Goal: Transaction & Acquisition: Purchase product/service

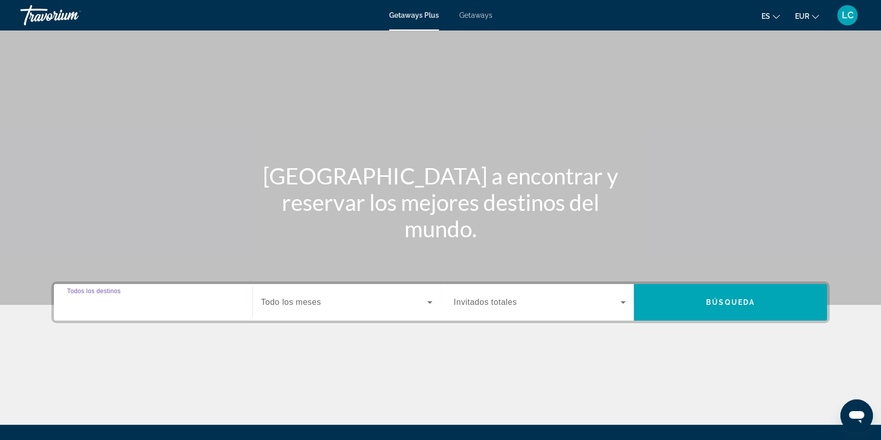
click at [143, 306] on input "Destination Todos los destinos" at bounding box center [153, 303] width 172 height 12
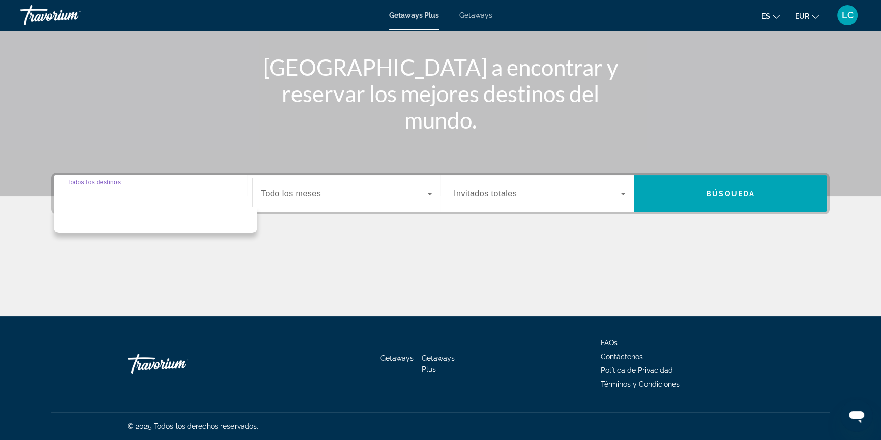
scroll to position [109, 0]
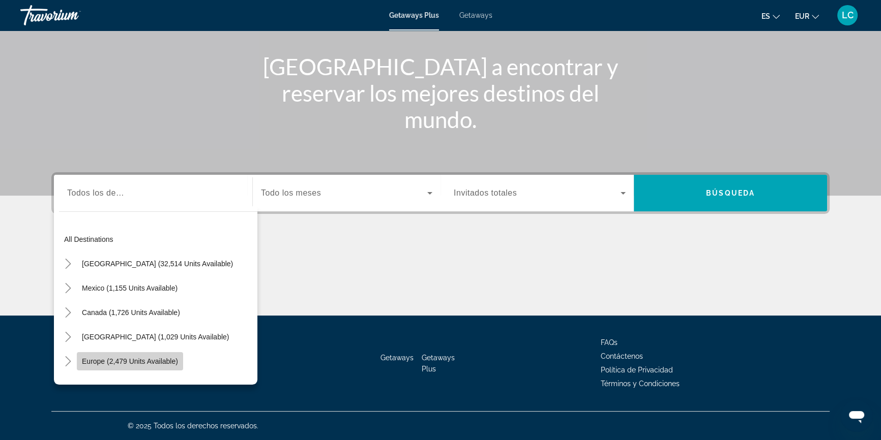
click at [133, 358] on span "Europe (2,479 units available)" at bounding box center [130, 361] width 96 height 8
type input "**********"
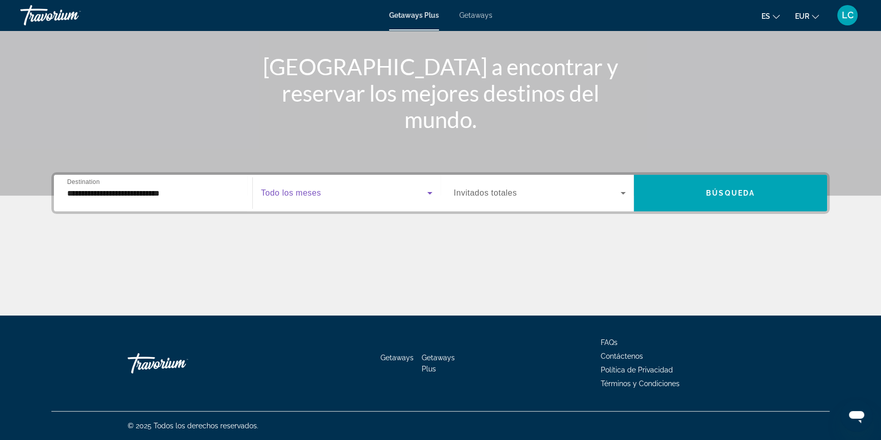
click at [339, 193] on span "Search widget" at bounding box center [344, 193] width 166 height 12
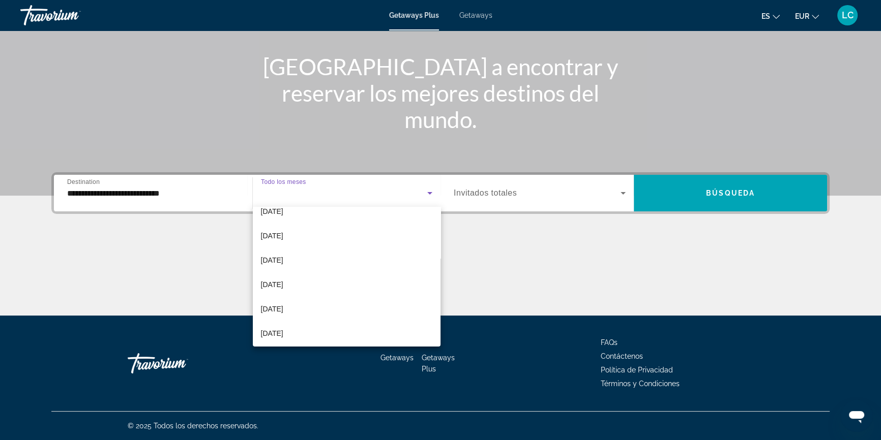
scroll to position [209, 0]
click at [320, 280] on mat-option "July 2026" at bounding box center [347, 282] width 188 height 24
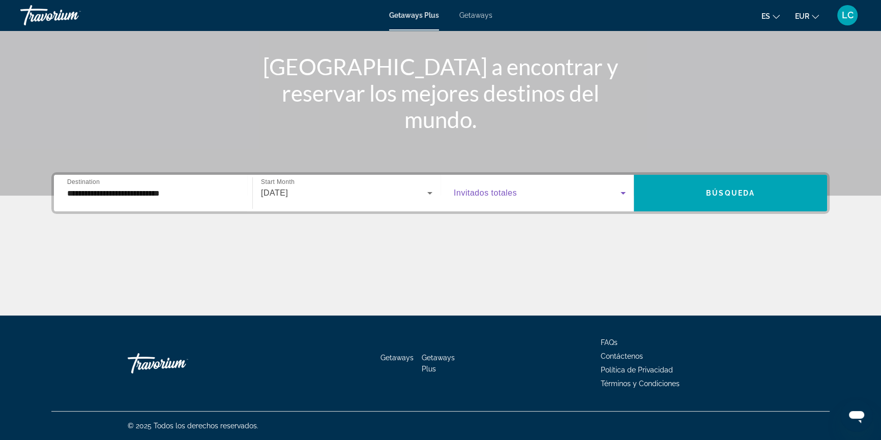
click at [600, 193] on span "Search widget" at bounding box center [536, 193] width 167 height 12
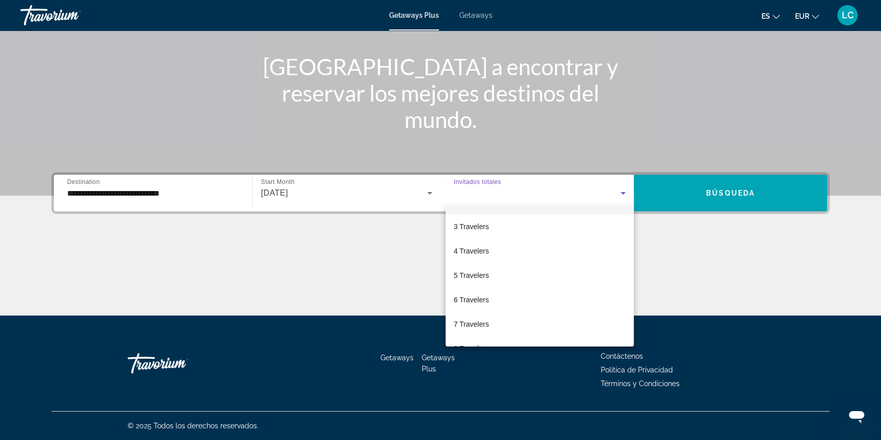
scroll to position [112, 0]
click at [574, 335] on mat-option "10 Travelers" at bounding box center [539, 331] width 188 height 24
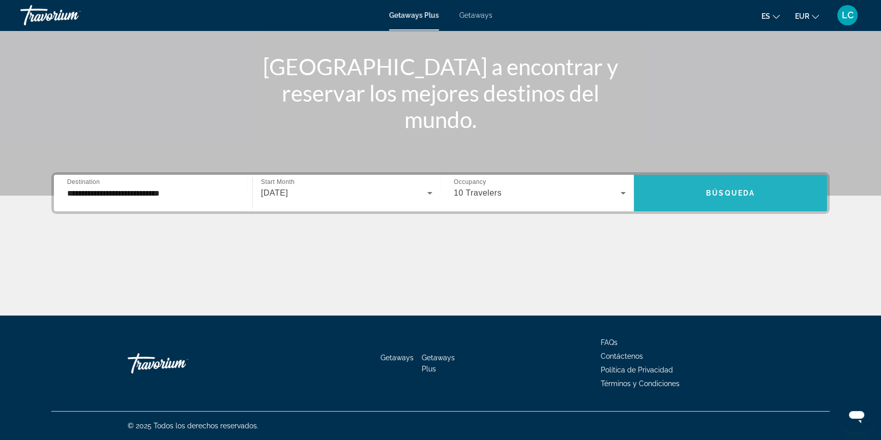
click at [694, 193] on span "Search widget" at bounding box center [729, 193] width 193 height 24
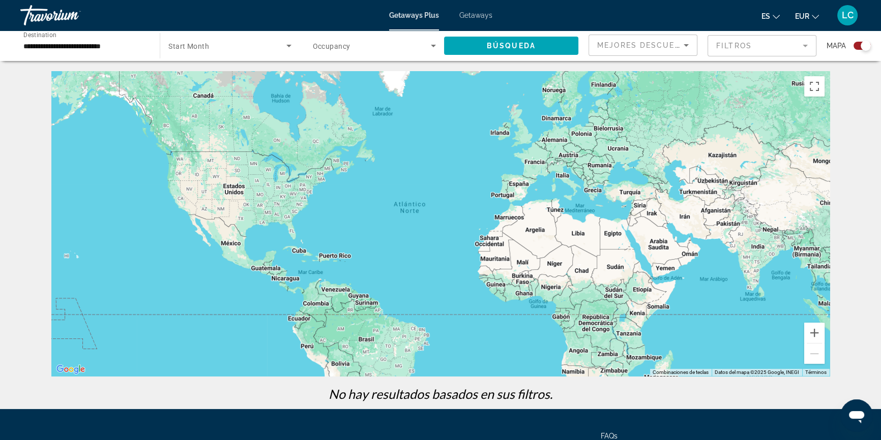
click at [218, 47] on span "Search widget" at bounding box center [226, 46] width 117 height 12
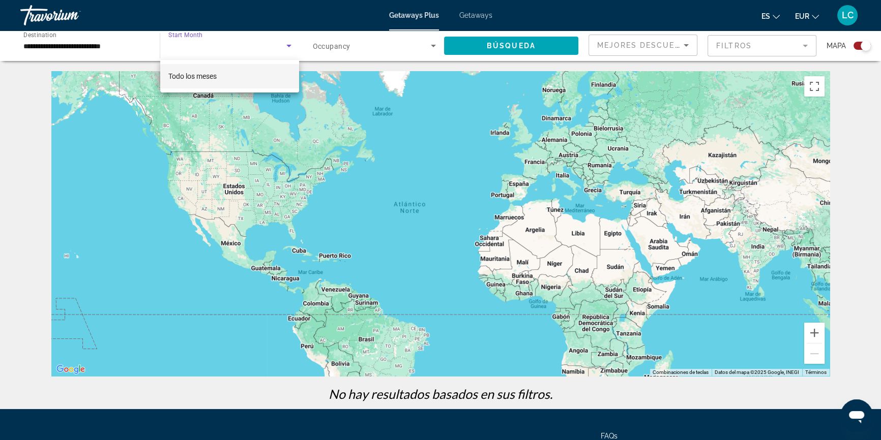
click at [394, 45] on div at bounding box center [440, 220] width 881 height 440
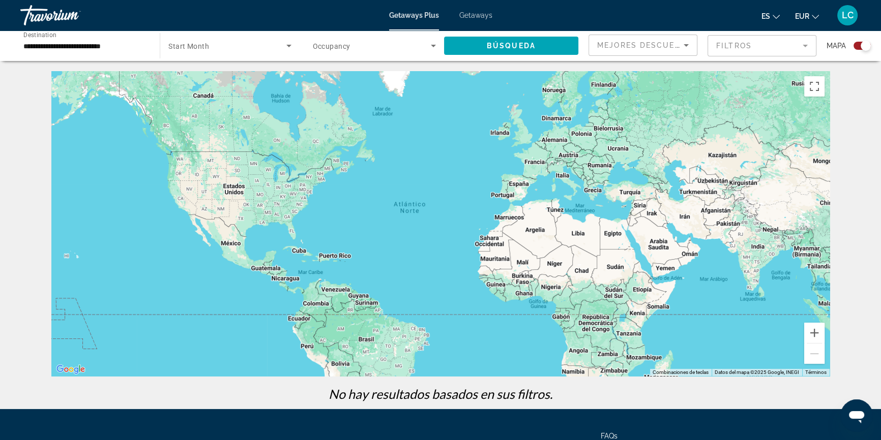
click at [397, 43] on span "Search widget" at bounding box center [372, 46] width 118 height 12
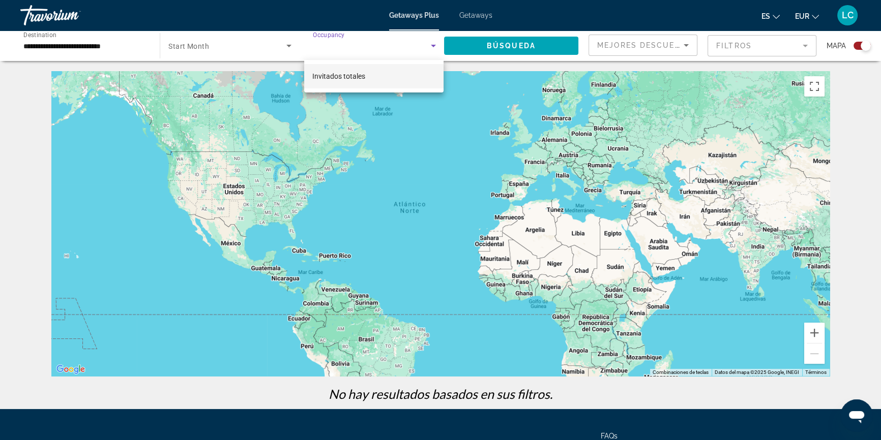
click at [397, 43] on div at bounding box center [440, 220] width 881 height 440
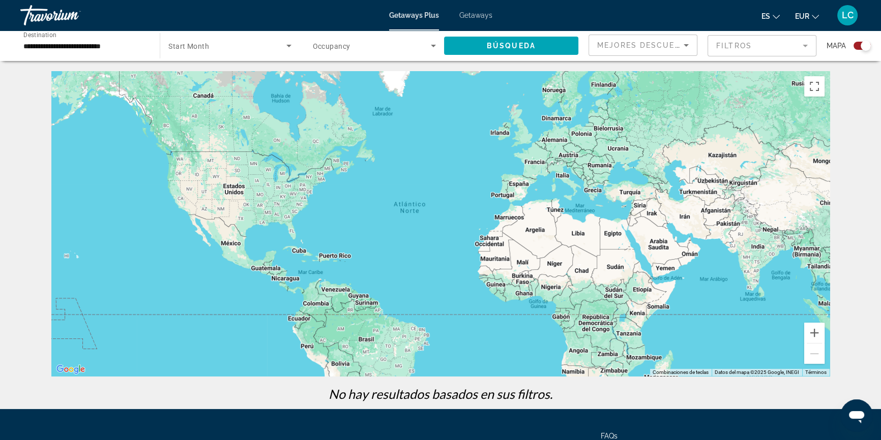
click at [413, 18] on span "Getaways Plus" at bounding box center [414, 15] width 50 height 8
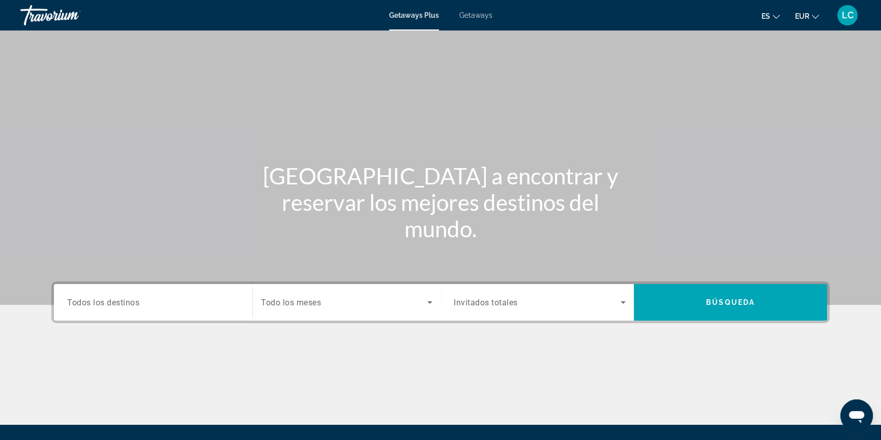
click at [114, 300] on span "Todos los destinos" at bounding box center [103, 302] width 72 height 10
click at [114, 300] on input "Destination Todos los destinos" at bounding box center [153, 303] width 172 height 12
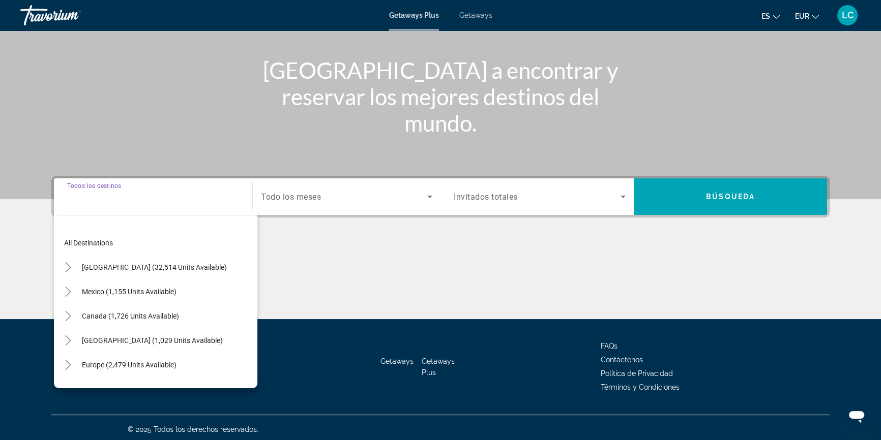
scroll to position [109, 0]
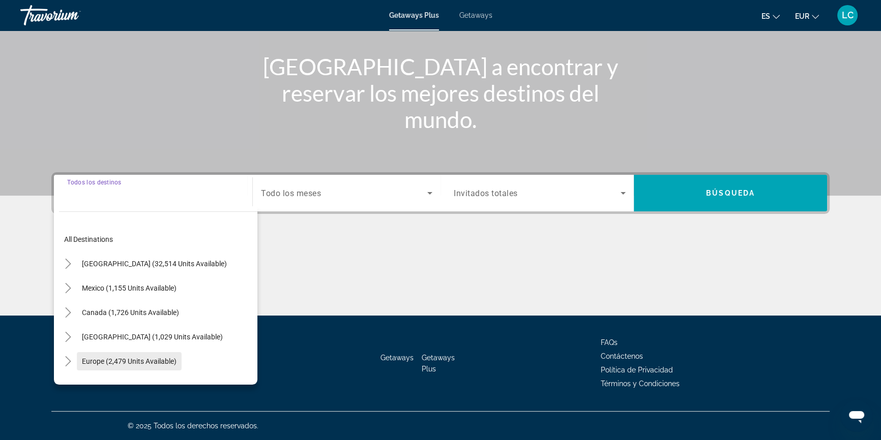
click at [112, 364] on span "Europe (2,479 units available)" at bounding box center [129, 361] width 95 height 8
type input "**********"
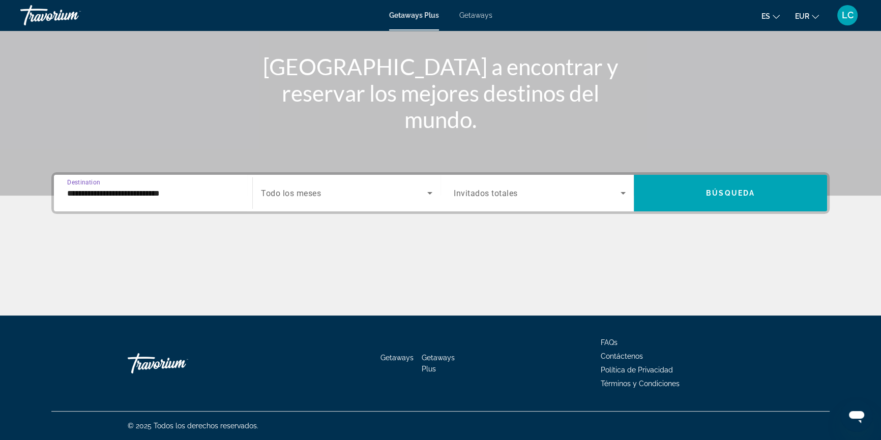
click at [335, 189] on span "Search widget" at bounding box center [344, 193] width 166 height 12
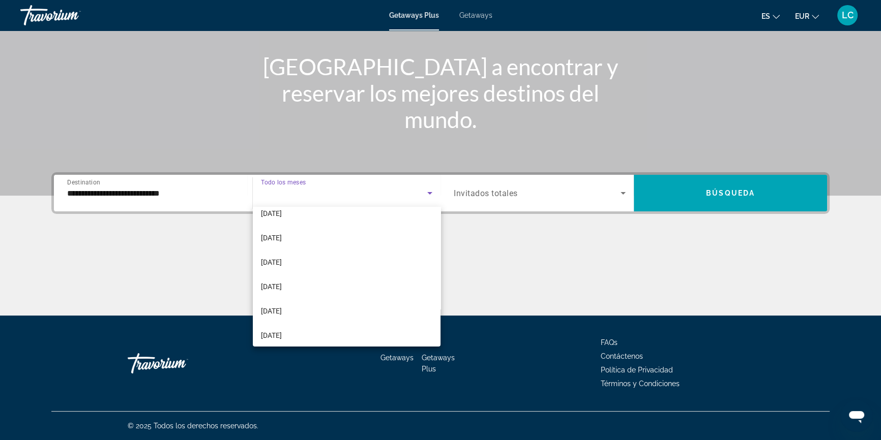
scroll to position [209, 0]
click at [282, 280] on span "[DATE]" at bounding box center [271, 282] width 21 height 12
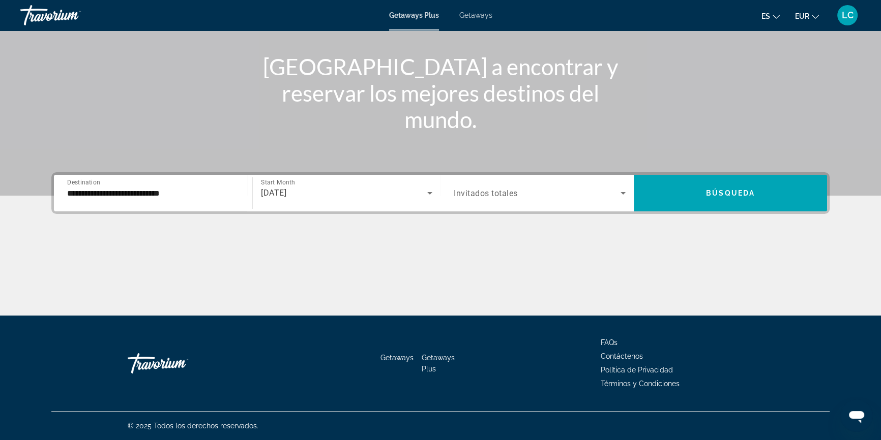
click at [501, 193] on span "Invitados totales" at bounding box center [485, 194] width 64 height 10
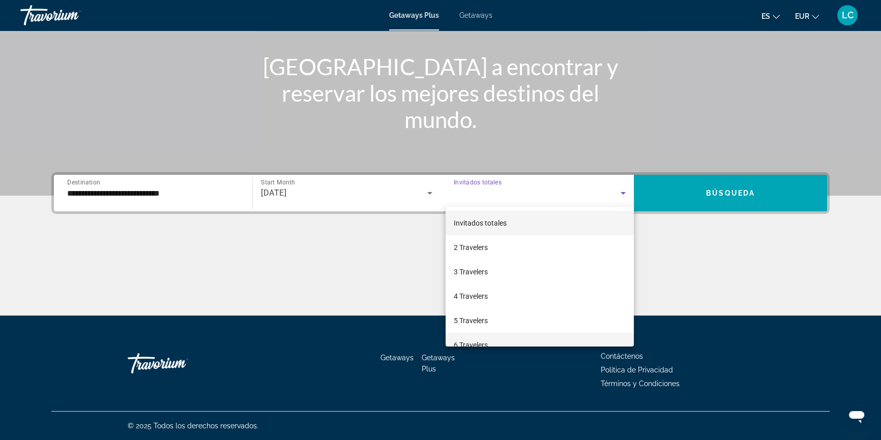
click at [501, 336] on mat-option "6 Travelers" at bounding box center [539, 345] width 188 height 24
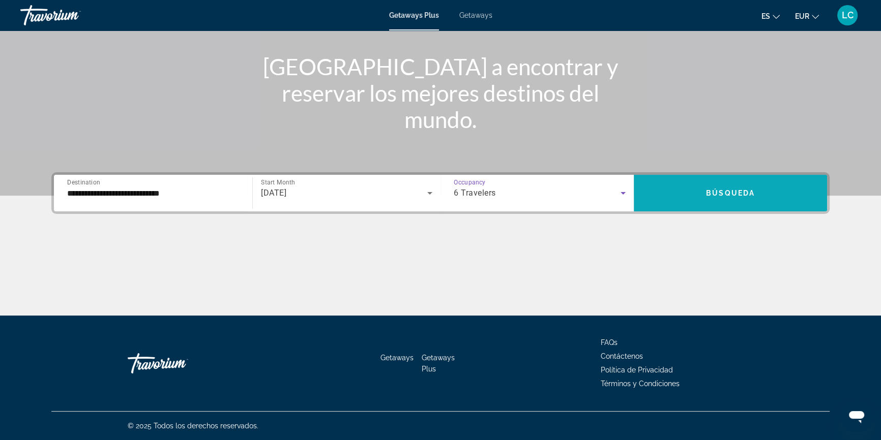
click at [746, 194] on span "Búsqueda" at bounding box center [730, 193] width 49 height 8
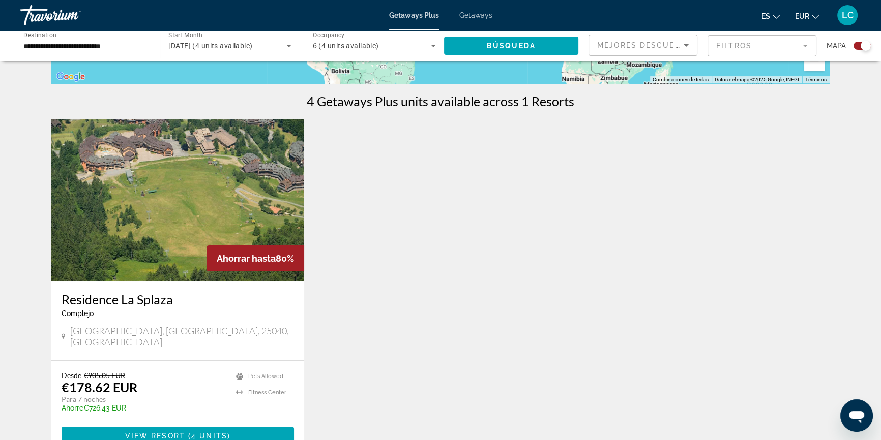
scroll to position [277, 0]
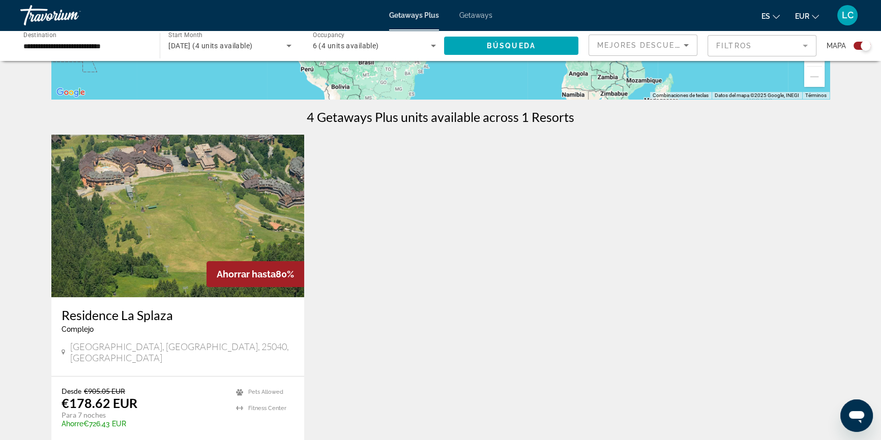
click at [469, 18] on span "Getaways" at bounding box center [475, 15] width 33 height 8
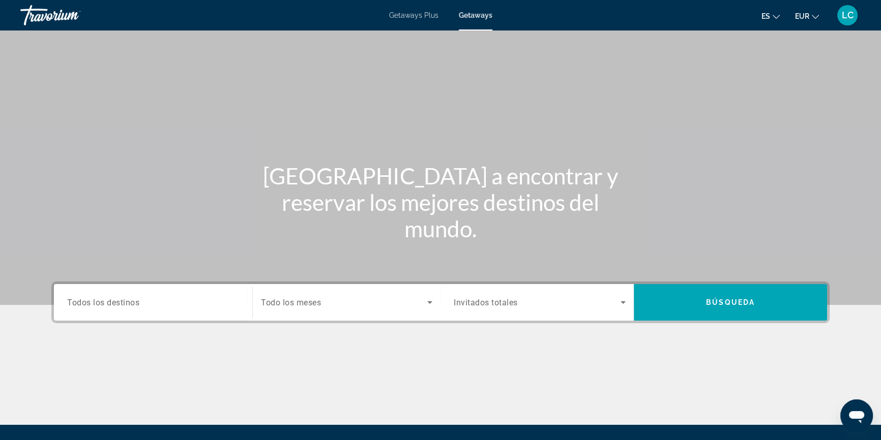
click at [153, 298] on input "Destination Todos los destinos" at bounding box center [153, 303] width 172 height 12
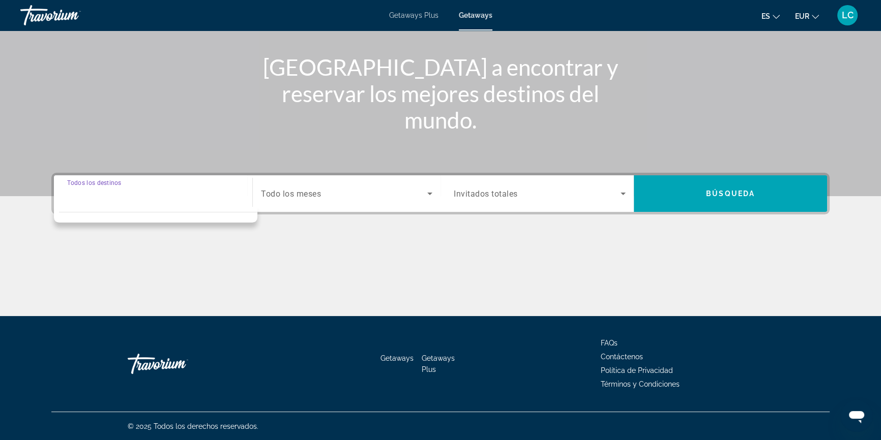
scroll to position [109, 0]
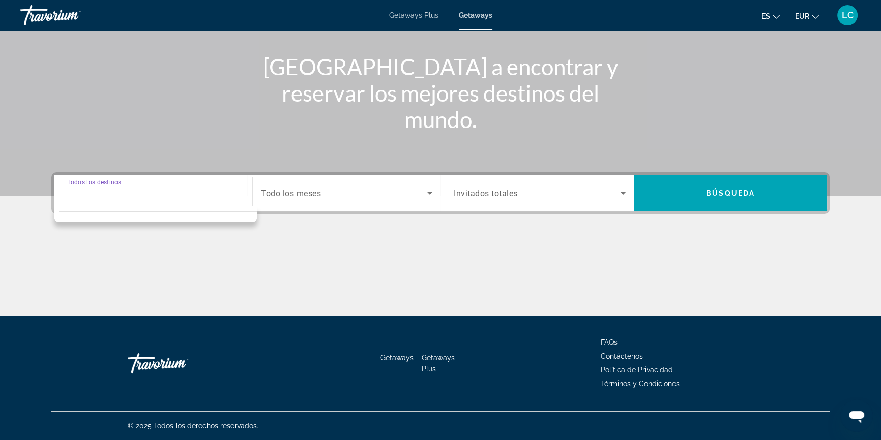
click at [172, 195] on input "Destination Todos los destinos" at bounding box center [153, 194] width 172 height 12
click at [344, 193] on span "Search widget" at bounding box center [344, 193] width 166 height 12
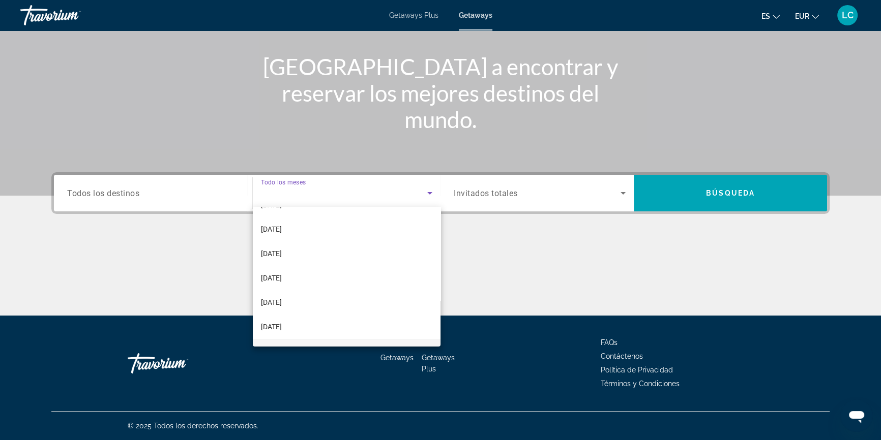
scroll to position [209, 0]
click at [272, 282] on span "[DATE]" at bounding box center [271, 282] width 21 height 12
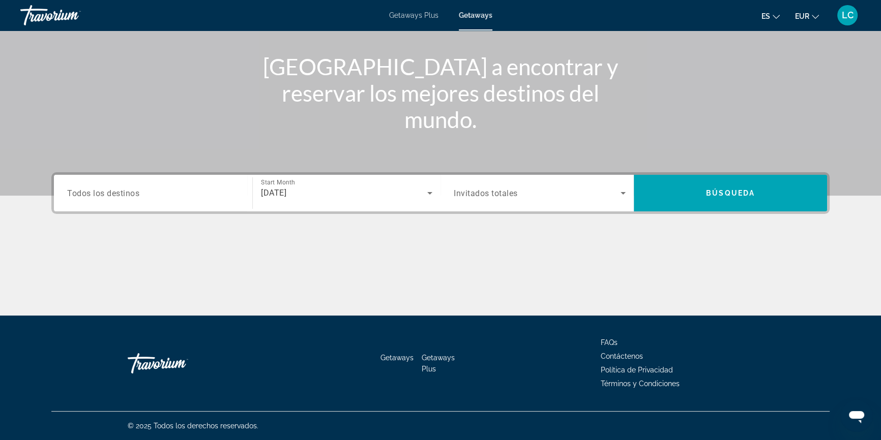
click at [506, 190] on span "Invitados totales" at bounding box center [485, 194] width 64 height 10
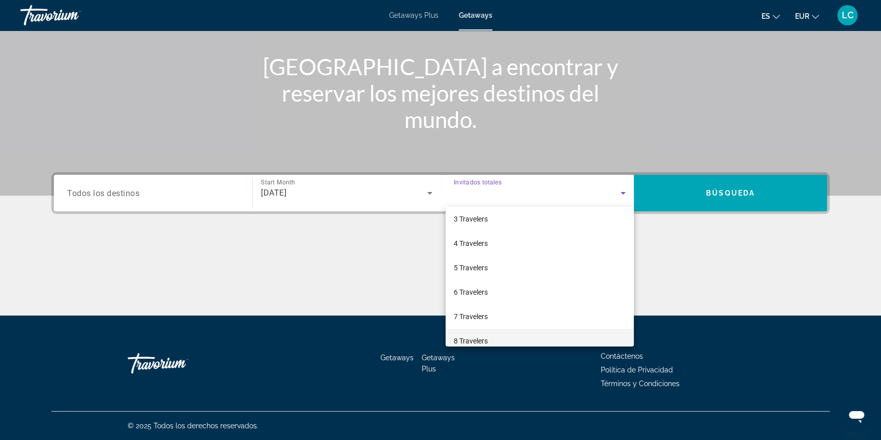
scroll to position [112, 0]
click at [526, 328] on mat-option "10 Travelers" at bounding box center [539, 331] width 188 height 24
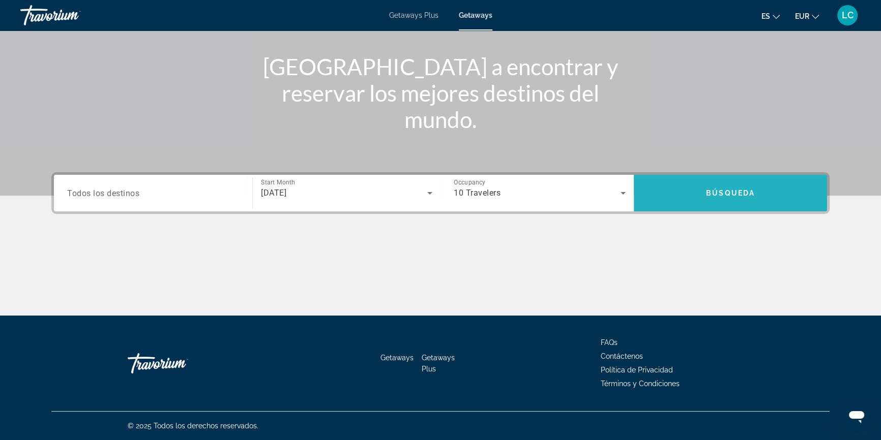
click at [709, 189] on span "Búsqueda" at bounding box center [730, 193] width 49 height 8
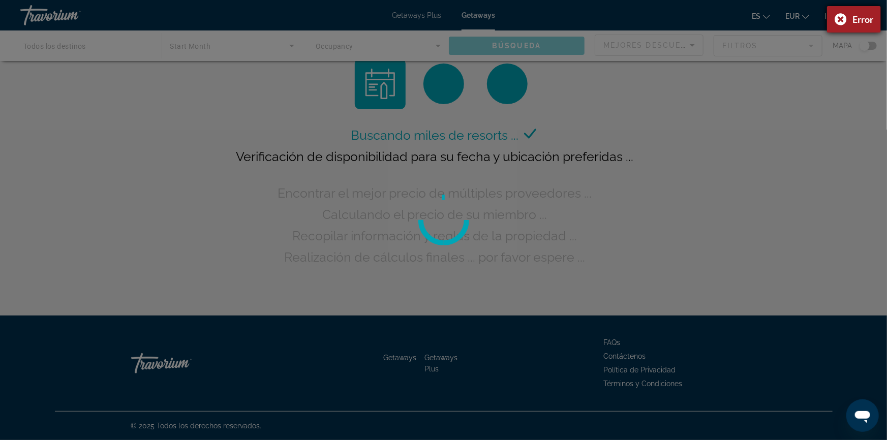
click at [844, 20] on div "Error" at bounding box center [854, 19] width 54 height 26
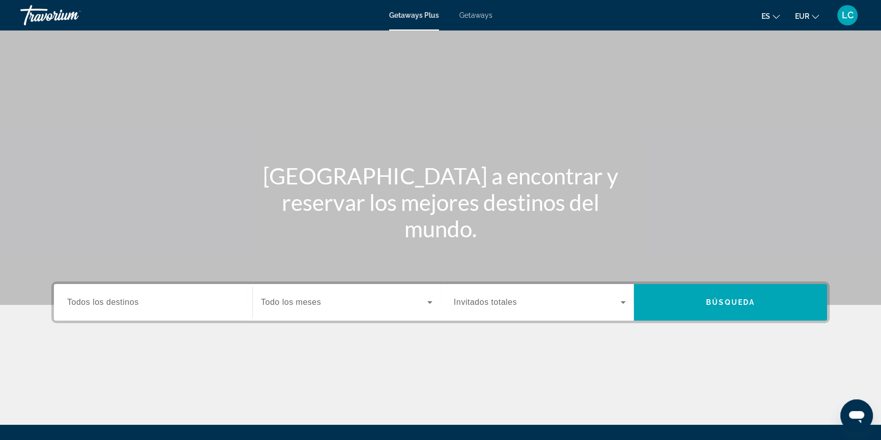
click at [478, 14] on span "Getaways" at bounding box center [475, 15] width 33 height 8
click at [99, 305] on span "Todos los destinos" at bounding box center [103, 302] width 72 height 9
click at [99, 305] on input "Destination Todos los destinos" at bounding box center [153, 303] width 172 height 12
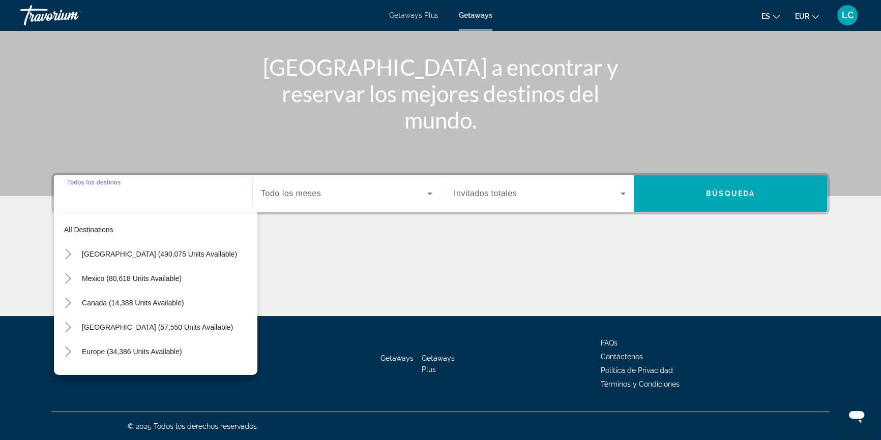
scroll to position [109, 0]
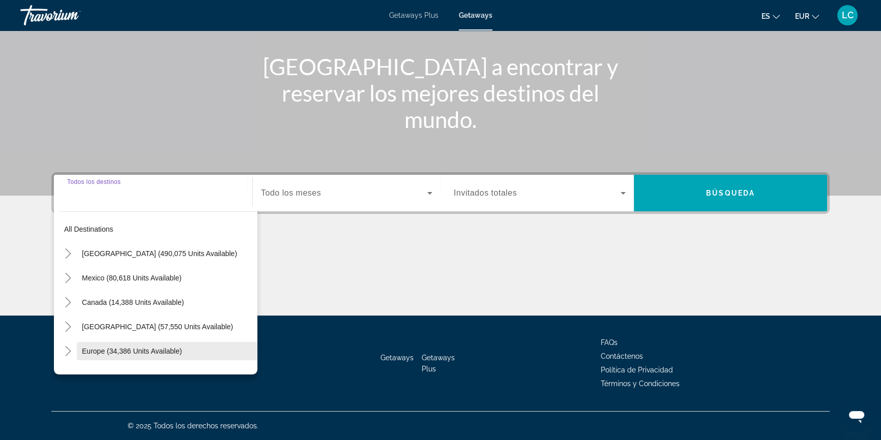
click at [108, 348] on span "Europe (34,386 units available)" at bounding box center [132, 351] width 100 height 8
type input "**********"
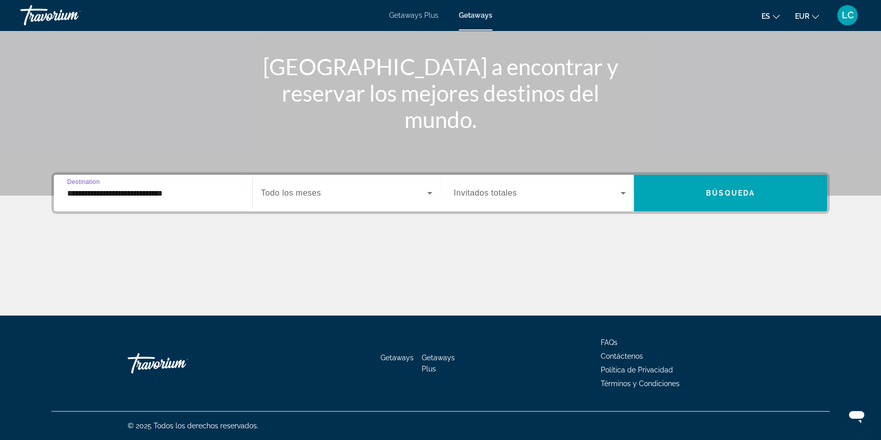
click at [325, 188] on span "Search widget" at bounding box center [344, 193] width 166 height 12
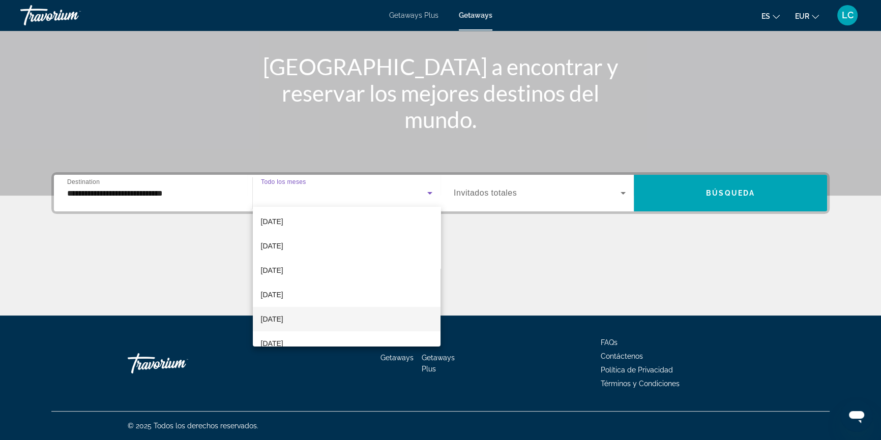
scroll to position [209, 0]
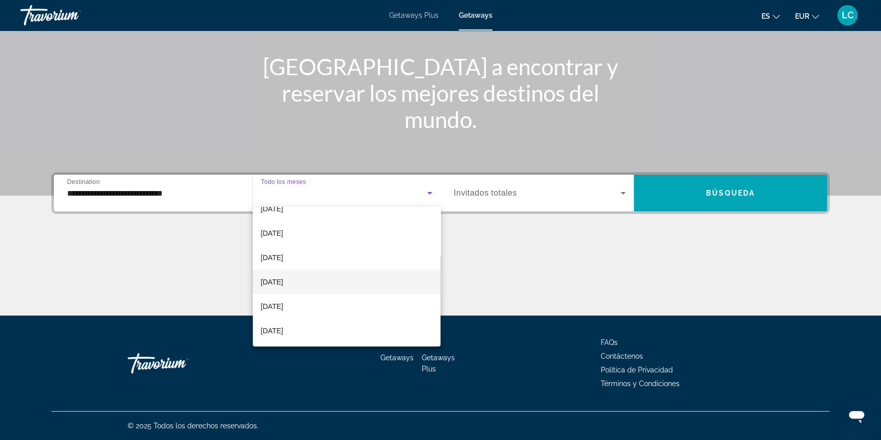
click at [291, 280] on mat-option "July 2026" at bounding box center [347, 282] width 188 height 24
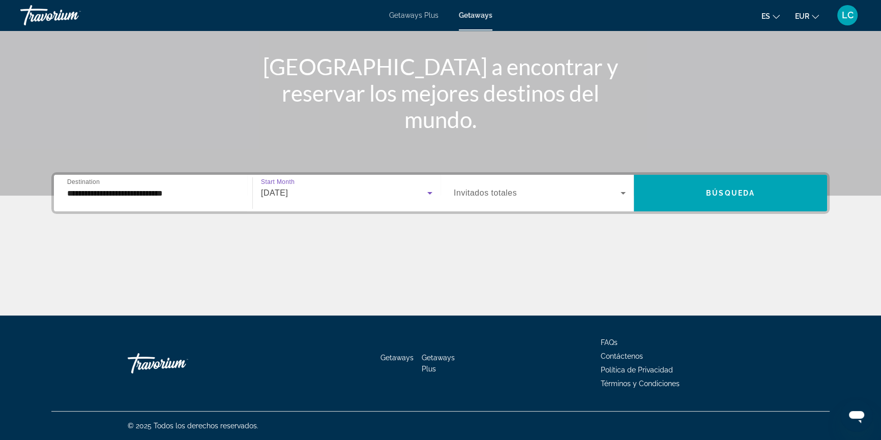
click at [568, 187] on span "Search widget" at bounding box center [536, 193] width 167 height 12
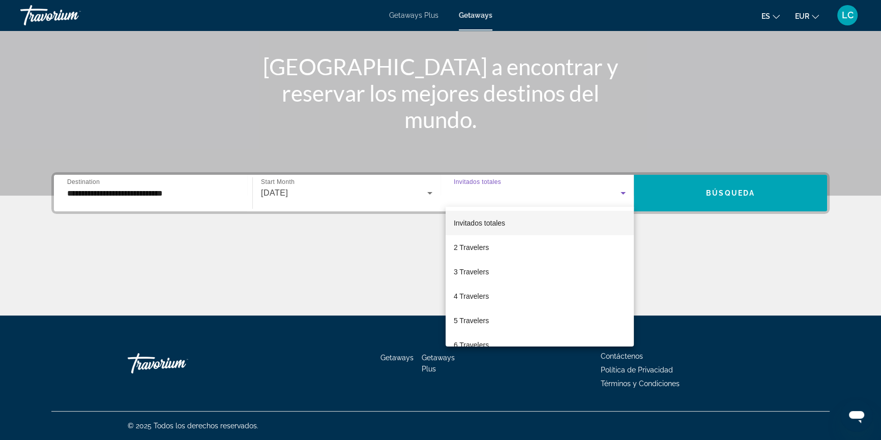
scroll to position [112, 0]
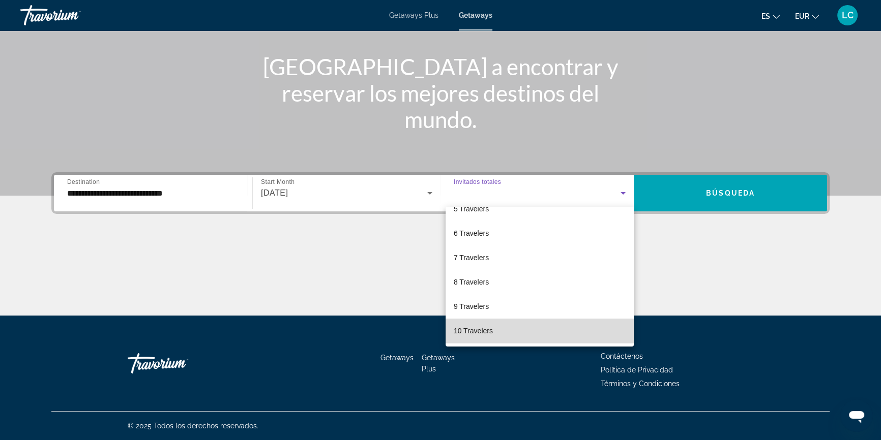
click at [565, 325] on mat-option "10 Travelers" at bounding box center [539, 331] width 188 height 24
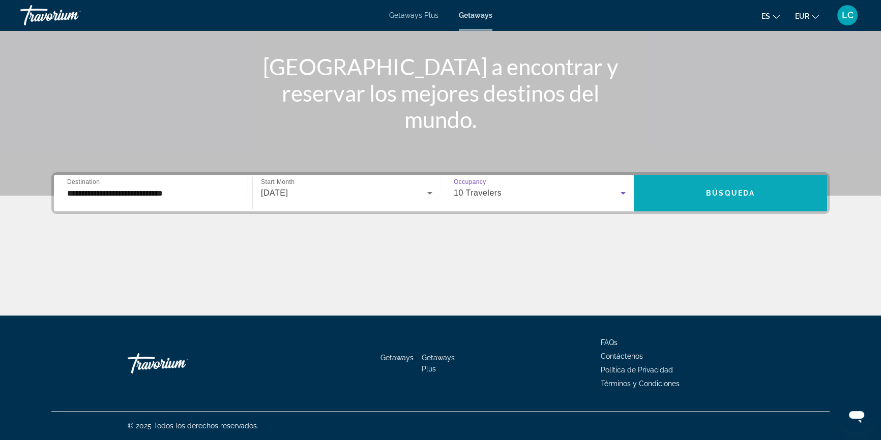
click at [704, 189] on span "Search widget" at bounding box center [729, 193] width 193 height 24
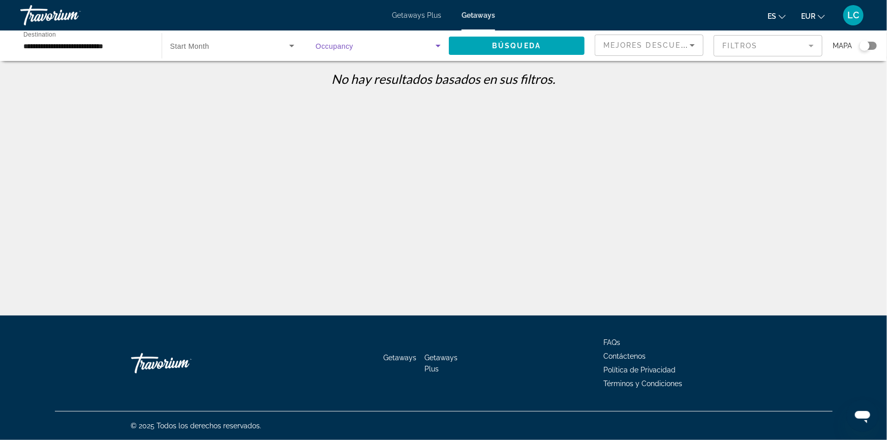
click at [415, 41] on span "Search widget" at bounding box center [376, 46] width 120 height 12
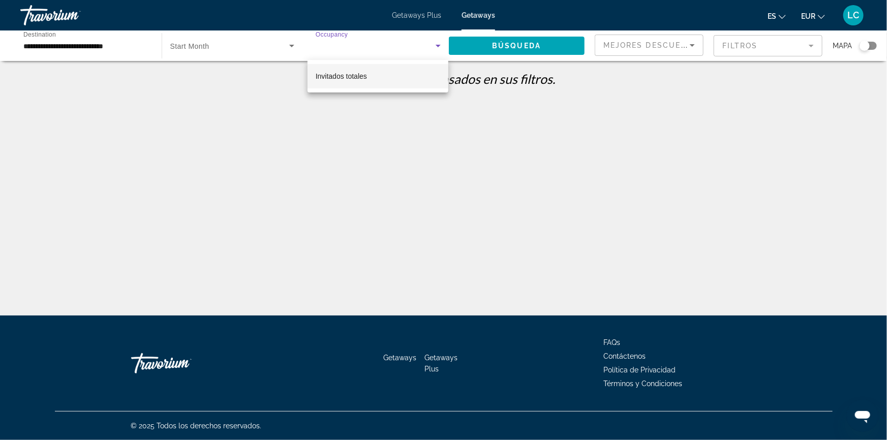
click at [482, 17] on div at bounding box center [443, 220] width 887 height 440
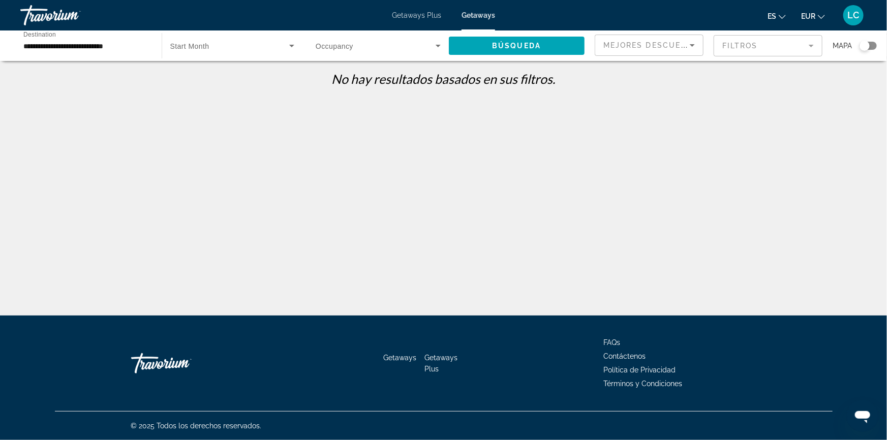
click at [482, 17] on span "Getaways" at bounding box center [479, 15] width 34 height 8
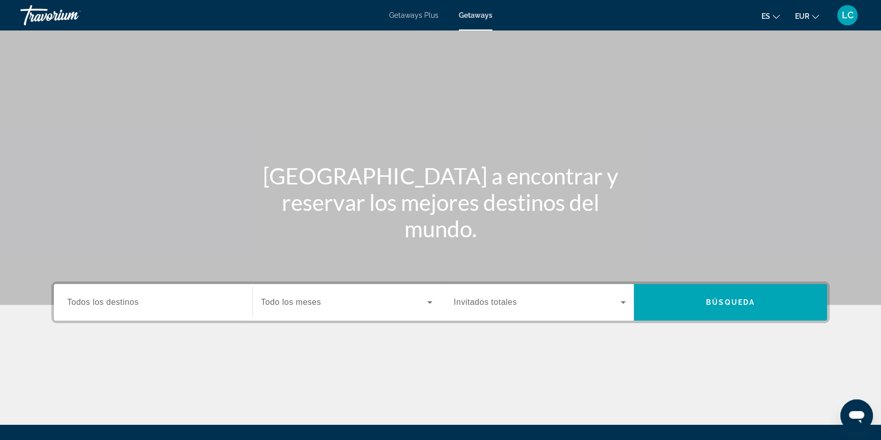
click at [151, 297] on input "Destination Todos los destinos" at bounding box center [153, 303] width 172 height 12
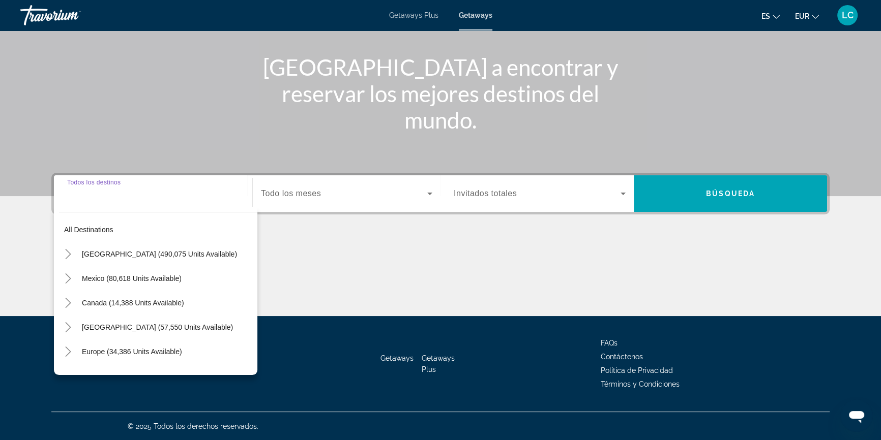
scroll to position [109, 0]
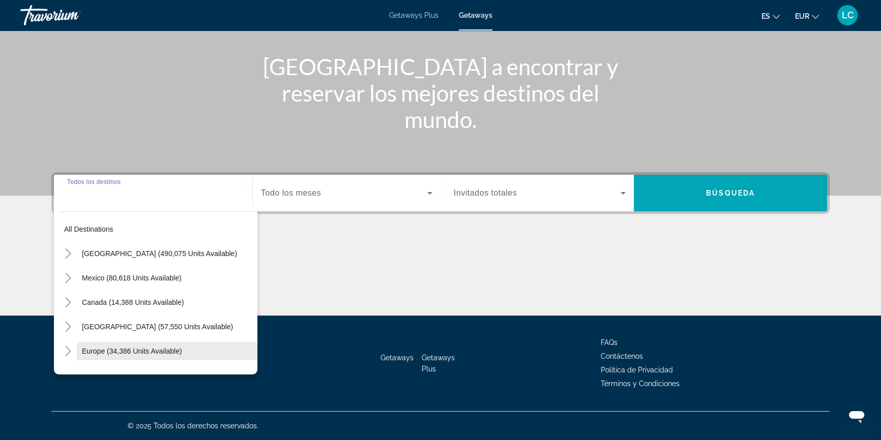
click at [135, 345] on span "Search widget" at bounding box center [167, 351] width 180 height 24
type input "**********"
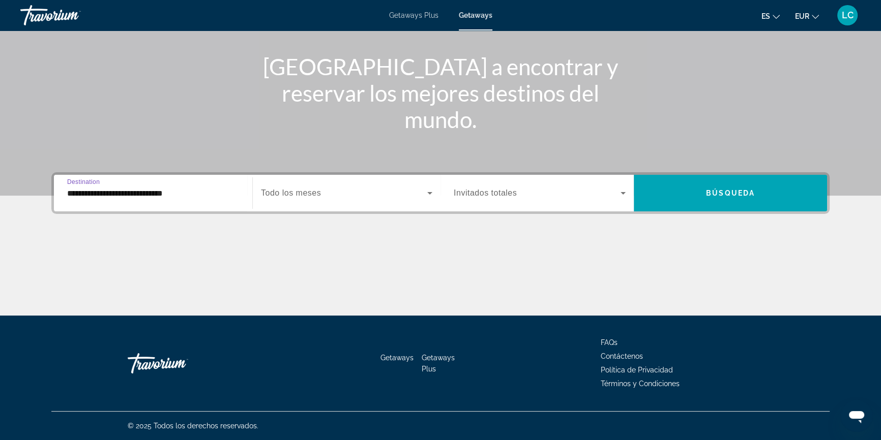
click at [318, 195] on span "Todo los meses" at bounding box center [291, 193] width 60 height 9
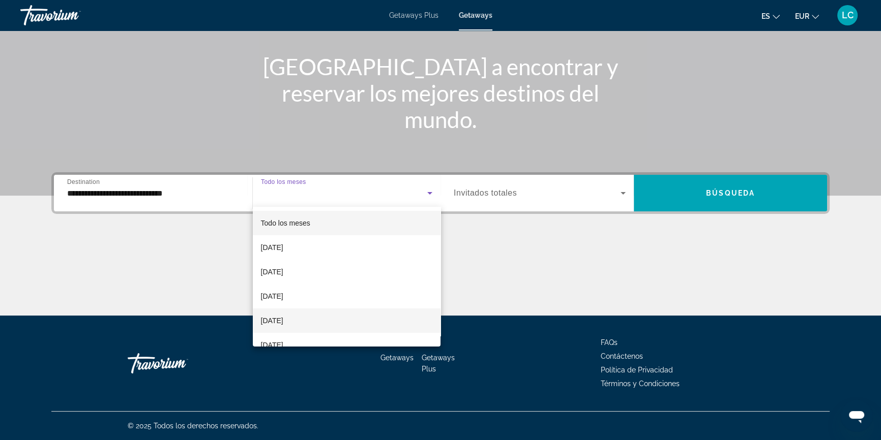
scroll to position [209, 0]
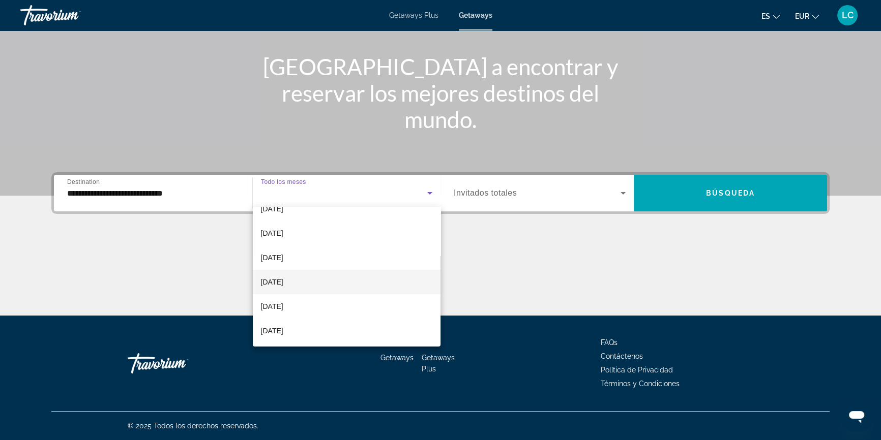
click at [283, 279] on span "July 2026" at bounding box center [272, 282] width 22 height 12
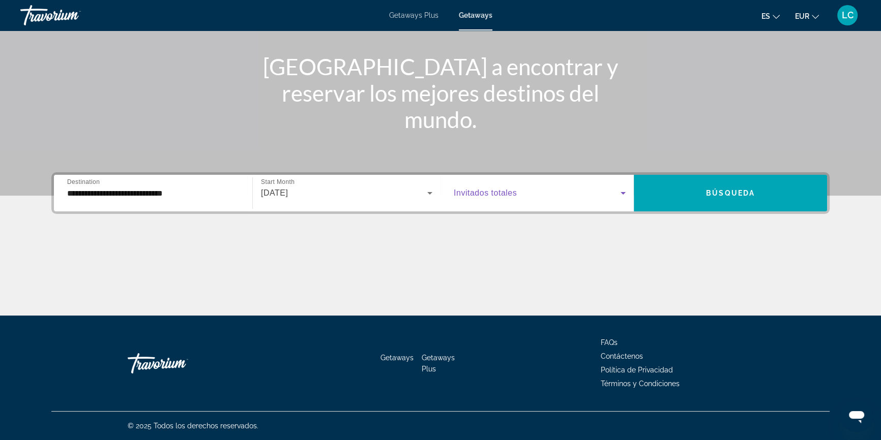
click at [541, 198] on span "Search widget" at bounding box center [536, 193] width 167 height 12
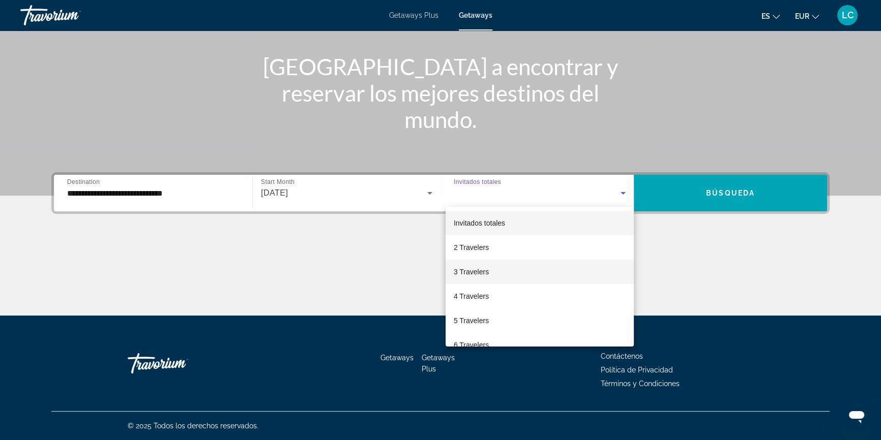
scroll to position [46, 0]
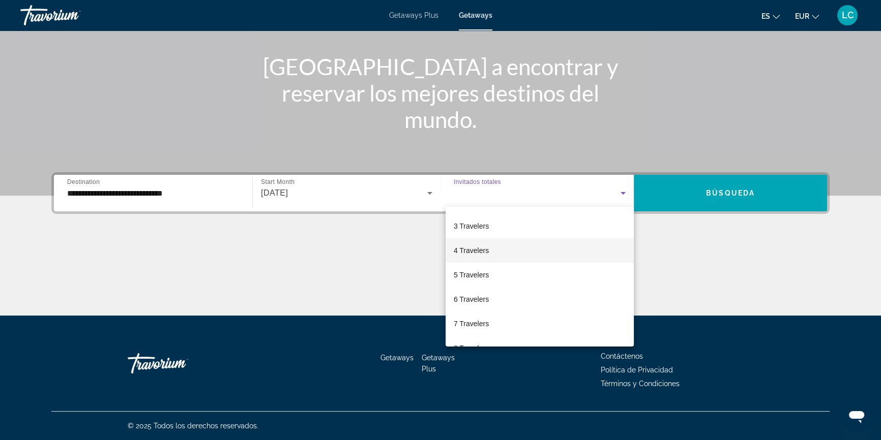
click at [506, 245] on mat-option "4 Travelers" at bounding box center [539, 250] width 188 height 24
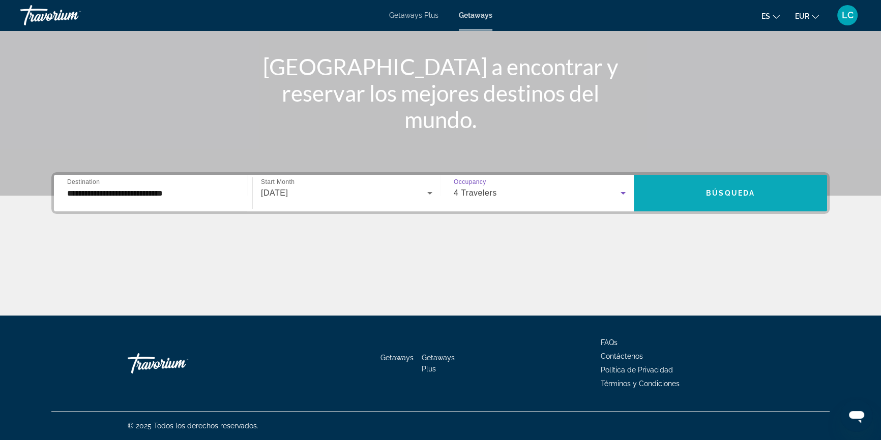
click at [752, 189] on span "Búsqueda" at bounding box center [730, 193] width 49 height 8
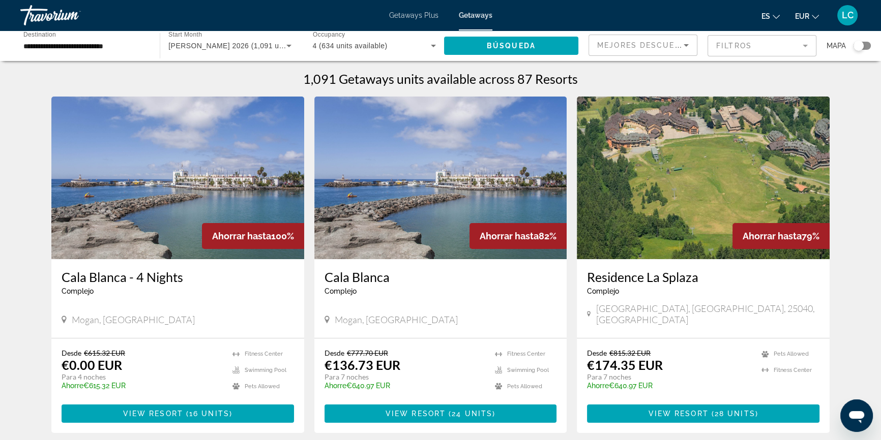
click at [417, 18] on span "Getaways Plus" at bounding box center [413, 15] width 49 height 8
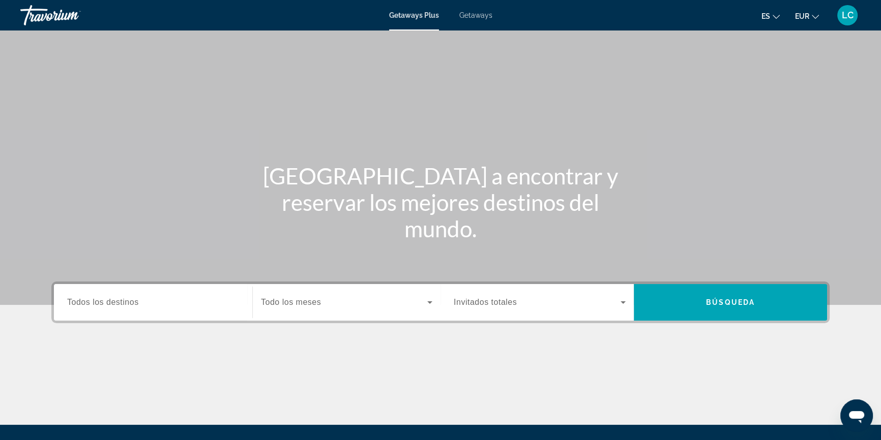
click at [129, 304] on span "Todos los destinos" at bounding box center [103, 302] width 72 height 9
click at [129, 304] on input "Destination Todos los destinos" at bounding box center [153, 303] width 172 height 12
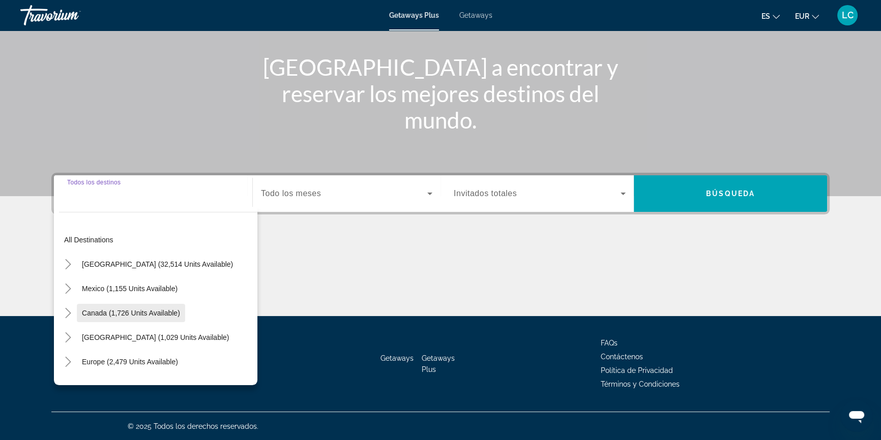
scroll to position [109, 0]
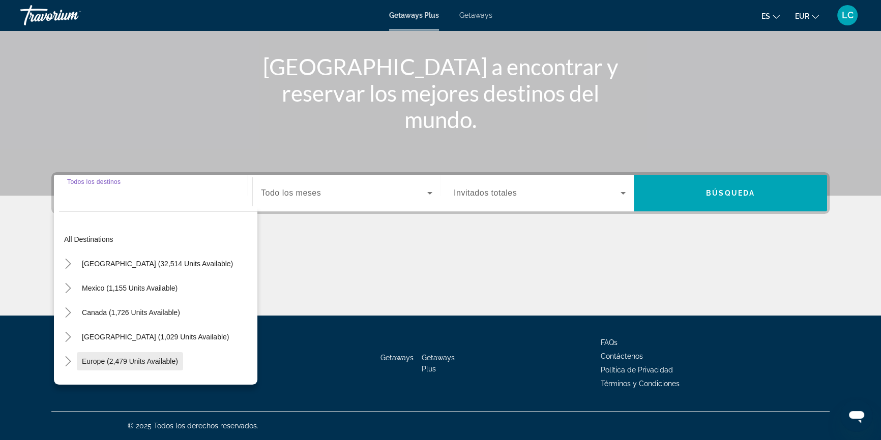
click at [116, 359] on span "Europe (2,479 units available)" at bounding box center [130, 361] width 96 height 8
type input "**********"
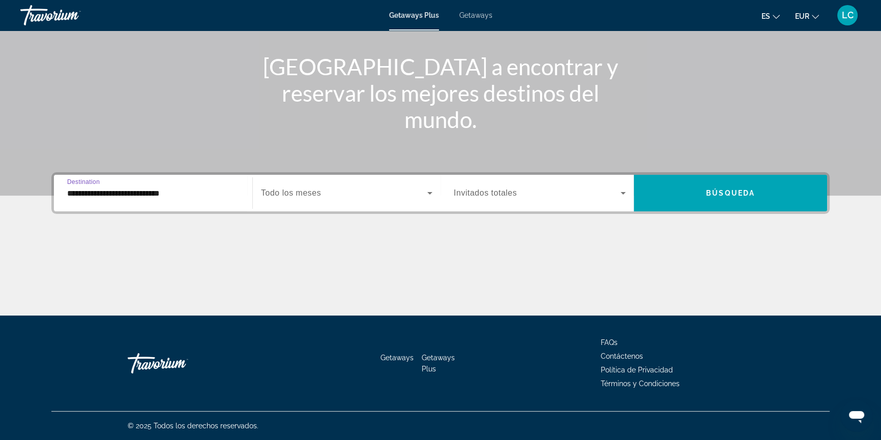
click at [371, 190] on span "Search widget" at bounding box center [344, 193] width 166 height 12
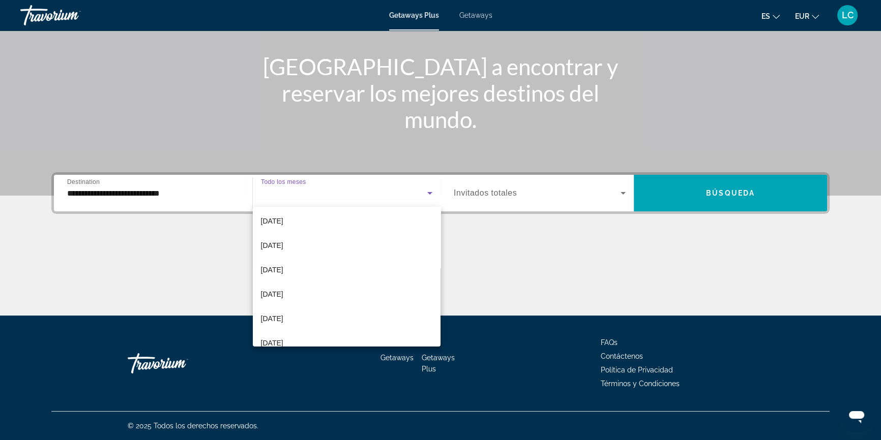
scroll to position [209, 0]
click at [293, 283] on mat-option "July 2026" at bounding box center [347, 282] width 188 height 24
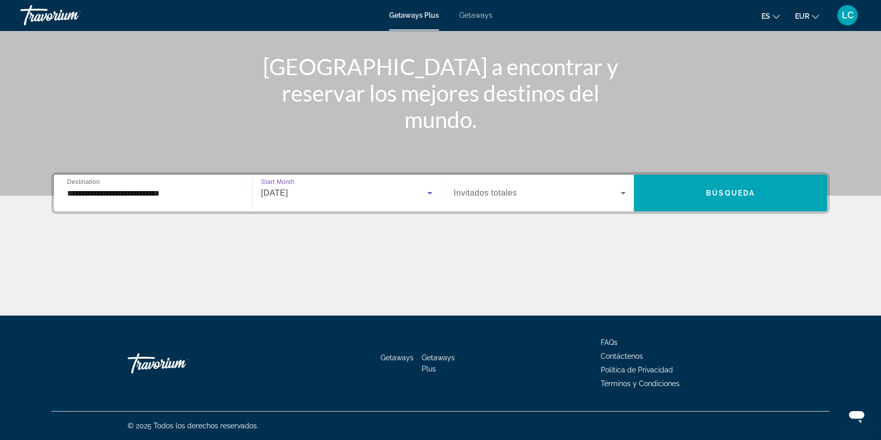
click at [537, 192] on span "Search widget" at bounding box center [536, 193] width 167 height 12
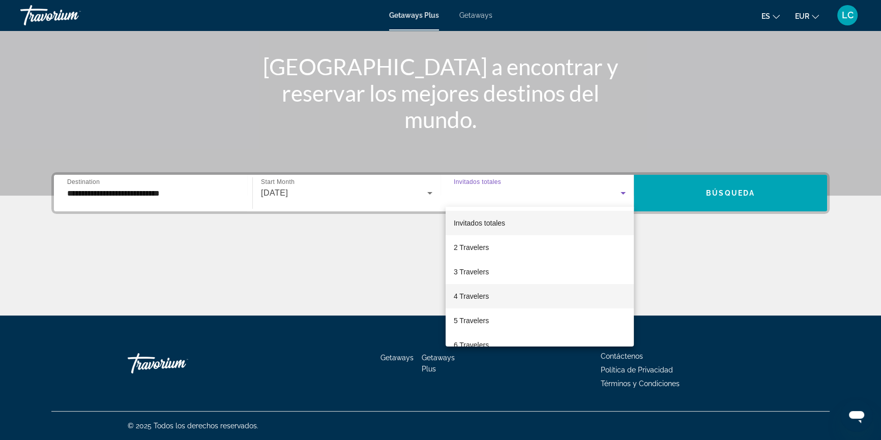
click at [527, 296] on mat-option "4 Travelers" at bounding box center [539, 296] width 188 height 24
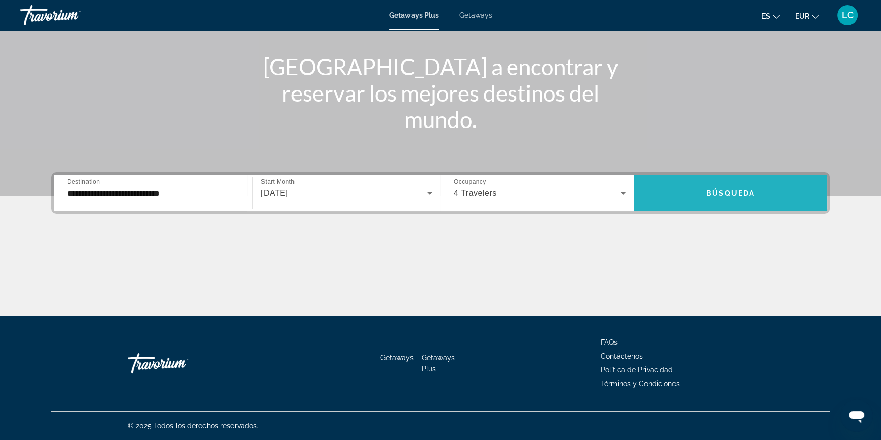
click at [702, 196] on span "Search widget" at bounding box center [729, 193] width 193 height 24
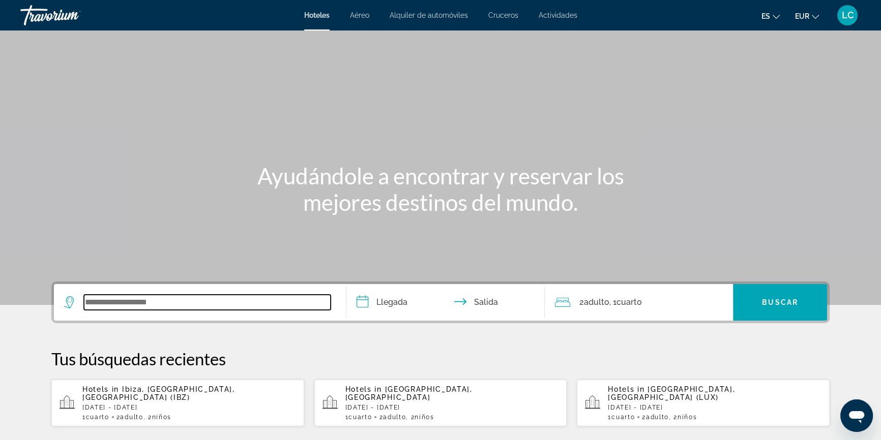
click at [179, 305] on input "Search widget" at bounding box center [207, 302] width 247 height 15
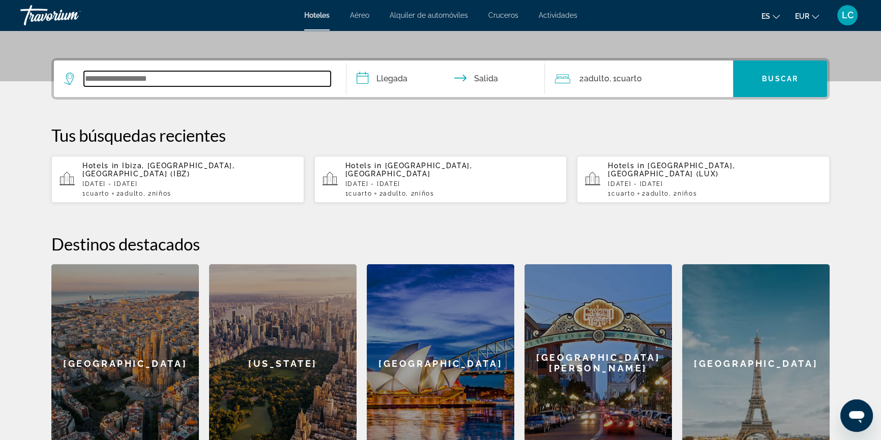
scroll to position [248, 0]
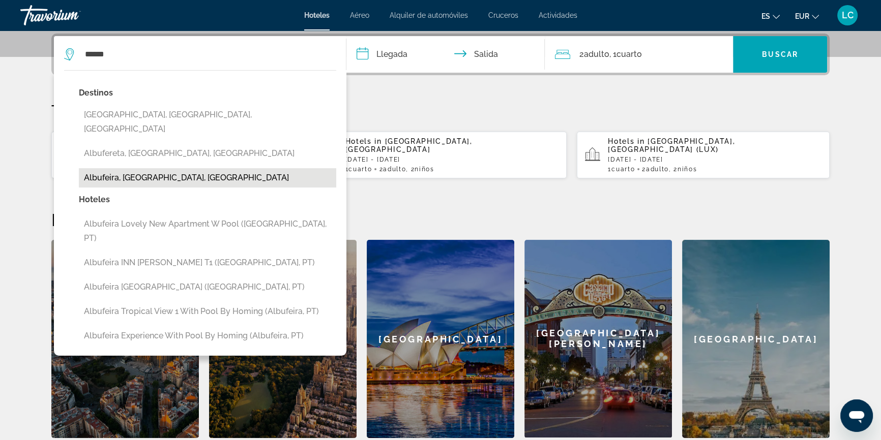
click at [178, 168] on button "Albufeira, [GEOGRAPHIC_DATA], [GEOGRAPHIC_DATA]" at bounding box center [207, 177] width 257 height 19
type input "**********"
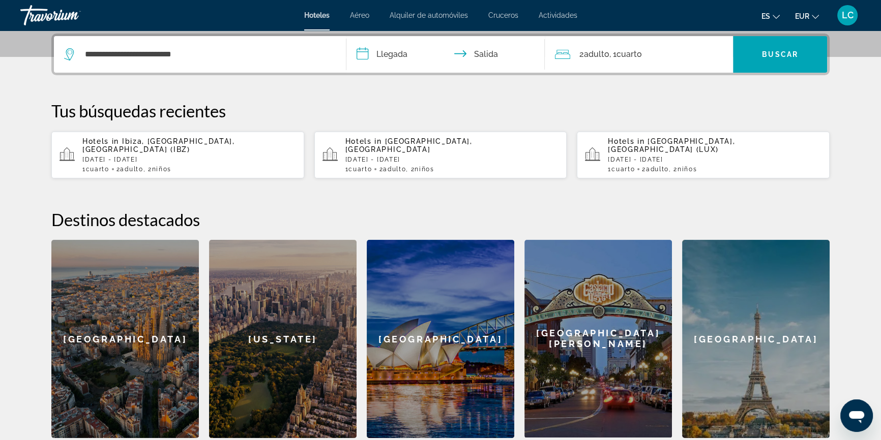
click at [411, 52] on input "**********" at bounding box center [447, 56] width 202 height 40
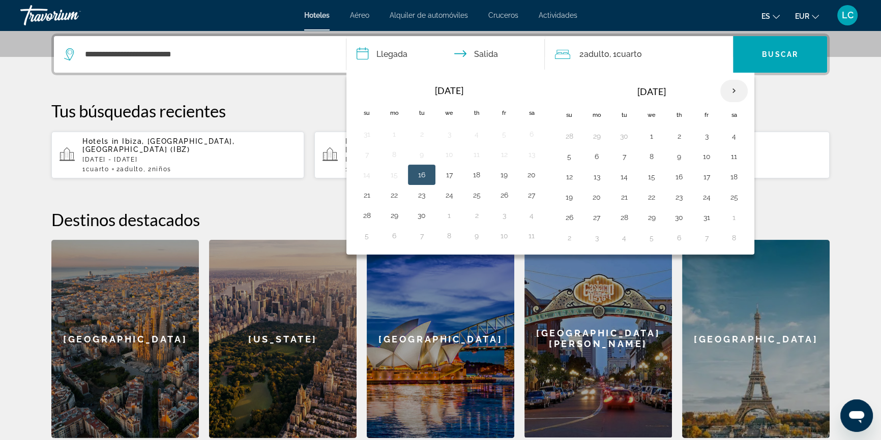
click at [735, 92] on th "Next month" at bounding box center [733, 91] width 27 height 22
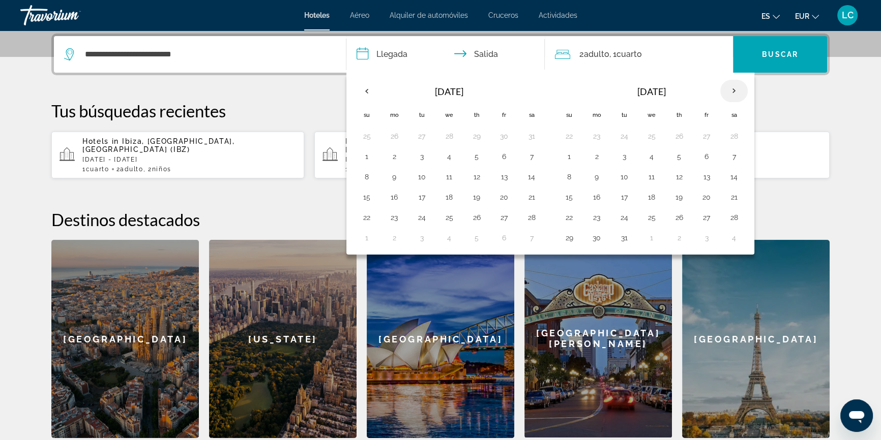
click at [735, 92] on th "Next month" at bounding box center [733, 91] width 27 height 22
click at [567, 159] on button "5" at bounding box center [569, 156] width 16 height 14
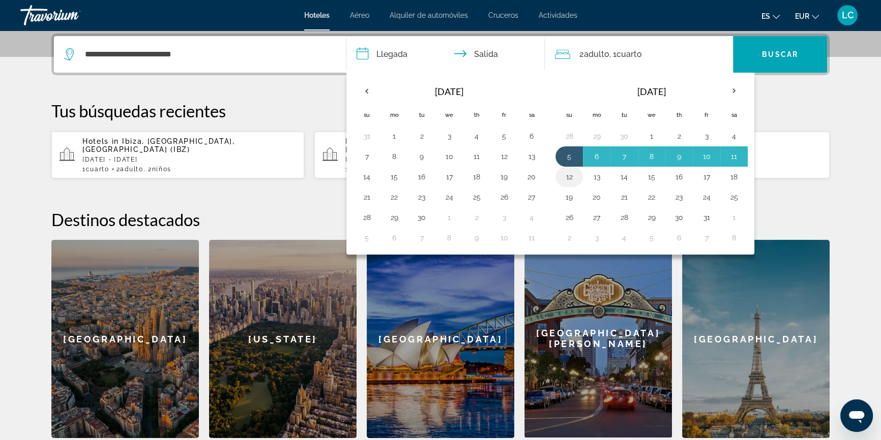
click at [566, 176] on button "12" at bounding box center [569, 177] width 16 height 14
type input "**********"
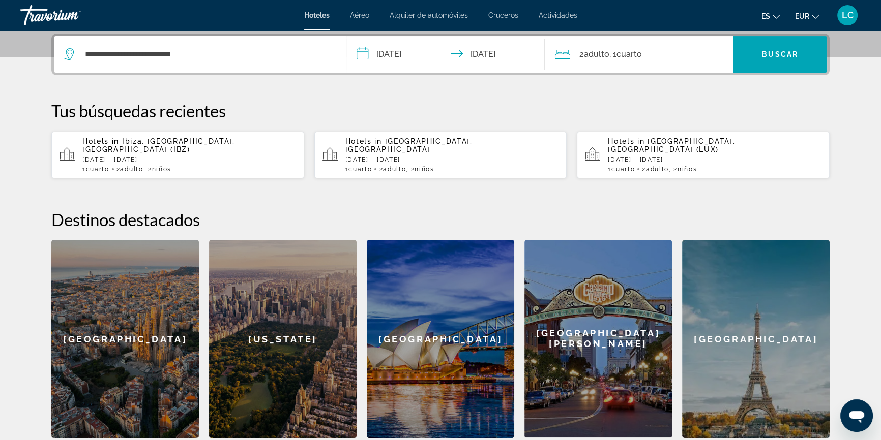
click at [670, 58] on div "2 Adulto Adulto , 1 Cuarto habitaciones" at bounding box center [644, 54] width 178 height 14
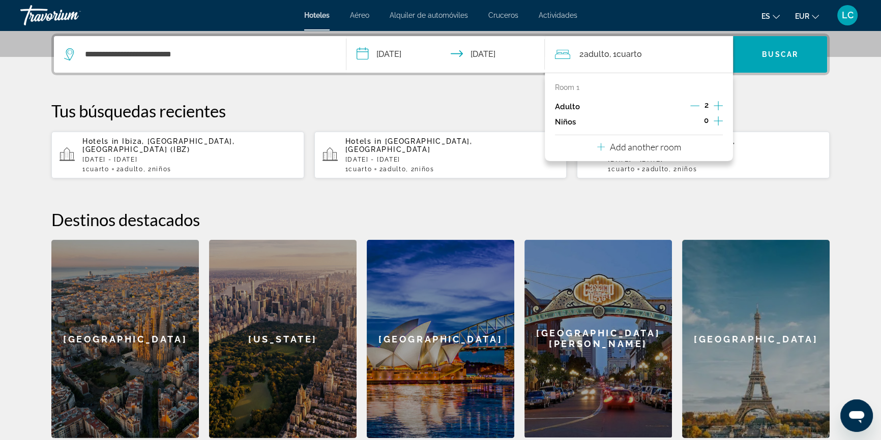
click at [718, 119] on icon "Increment children" at bounding box center [717, 121] width 9 height 12
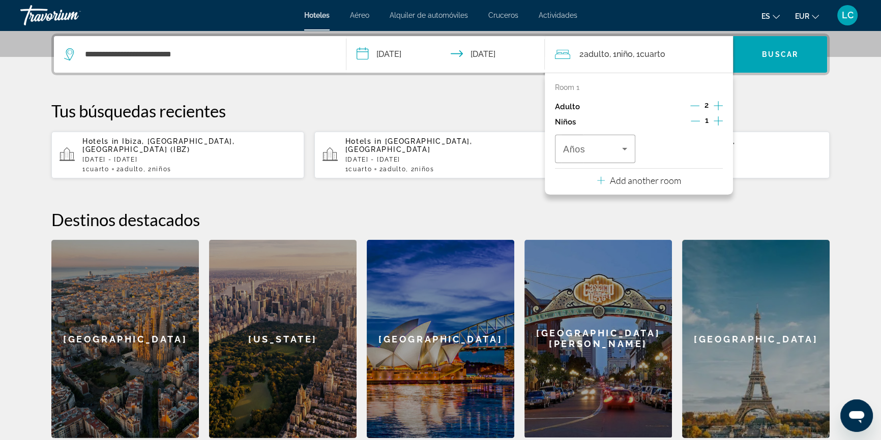
click at [718, 119] on icon "Increment children" at bounding box center [717, 121] width 9 height 12
click at [568, 147] on span "Años" at bounding box center [574, 149] width 22 height 10
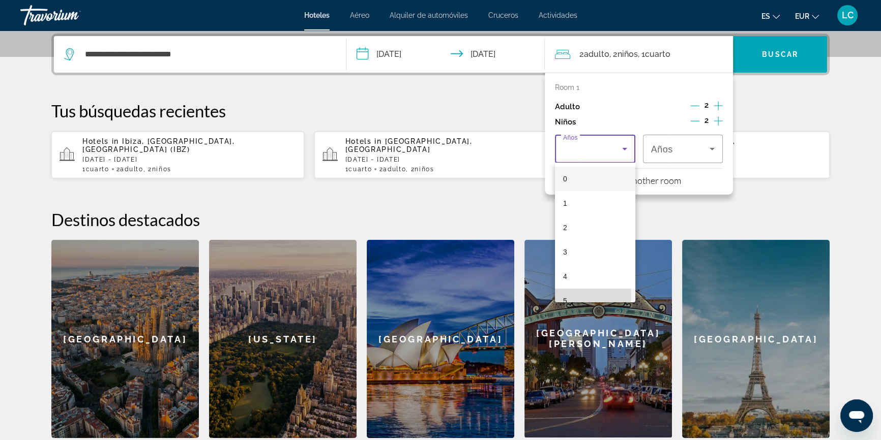
click at [578, 295] on mat-option "5" at bounding box center [595, 301] width 80 height 24
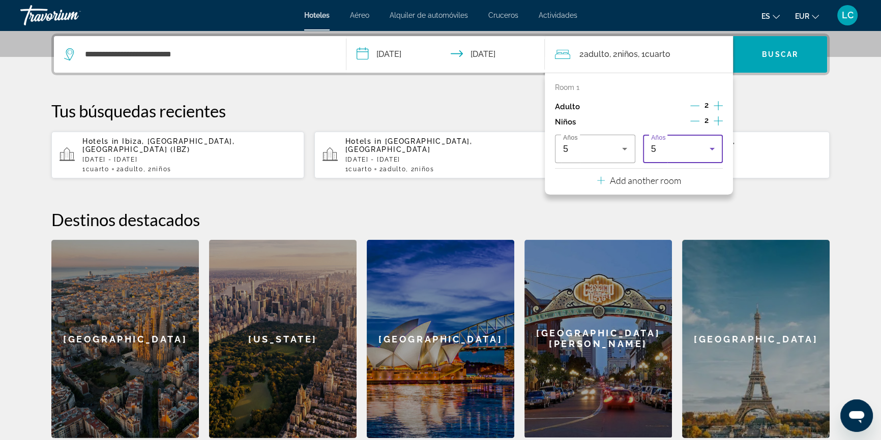
click at [674, 143] on div "5" at bounding box center [680, 149] width 59 height 12
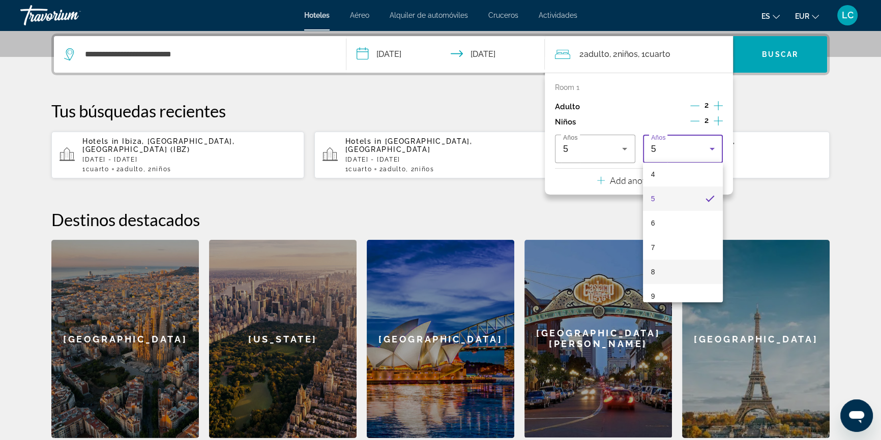
scroll to position [103, 0]
click at [664, 244] on mat-option "7" at bounding box center [683, 247] width 80 height 24
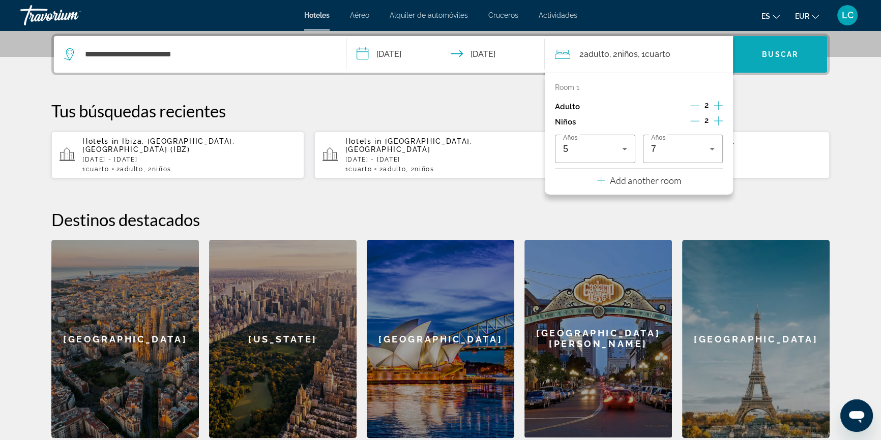
click at [786, 58] on span "Search widget" at bounding box center [780, 54] width 94 height 24
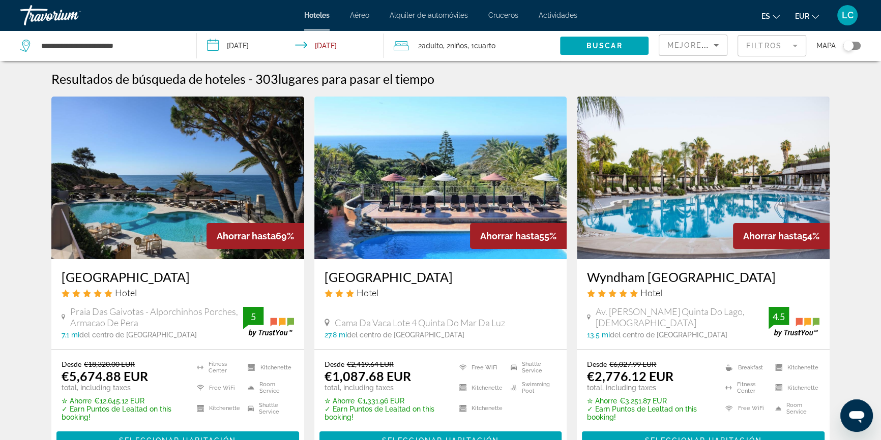
click at [668, 48] on span "Mejores descuentos" at bounding box center [718, 45] width 102 height 8
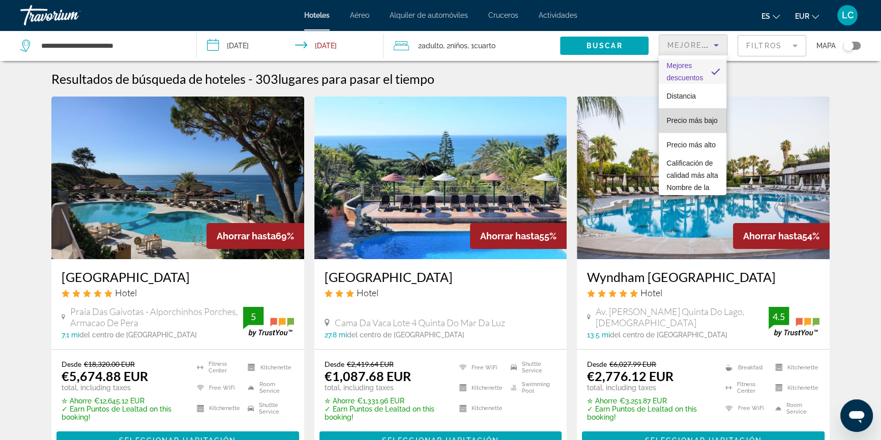
click at [693, 116] on span "Precio más bajo" at bounding box center [691, 120] width 51 height 8
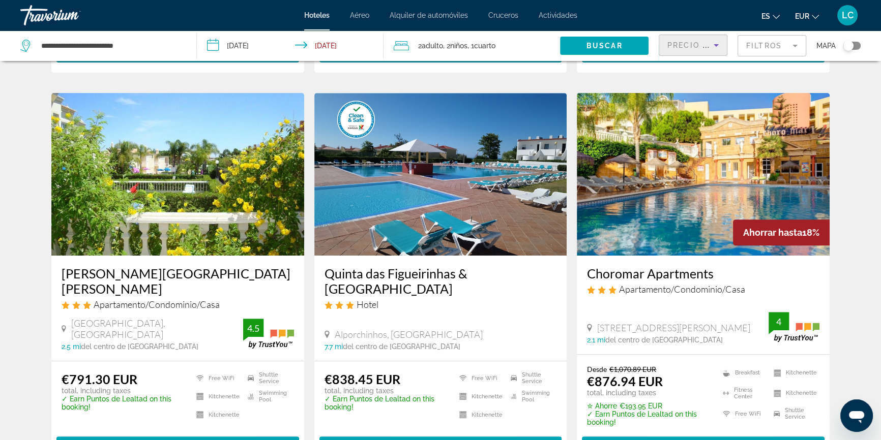
scroll to position [370, 0]
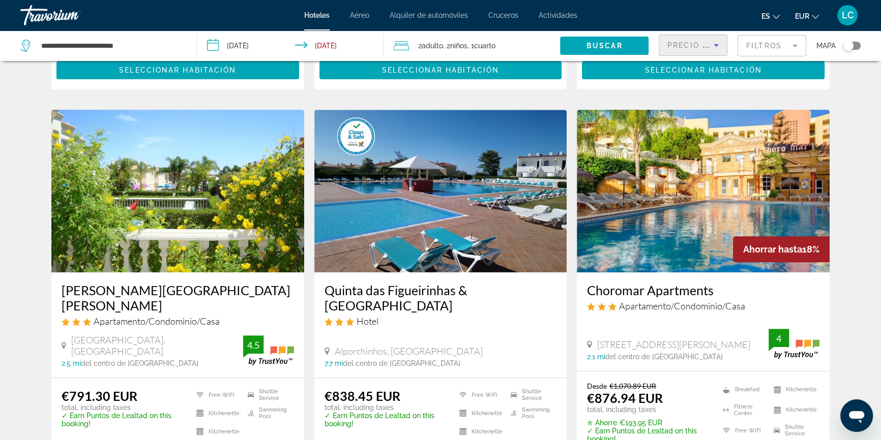
click at [435, 13] on span "Alquiler de automóviles" at bounding box center [428, 15] width 78 height 8
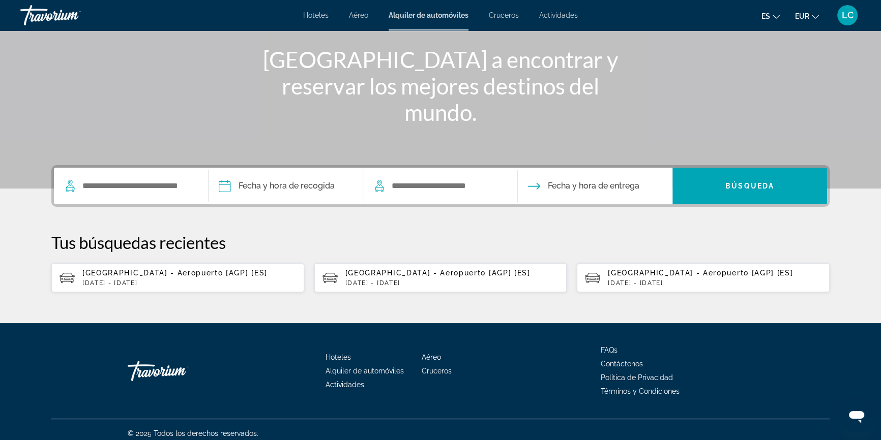
scroll to position [124, 0]
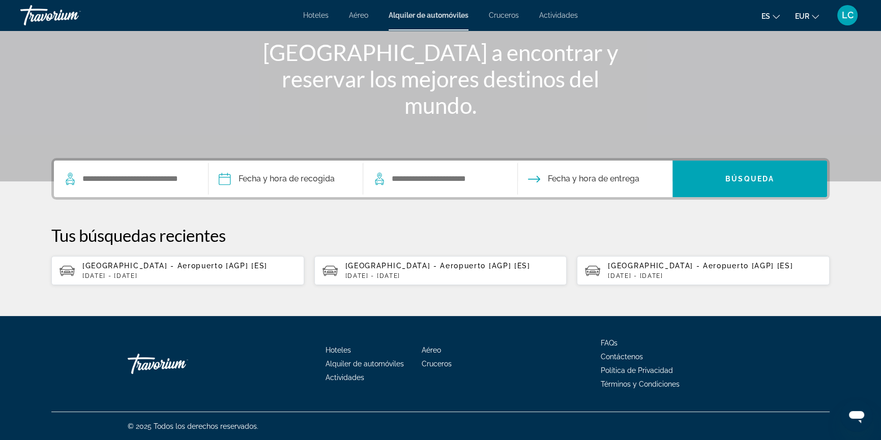
click at [630, 272] on p "Sun, 21 Dec - Mon, 29 Dec" at bounding box center [715, 275] width 214 height 7
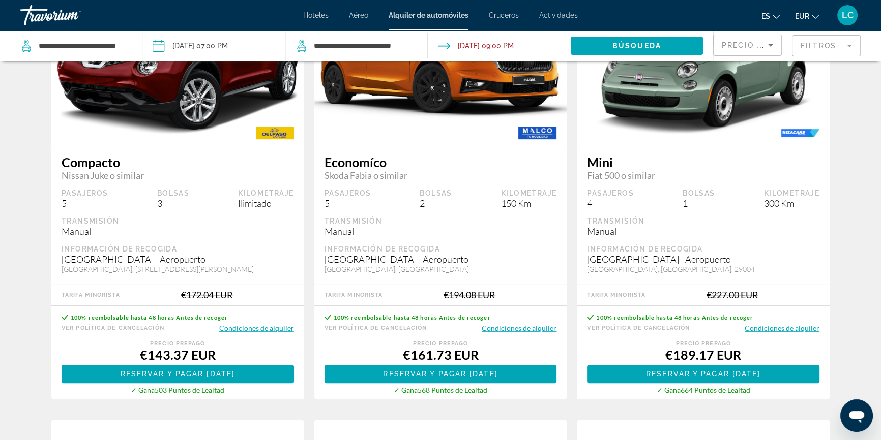
scroll to position [554, 0]
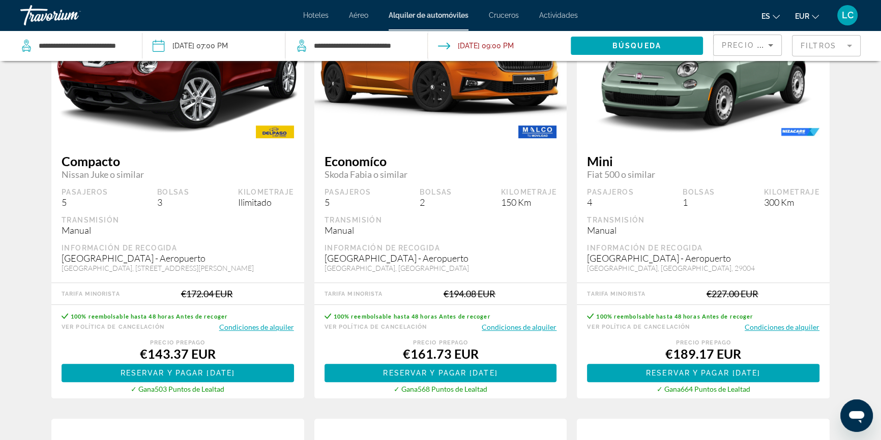
click at [234, 46] on input "Pickup date: Dec 21, 2025 07:00 PM" at bounding box center [213, 48] width 146 height 34
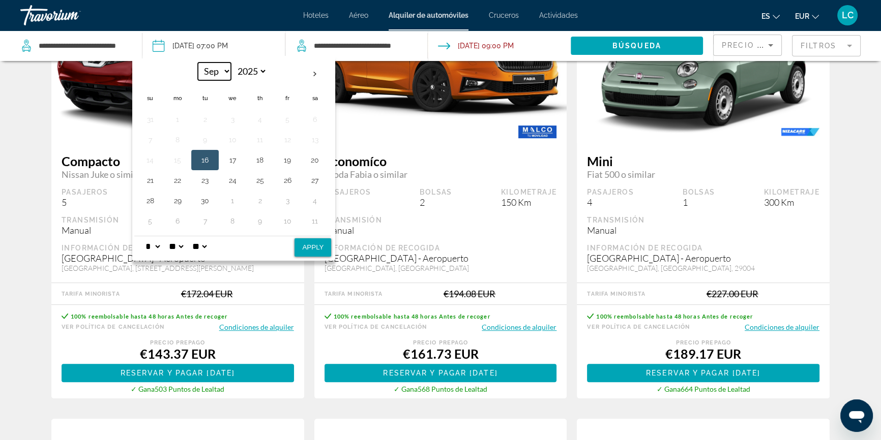
click at [226, 73] on select "*** *** *** *** *** *** *** *** *** *** *** ***" at bounding box center [214, 72] width 33 height 18
select select "**"
click at [198, 63] on select "*** *** *** *** *** *** *** *** *** *** *** ***" at bounding box center [214, 72] width 33 height 18
click at [147, 179] on button "21" at bounding box center [150, 180] width 16 height 14
click at [160, 245] on select "* * * * * * * * * ** ** **" at bounding box center [152, 246] width 18 height 20
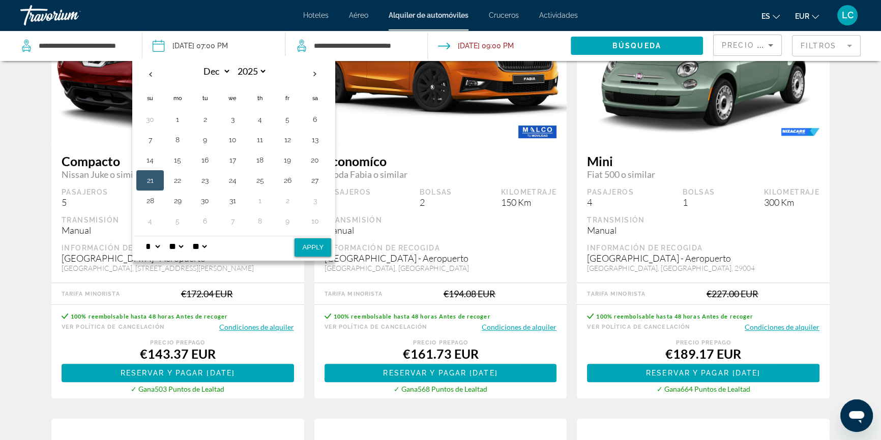
select select "**"
click at [143, 236] on select "* * * * * * * * * ** ** **" at bounding box center [152, 246] width 18 height 20
click at [307, 248] on button "Apply" at bounding box center [312, 247] width 37 height 18
type input "**********"
select select "**"
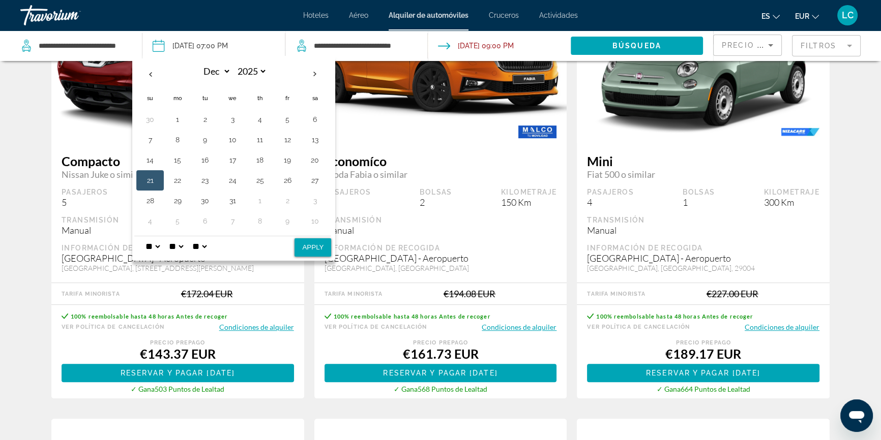
select select "**"
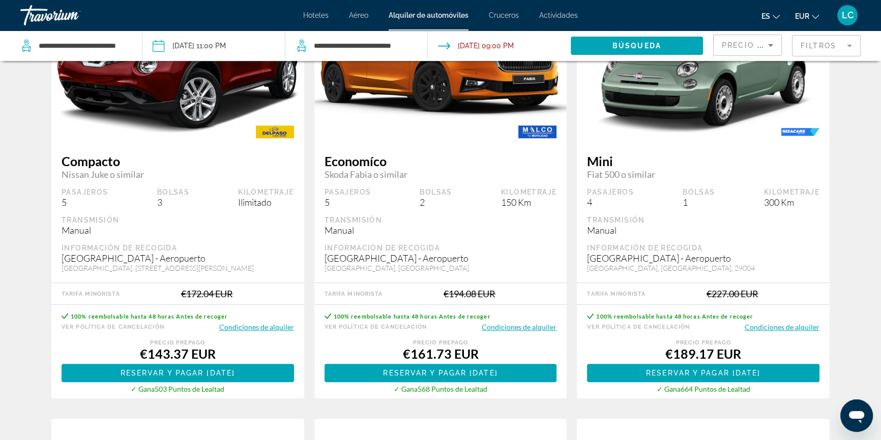
click at [497, 41] on input "Drop-off date: Dec 29, 2025 09:00 PM" at bounding box center [498, 48] width 146 height 34
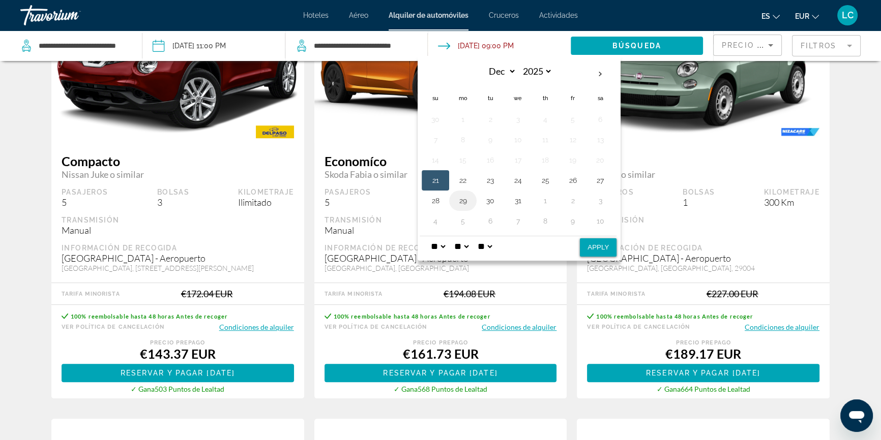
click at [461, 200] on button "29" at bounding box center [462, 201] width 16 height 14
click at [442, 248] on select "* * * * * * * * * ** ** **" at bounding box center [438, 246] width 18 height 20
select select "*"
click at [429, 236] on select "* * * * * * * * * ** ** **" at bounding box center [438, 246] width 18 height 20
click at [604, 253] on button "Apply" at bounding box center [598, 247] width 37 height 18
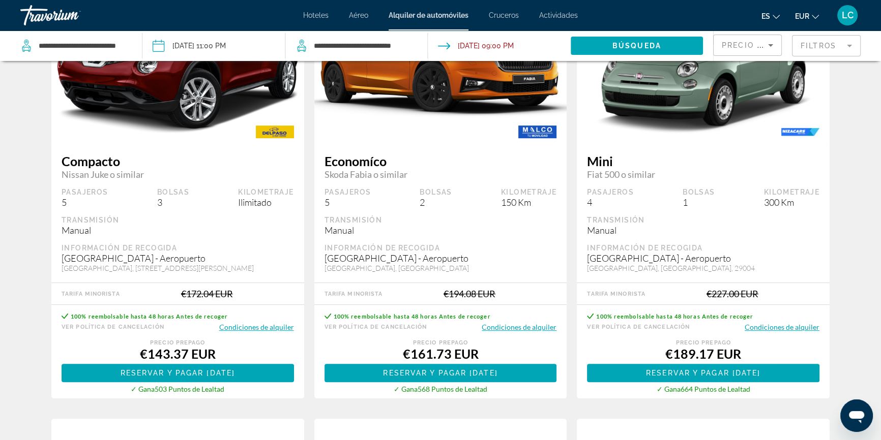
type input "**********"
click at [628, 41] on span "Search widget" at bounding box center [636, 46] width 132 height 24
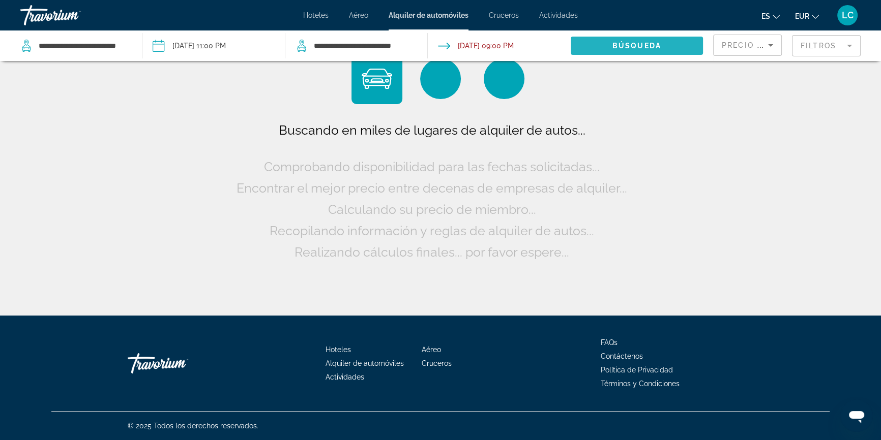
scroll to position [0, 0]
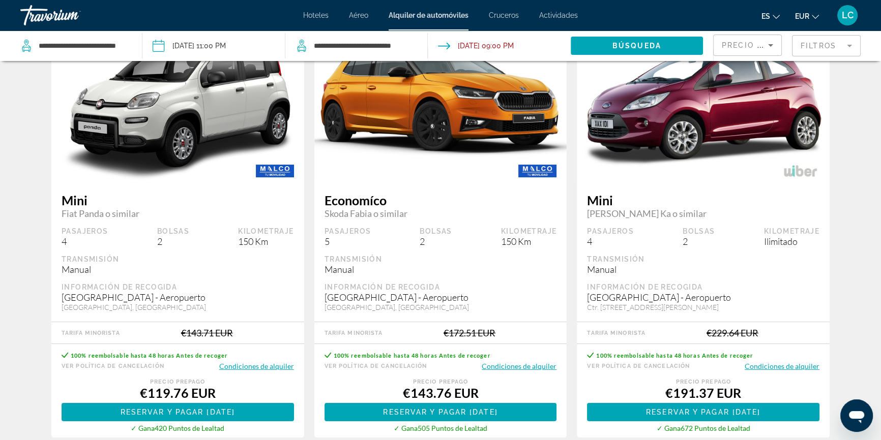
scroll to position [107, 0]
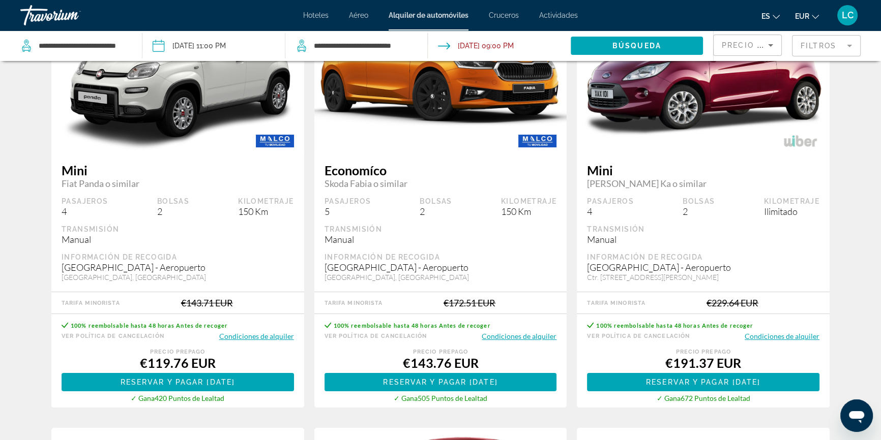
click at [503, 335] on button "Condiciones de alquiler" at bounding box center [518, 336] width 75 height 10
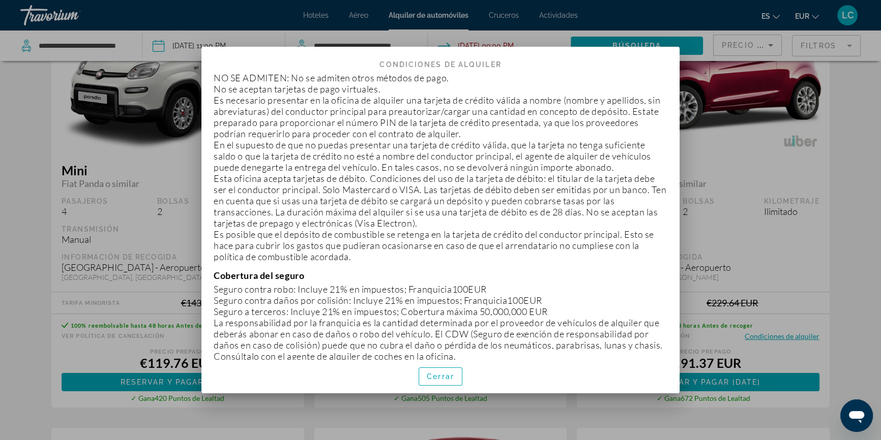
scroll to position [508, 0]
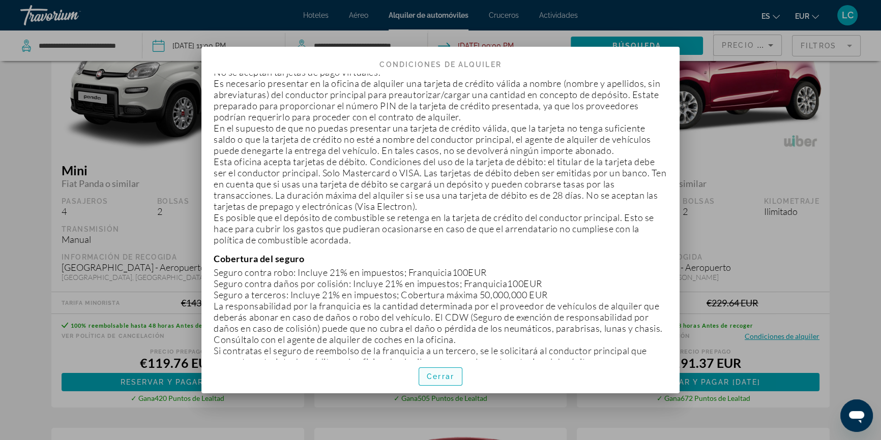
click at [442, 376] on span "Cerrar" at bounding box center [440, 377] width 27 height 8
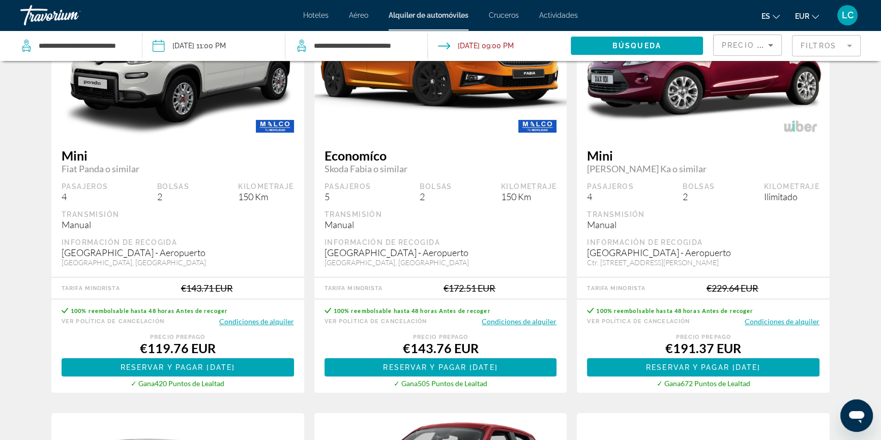
scroll to position [107, 0]
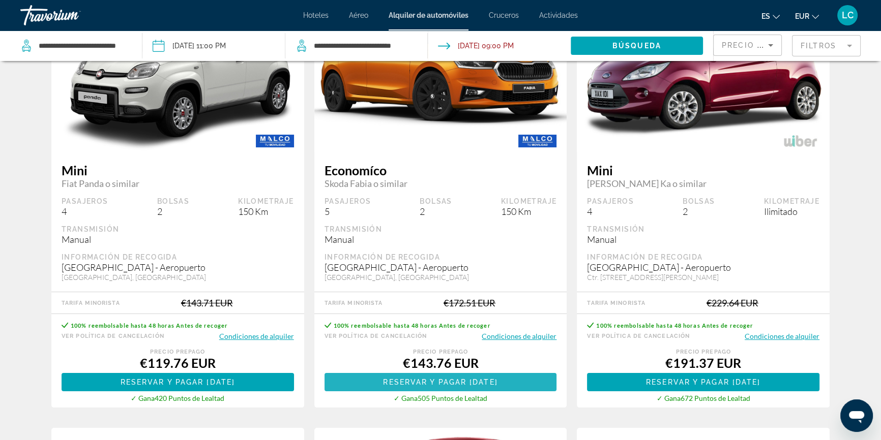
click at [489, 379] on span "Reservar y pagar hoy" at bounding box center [440, 382] width 114 height 8
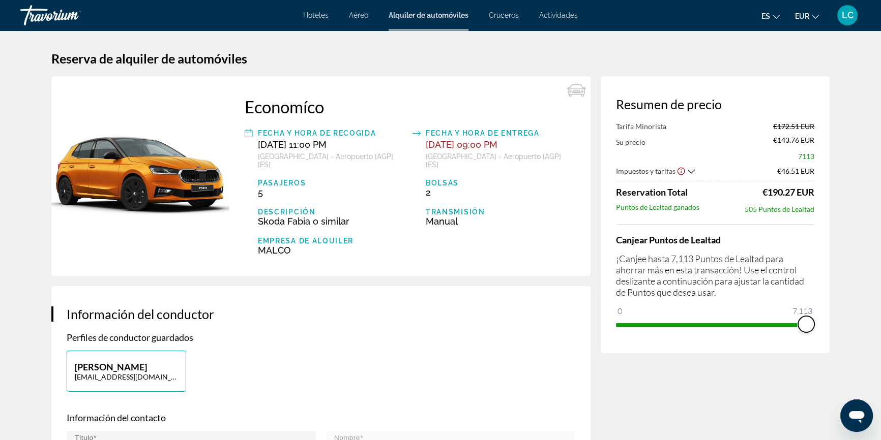
drag, startPoint x: 622, startPoint y: 309, endPoint x: 877, endPoint y: 329, distance: 255.5
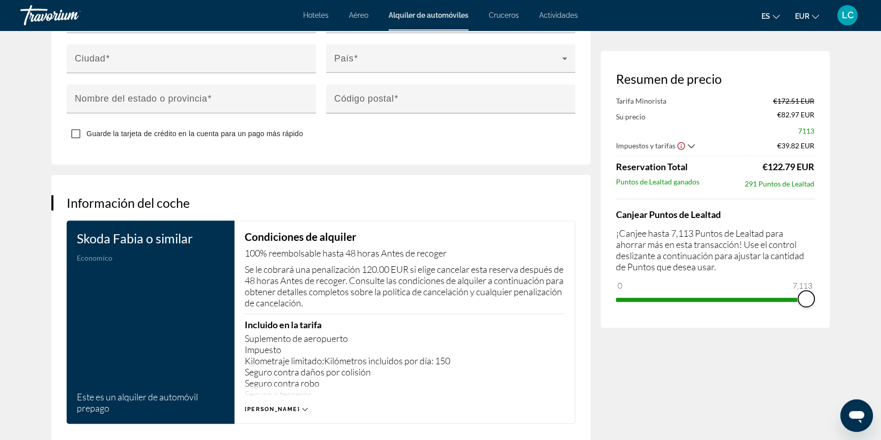
scroll to position [1386, 0]
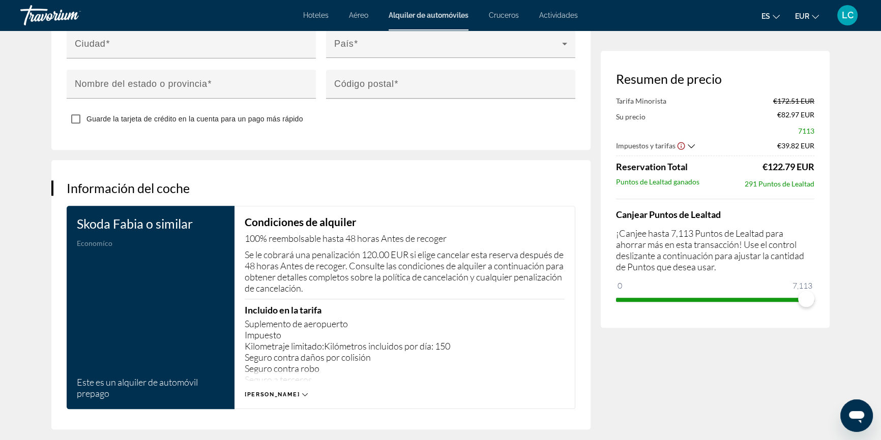
click at [272, 395] on span "[PERSON_NAME]" at bounding box center [272, 394] width 55 height 7
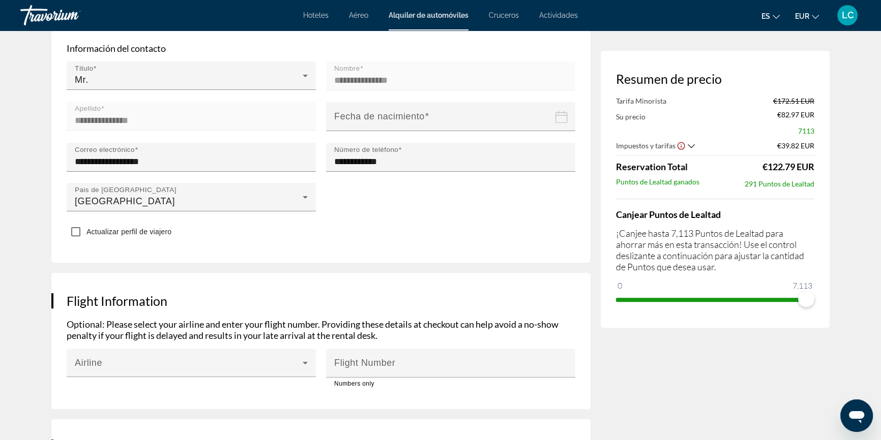
scroll to position [0, 0]
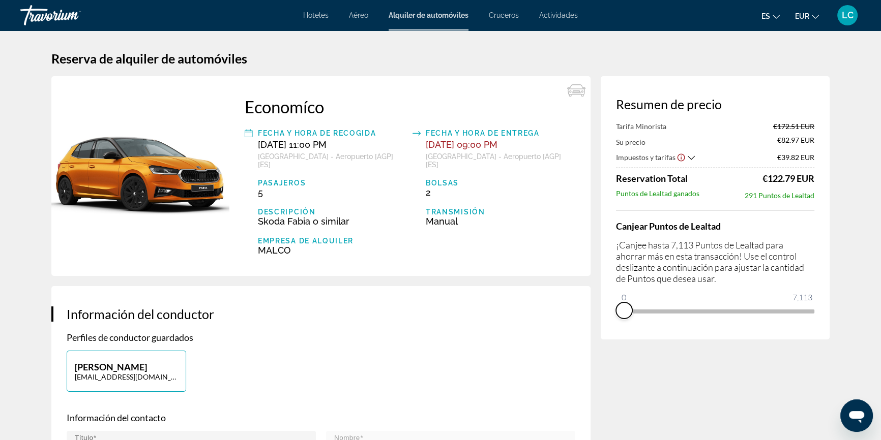
drag, startPoint x: 804, startPoint y: 326, endPoint x: 600, endPoint y: 317, distance: 204.0
click at [602, 317] on div "Resumen de precio Tarifa Minorista €172.51 EUR Su precio €82.97 EUR Impuestos y…" at bounding box center [714, 207] width 229 height 263
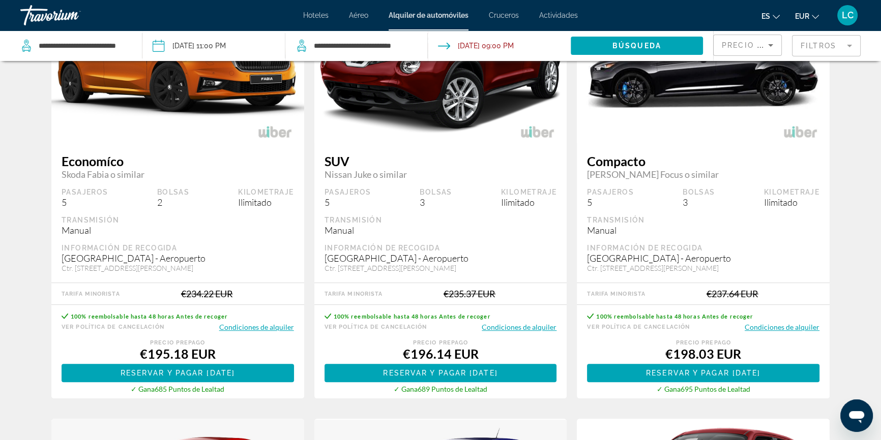
scroll to position [508, 0]
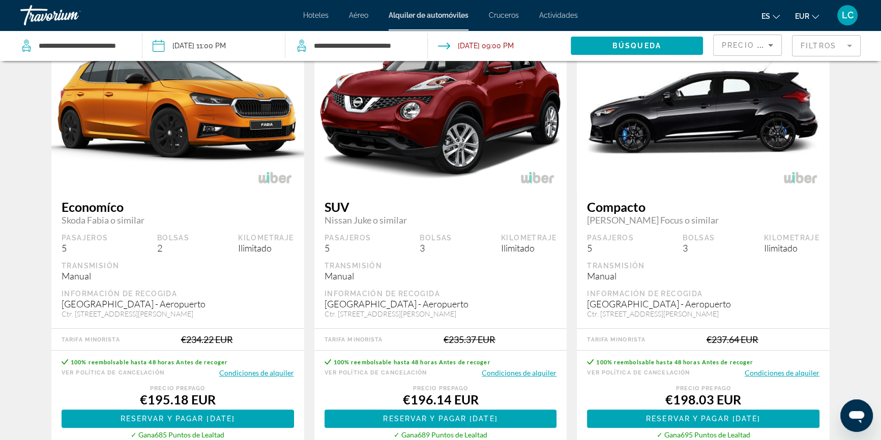
click at [513, 371] on button "Condiciones de alquiler" at bounding box center [518, 373] width 75 height 10
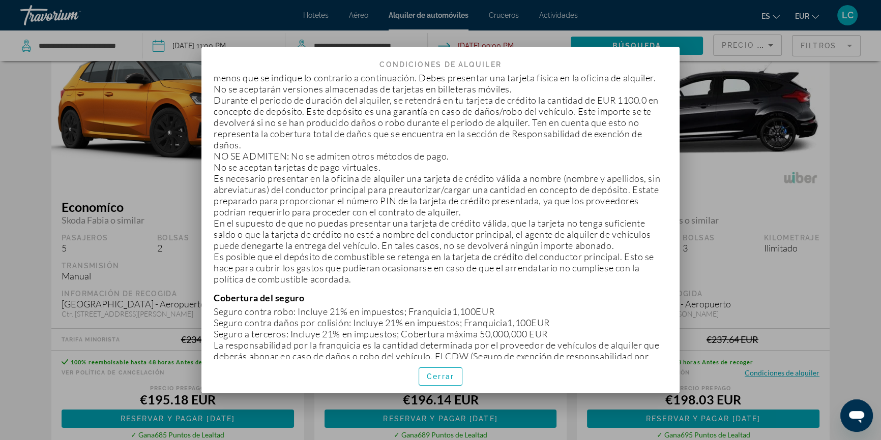
scroll to position [462, 0]
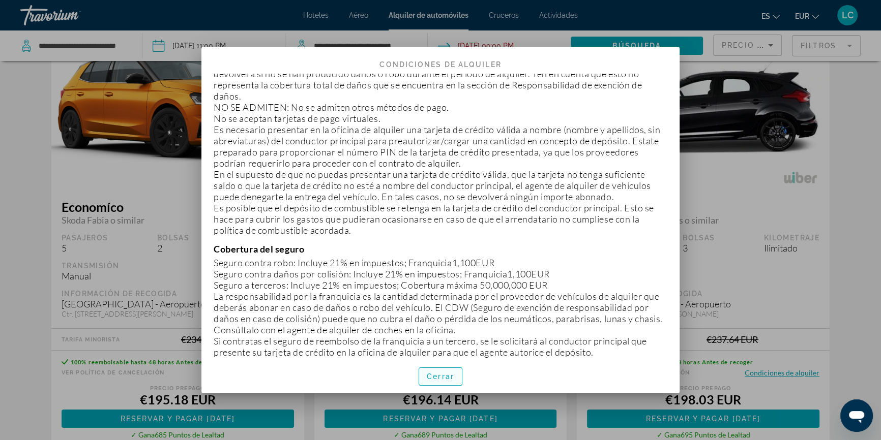
click at [436, 379] on span "Cerrar" at bounding box center [440, 377] width 27 height 8
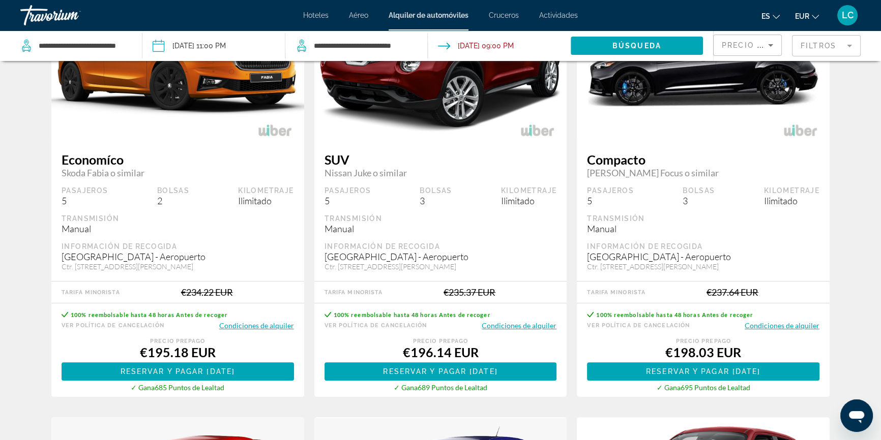
scroll to position [600, 0]
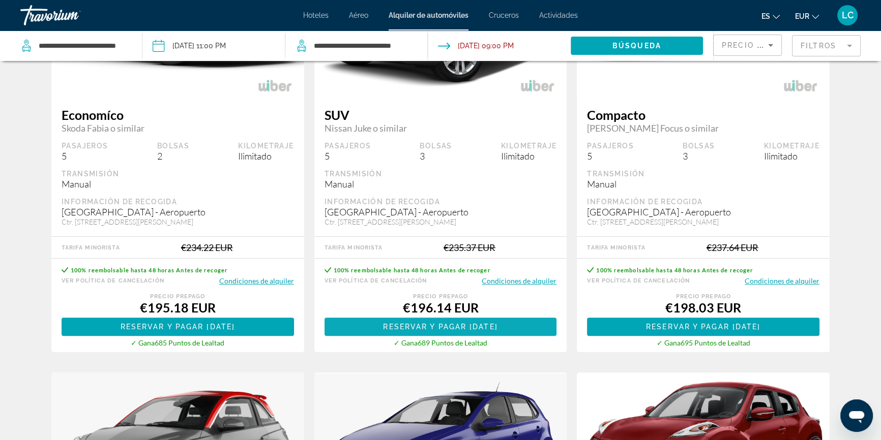
click at [452, 330] on span "Main content" at bounding box center [440, 327] width 232 height 24
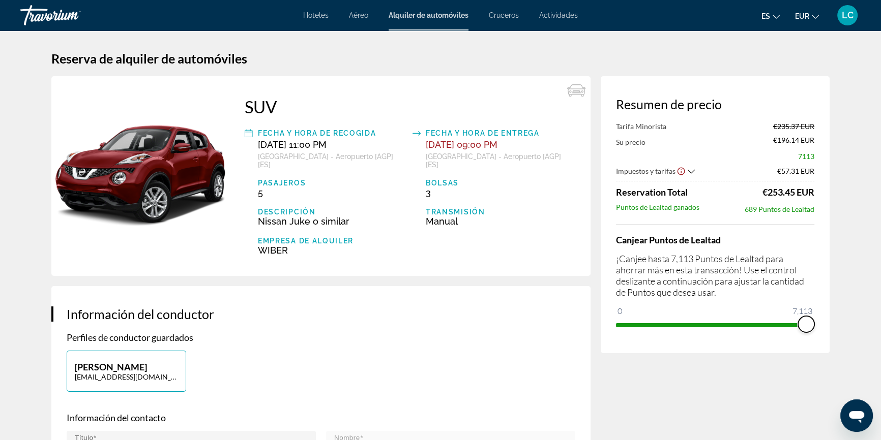
drag, startPoint x: 626, startPoint y: 311, endPoint x: 884, endPoint y: 319, distance: 258.4
click at [881, 319] on html "Saltar al contenido principal Hoteles Aéreo Alquiler de automóviles Cruceros Ac…" at bounding box center [440, 220] width 881 height 440
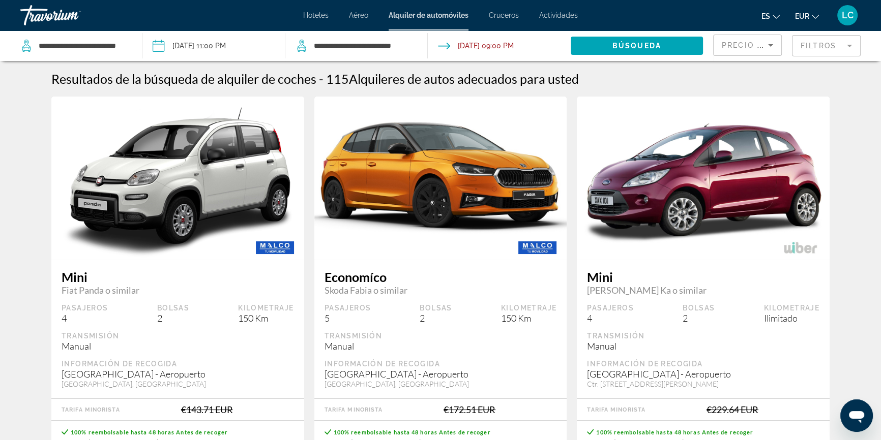
click at [238, 47] on input "Pickup date: Dec 21, 2025 11:00 PM" at bounding box center [213, 48] width 146 height 34
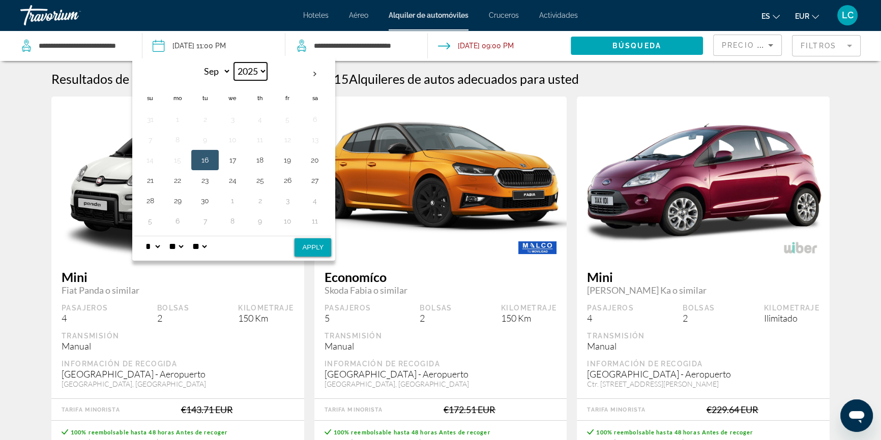
click at [260, 71] on select "**** **** **** **** **** ****" at bounding box center [250, 72] width 33 height 18
click at [220, 68] on select "*** *** *** *** *** *** *** *** *** *** *** ***" at bounding box center [214, 72] width 33 height 18
select select "**"
click at [198, 63] on select "*** *** *** *** *** *** *** *** *** *** *** ***" at bounding box center [214, 72] width 33 height 18
click at [179, 178] on button "22" at bounding box center [177, 180] width 16 height 14
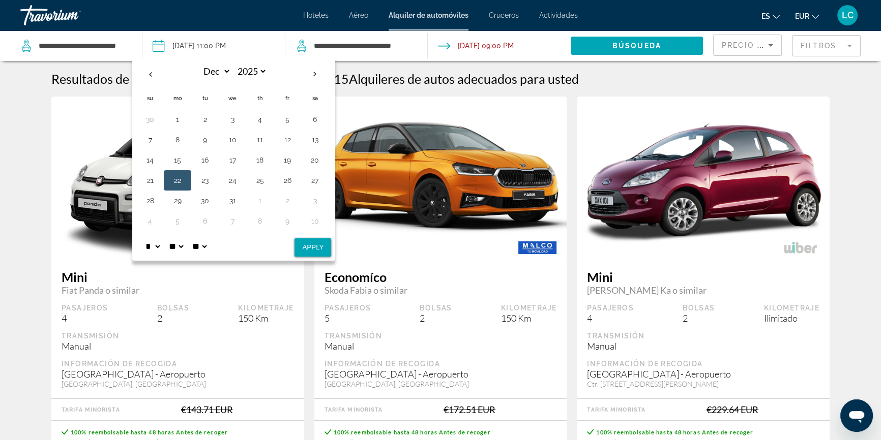
click at [159, 246] on select "* * * * * * * * * ** ** **" at bounding box center [152, 246] width 18 height 20
click at [143, 236] on select "* * * * * * * * * ** ** **" at bounding box center [152, 246] width 18 height 20
click at [160, 245] on select "* * * * * * * * * ** ** **" at bounding box center [152, 246] width 18 height 20
select select "*"
click at [143, 236] on select "* * * * * * * * * ** ** **" at bounding box center [152, 246] width 18 height 20
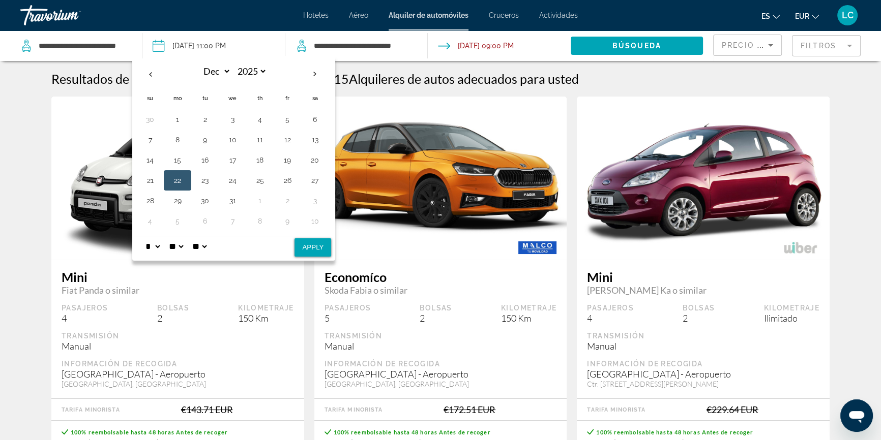
click at [317, 250] on button "Apply" at bounding box center [312, 247] width 37 height 18
type input "**********"
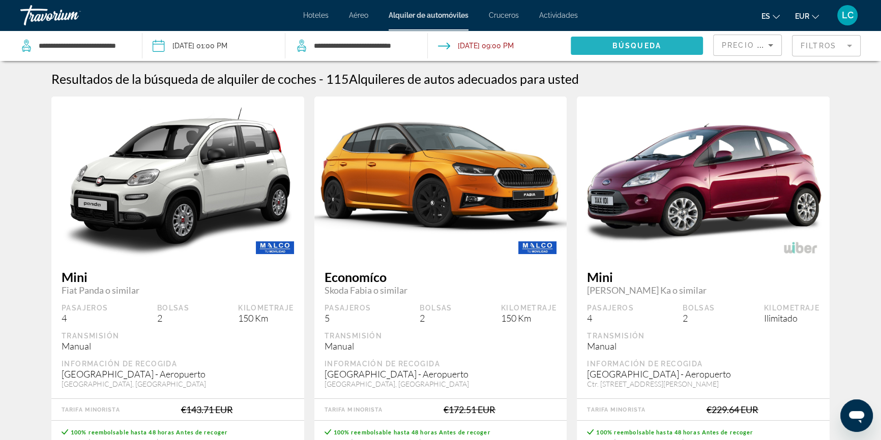
click at [625, 43] on span "Búsqueda" at bounding box center [636, 46] width 49 height 8
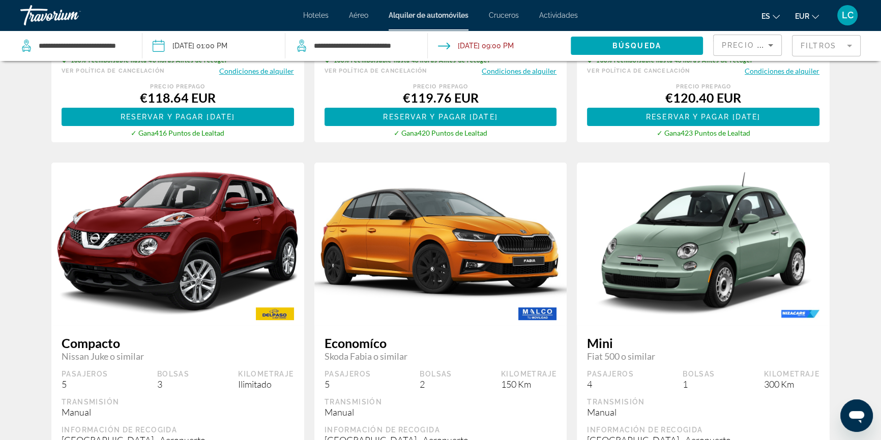
scroll to position [323, 0]
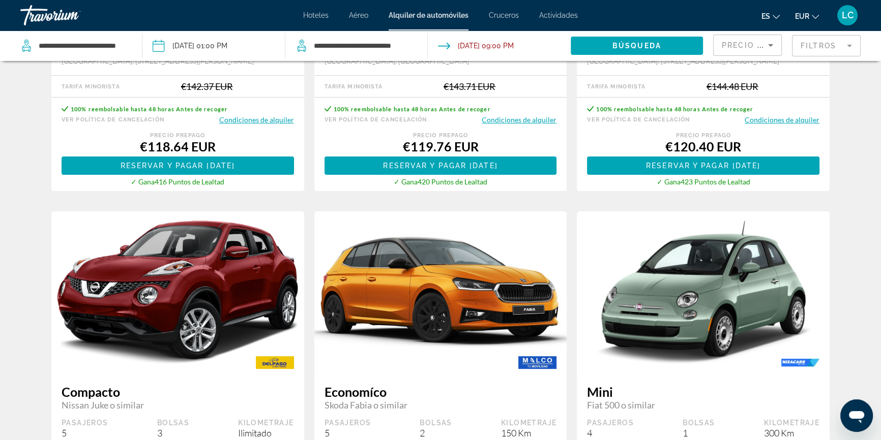
click at [779, 119] on button "Condiciones de alquiler" at bounding box center [781, 120] width 75 height 10
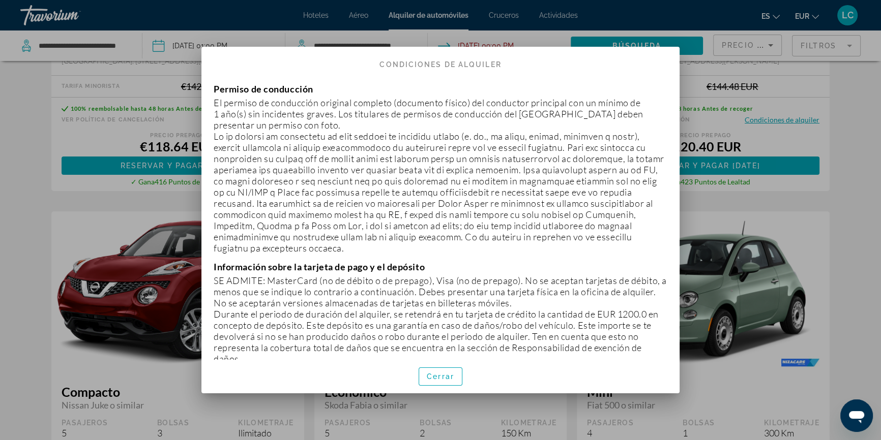
scroll to position [185, 0]
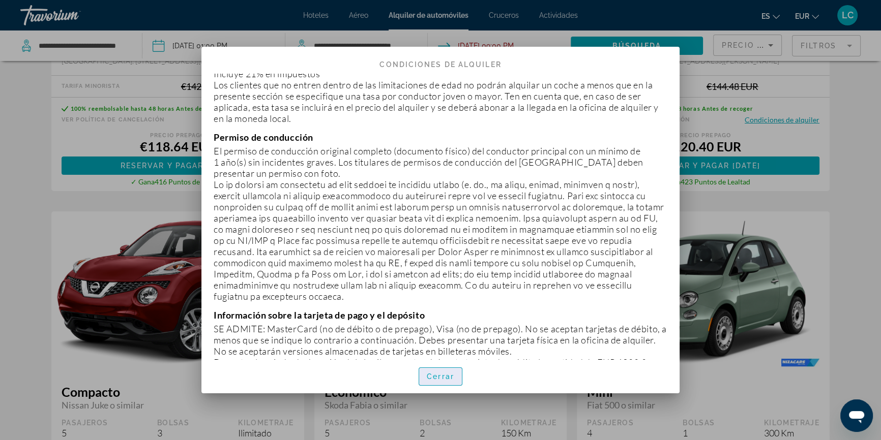
click at [454, 381] on span "button" at bounding box center [440, 377] width 43 height 24
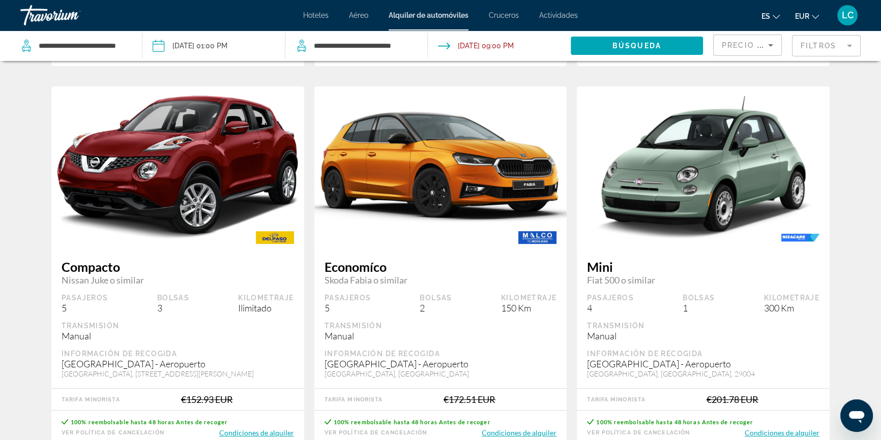
scroll to position [508, 0]
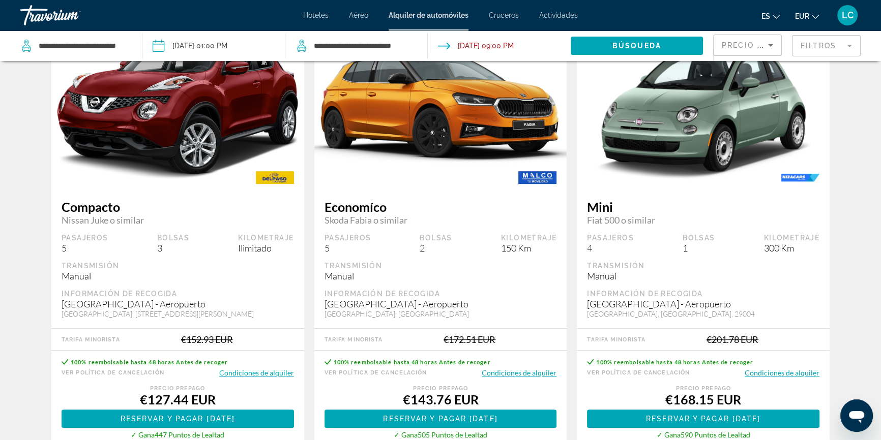
click at [264, 375] on button "Condiciones de alquiler" at bounding box center [256, 373] width 75 height 10
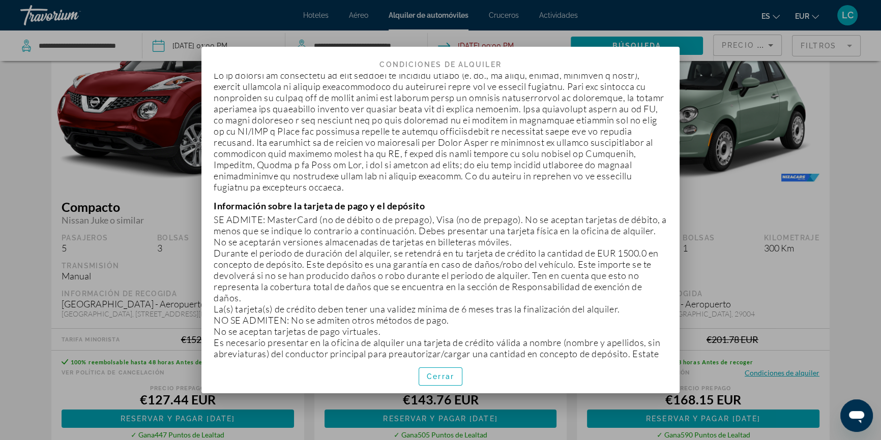
scroll to position [323, 0]
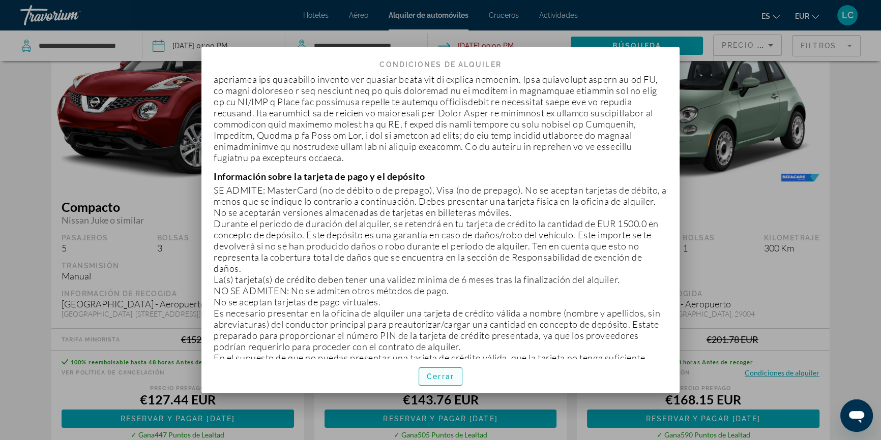
click at [435, 380] on span "Cerrar" at bounding box center [440, 377] width 27 height 8
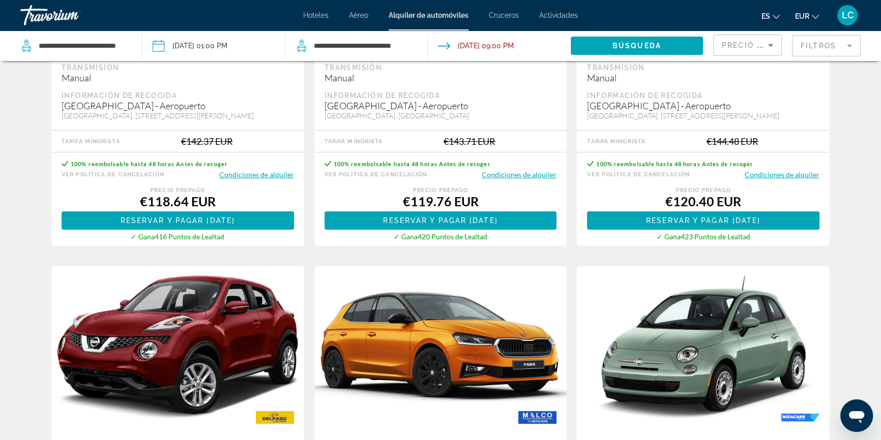
scroll to position [185, 0]
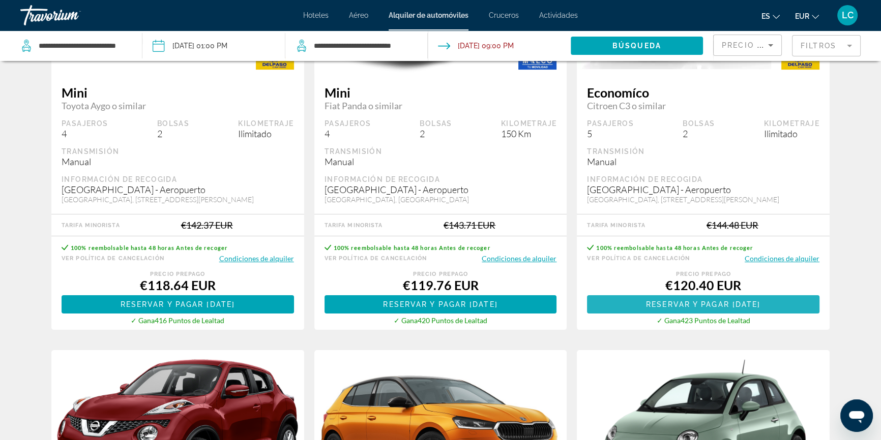
click at [656, 296] on span "Main content" at bounding box center [703, 304] width 232 height 24
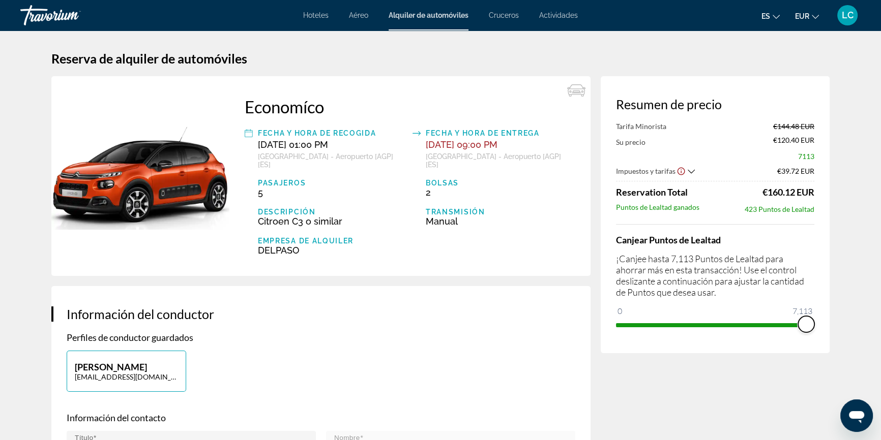
drag, startPoint x: 622, startPoint y: 311, endPoint x: 871, endPoint y: 320, distance: 248.8
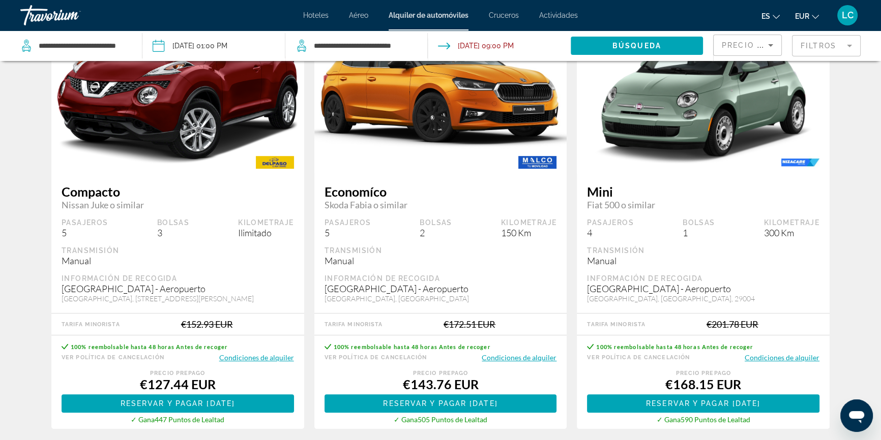
scroll to position [554, 0]
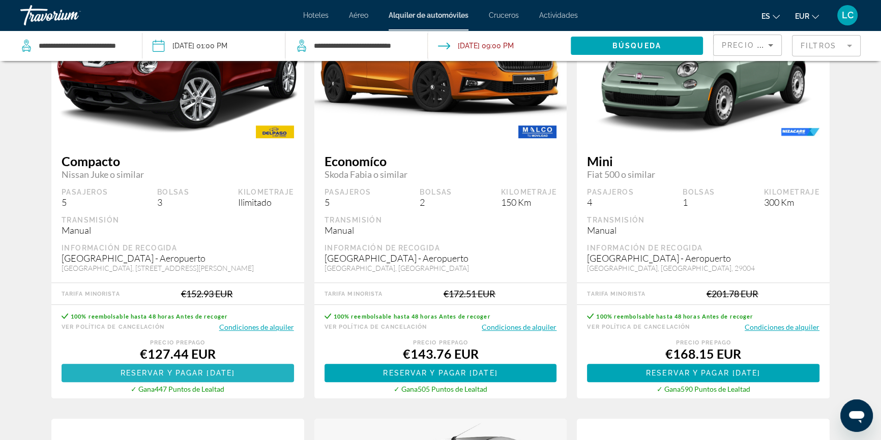
click at [226, 376] on span "Reservar y pagar hoy" at bounding box center [177, 373] width 114 height 8
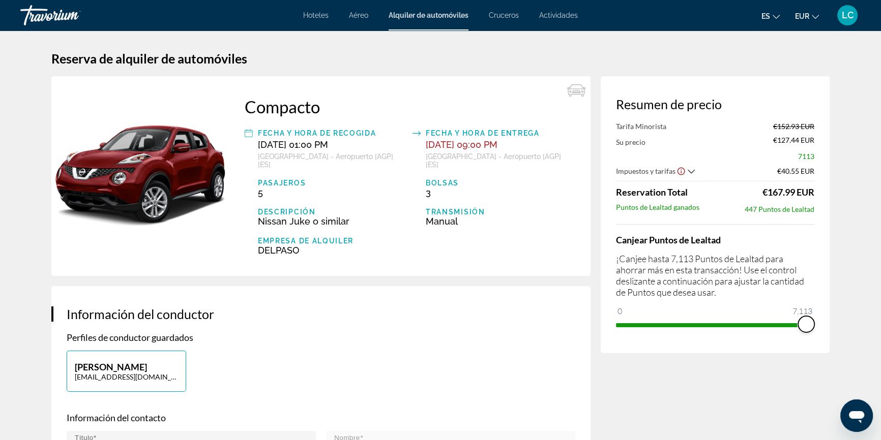
drag, startPoint x: 623, startPoint y: 308, endPoint x: 883, endPoint y: 314, distance: 259.9
click at [881, 314] on html "Saltar al contenido principal Hoteles Aéreo Alquiler de automóviles Cruceros Ac…" at bounding box center [440, 220] width 881 height 440
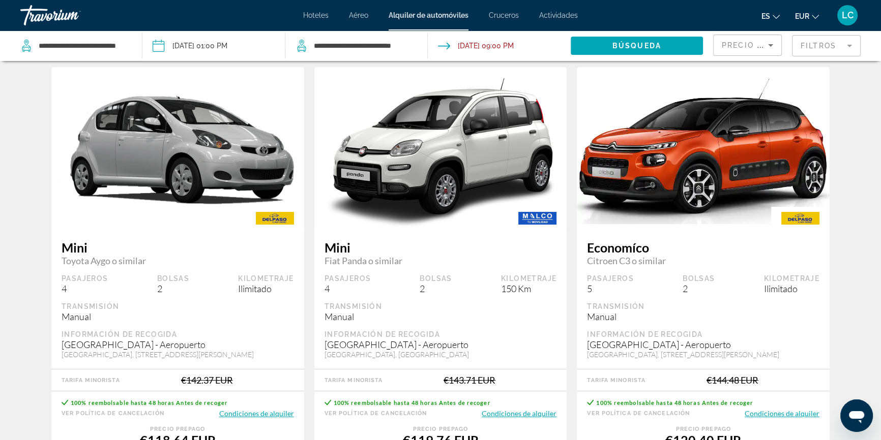
scroll to position [138, 0]
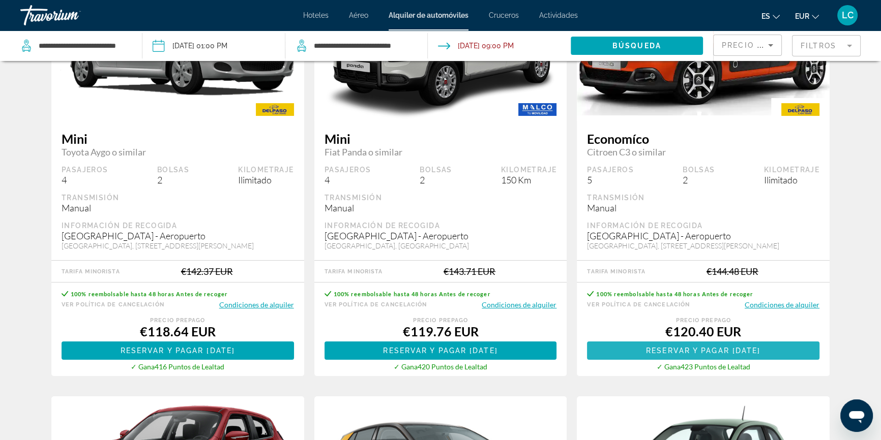
click at [728, 345] on span "Main content" at bounding box center [703, 351] width 232 height 24
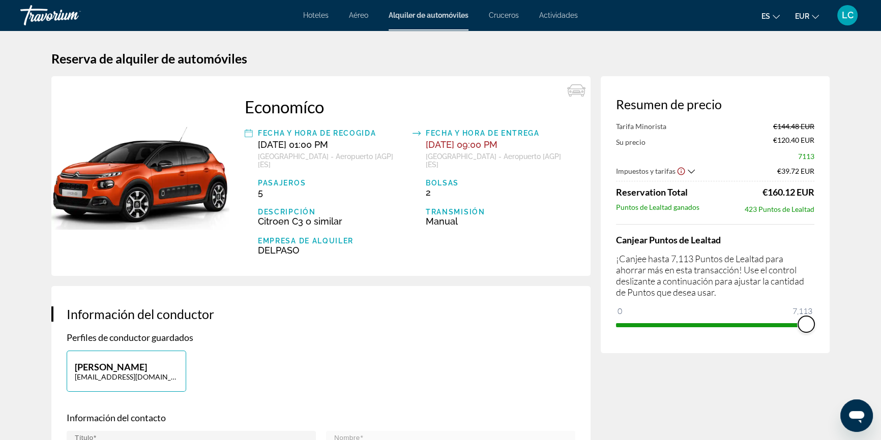
drag, startPoint x: 623, startPoint y: 309, endPoint x: 887, endPoint y: 308, distance: 263.9
click at [881, 308] on html "Saltar al contenido principal Hoteles Aéreo Alquiler de automóviles Cruceros Ac…" at bounding box center [440, 220] width 881 height 440
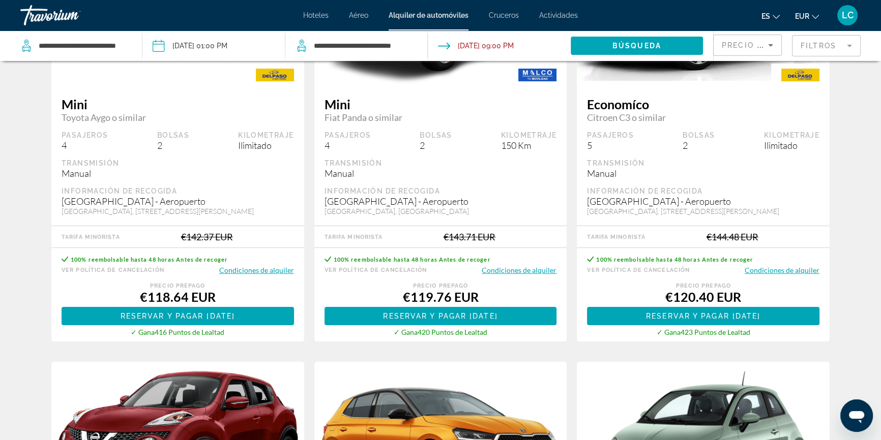
scroll to position [138, 0]
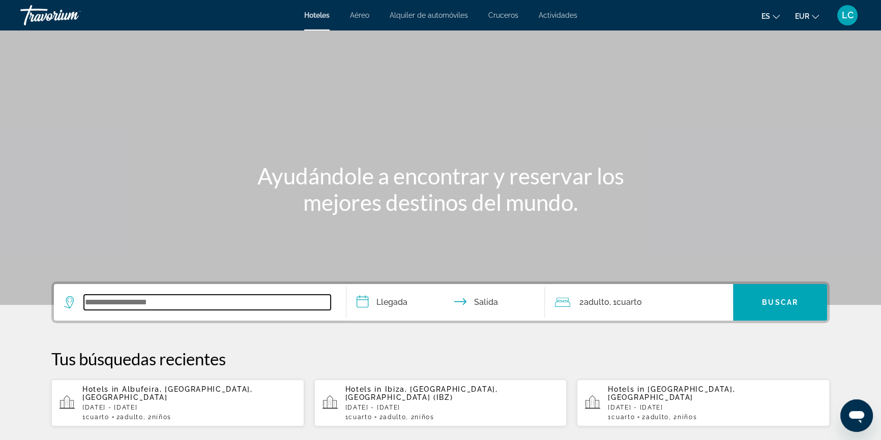
click at [186, 299] on input "Search widget" at bounding box center [207, 302] width 247 height 15
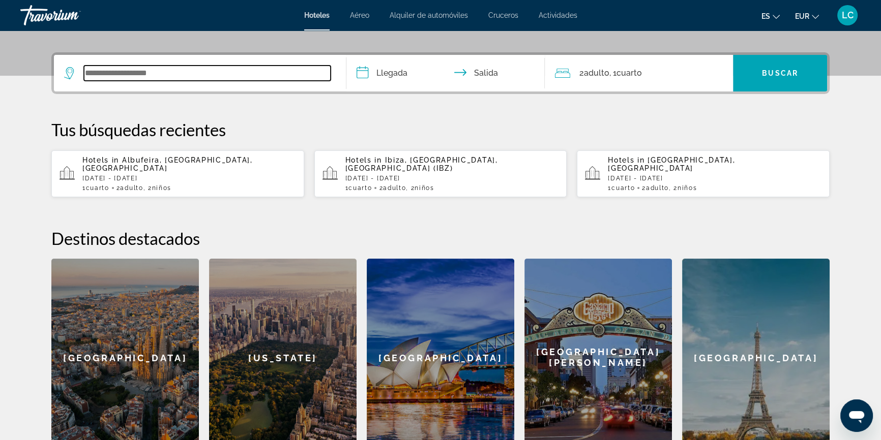
scroll to position [248, 0]
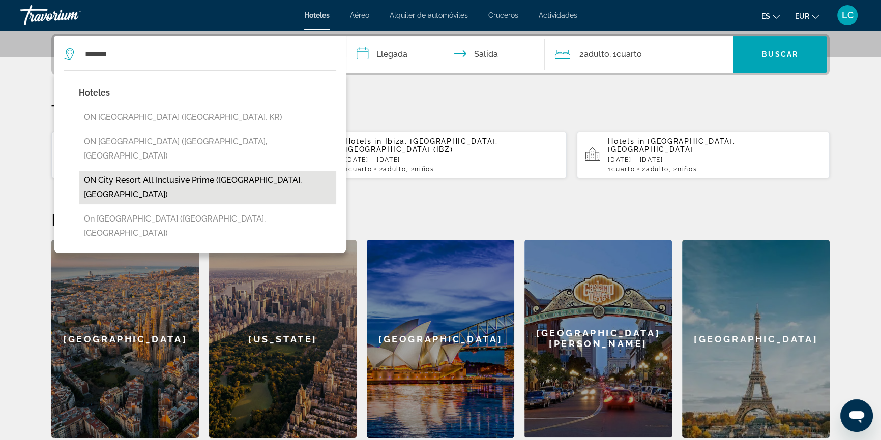
click at [260, 171] on button "ON City Resort All Inclusive Prime (Almonte, ES)" at bounding box center [207, 188] width 257 height 34
type input "**********"
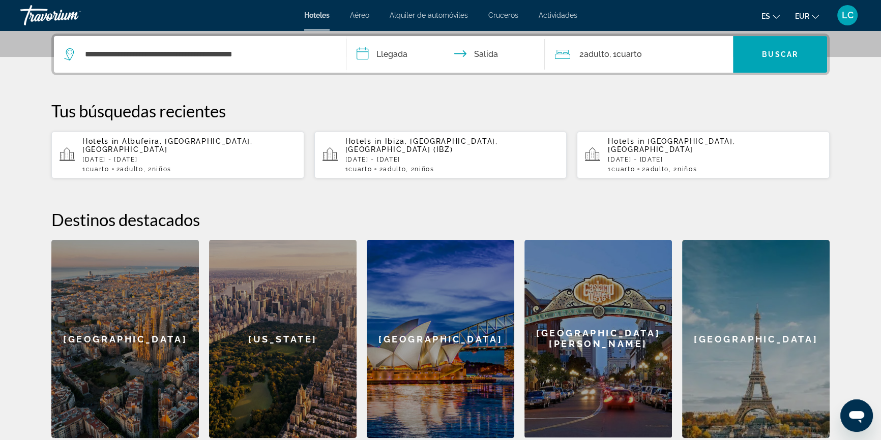
click at [396, 46] on input "**********" at bounding box center [447, 56] width 202 height 40
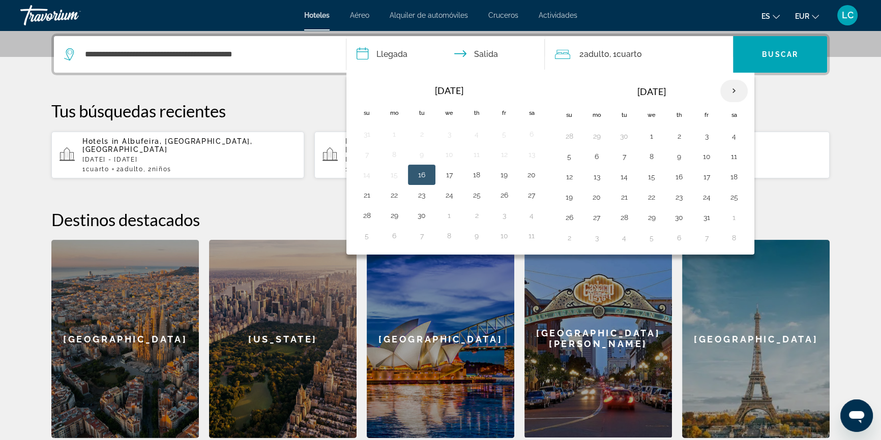
click at [732, 93] on th "Next month" at bounding box center [733, 91] width 27 height 22
click at [731, 92] on th "Next month" at bounding box center [733, 91] width 27 height 22
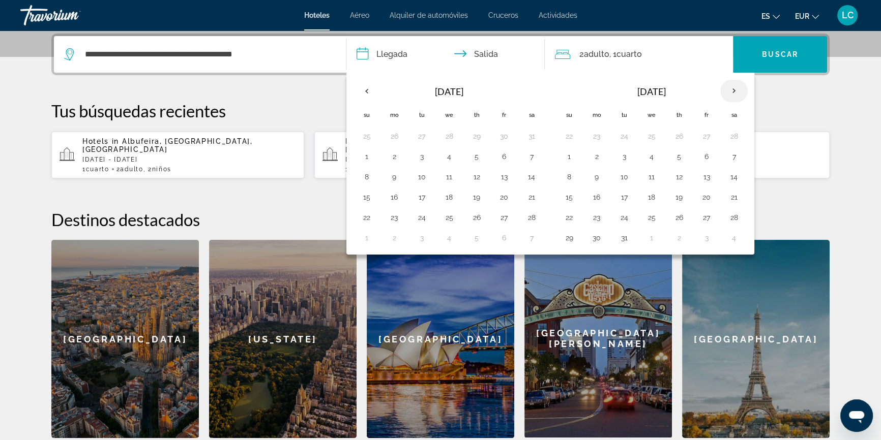
click at [731, 92] on th "Next month" at bounding box center [733, 91] width 27 height 22
click at [568, 158] on button "5" at bounding box center [569, 156] width 16 height 14
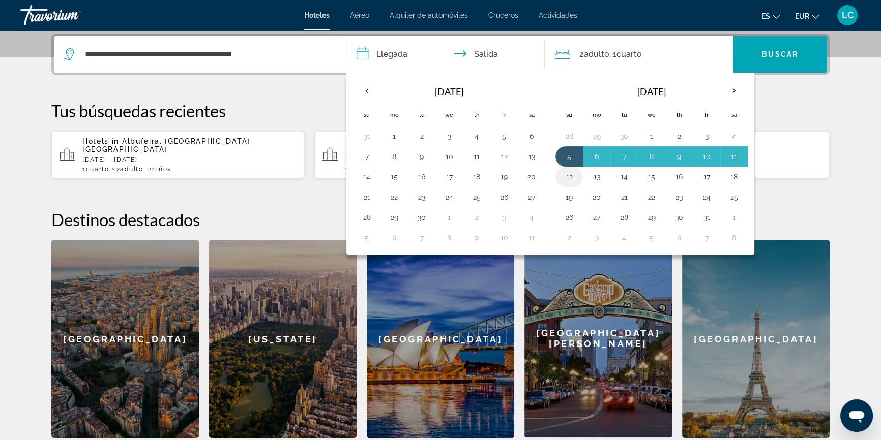
click at [568, 179] on button "12" at bounding box center [569, 177] width 16 height 14
type input "**********"
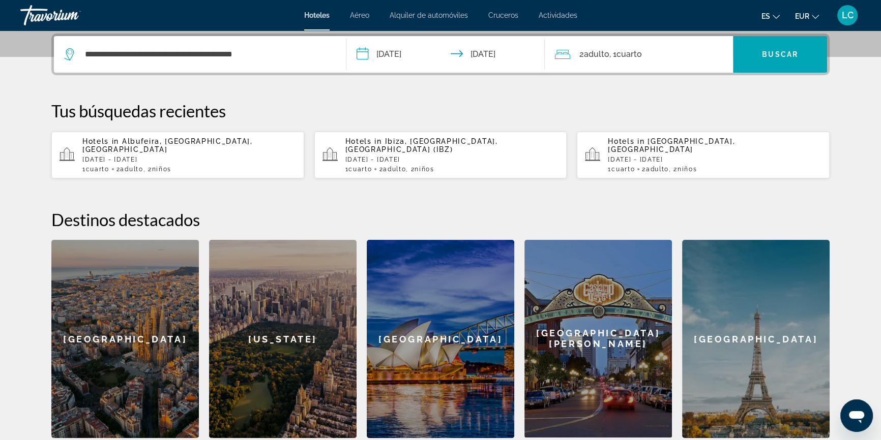
click at [629, 57] on span "Cuarto" at bounding box center [628, 54] width 25 height 10
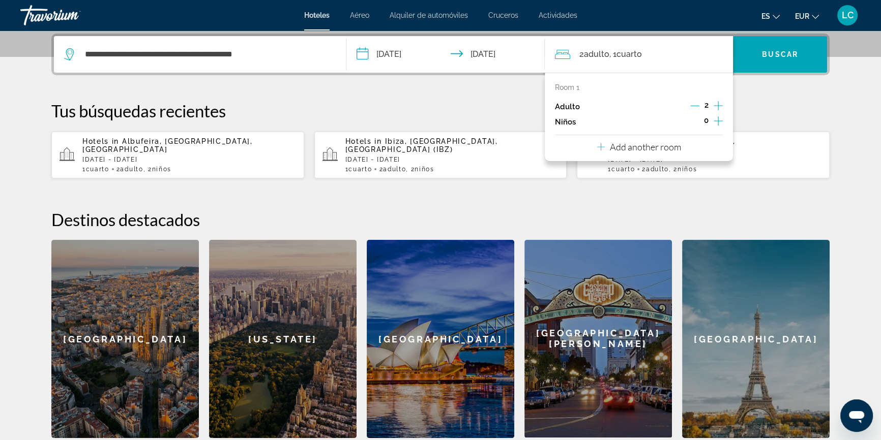
click at [720, 119] on icon "Increment children" at bounding box center [717, 121] width 9 height 12
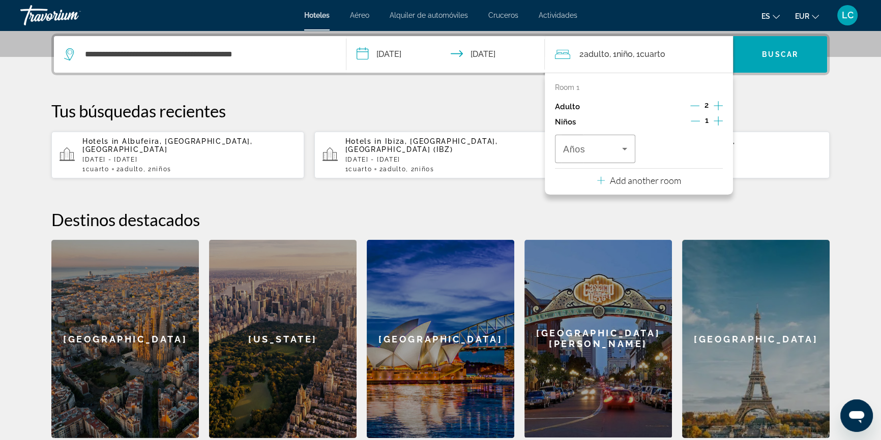
click at [720, 119] on icon "Increment children" at bounding box center [717, 121] width 9 height 12
click at [585, 143] on span "Travelers: 2 adults, 2 children" at bounding box center [592, 149] width 59 height 12
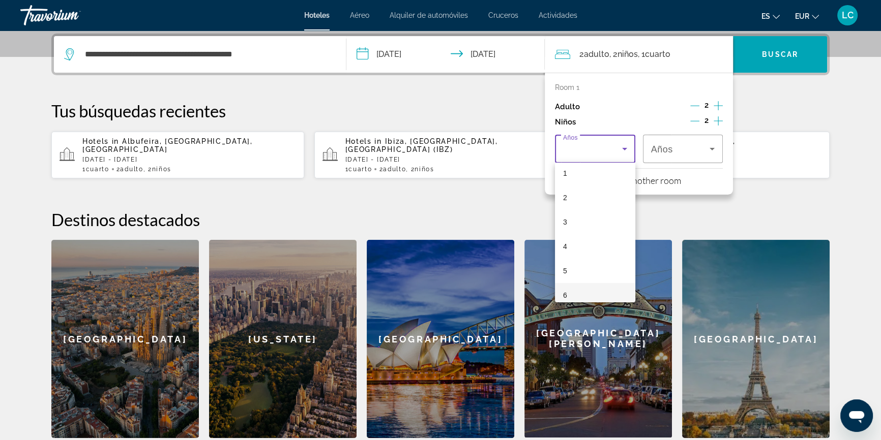
scroll to position [46, 0]
click at [574, 253] on mat-option "5" at bounding box center [595, 255] width 80 height 24
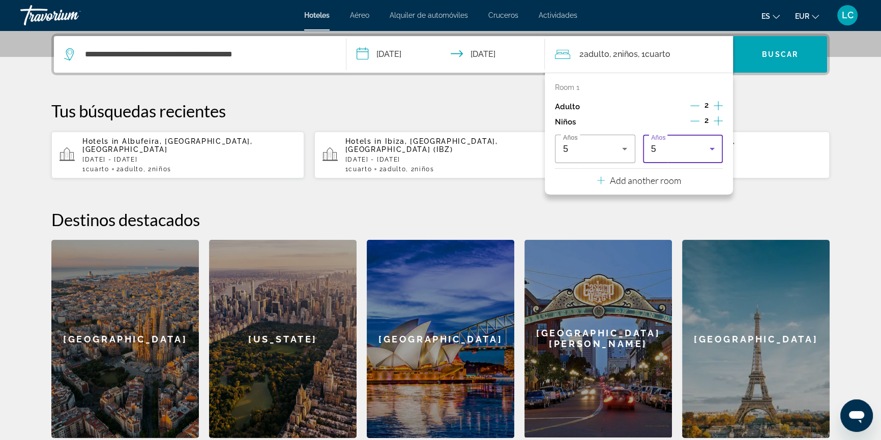
click at [683, 147] on div "5" at bounding box center [680, 149] width 59 height 12
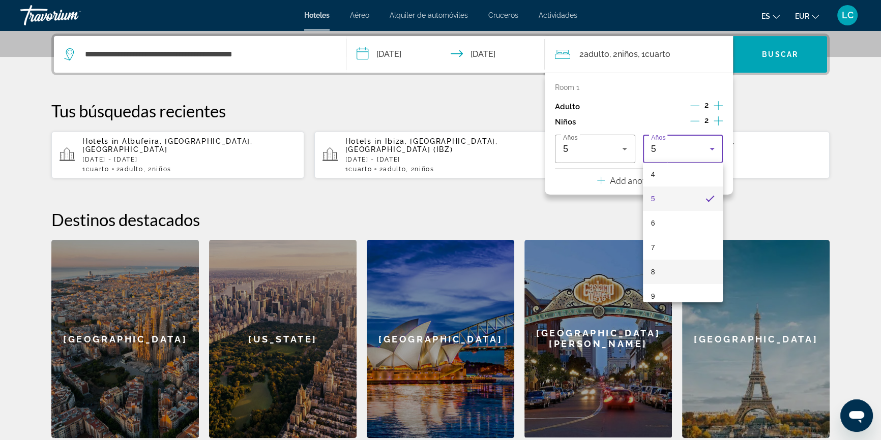
scroll to position [103, 0]
click at [666, 247] on mat-option "7" at bounding box center [683, 247] width 80 height 24
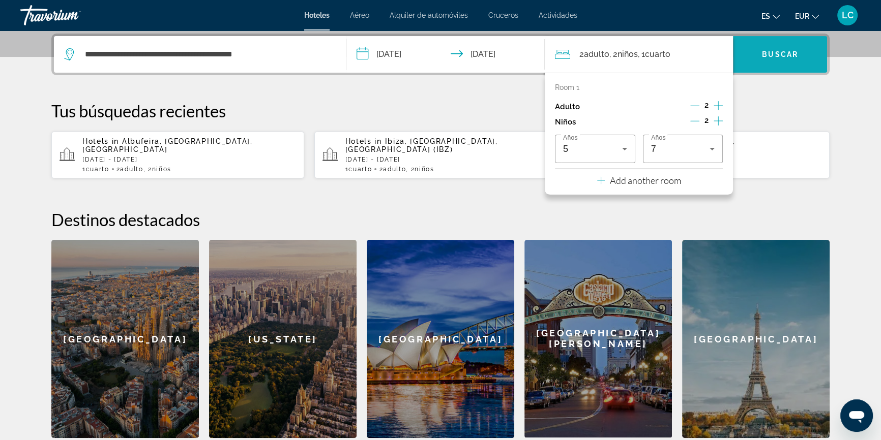
click at [775, 60] on span "Search widget" at bounding box center [780, 54] width 94 height 24
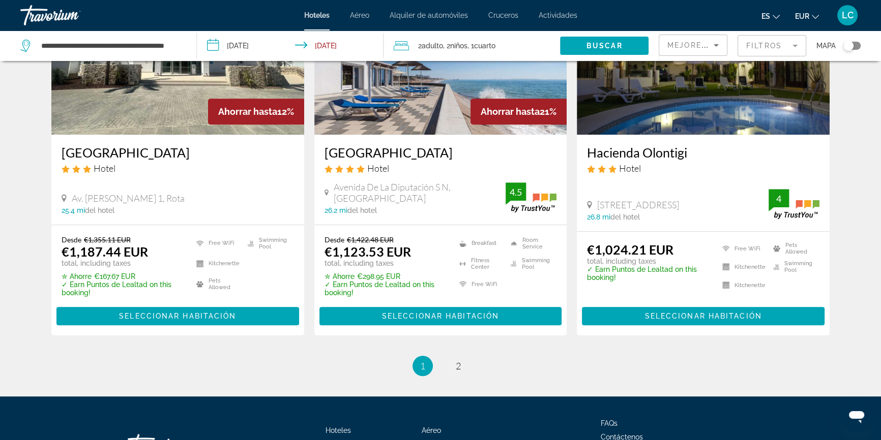
scroll to position [1340, 0]
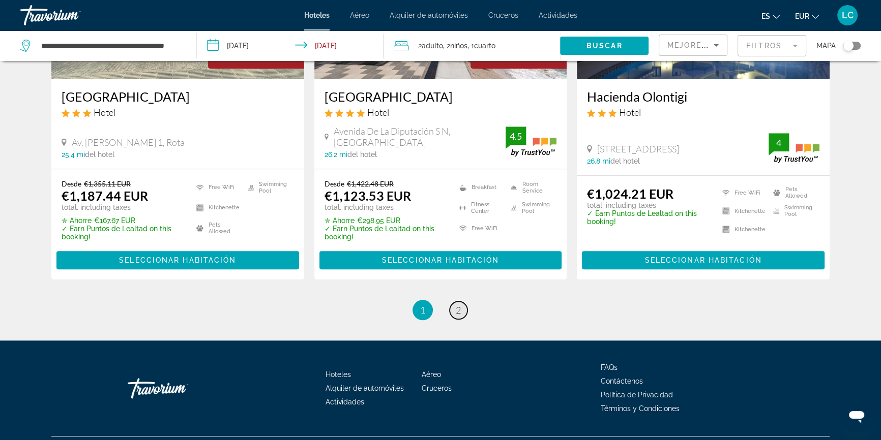
click at [458, 305] on span "2" at bounding box center [458, 310] width 5 height 11
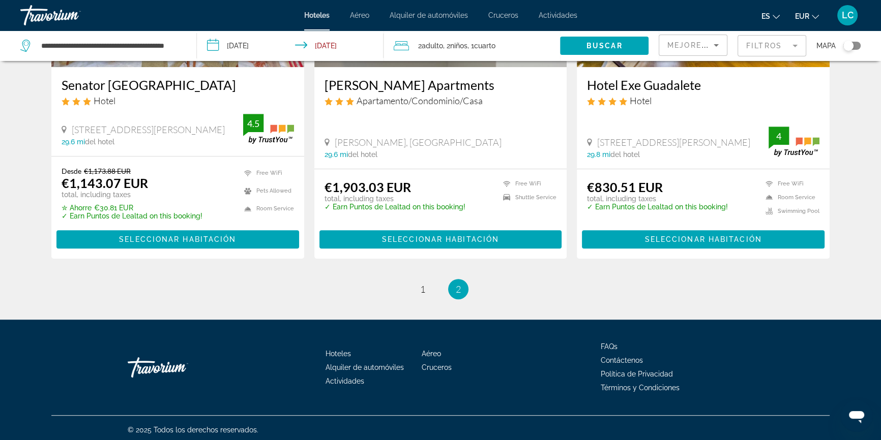
scroll to position [580, 0]
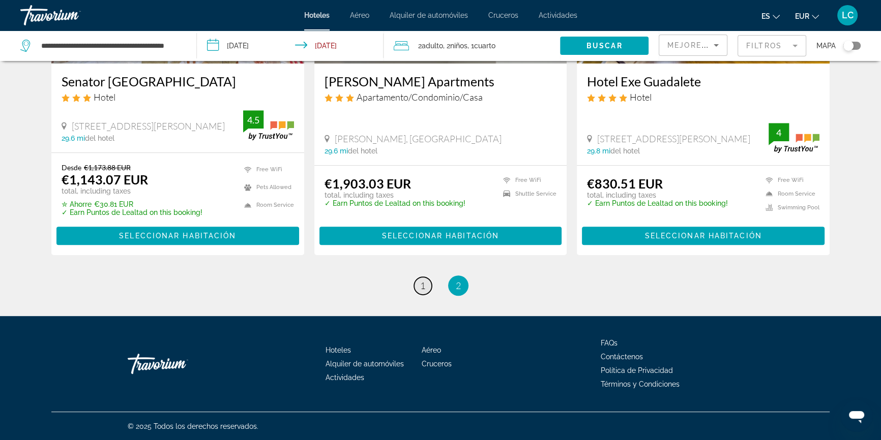
click at [418, 283] on link "page 1" at bounding box center [423, 286] width 18 height 18
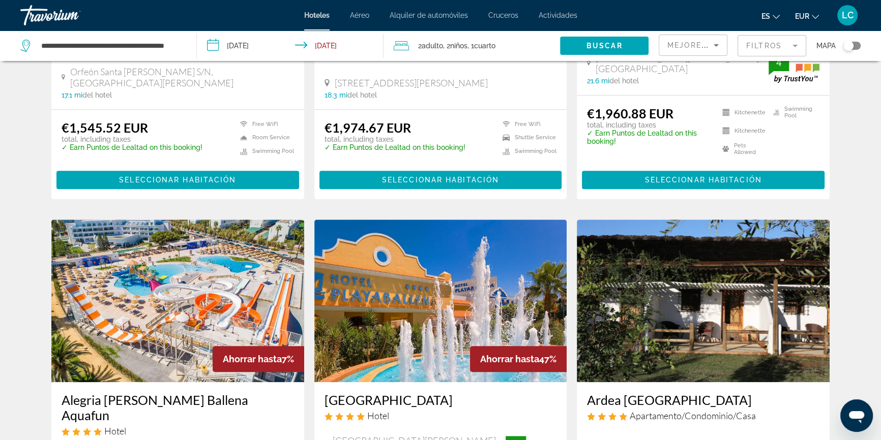
scroll to position [693, 0]
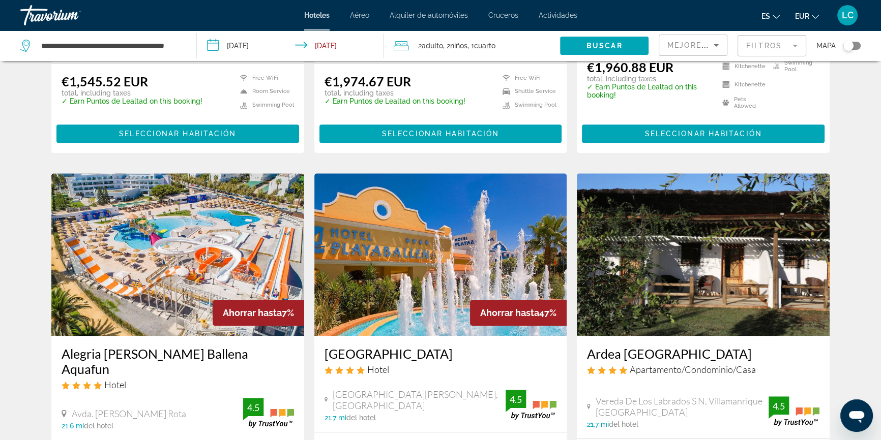
click at [221, 242] on img "Main content" at bounding box center [177, 254] width 253 height 163
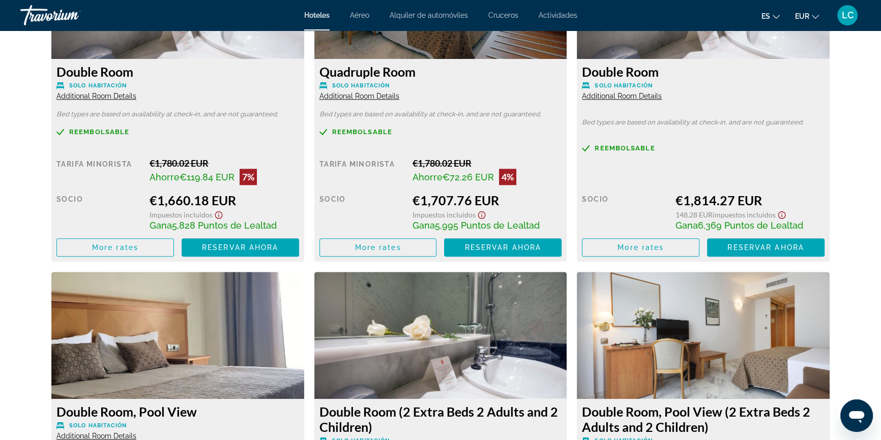
scroll to position [1478, 0]
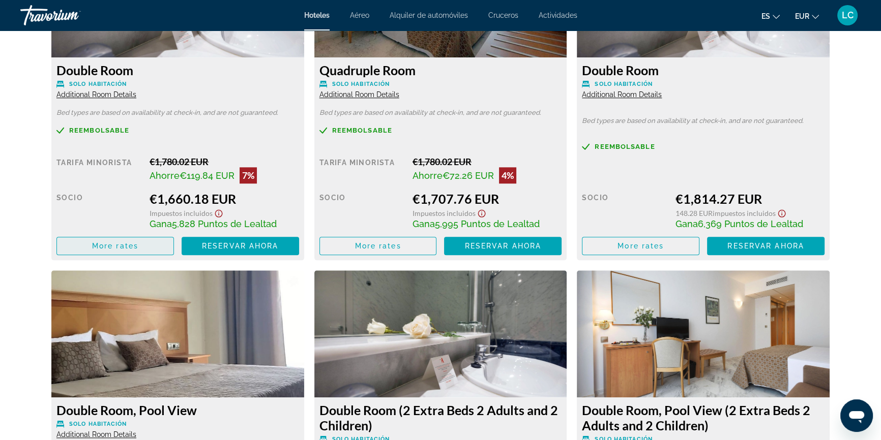
click at [132, 244] on span "More rates" at bounding box center [115, 246] width 46 height 8
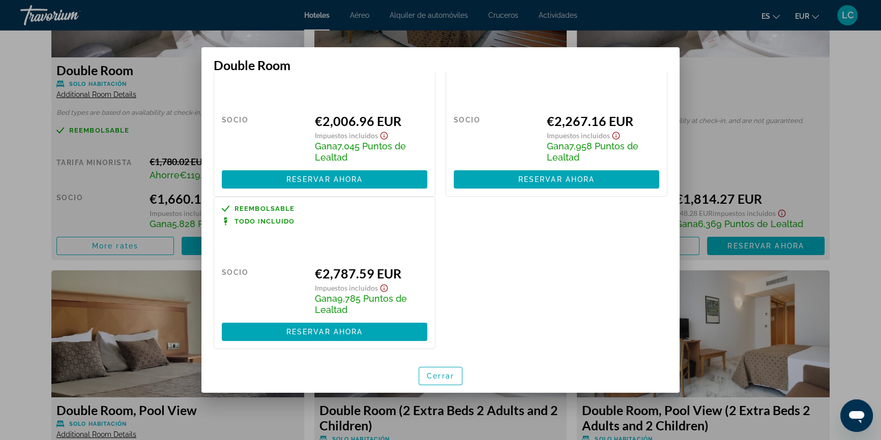
scroll to position [231, 0]
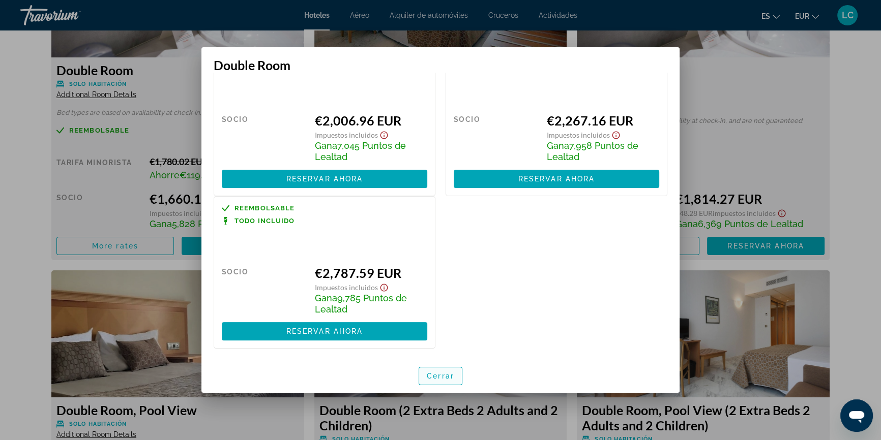
click at [435, 372] on span "Cerrar" at bounding box center [440, 376] width 27 height 8
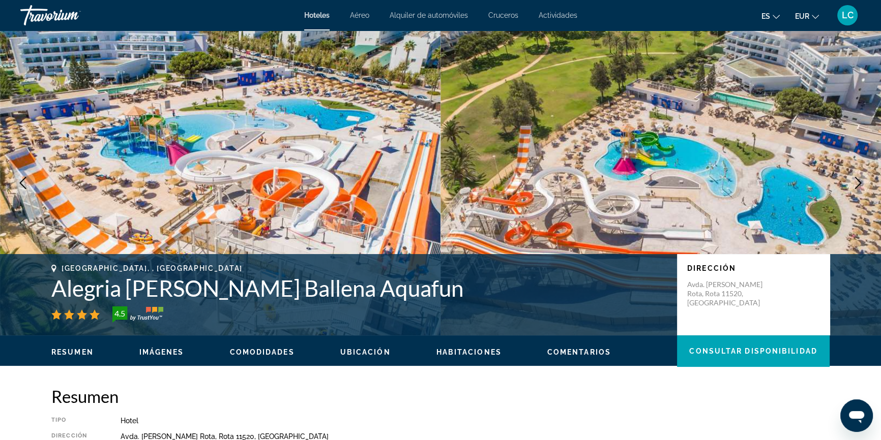
scroll to position [1478, 0]
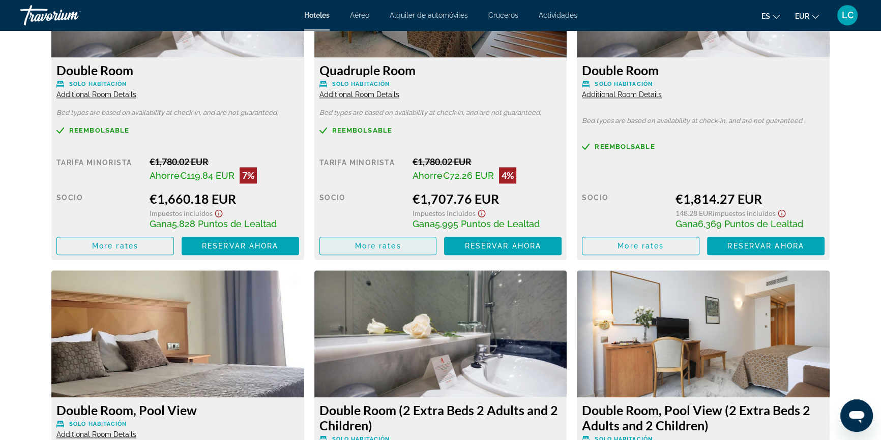
click at [408, 248] on span "Main content" at bounding box center [378, 246] width 116 height 24
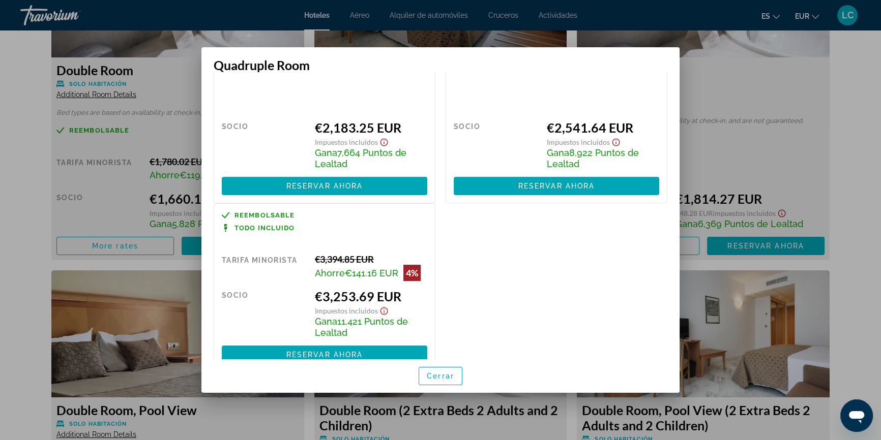
scroll to position [247, 0]
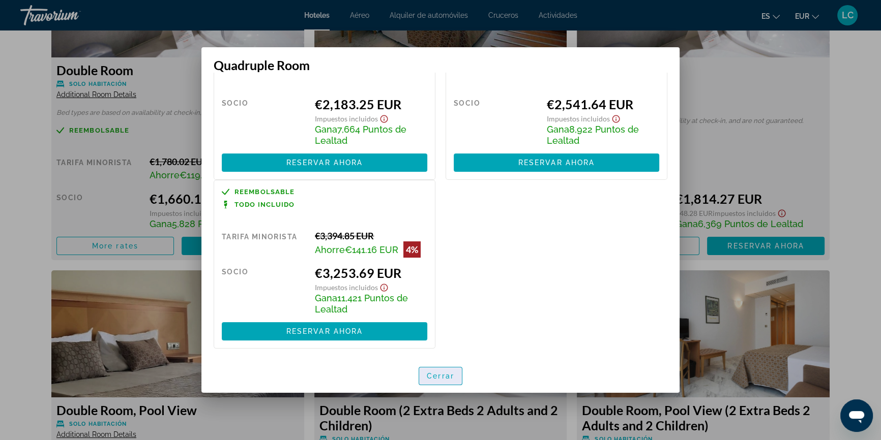
click at [446, 376] on span "Cerrar" at bounding box center [440, 376] width 27 height 8
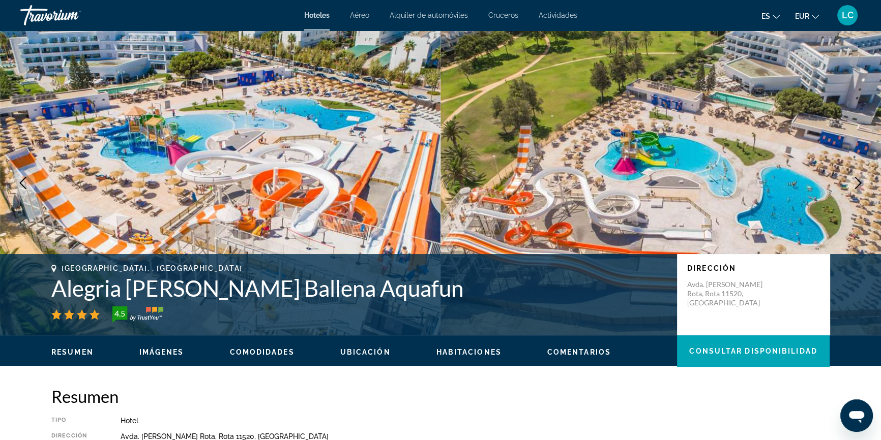
scroll to position [1478, 0]
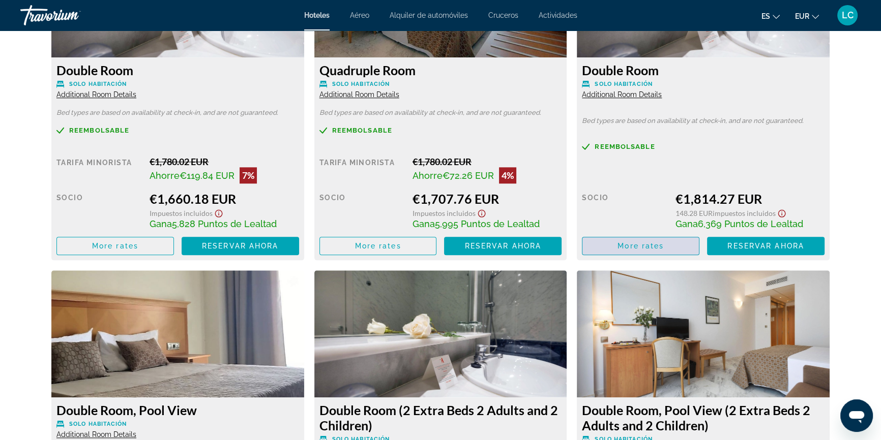
click at [664, 244] on span "Main content" at bounding box center [640, 246] width 116 height 24
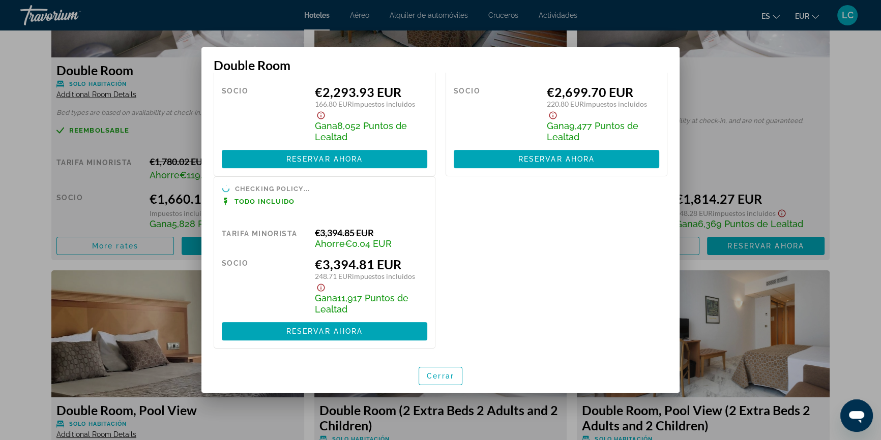
scroll to position [0, 0]
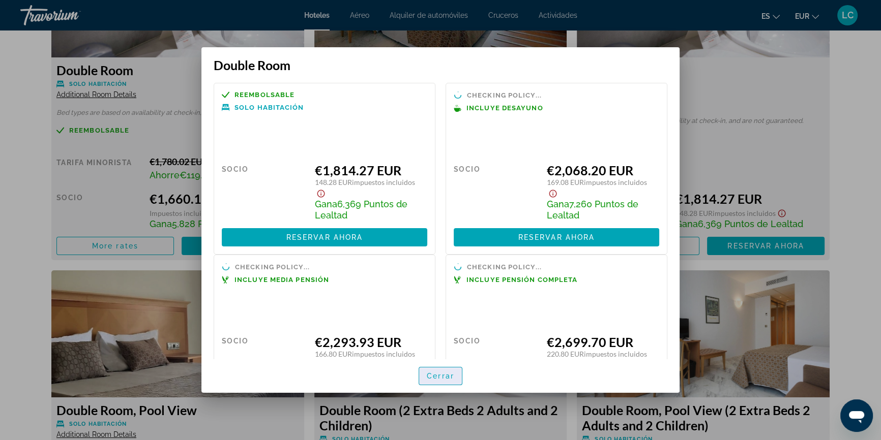
click at [432, 373] on span "Cerrar" at bounding box center [440, 376] width 27 height 8
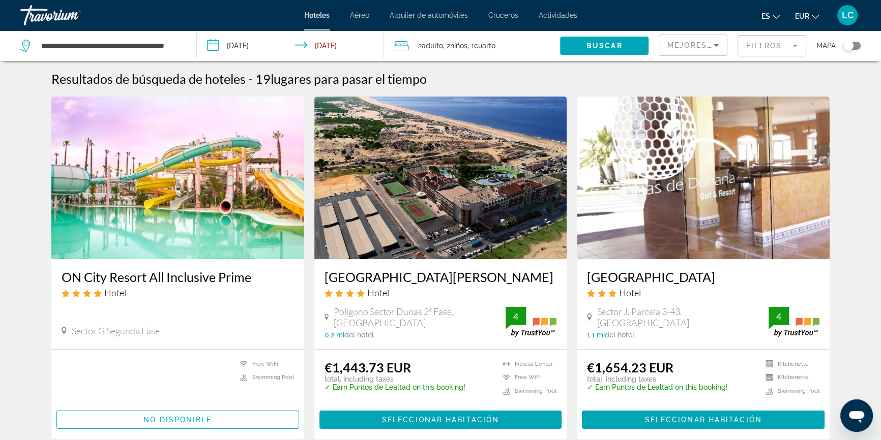
click at [220, 230] on img "Main content" at bounding box center [177, 178] width 253 height 163
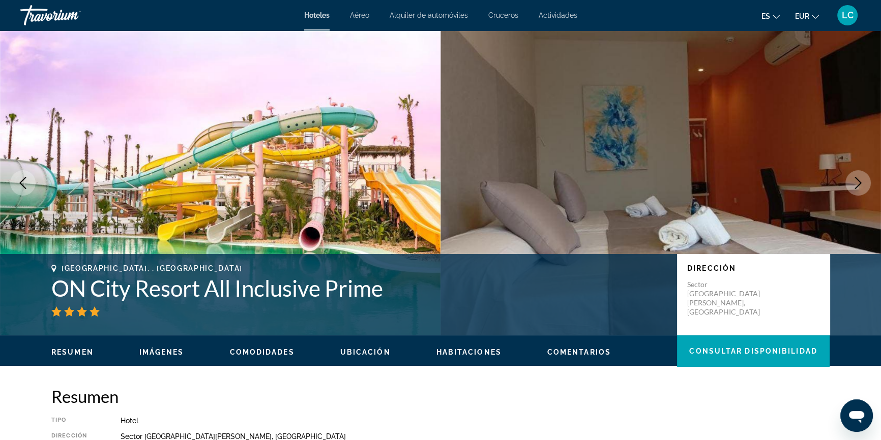
click at [318, 16] on span "Hoteles" at bounding box center [316, 15] width 25 height 8
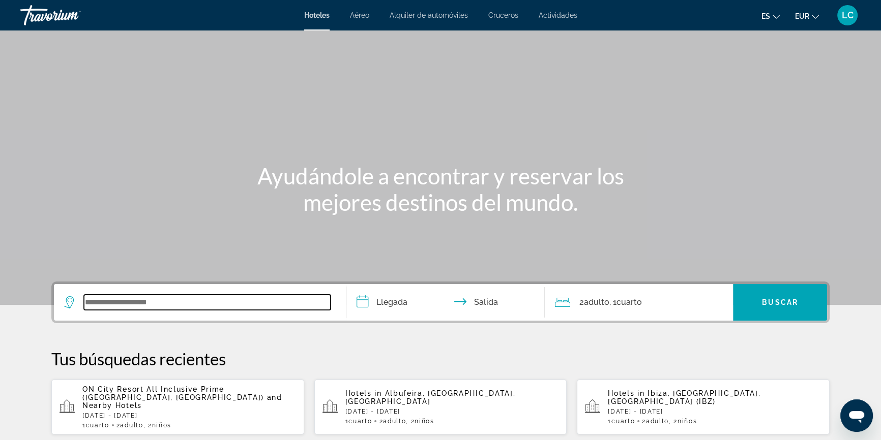
click at [244, 301] on input "Search widget" at bounding box center [207, 302] width 247 height 15
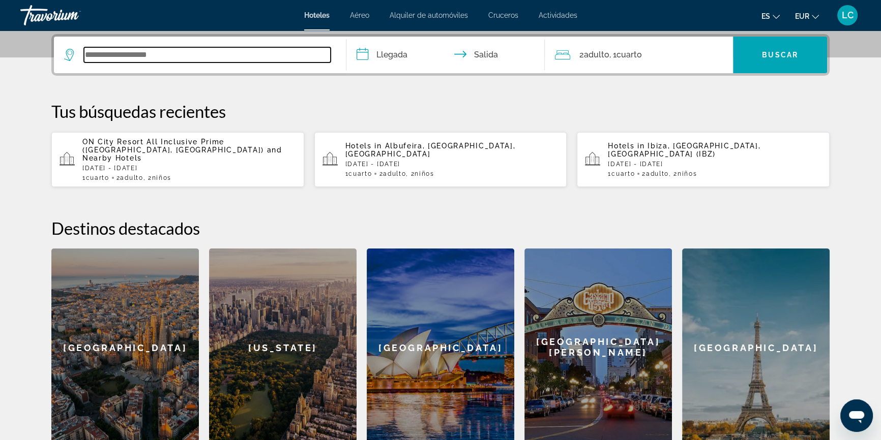
scroll to position [248, 0]
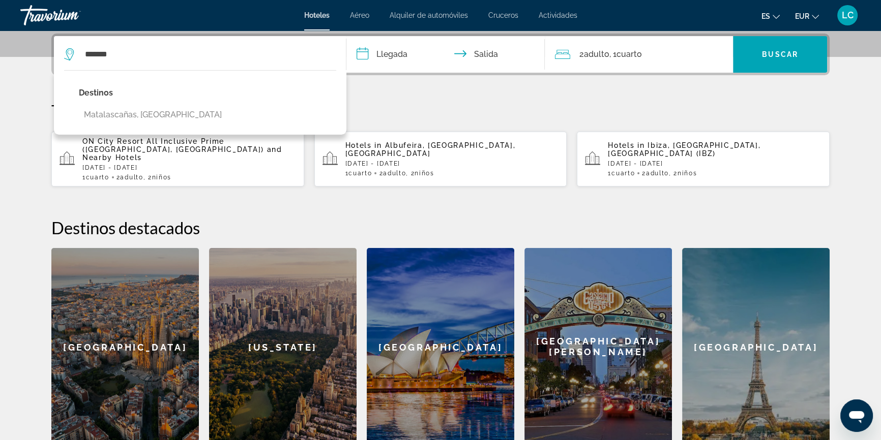
click at [161, 119] on button "Matalascañas, Spain" at bounding box center [153, 114] width 148 height 19
type input "**********"
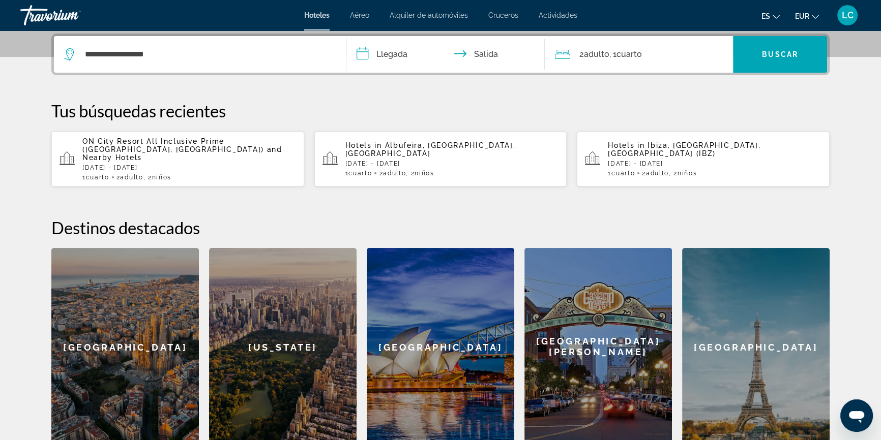
click at [415, 56] on input "**********" at bounding box center [447, 56] width 202 height 40
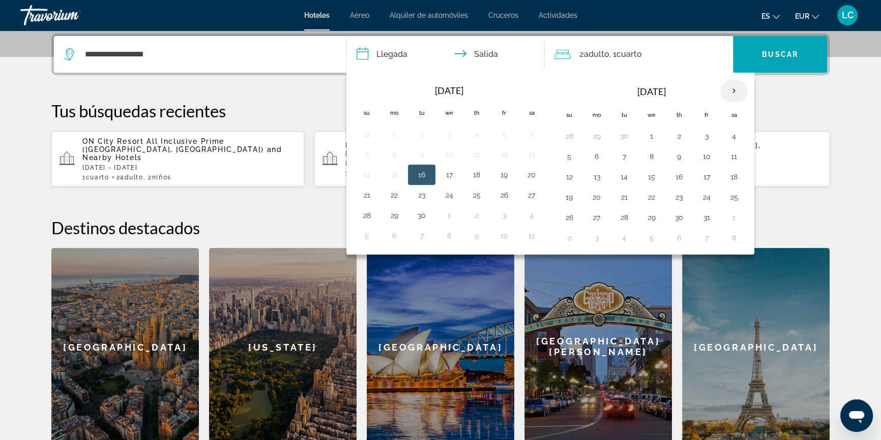
click at [733, 90] on th "Next month" at bounding box center [733, 91] width 27 height 22
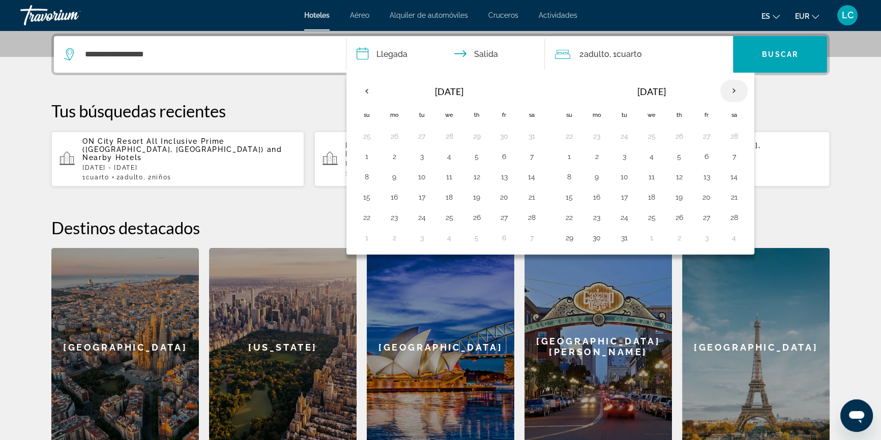
click at [733, 90] on th "Next month" at bounding box center [733, 91] width 27 height 22
click at [623, 153] on button "7" at bounding box center [624, 156] width 16 height 14
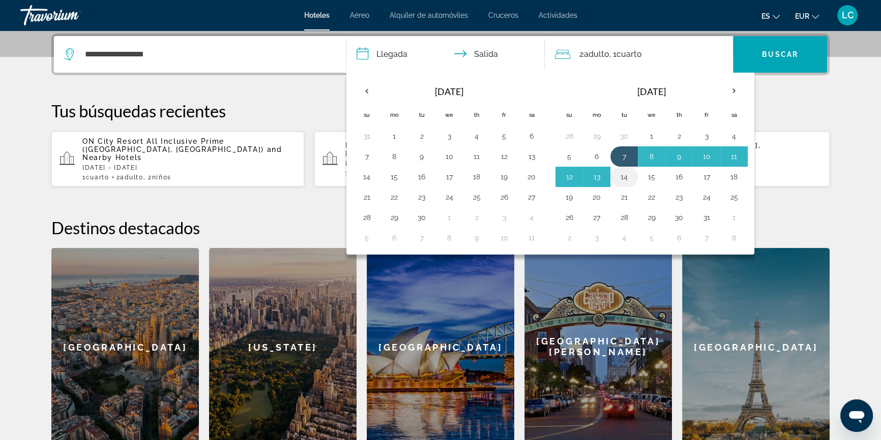
click at [626, 176] on button "14" at bounding box center [624, 177] width 16 height 14
type input "**********"
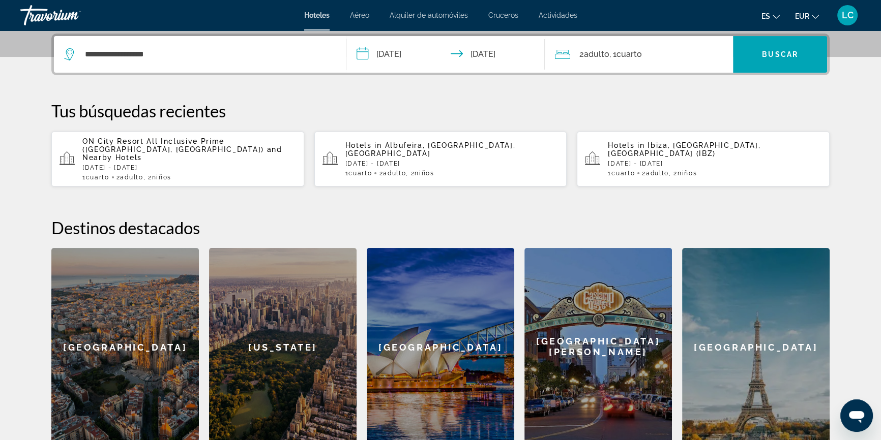
click at [651, 55] on div "2 Adulto Adulto , 1 Cuarto habitaciones" at bounding box center [644, 54] width 178 height 14
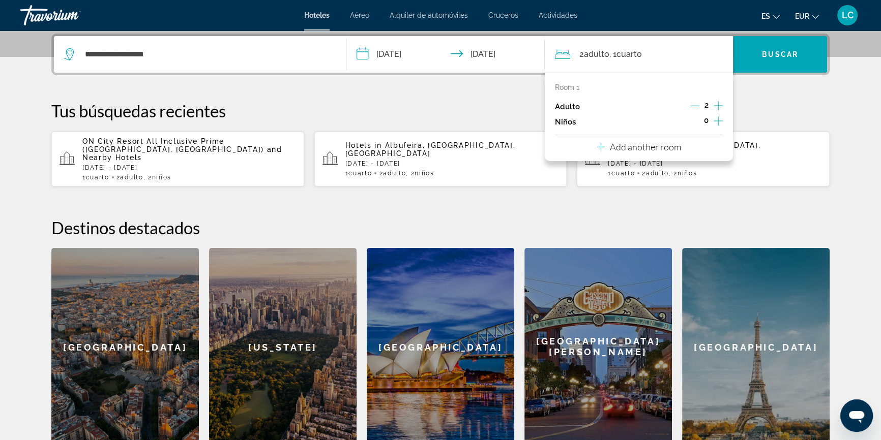
click at [717, 117] on icon "Increment children" at bounding box center [717, 120] width 9 height 9
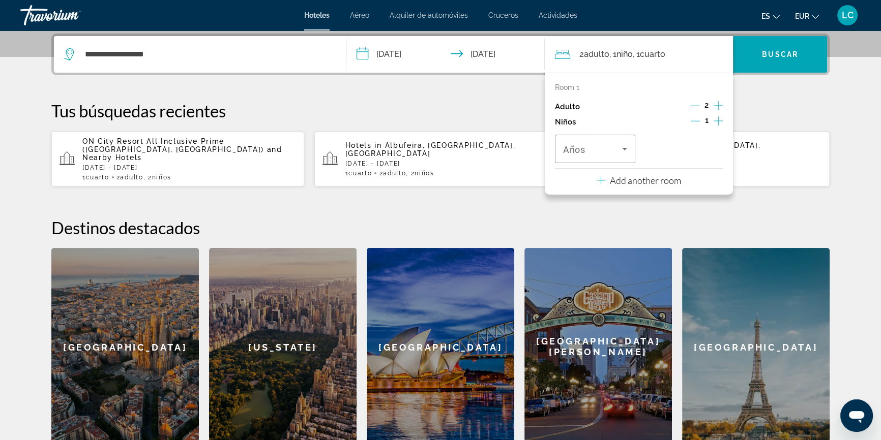
click at [717, 117] on icon "Increment children" at bounding box center [717, 120] width 9 height 9
click at [604, 143] on span "Travelers: 2 adults, 2 children" at bounding box center [592, 149] width 59 height 12
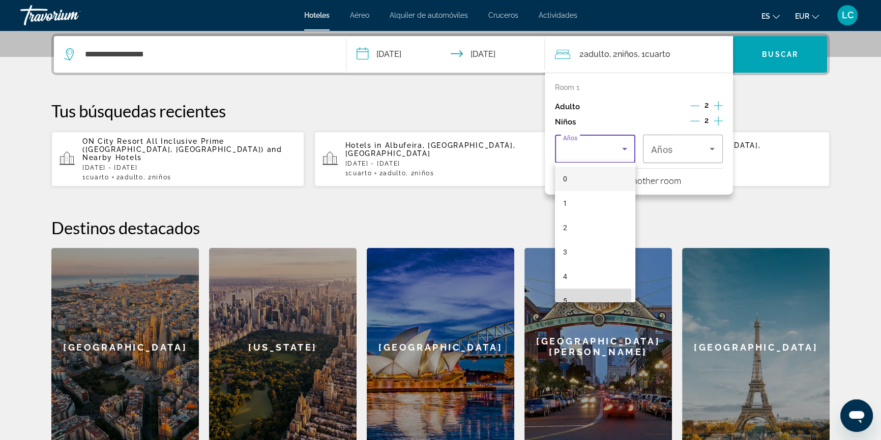
click at [578, 295] on mat-option "5" at bounding box center [595, 301] width 80 height 24
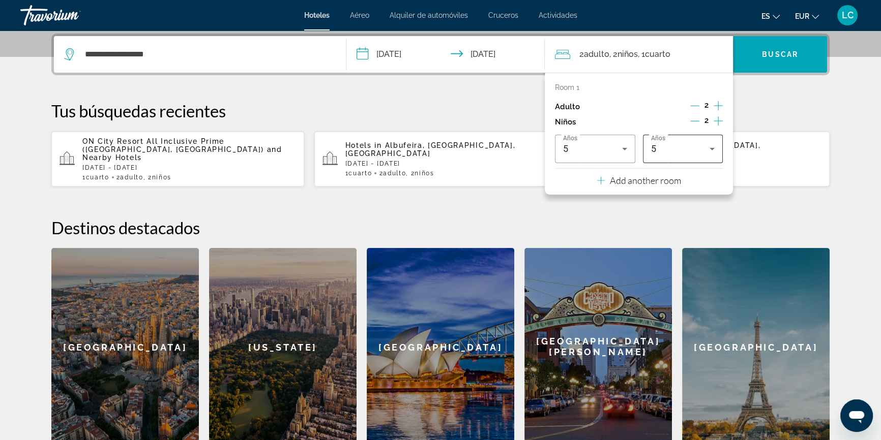
click at [673, 138] on div "5" at bounding box center [683, 149] width 64 height 28
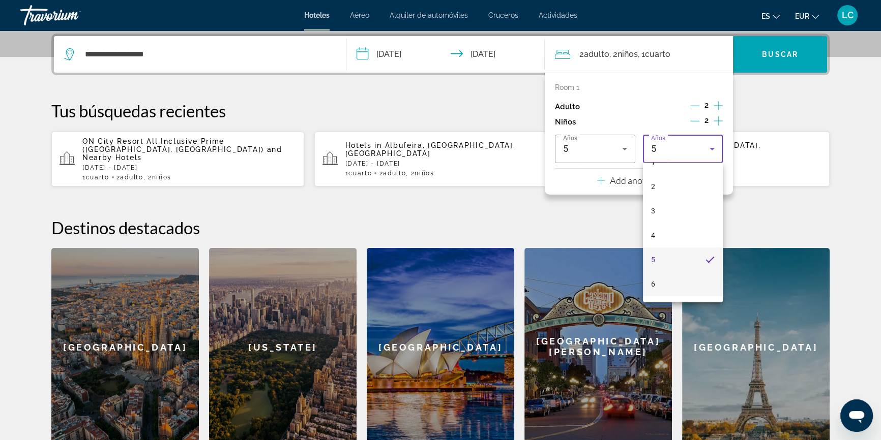
scroll to position [56, 0]
click at [667, 288] on mat-option "7" at bounding box center [683, 293] width 80 height 24
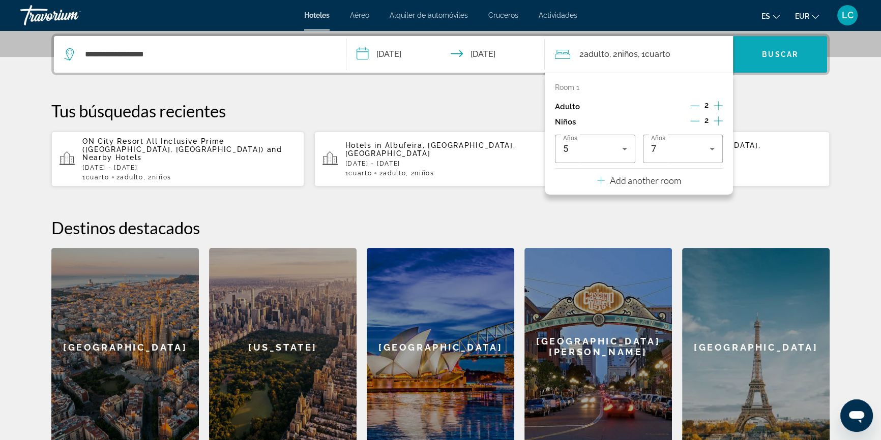
click at [774, 58] on span "Search widget" at bounding box center [780, 54] width 94 height 24
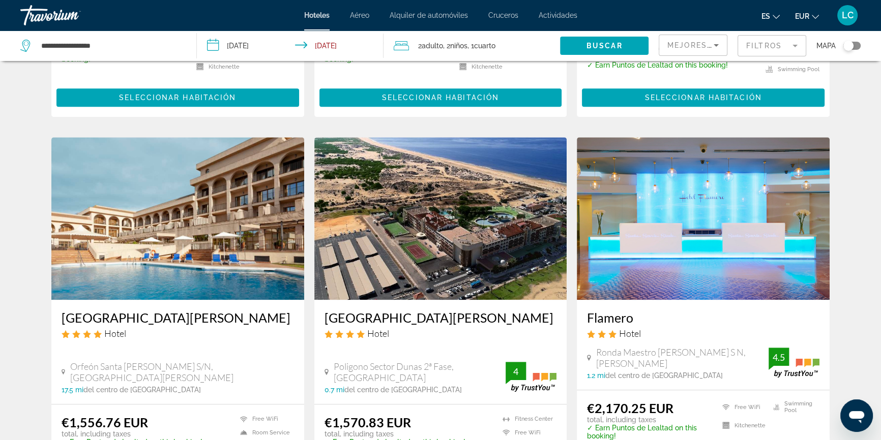
scroll to position [1155, 0]
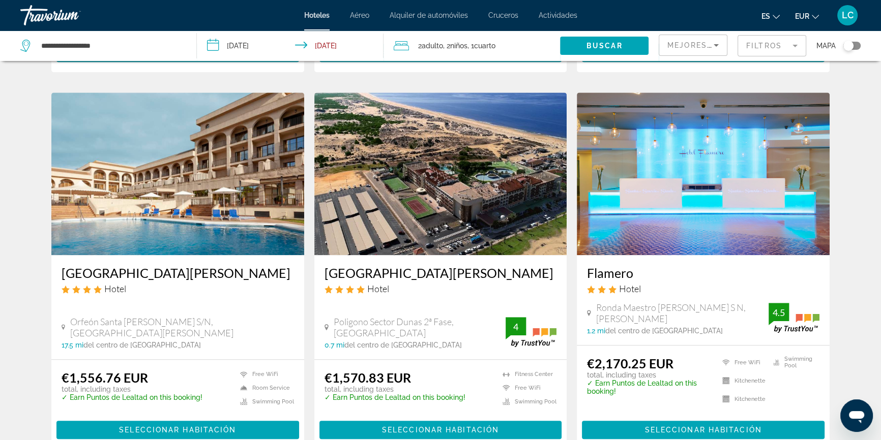
click at [689, 47] on span "Mejores descuentos" at bounding box center [718, 45] width 102 height 8
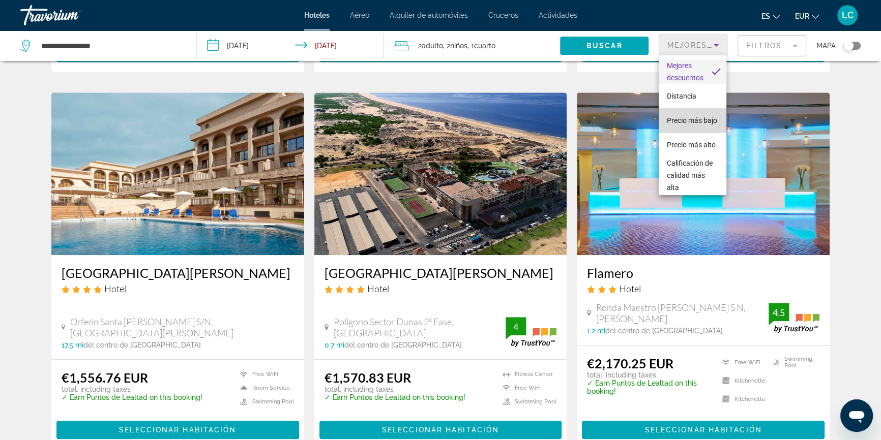
click at [699, 116] on span "Precio más bajo" at bounding box center [691, 120] width 50 height 8
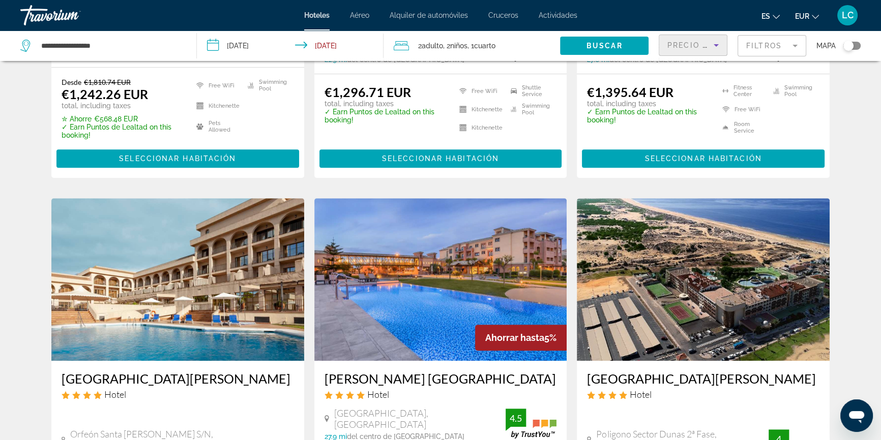
scroll to position [739, 0]
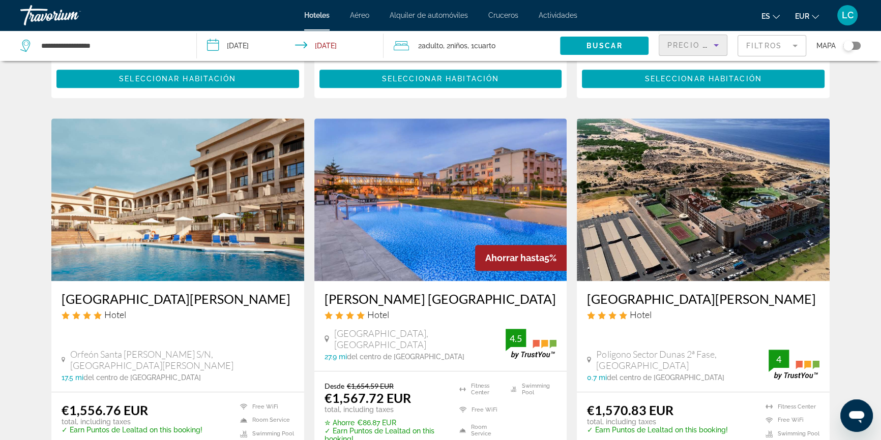
click at [229, 222] on img "Main content" at bounding box center [177, 199] width 253 height 163
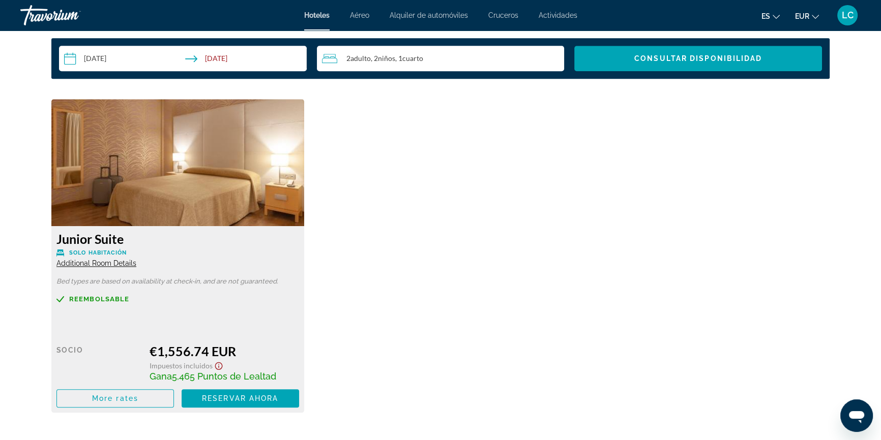
scroll to position [1433, 0]
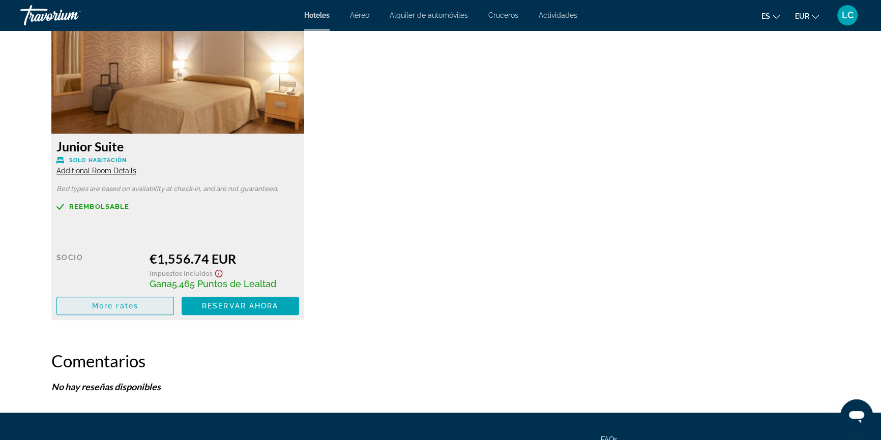
click at [141, 303] on span "Main content" at bounding box center [115, 306] width 116 height 24
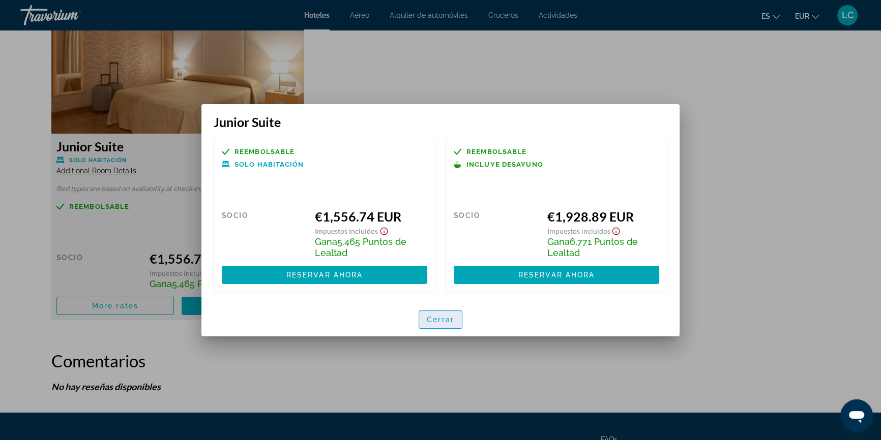
click at [428, 319] on span "Cerrar" at bounding box center [440, 320] width 27 height 8
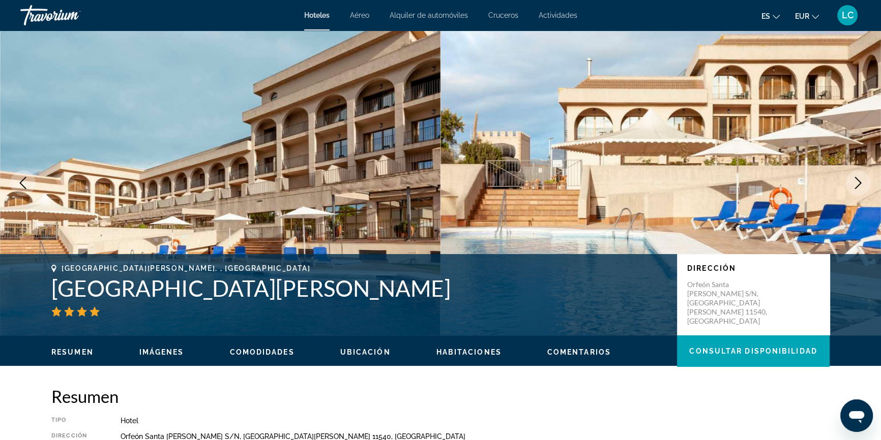
scroll to position [1433, 0]
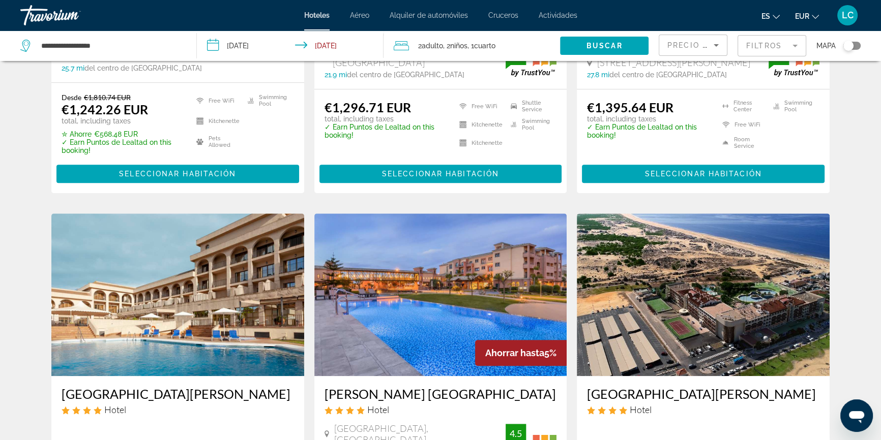
scroll to position [693, 0]
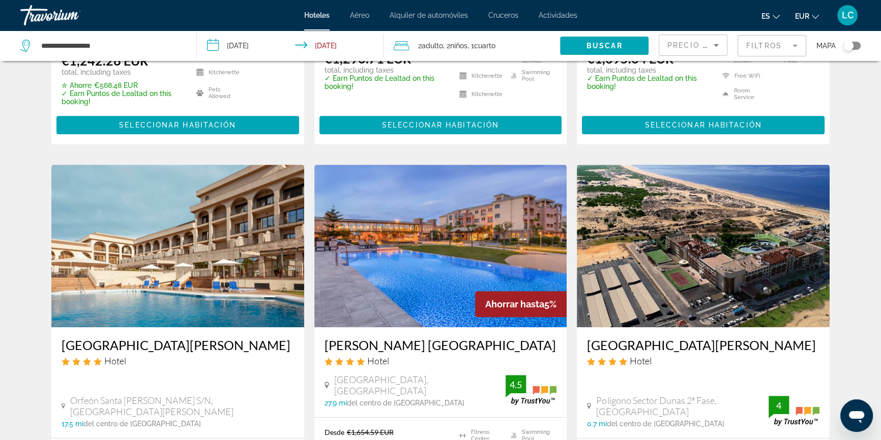
click at [392, 243] on img "Main content" at bounding box center [440, 246] width 253 height 163
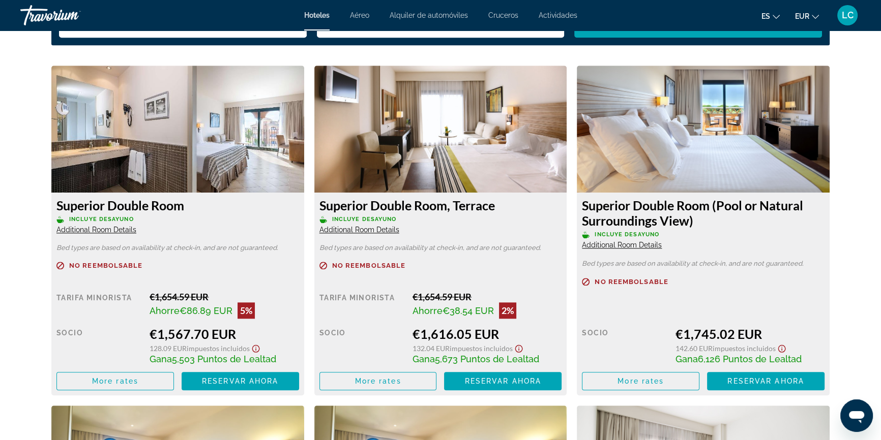
scroll to position [1433, 0]
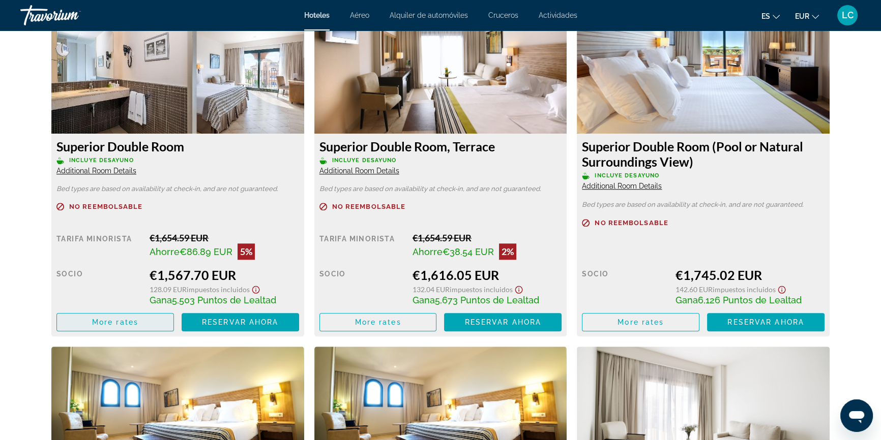
click at [136, 315] on span "Main content" at bounding box center [115, 322] width 116 height 24
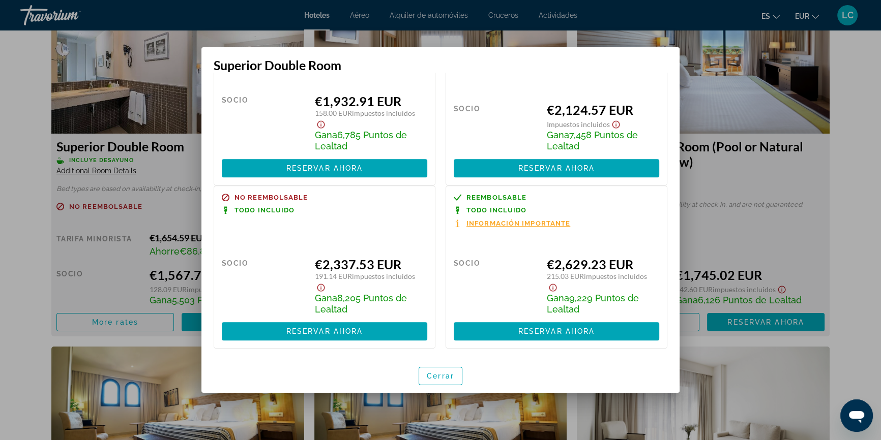
scroll to position [610, 0]
click at [443, 376] on span "Cerrar" at bounding box center [440, 376] width 27 height 8
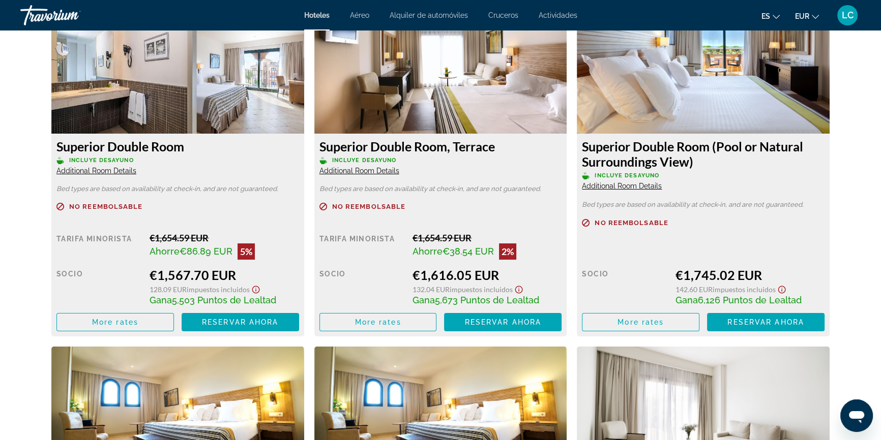
scroll to position [1433, 0]
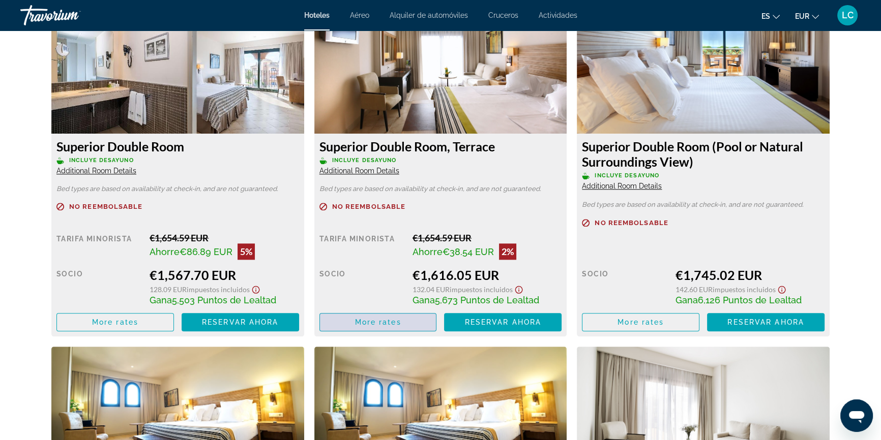
click at [398, 317] on span "Main content" at bounding box center [378, 322] width 116 height 24
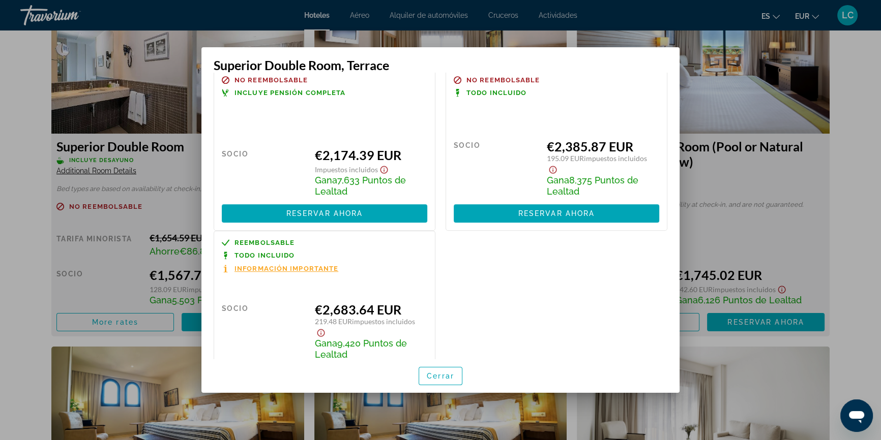
scroll to position [557, 0]
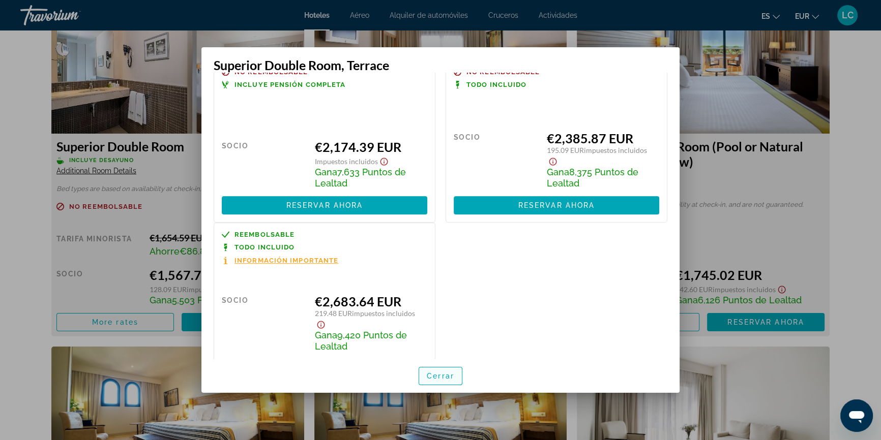
click at [442, 375] on span "Cerrar" at bounding box center [440, 376] width 27 height 8
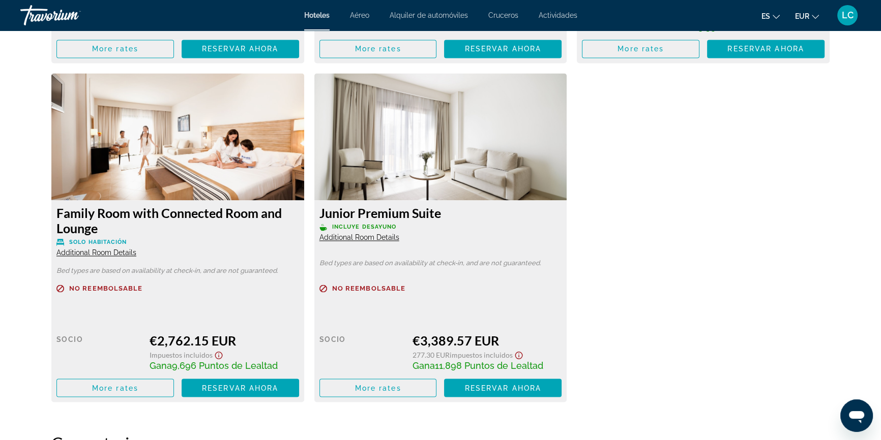
scroll to position [2034, 0]
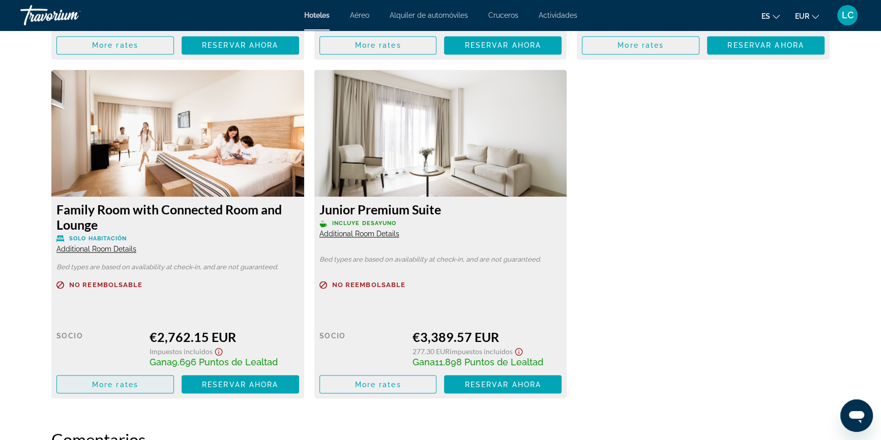
click at [145, 389] on span "Main content" at bounding box center [115, 384] width 116 height 24
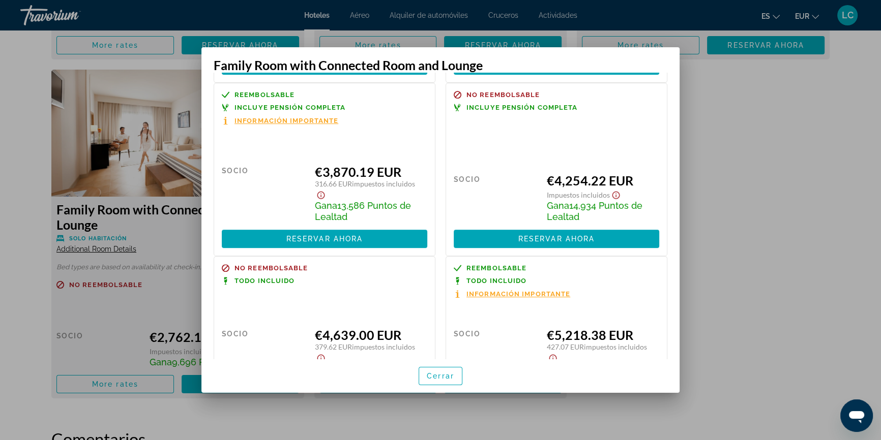
scroll to position [554, 0]
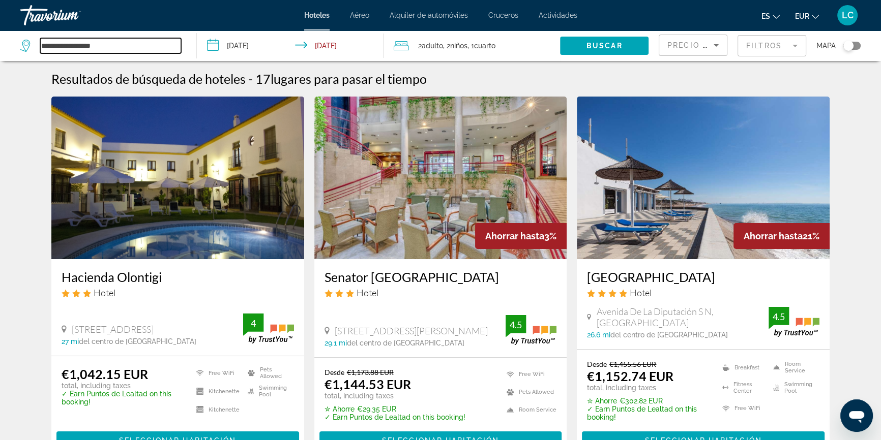
click at [126, 47] on input "**********" at bounding box center [110, 45] width 141 height 15
drag, startPoint x: 126, startPoint y: 45, endPoint x: 4, endPoint y: 64, distance: 124.0
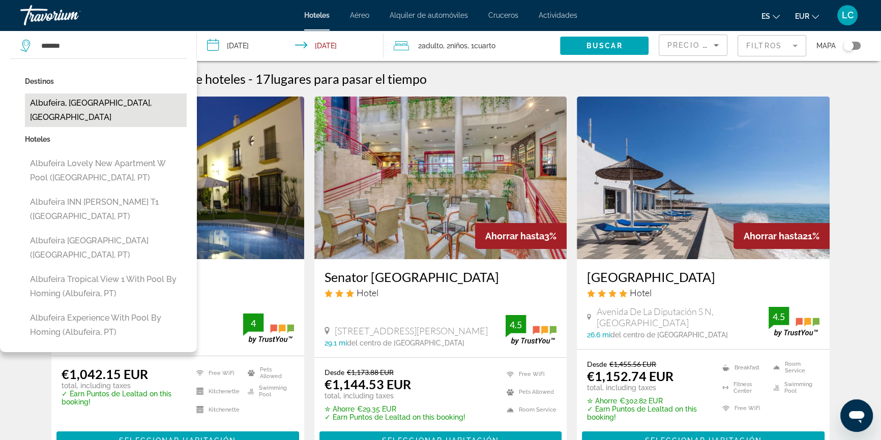
click at [89, 105] on button "Albufeira, Algarve, Portugal" at bounding box center [106, 111] width 162 height 34
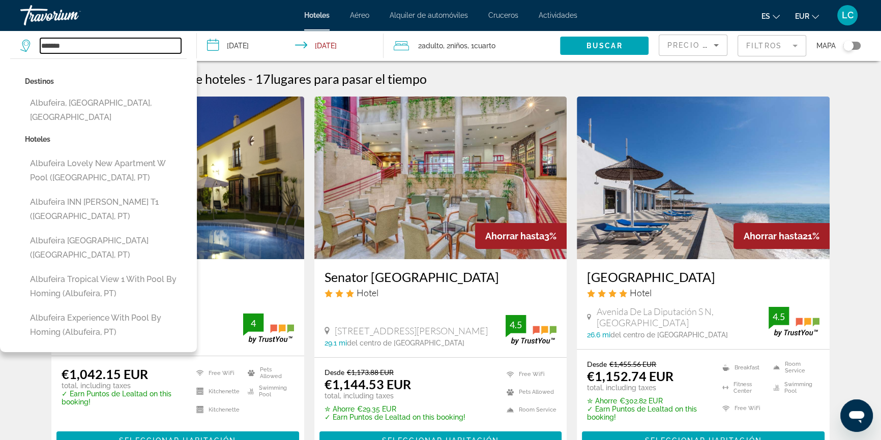
type input "**********"
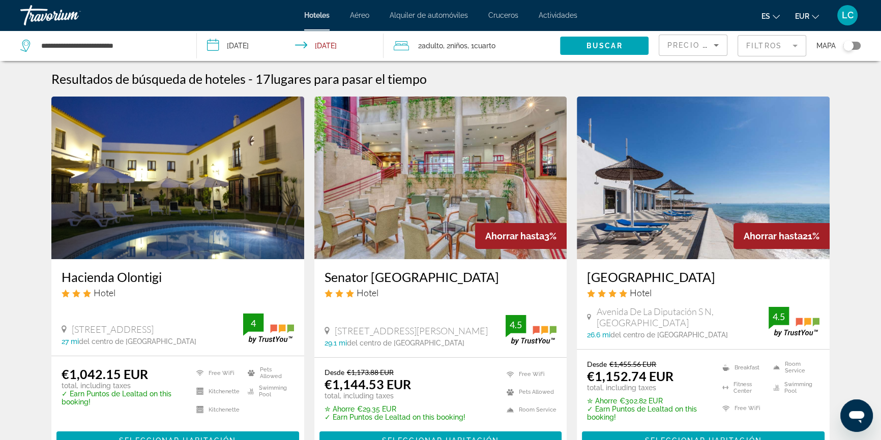
click at [590, 42] on span "Buscar" at bounding box center [604, 46] width 36 height 8
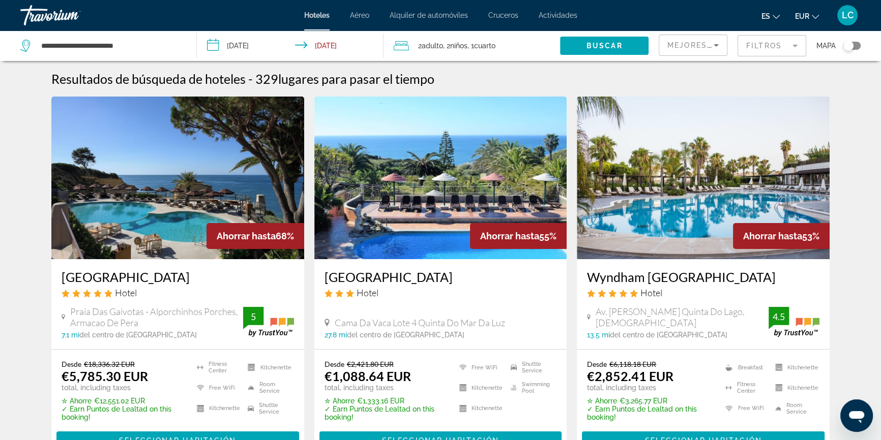
click at [756, 43] on mat-form-field "Filtros" at bounding box center [771, 45] width 69 height 21
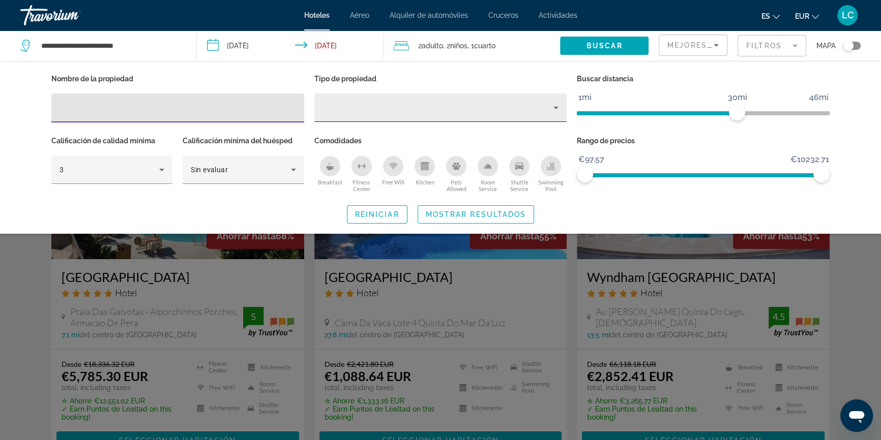
click at [557, 110] on icon "Property type" at bounding box center [556, 108] width 12 height 12
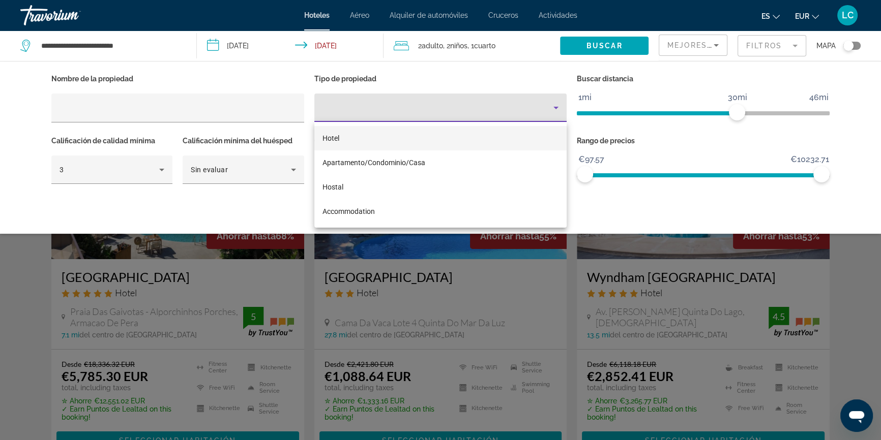
click at [557, 110] on div at bounding box center [440, 220] width 881 height 440
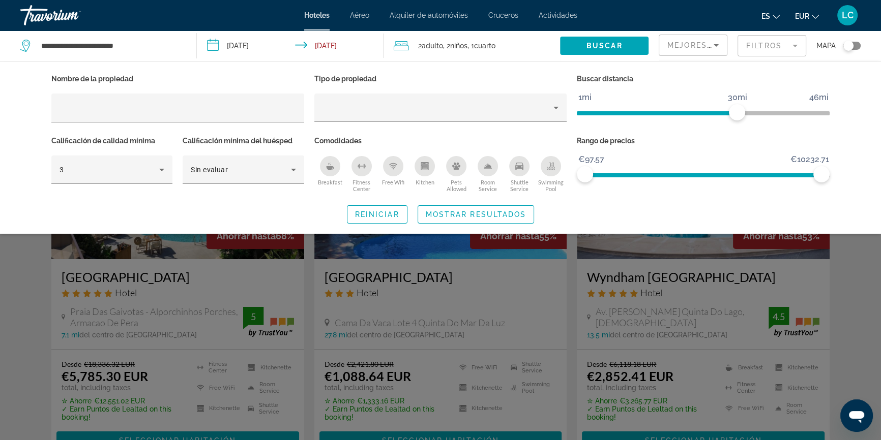
click at [745, 50] on mat-form-field "Filtros" at bounding box center [771, 45] width 69 height 21
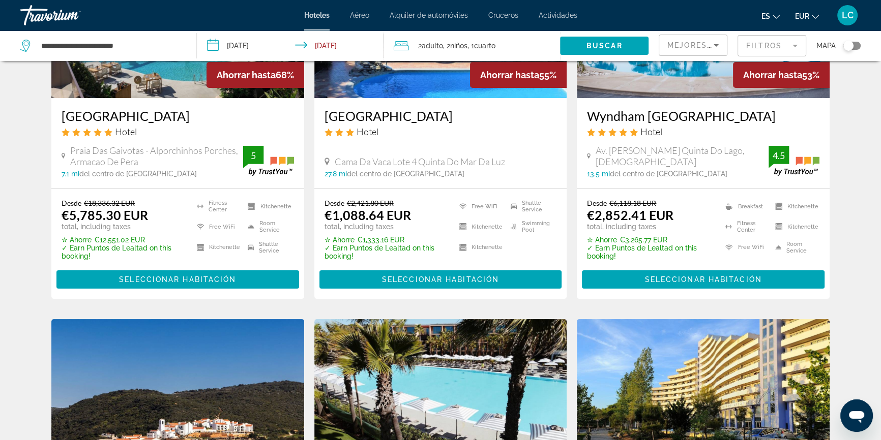
scroll to position [185, 0]
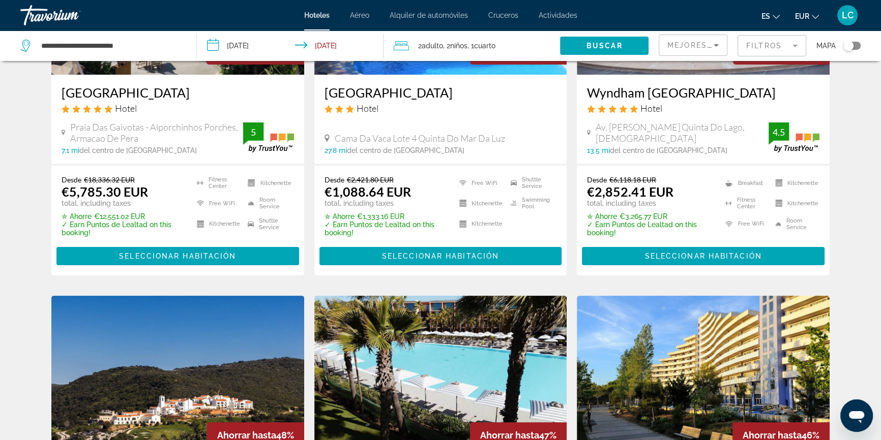
click at [698, 46] on span "Mejores descuentos" at bounding box center [718, 45] width 102 height 8
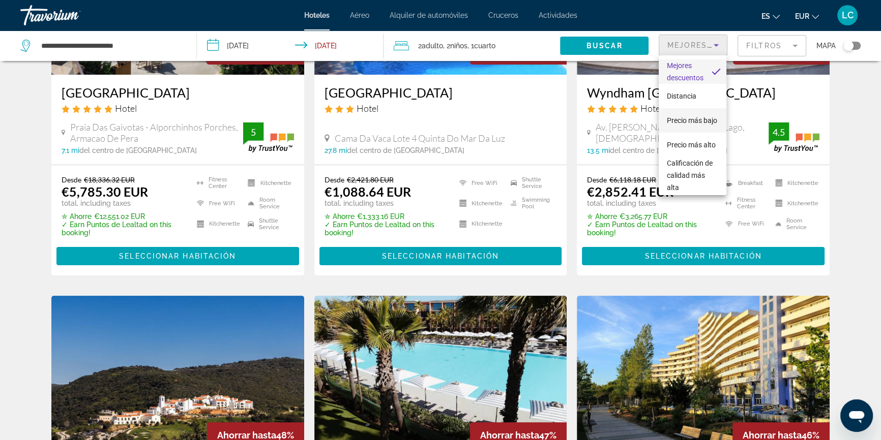
click at [690, 116] on span "Precio más bajo" at bounding box center [691, 120] width 50 height 8
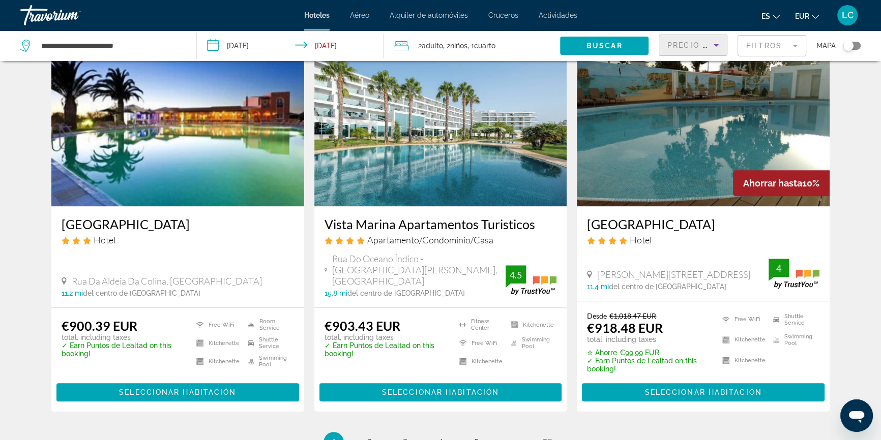
scroll to position [1248, 0]
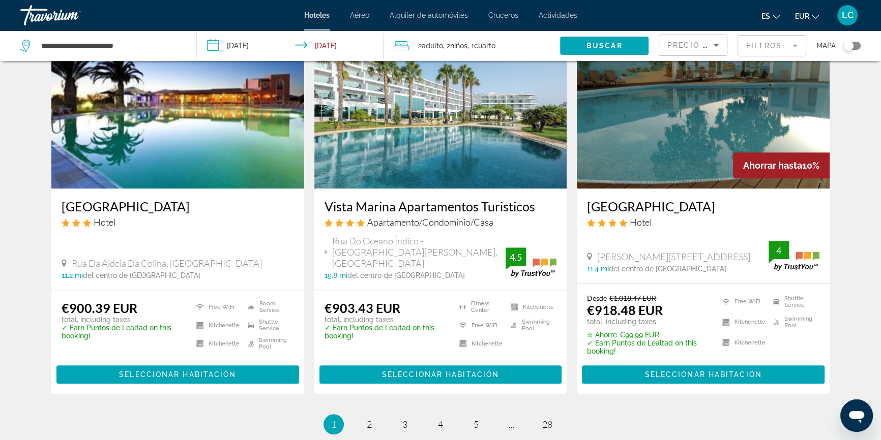
click at [492, 157] on img "Main content" at bounding box center [440, 107] width 253 height 163
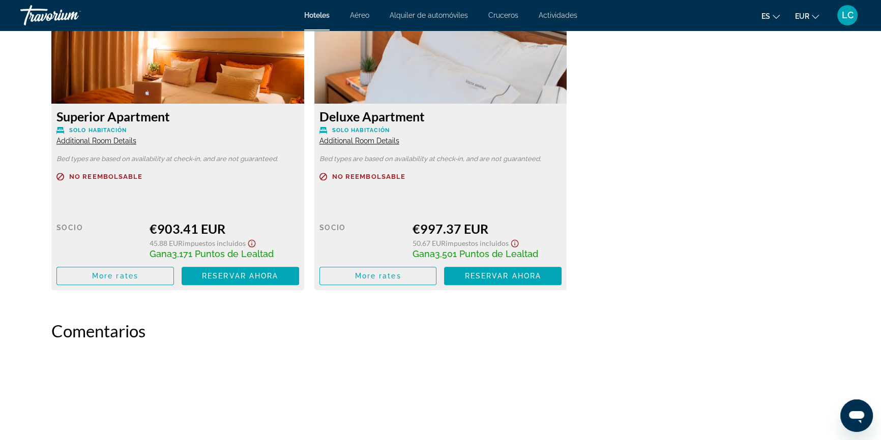
scroll to position [1479, 0]
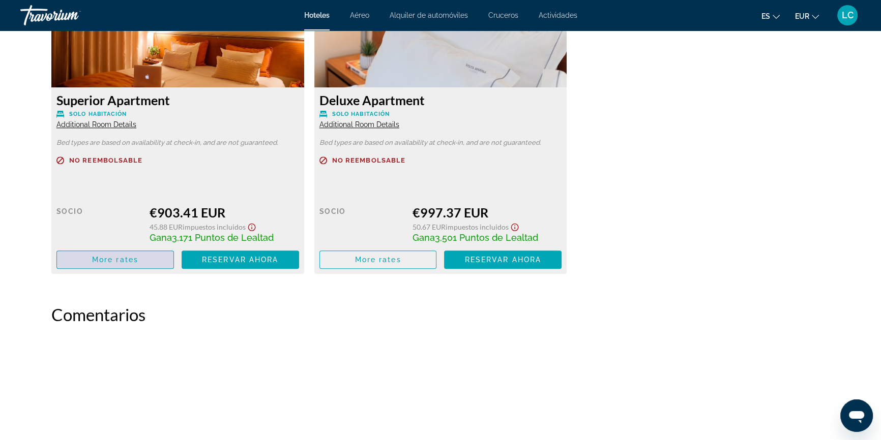
click at [93, 256] on span "More rates" at bounding box center [115, 260] width 46 height 8
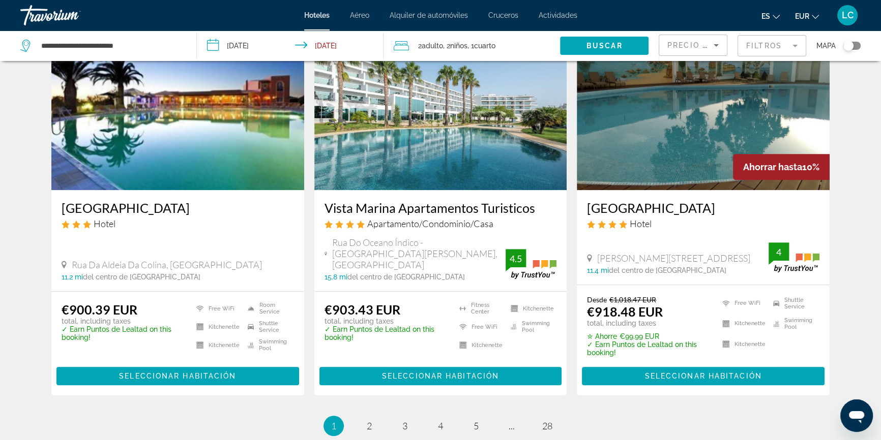
scroll to position [1248, 0]
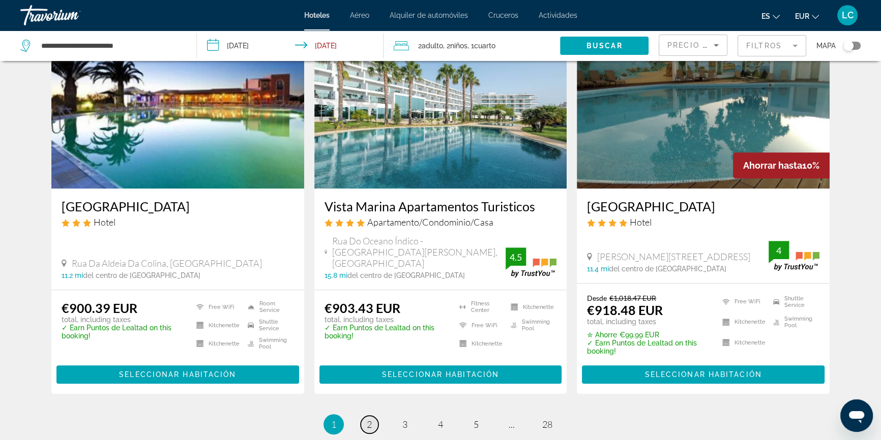
click at [367, 419] on span "2" at bounding box center [369, 424] width 5 height 11
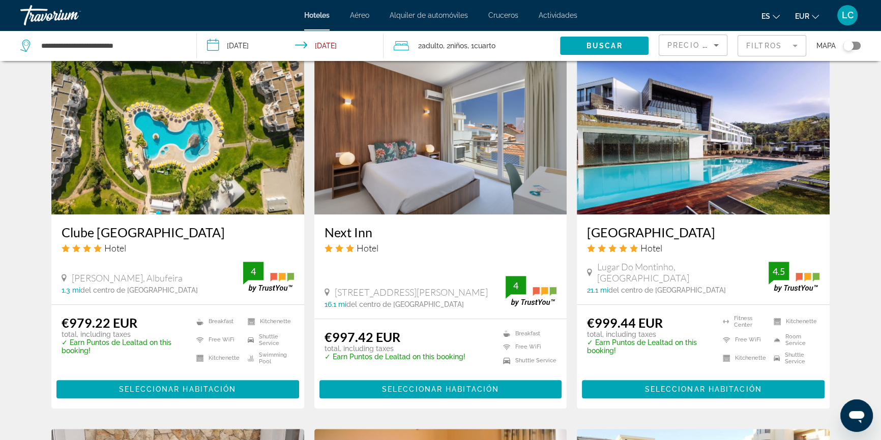
scroll to position [832, 0]
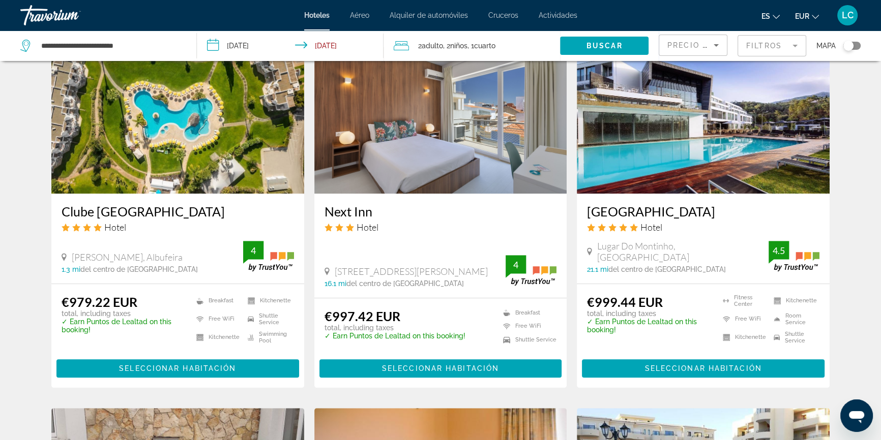
click at [685, 151] on img "Main content" at bounding box center [703, 112] width 253 height 163
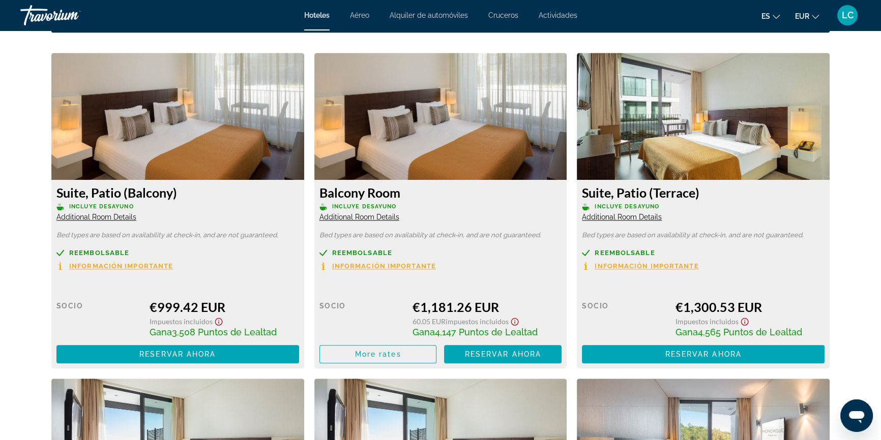
scroll to position [1433, 0]
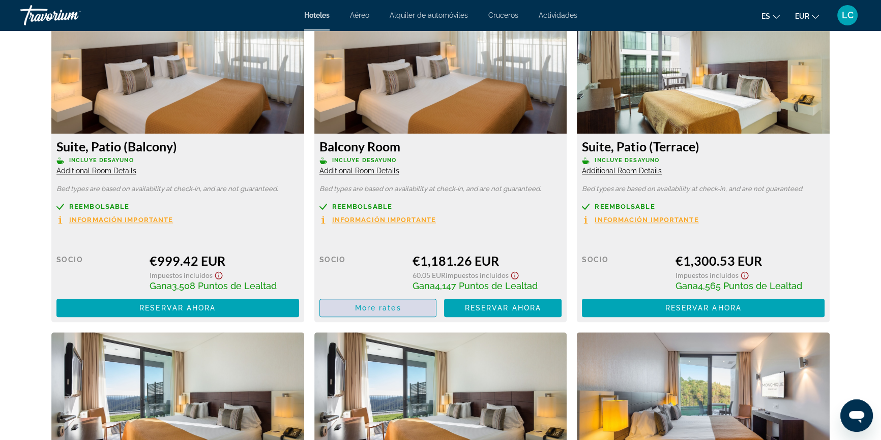
click at [393, 309] on span "More rates" at bounding box center [378, 308] width 46 height 8
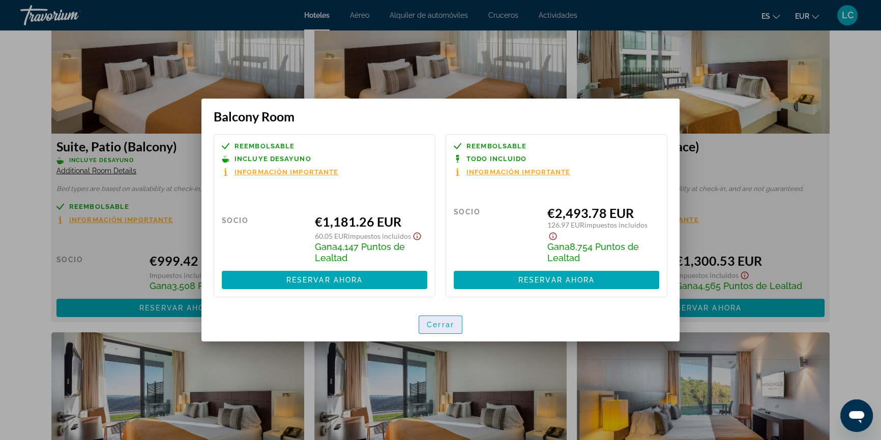
click at [442, 329] on span "Cerrar" at bounding box center [440, 325] width 27 height 8
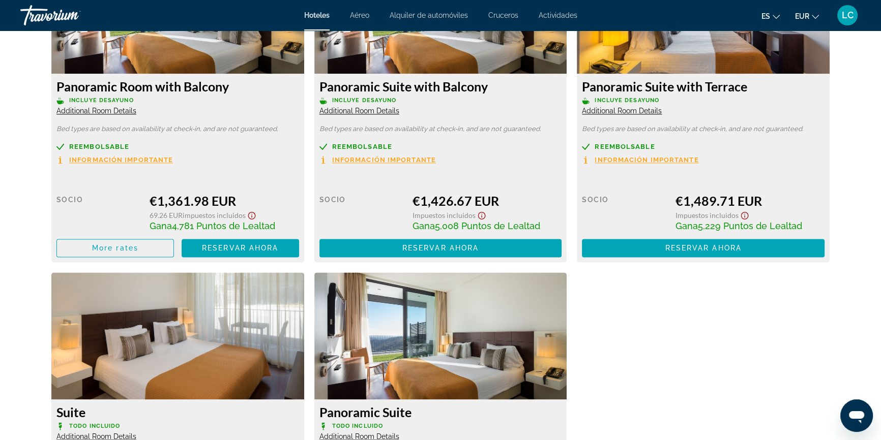
scroll to position [1802, 0]
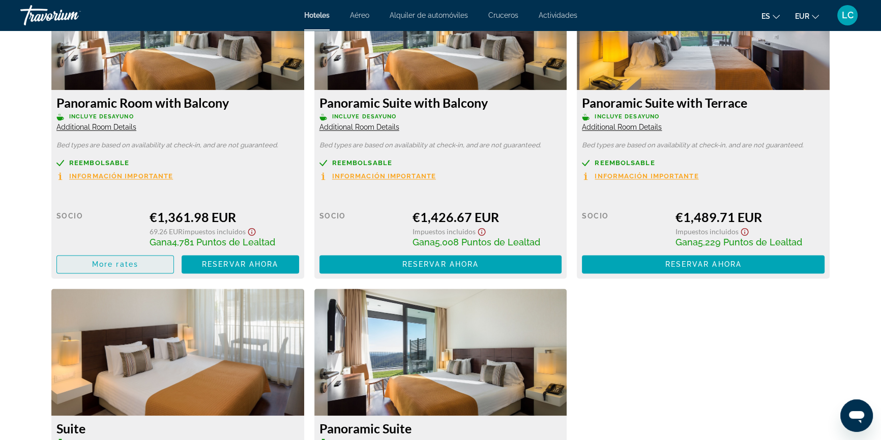
click at [147, 266] on span "Main content" at bounding box center [115, 264] width 116 height 24
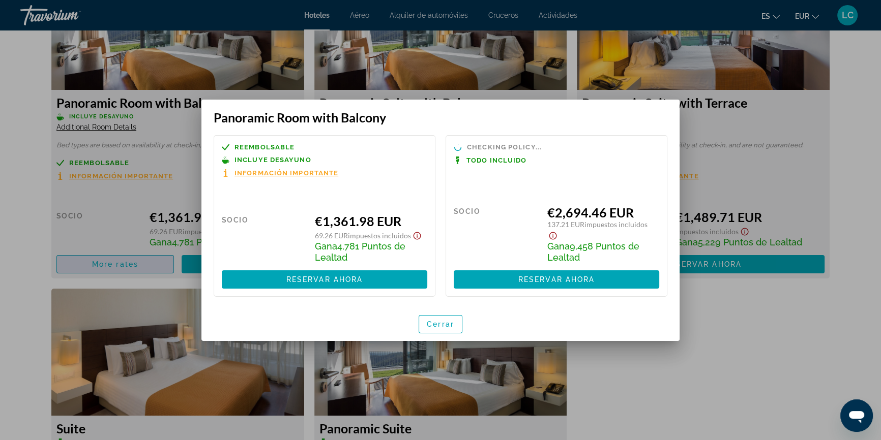
scroll to position [0, 0]
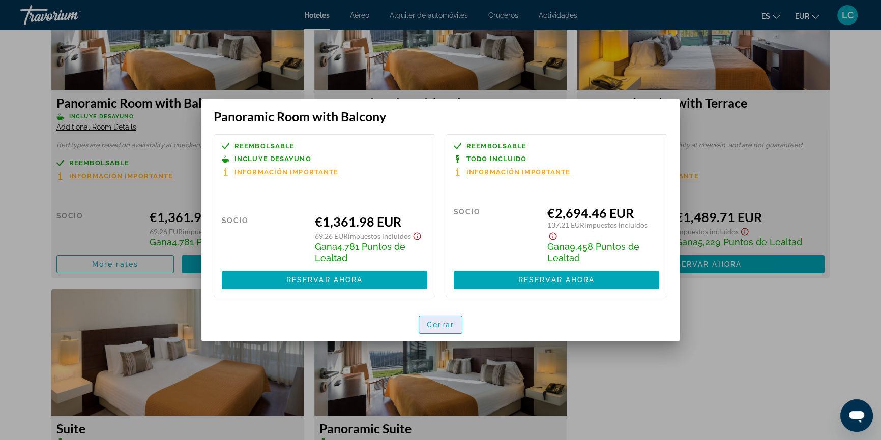
click at [433, 320] on span "button" at bounding box center [440, 325] width 43 height 24
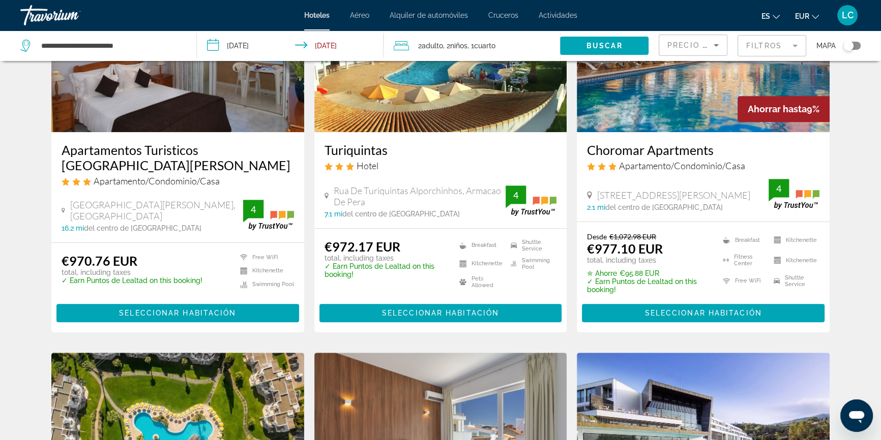
scroll to position [233, 0]
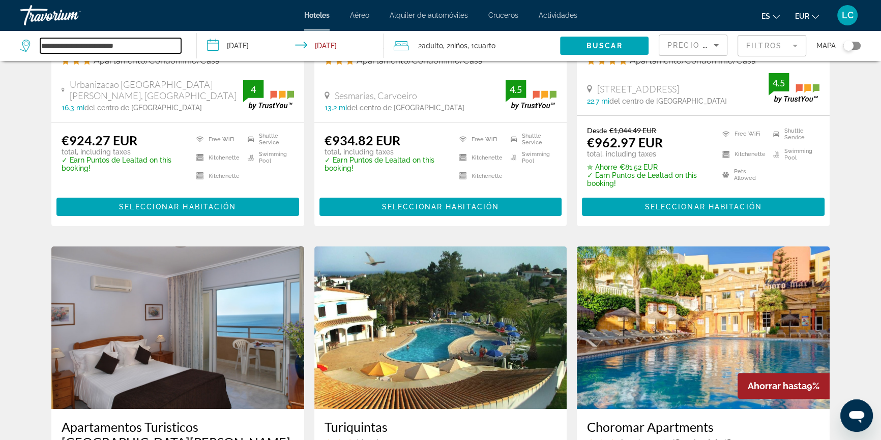
click at [153, 45] on input "**********" at bounding box center [110, 45] width 141 height 15
drag, startPoint x: 153, startPoint y: 45, endPoint x: 13, endPoint y: 49, distance: 139.4
click at [13, 49] on app-destination-search "**********" at bounding box center [98, 46] width 197 height 31
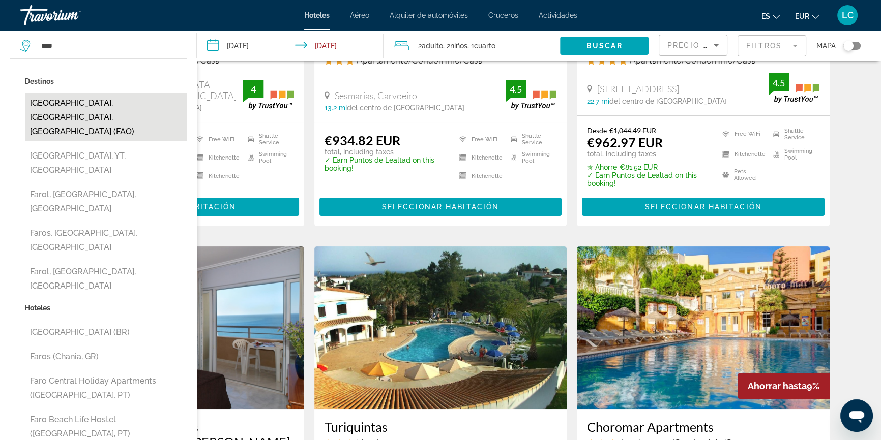
click at [115, 103] on button "[GEOGRAPHIC_DATA], [GEOGRAPHIC_DATA], [GEOGRAPHIC_DATA] (FAO)" at bounding box center [106, 118] width 162 height 48
type input "**********"
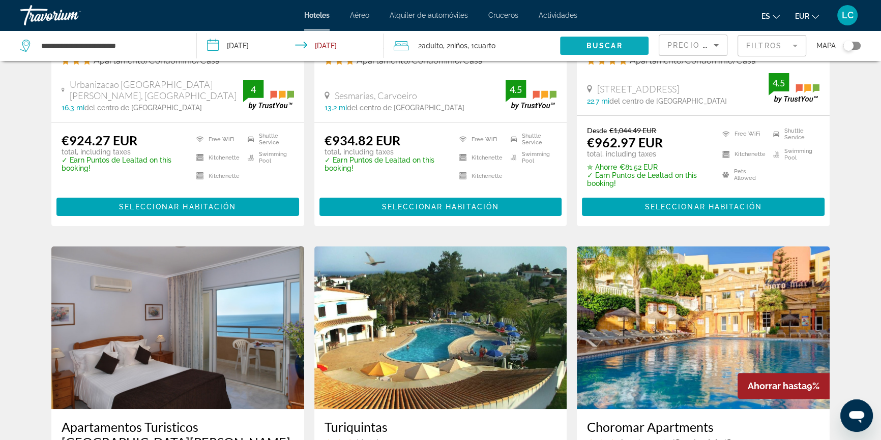
click at [613, 43] on span "Buscar" at bounding box center [604, 46] width 36 height 8
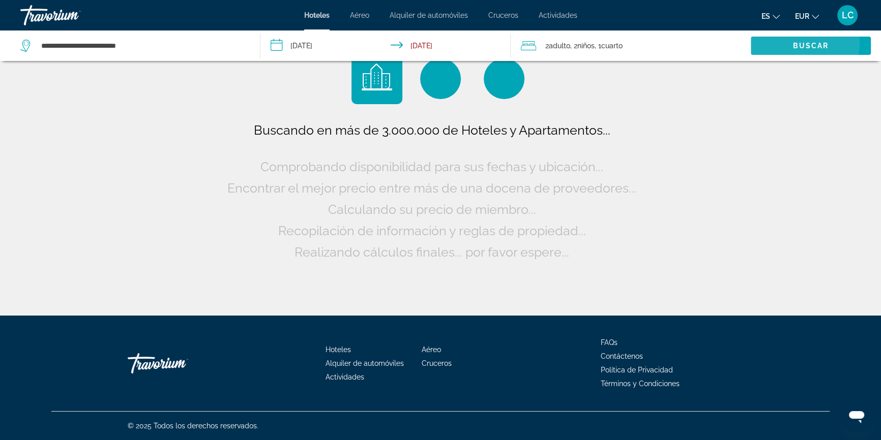
scroll to position [0, 0]
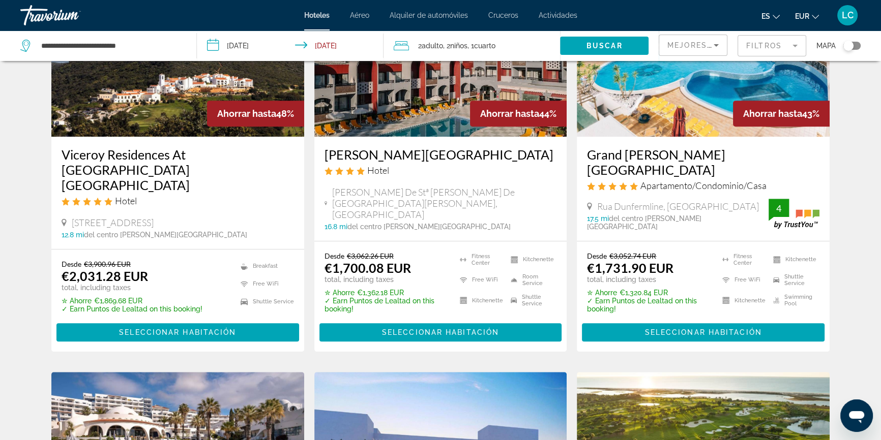
scroll to position [508, 0]
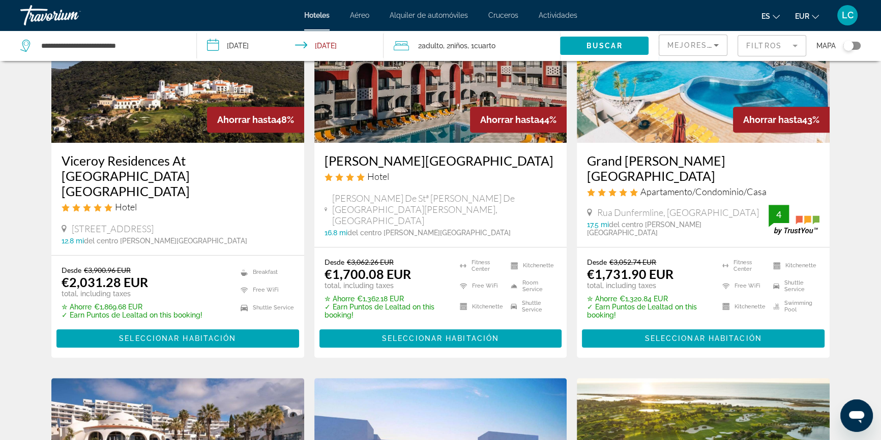
click at [678, 42] on span "Mejores descuentos" at bounding box center [718, 45] width 102 height 8
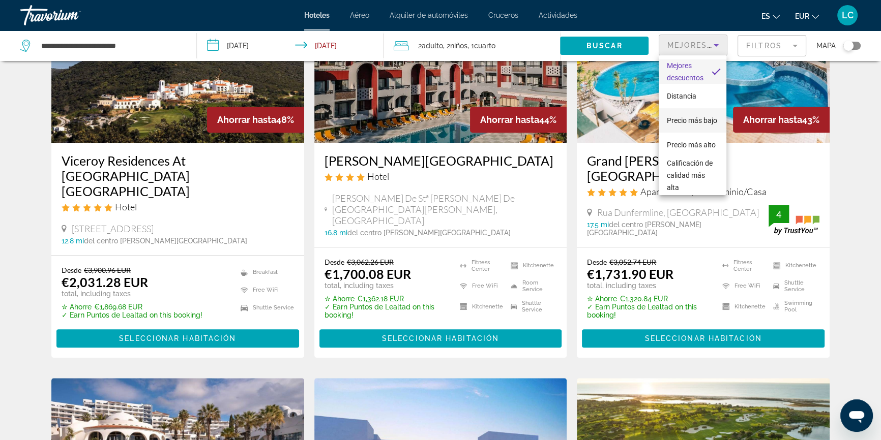
click at [686, 116] on span "Precio más bajo" at bounding box center [691, 120] width 50 height 8
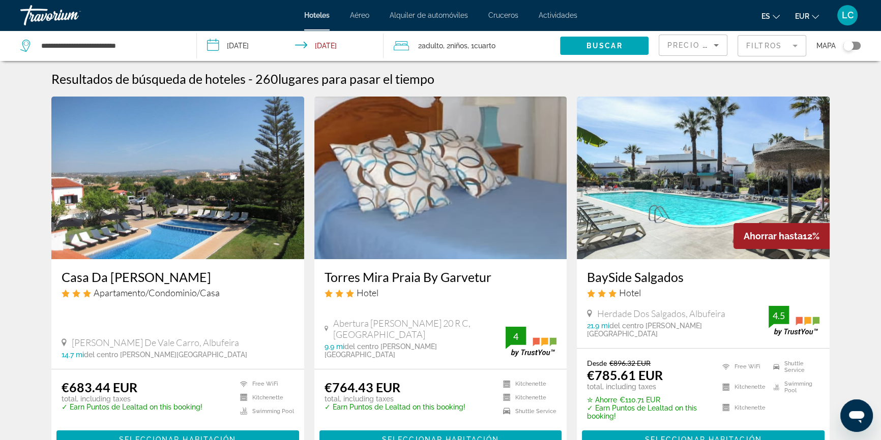
click at [757, 51] on mat-form-field "Filtros" at bounding box center [771, 45] width 69 height 21
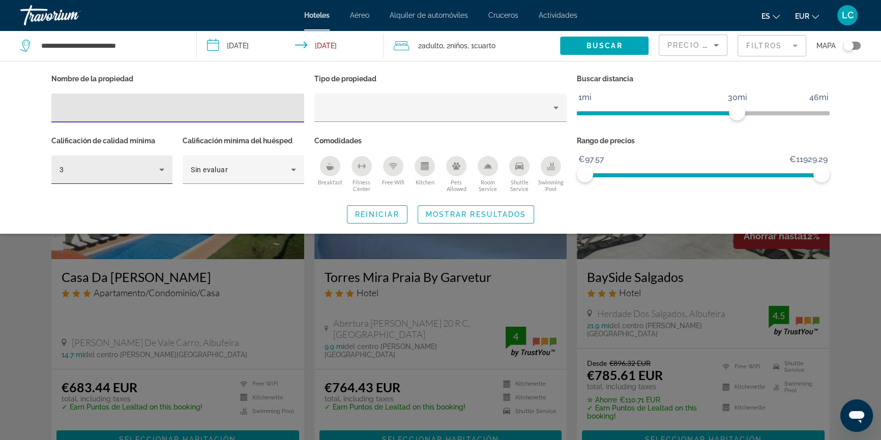
click at [157, 175] on div "3" at bounding box center [111, 170] width 105 height 28
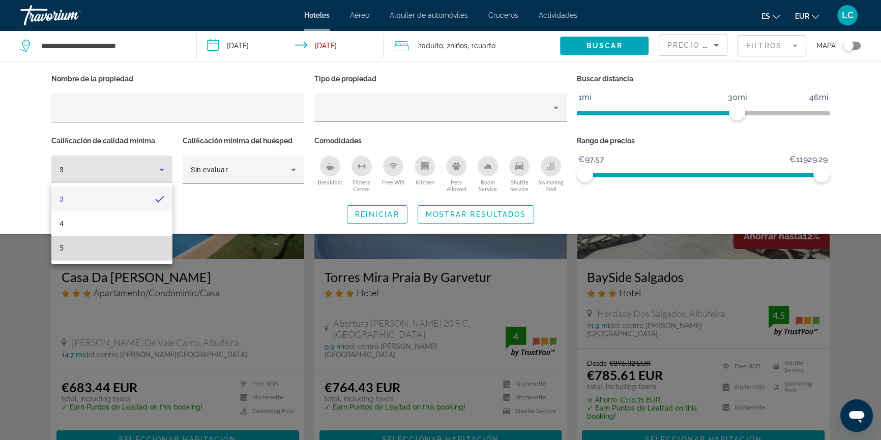
click at [134, 248] on mat-option "5" at bounding box center [111, 248] width 121 height 24
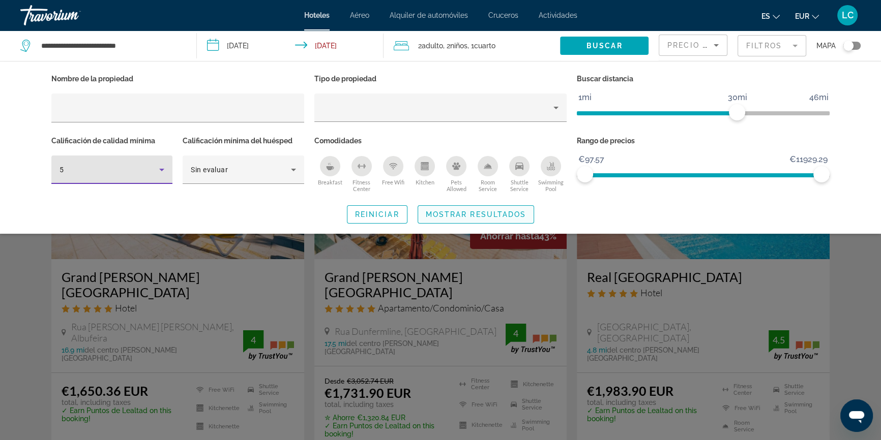
click at [459, 217] on span "Mostrar resultados" at bounding box center [476, 214] width 101 height 8
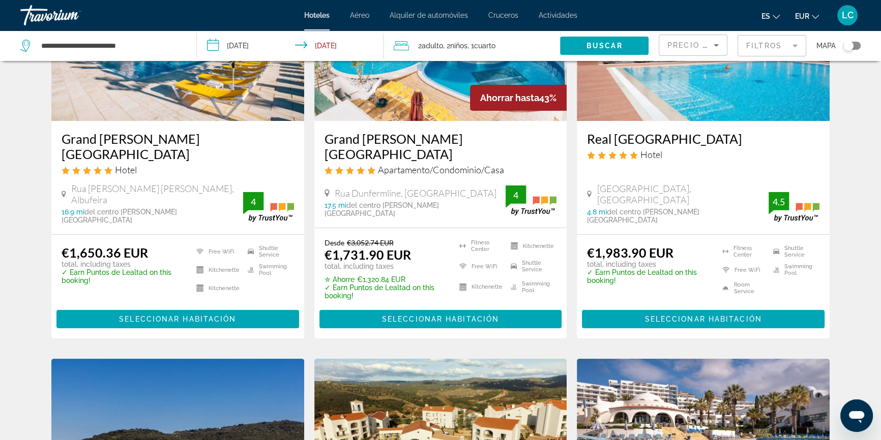
scroll to position [92, 0]
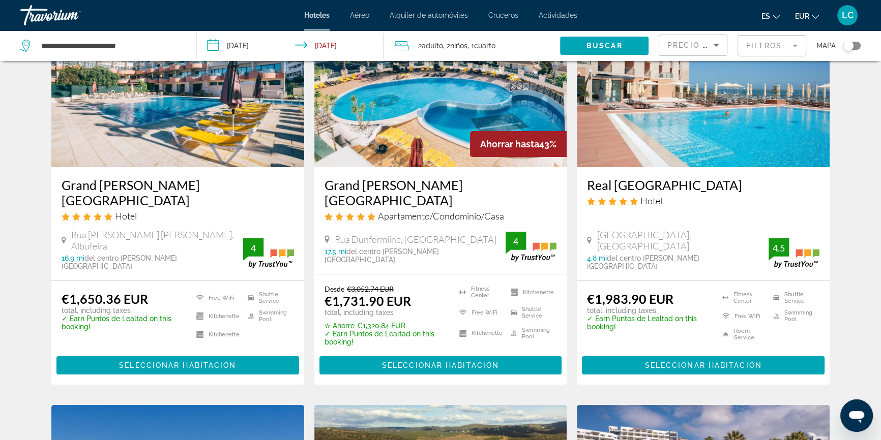
click at [251, 136] on img "Main content" at bounding box center [177, 86] width 253 height 163
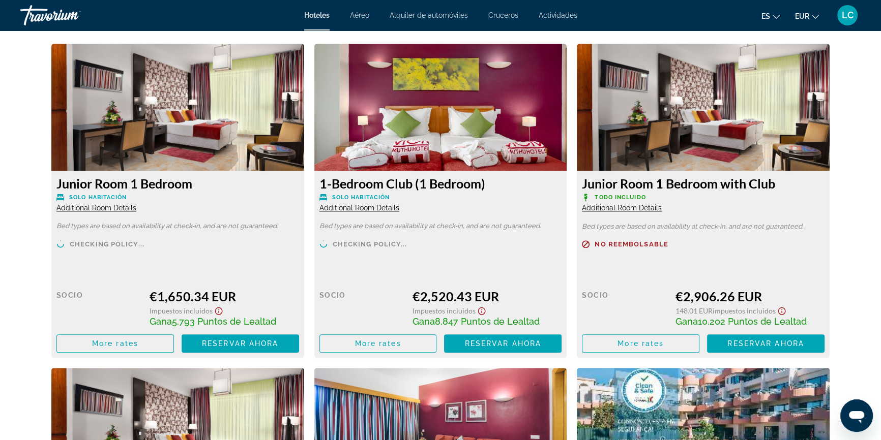
scroll to position [1433, 0]
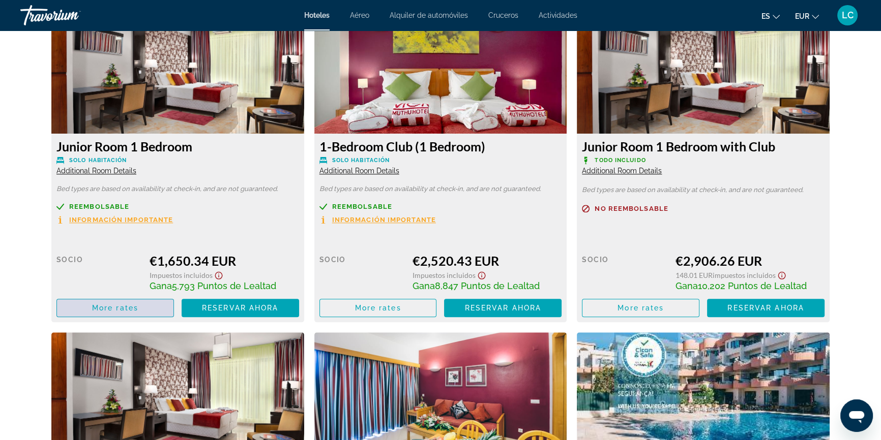
click at [94, 309] on span "More rates" at bounding box center [115, 308] width 46 height 8
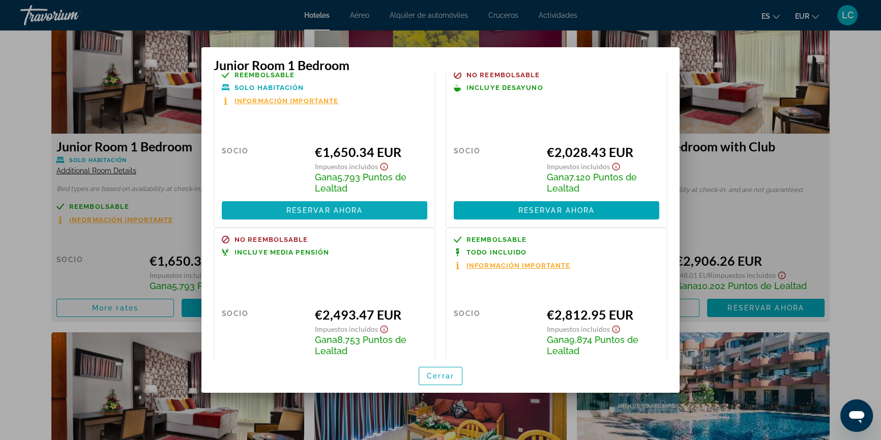
scroll to position [0, 0]
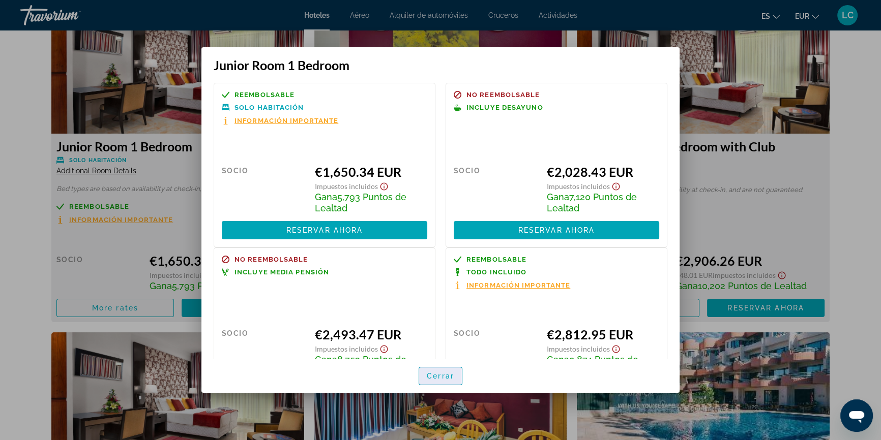
click at [437, 375] on span "Cerrar" at bounding box center [440, 376] width 27 height 8
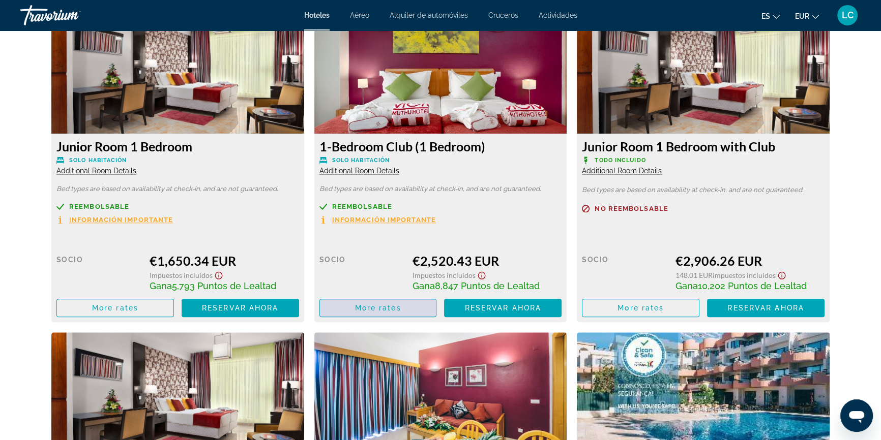
click at [398, 303] on span "Main content" at bounding box center [378, 308] width 116 height 24
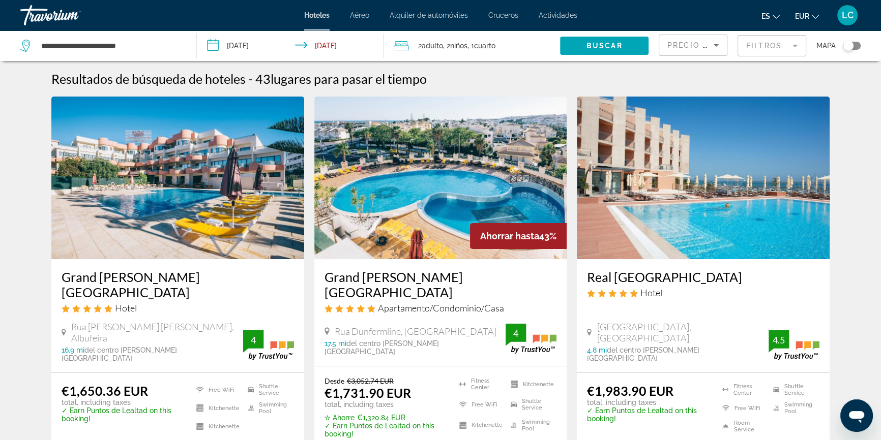
click at [393, 209] on img "Main content" at bounding box center [440, 178] width 253 height 163
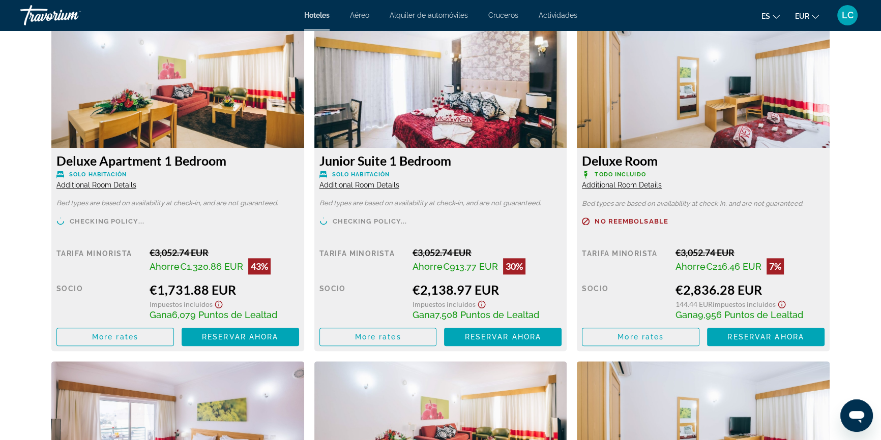
scroll to position [1433, 0]
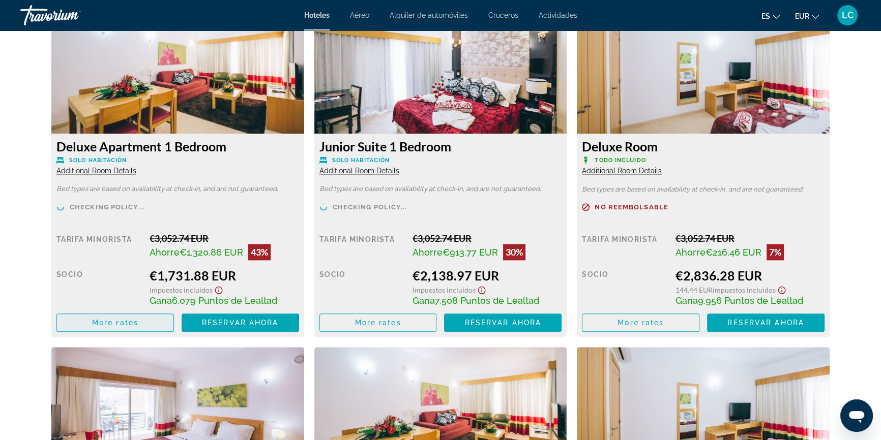
click at [127, 324] on span "More rates" at bounding box center [115, 323] width 46 height 8
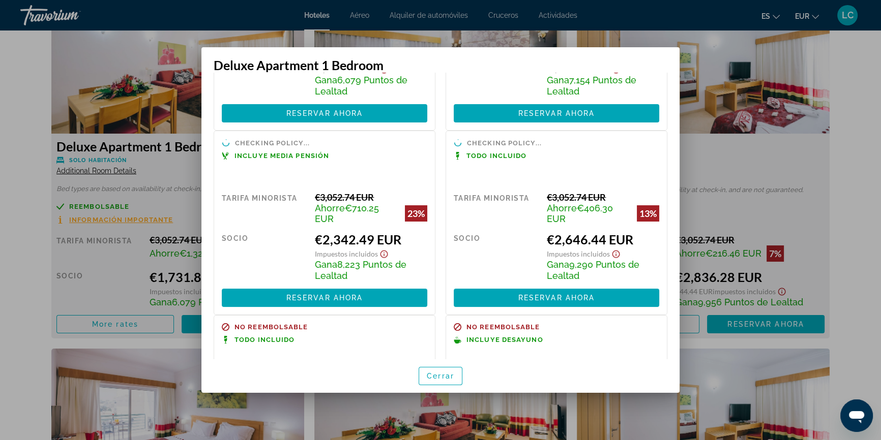
scroll to position [140, 0]
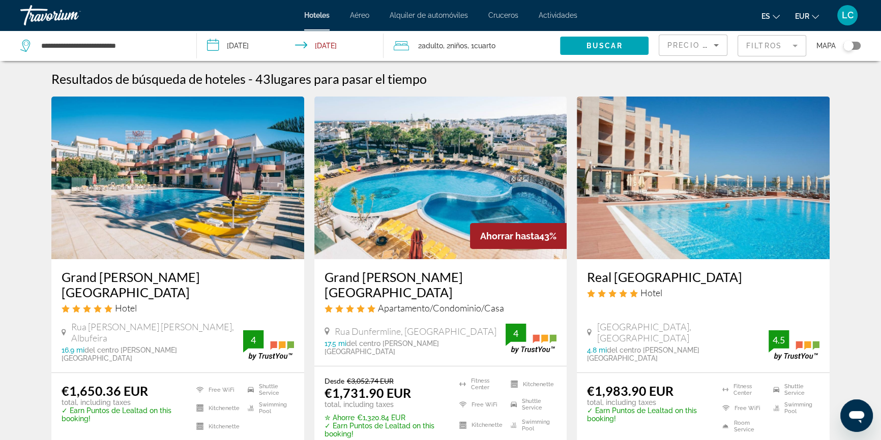
click at [743, 44] on mat-form-field "Filtros" at bounding box center [771, 45] width 69 height 21
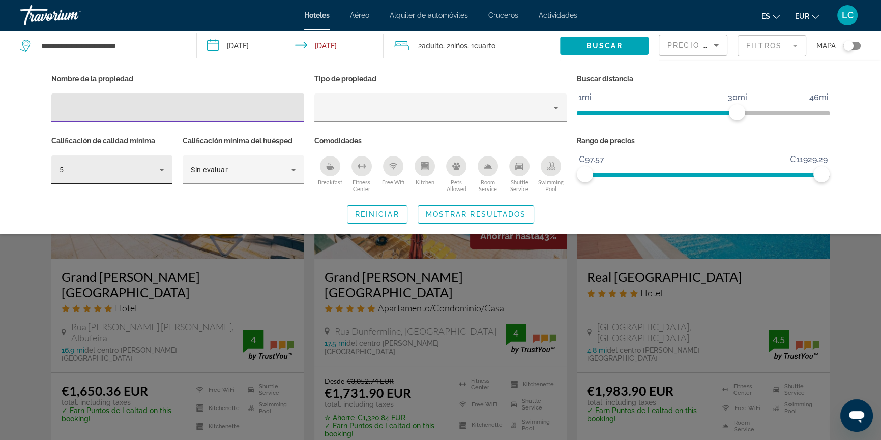
click at [111, 177] on div "5" at bounding box center [111, 170] width 105 height 28
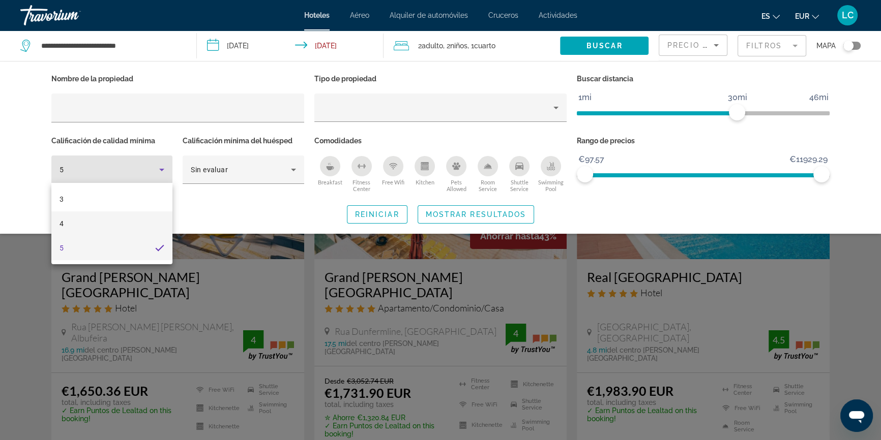
click at [99, 230] on mat-option "4" at bounding box center [111, 223] width 121 height 24
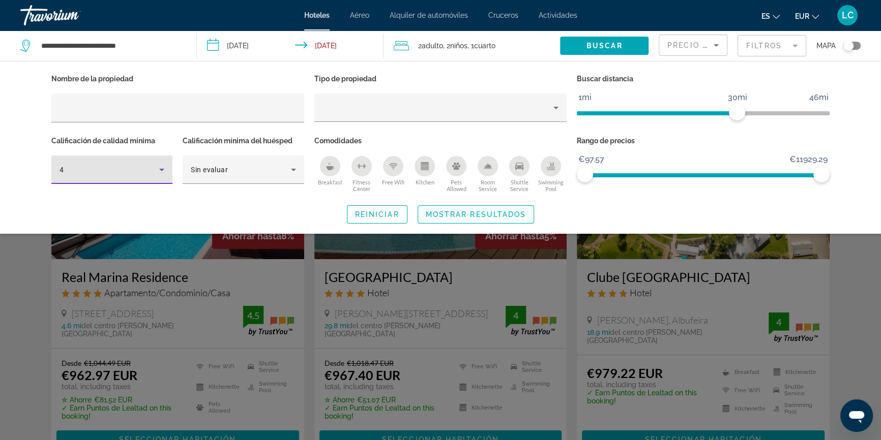
click at [479, 211] on span "Mostrar resultados" at bounding box center [476, 214] width 101 height 8
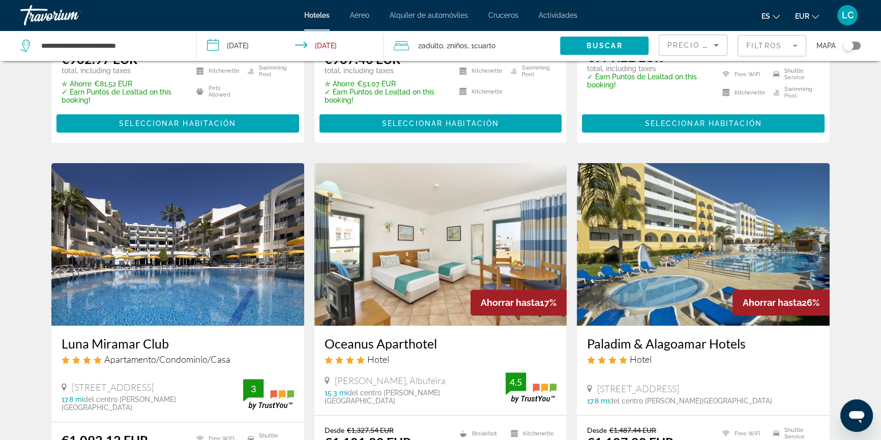
scroll to position [416, 0]
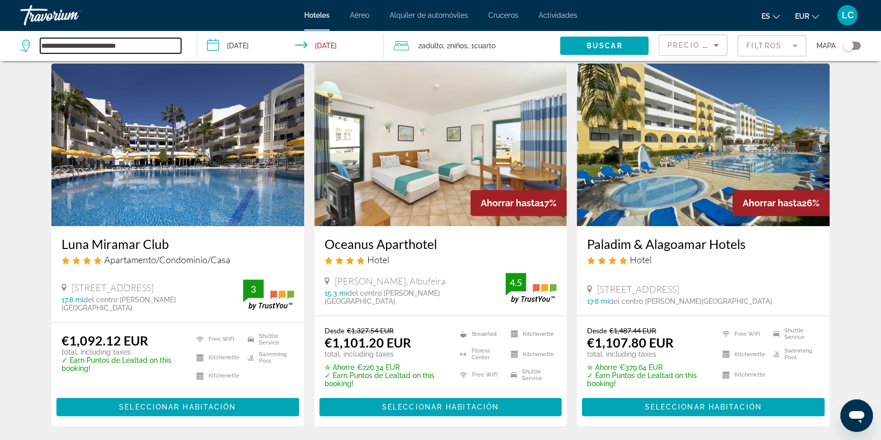
click at [145, 41] on input "**********" at bounding box center [110, 45] width 141 height 15
drag, startPoint x: 145, startPoint y: 41, endPoint x: 0, endPoint y: 62, distance: 146.4
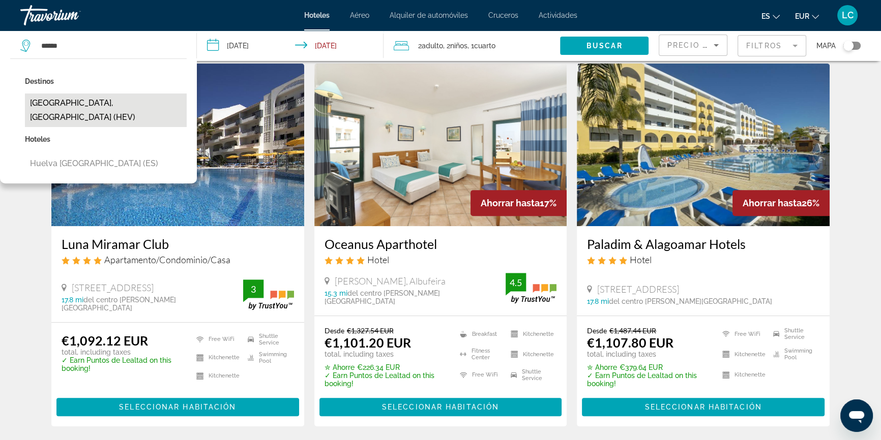
click at [110, 105] on button "[GEOGRAPHIC_DATA], [GEOGRAPHIC_DATA] (HEV)" at bounding box center [106, 111] width 162 height 34
type input "**********"
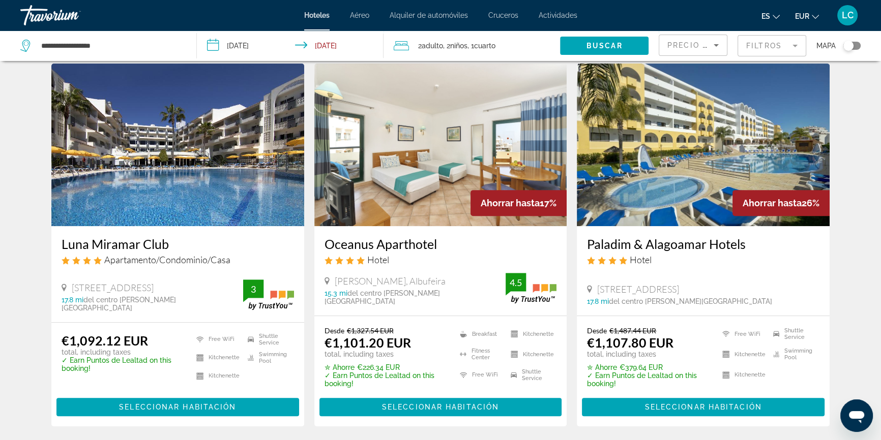
click at [268, 46] on input "**********" at bounding box center [292, 48] width 191 height 34
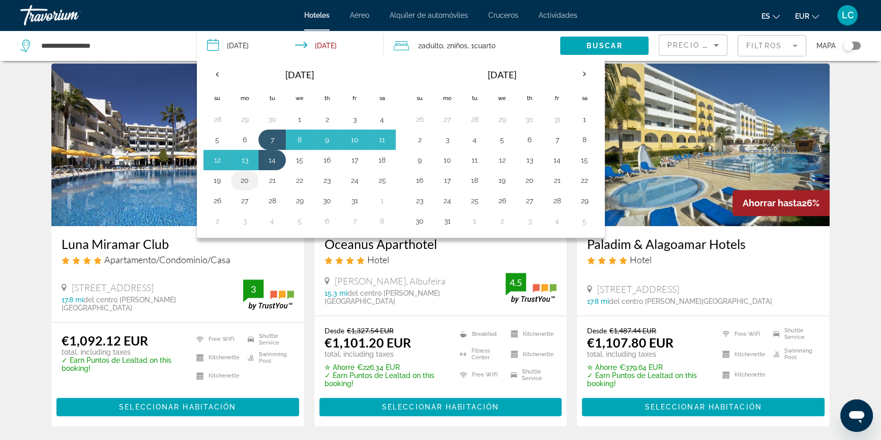
click at [244, 179] on button "20" at bounding box center [244, 180] width 16 height 14
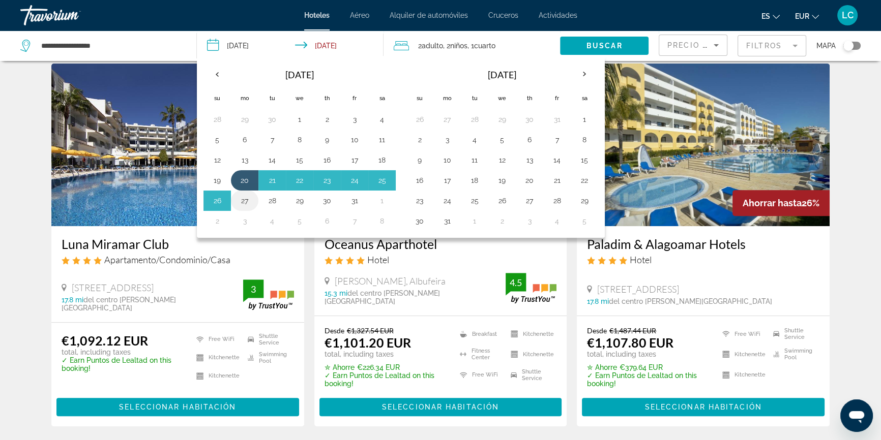
click at [246, 200] on button "27" at bounding box center [244, 201] width 16 height 14
type input "**********"
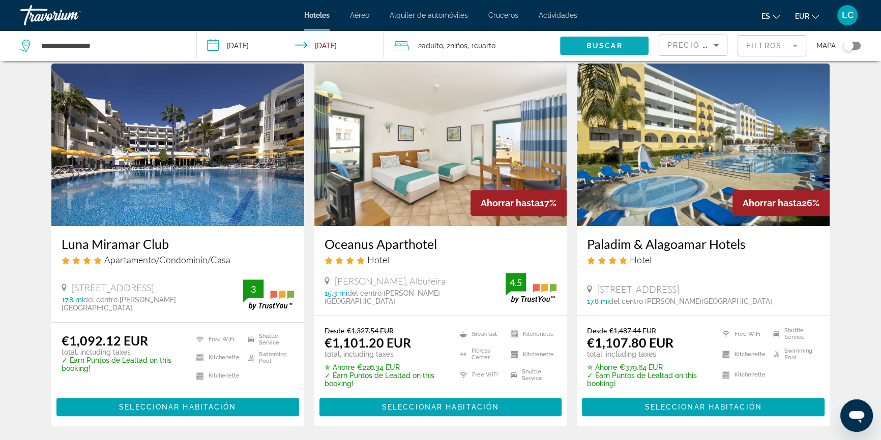
click at [591, 46] on span "Buscar" at bounding box center [604, 46] width 36 height 8
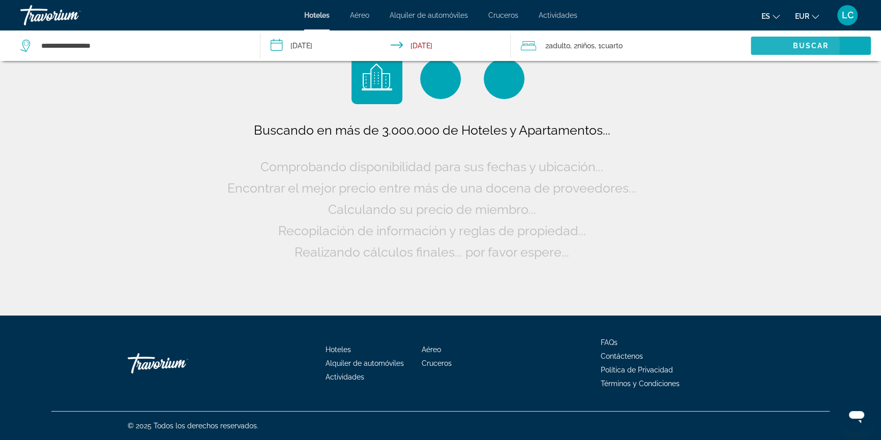
scroll to position [0, 0]
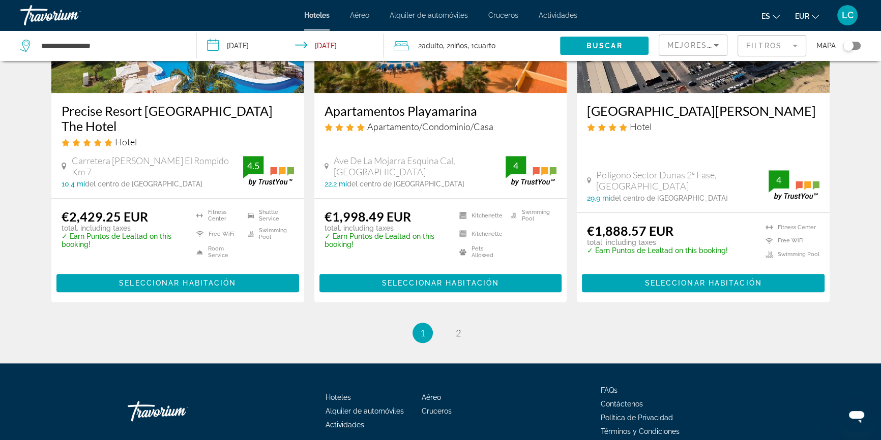
scroll to position [1347, 0]
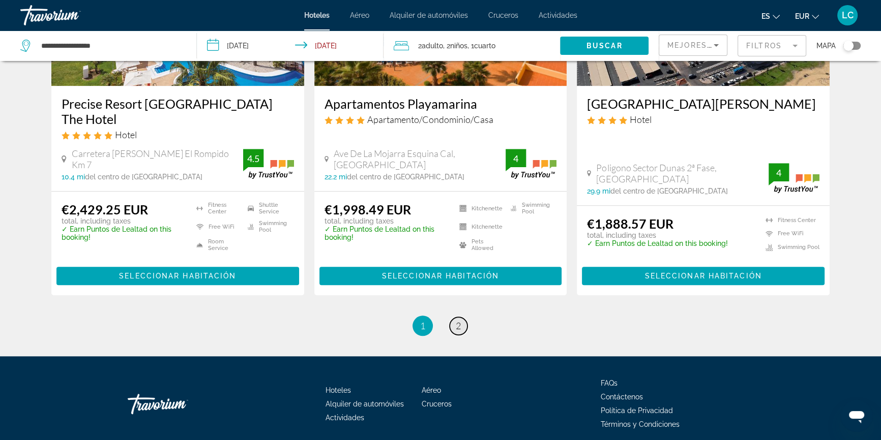
click at [460, 320] on span "2" at bounding box center [458, 325] width 5 height 11
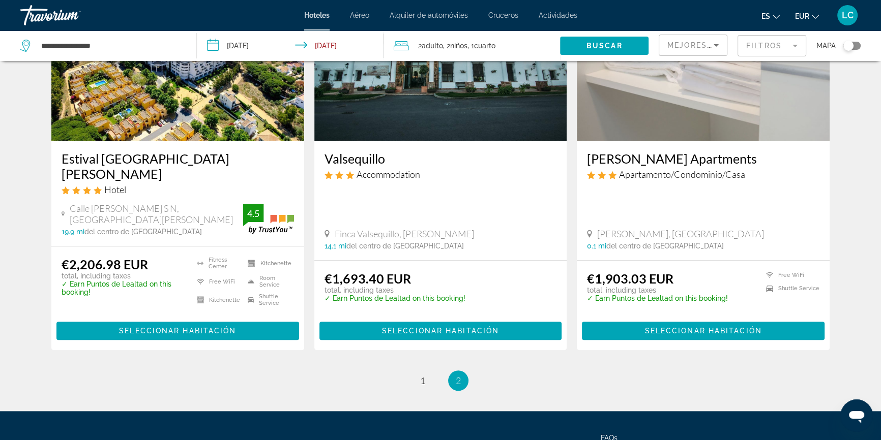
scroll to position [1248, 0]
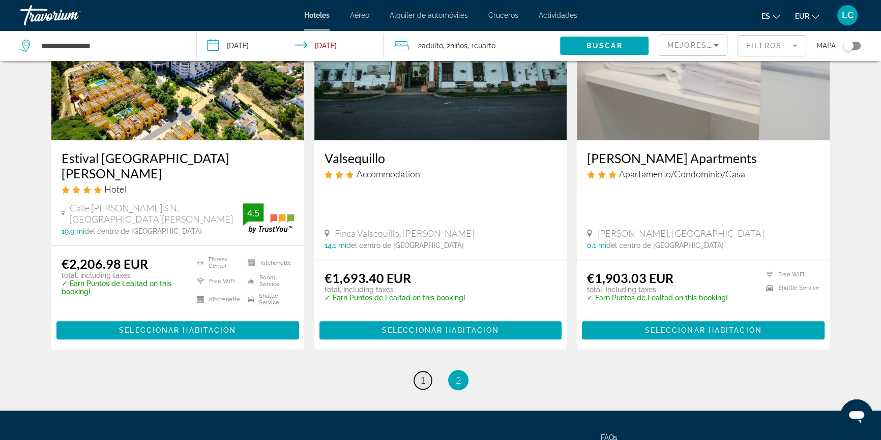
click at [422, 375] on span "1" at bounding box center [422, 380] width 5 height 11
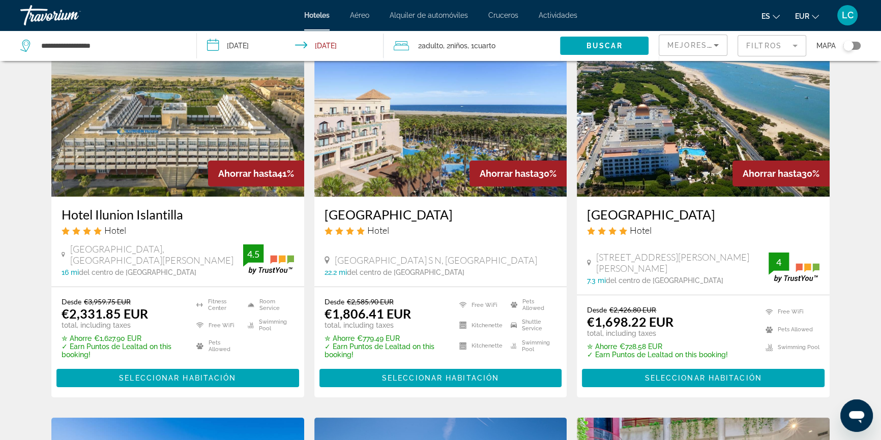
scroll to position [92, 0]
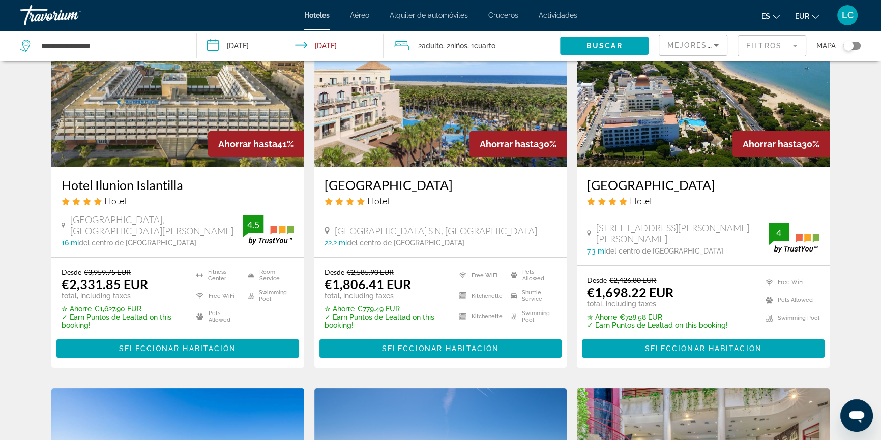
click at [706, 42] on span "Mejores descuentos" at bounding box center [718, 45] width 102 height 8
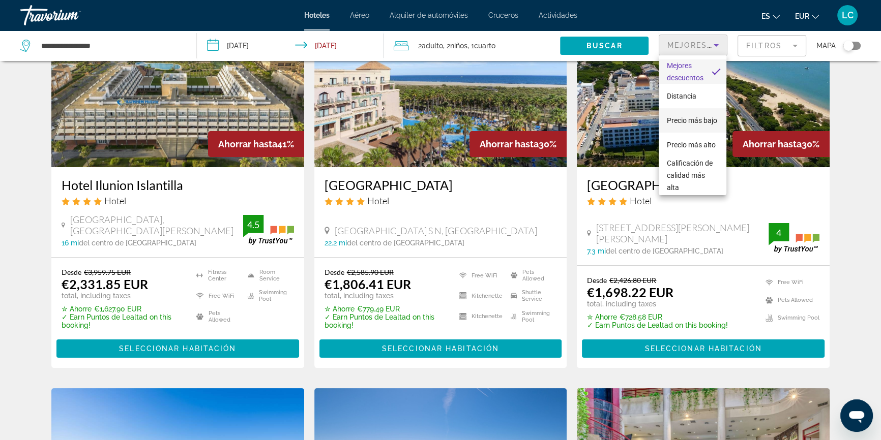
click at [696, 116] on span "Precio más bajo" at bounding box center [691, 120] width 50 height 8
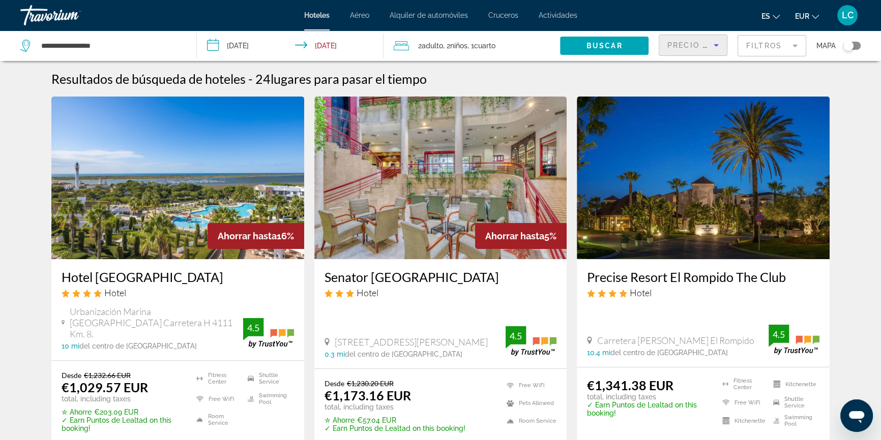
click at [674, 198] on img "Main content" at bounding box center [703, 178] width 253 height 163
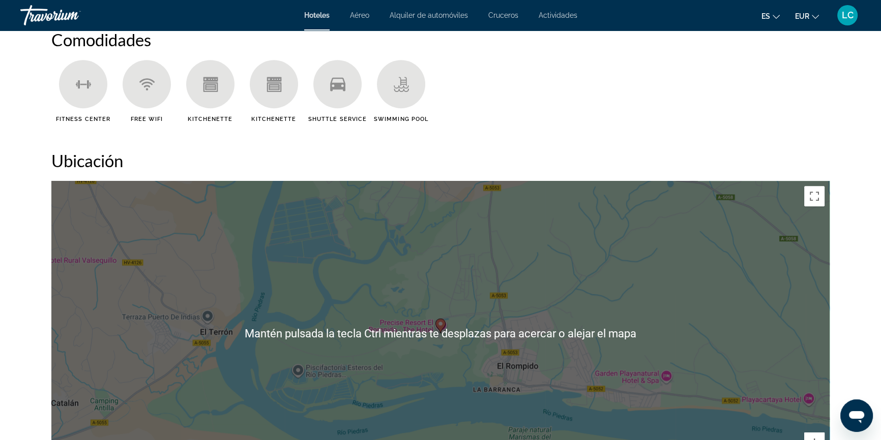
scroll to position [832, 0]
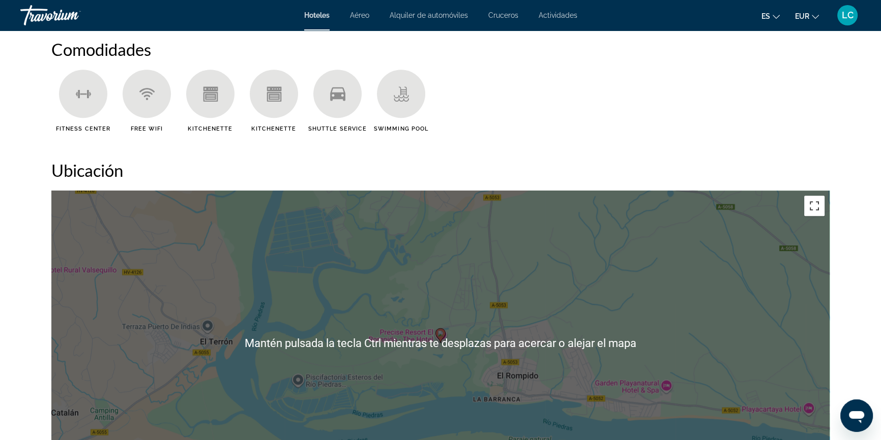
click at [808, 203] on button "Cambiar a la vista en pantalla completa" at bounding box center [814, 206] width 20 height 20
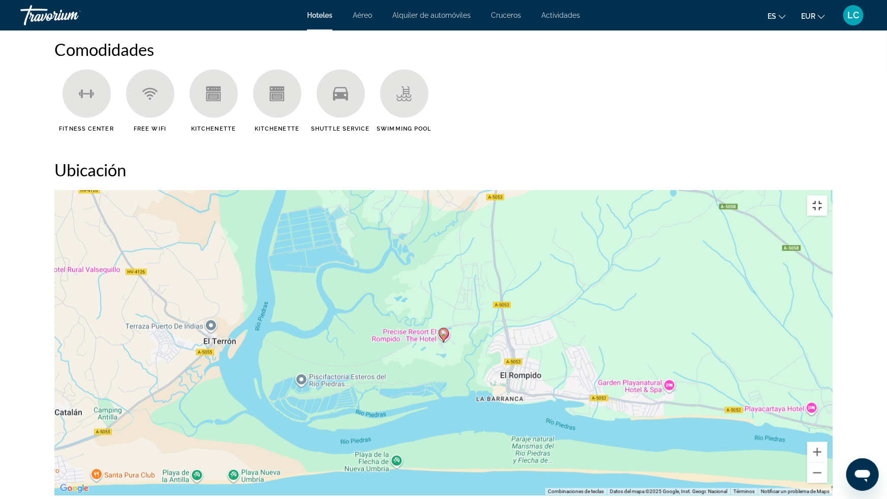
click at [828, 196] on button "Cambiar a la vista en pantalla completa" at bounding box center [817, 206] width 20 height 20
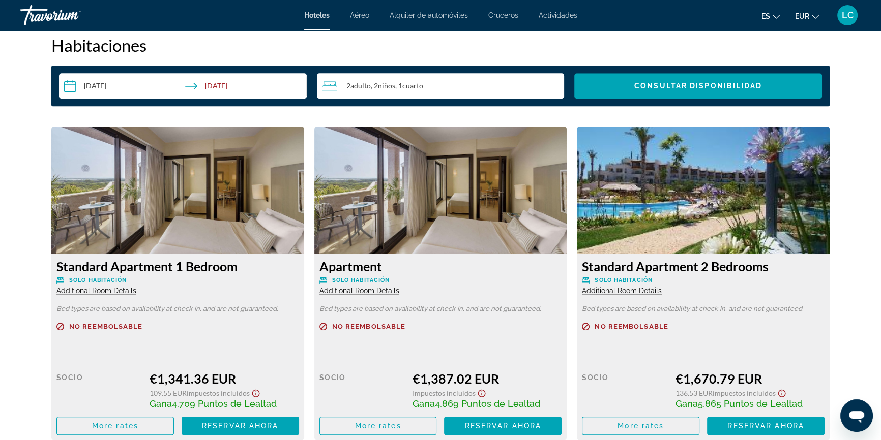
scroll to position [1386, 0]
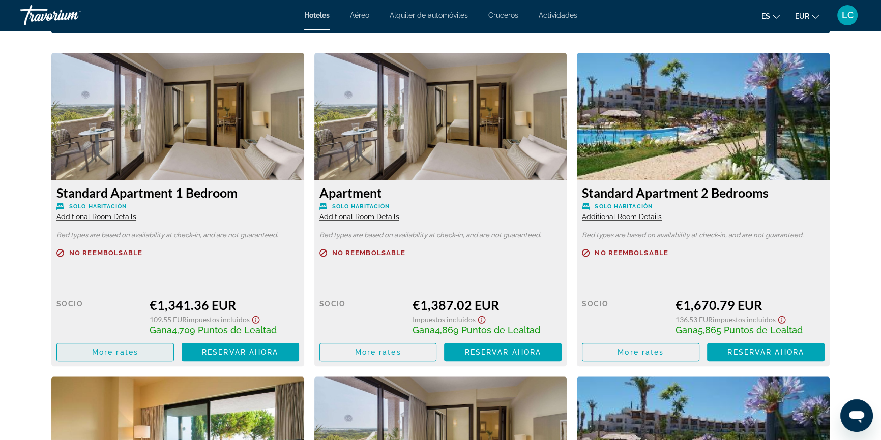
click at [132, 353] on span "More rates" at bounding box center [115, 352] width 46 height 8
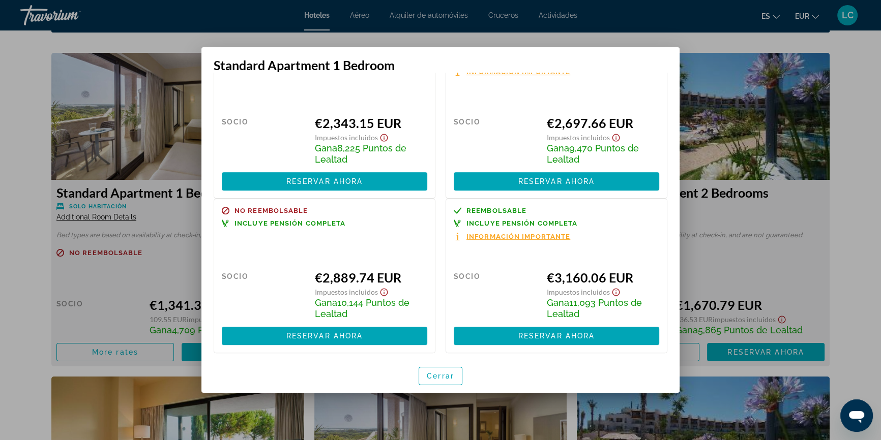
scroll to position [392, 0]
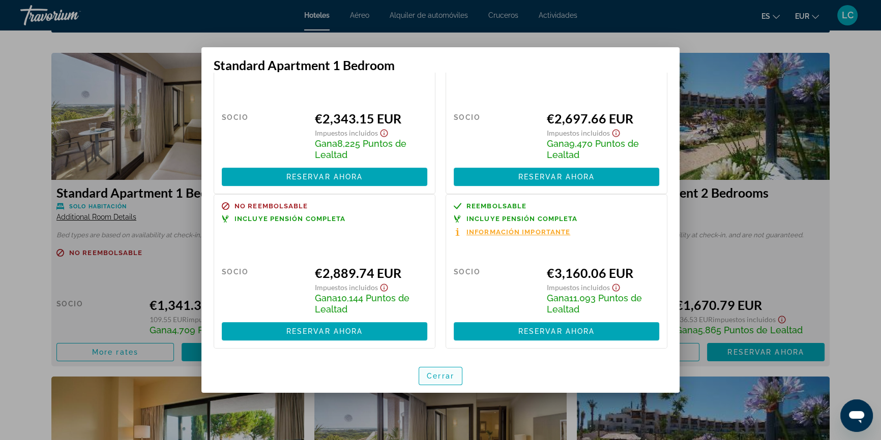
click at [430, 370] on span "button" at bounding box center [440, 376] width 43 height 24
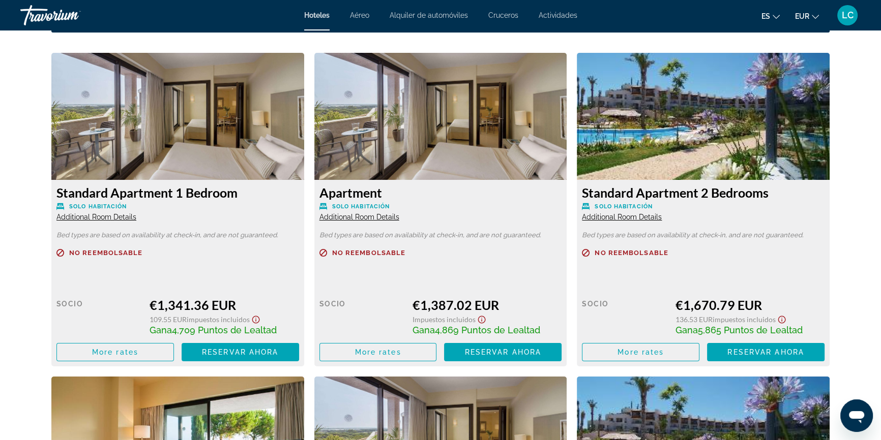
scroll to position [1386, 0]
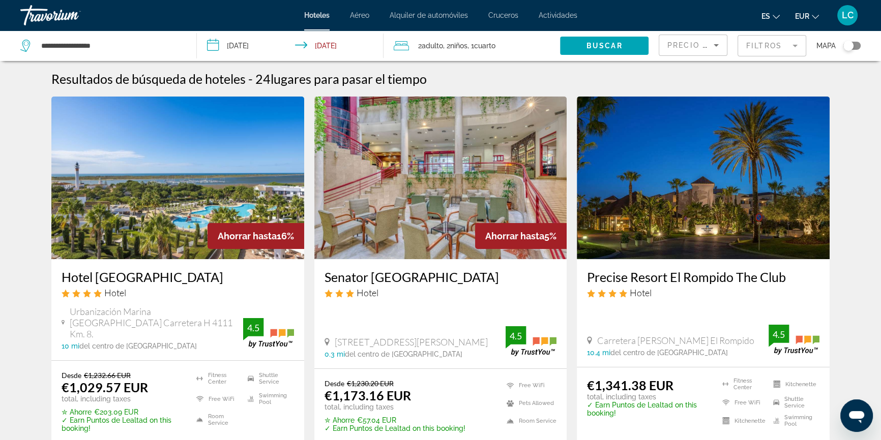
click at [149, 175] on img "Main content" at bounding box center [177, 178] width 253 height 163
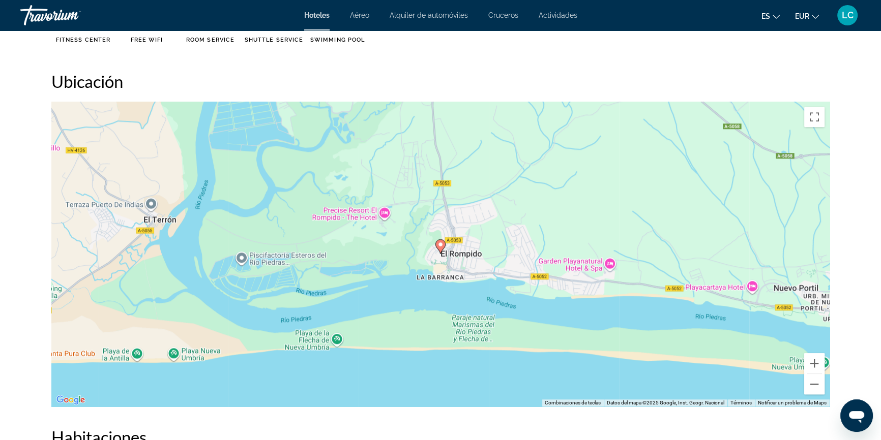
scroll to position [924, 0]
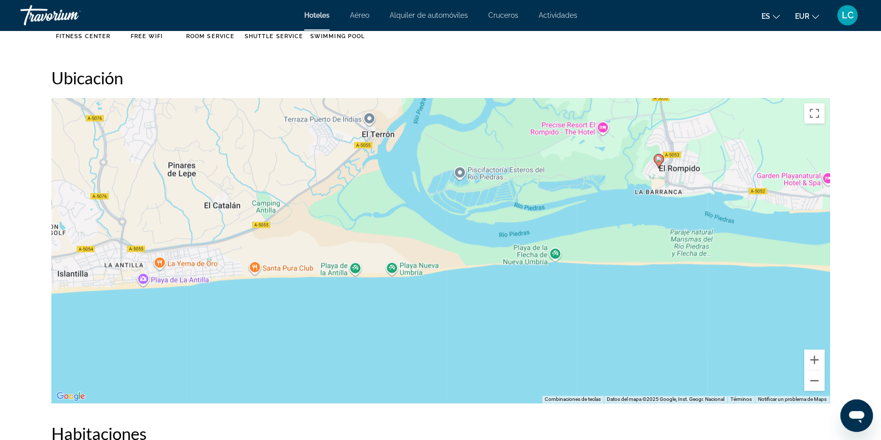
drag, startPoint x: 150, startPoint y: 292, endPoint x: 353, endPoint y: 199, distance: 223.2
click at [360, 202] on div "Para activar la función de arrastre con el teclado, pulsa Alt + Intro. Cuando h…" at bounding box center [440, 250] width 778 height 305
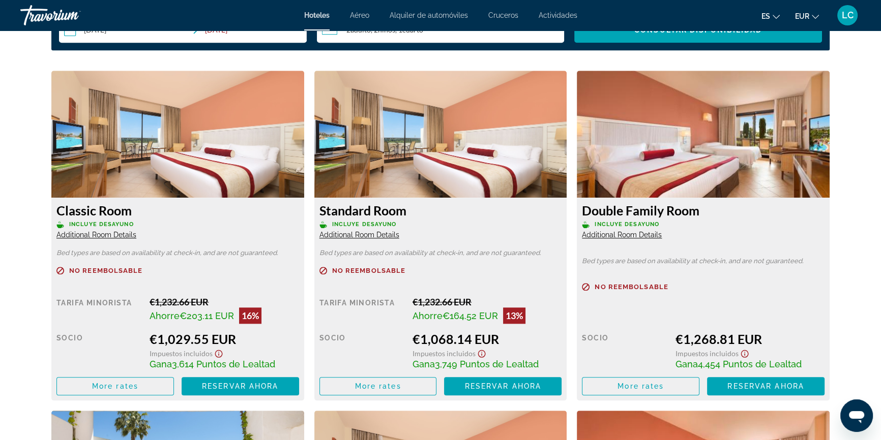
scroll to position [1386, 0]
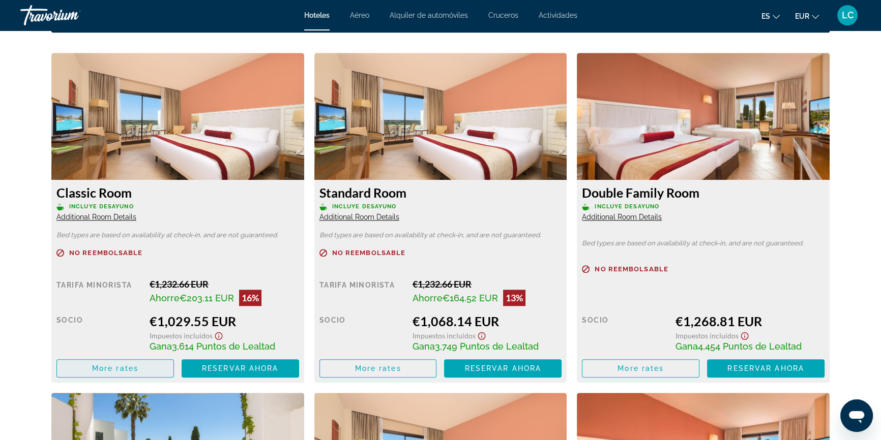
click at [145, 370] on span "Main content" at bounding box center [115, 368] width 116 height 24
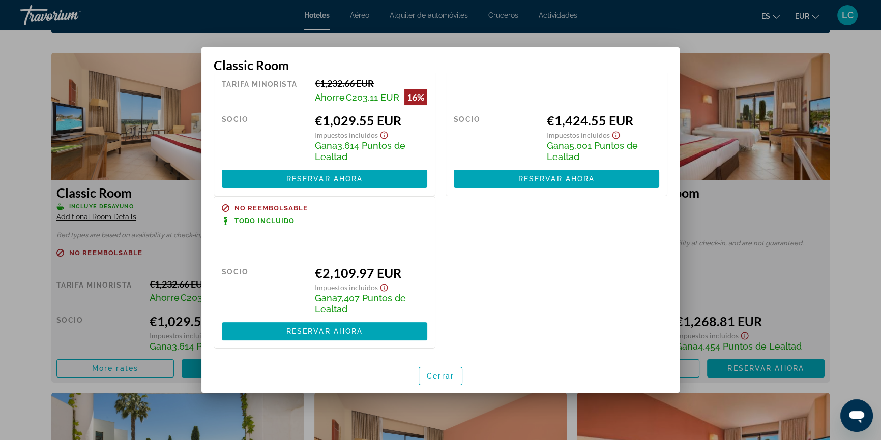
scroll to position [72, 0]
click at [447, 373] on span "Cerrar" at bounding box center [440, 376] width 27 height 8
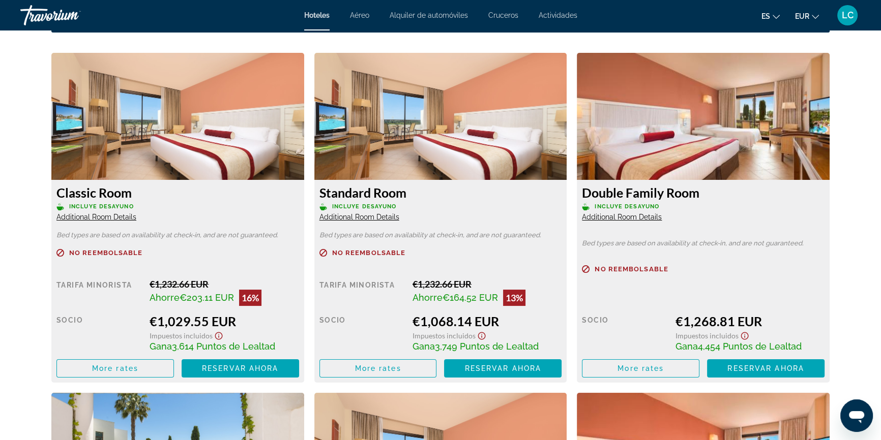
scroll to position [1386, 0]
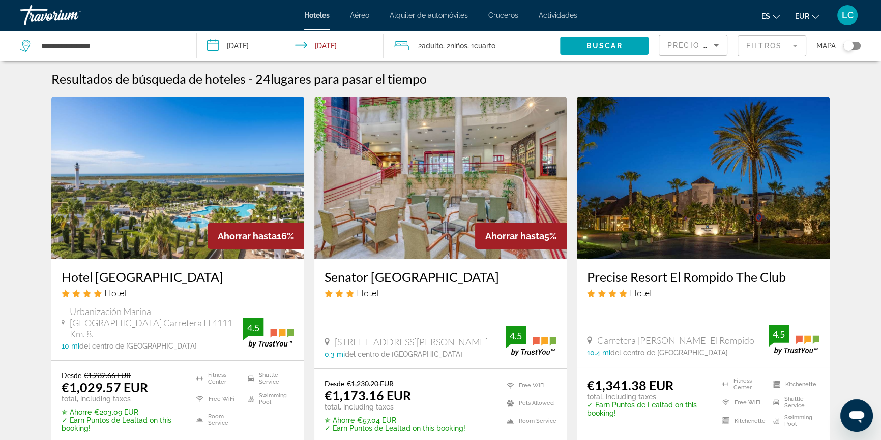
click at [332, 49] on input "**********" at bounding box center [292, 48] width 191 height 34
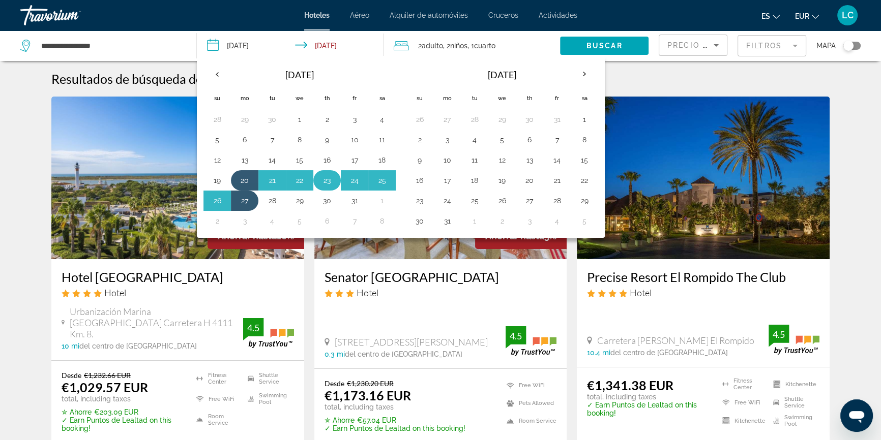
click at [325, 182] on button "23" at bounding box center [327, 180] width 16 height 14
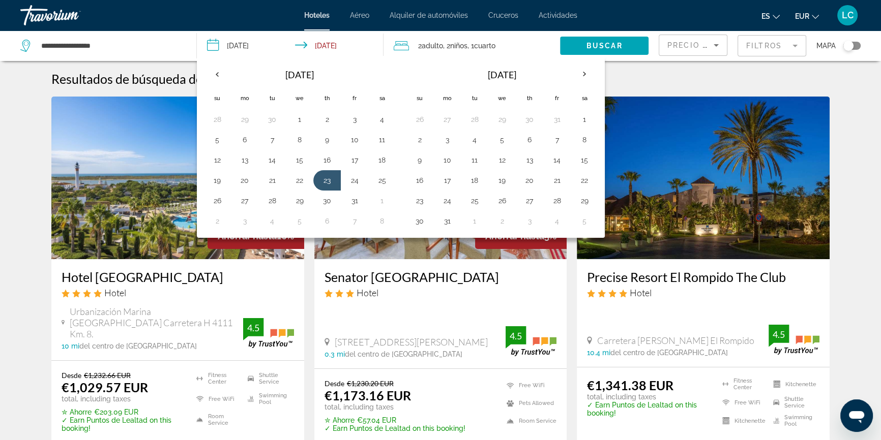
click at [241, 44] on input "**********" at bounding box center [292, 48] width 191 height 34
click at [246, 178] on button "20" at bounding box center [244, 180] width 16 height 14
type input "**********"
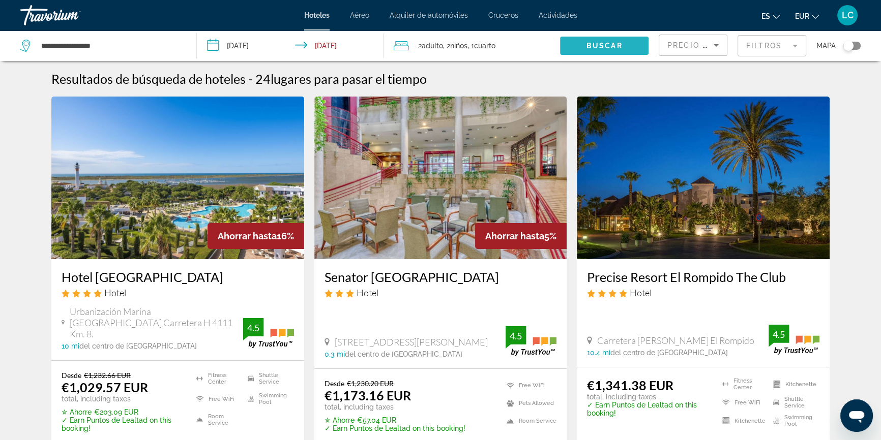
click at [586, 47] on span "Buscar" at bounding box center [604, 46] width 36 height 8
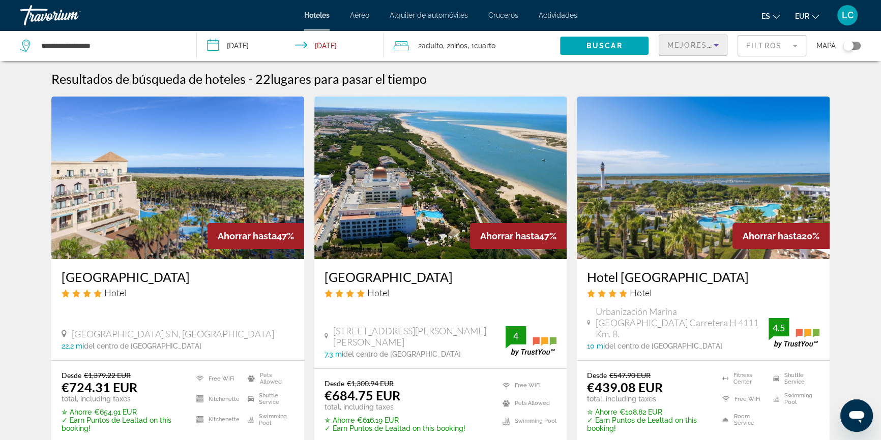
click at [676, 46] on span "Mejores descuentos" at bounding box center [718, 45] width 102 height 8
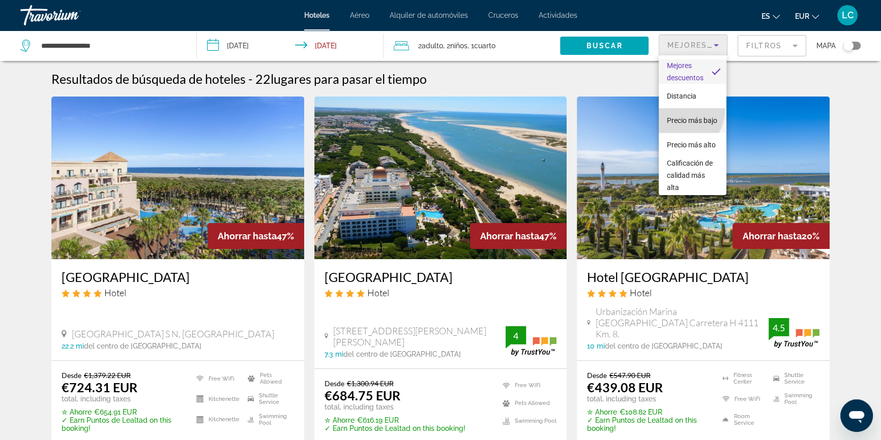
click at [680, 116] on span "Precio más bajo" at bounding box center [691, 120] width 50 height 8
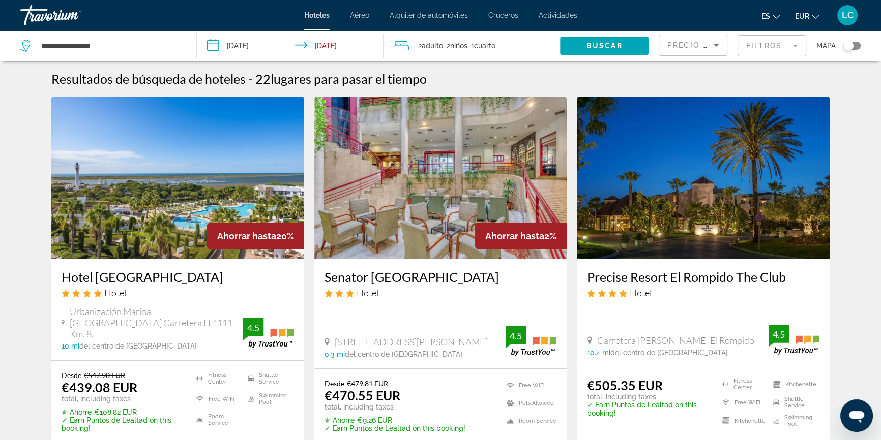
click at [187, 174] on img "Main content" at bounding box center [177, 178] width 253 height 163
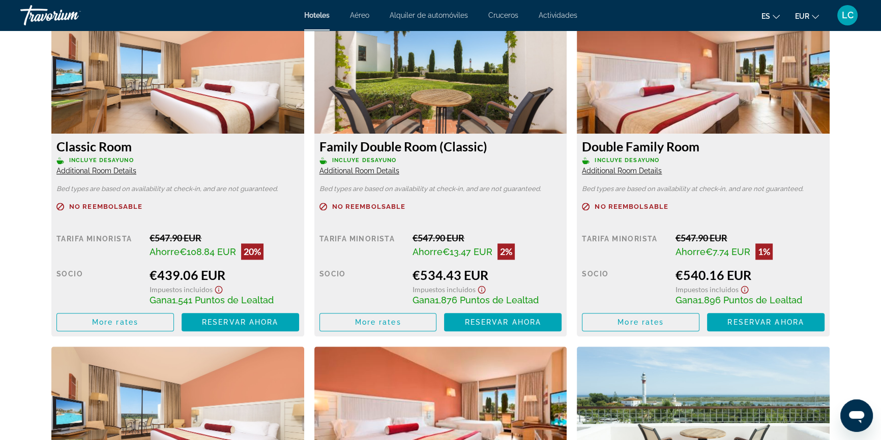
scroll to position [1479, 0]
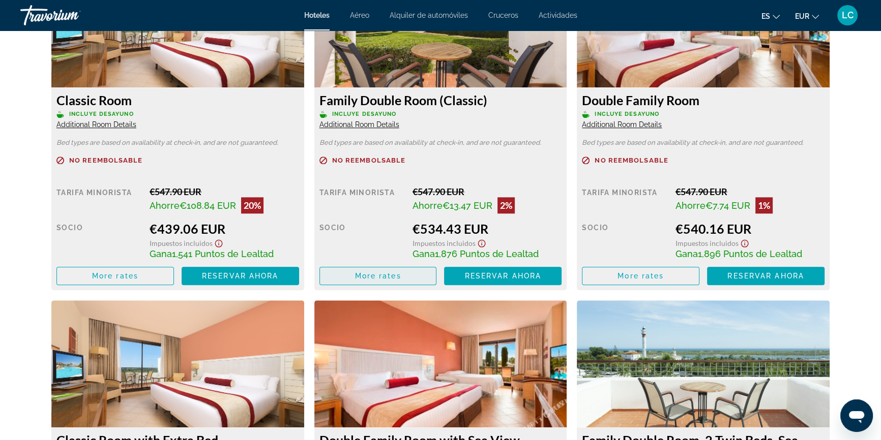
click at [384, 274] on span "More rates" at bounding box center [378, 276] width 46 height 8
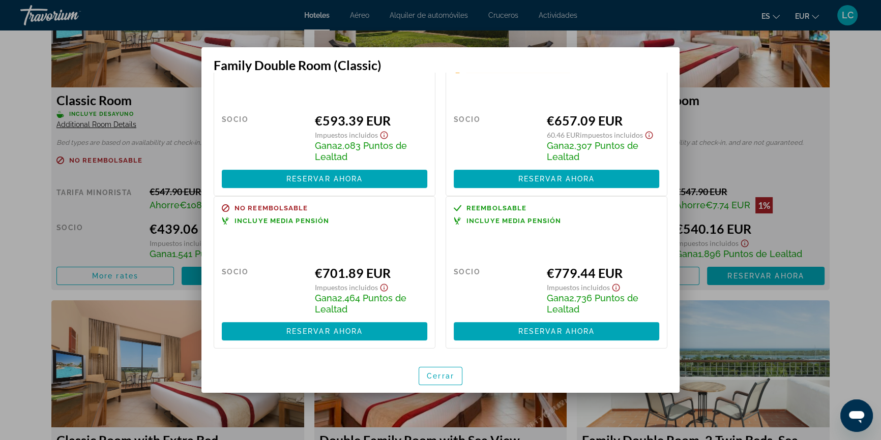
scroll to position [233, 0]
click at [429, 373] on span "Cerrar" at bounding box center [440, 376] width 27 height 8
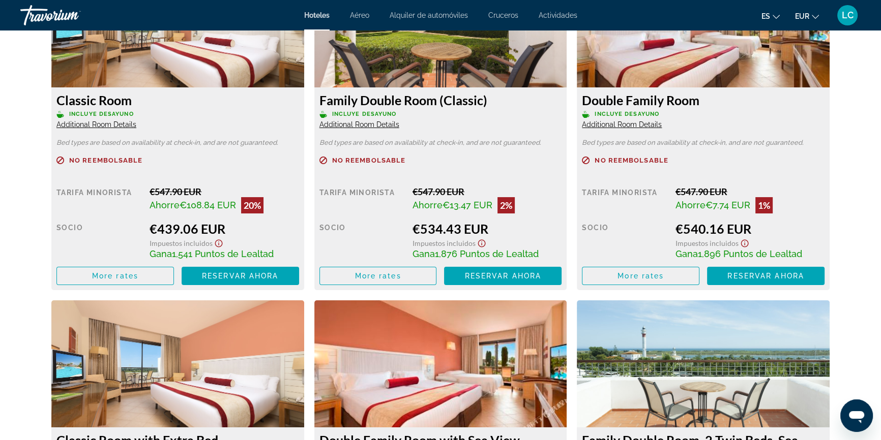
scroll to position [1479, 0]
click at [131, 274] on span "More rates" at bounding box center [115, 276] width 46 height 8
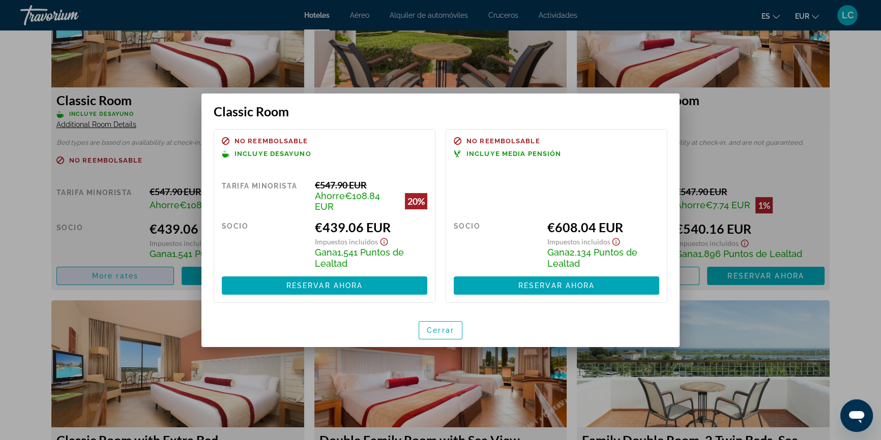
scroll to position [0, 0]
click at [432, 331] on span "Cerrar" at bounding box center [440, 330] width 27 height 8
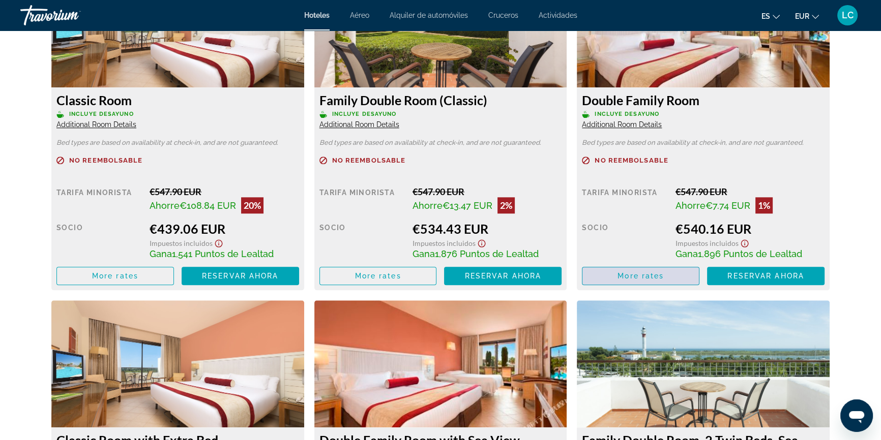
click at [649, 280] on span "More rates" at bounding box center [640, 276] width 46 height 8
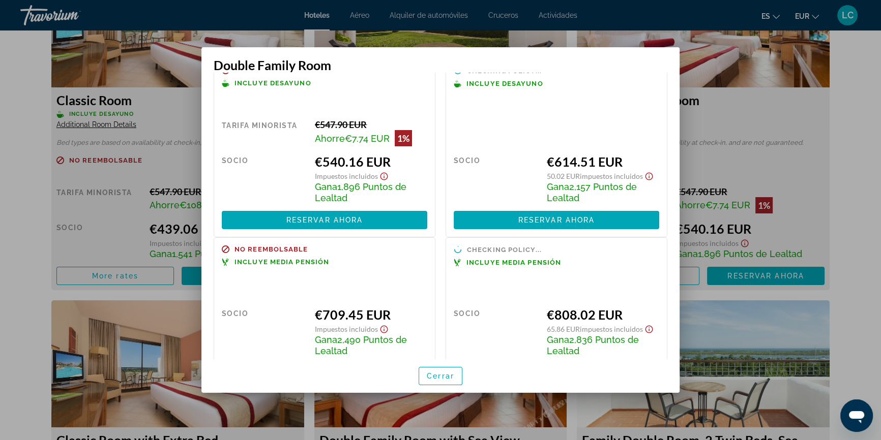
scroll to position [68, 0]
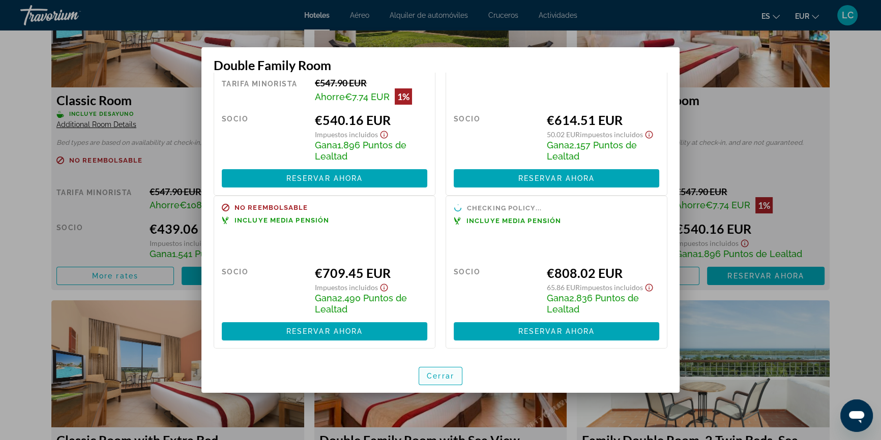
click at [442, 375] on span "Cerrar" at bounding box center [440, 376] width 27 height 8
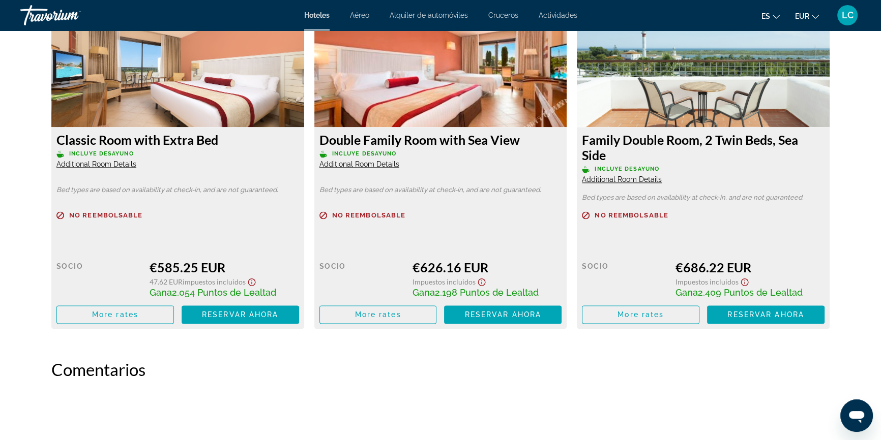
scroll to position [1802, 0]
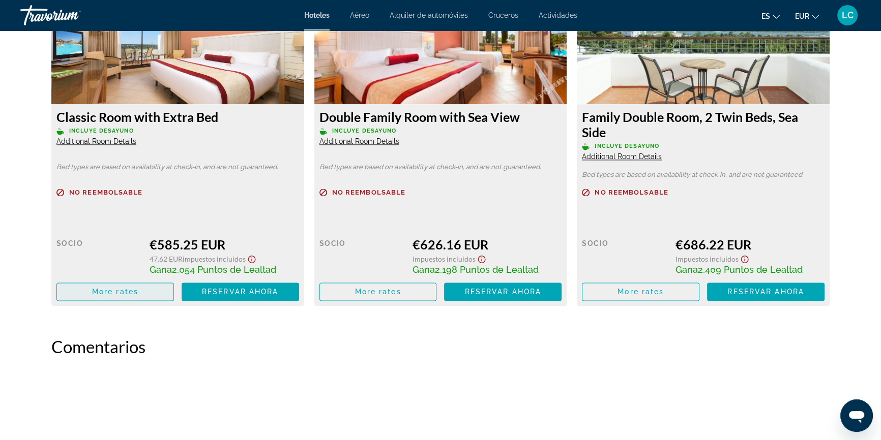
click at [139, 289] on span "Main content" at bounding box center [115, 292] width 116 height 24
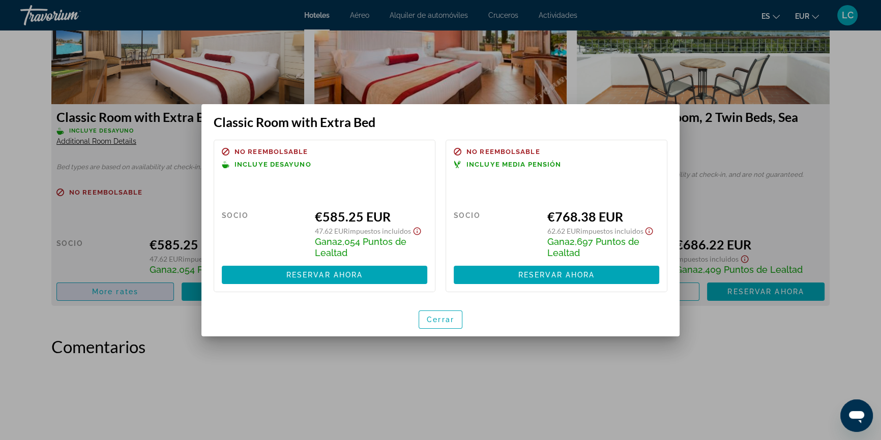
scroll to position [0, 0]
click at [428, 322] on span "Cerrar" at bounding box center [440, 320] width 27 height 8
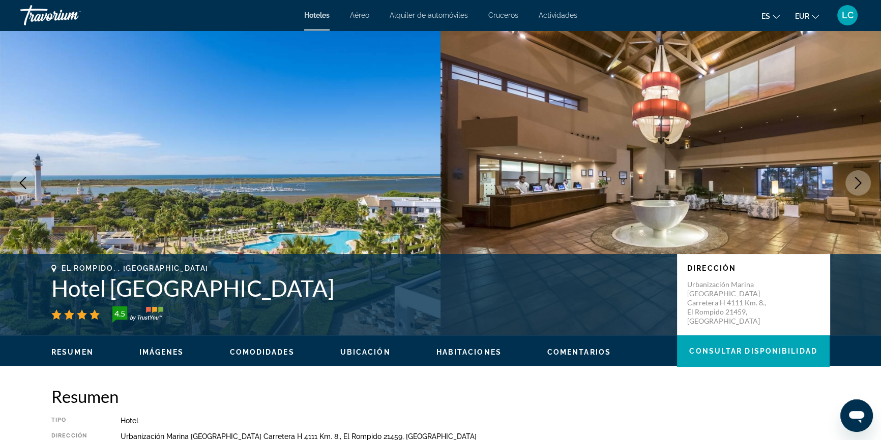
scroll to position [1802, 0]
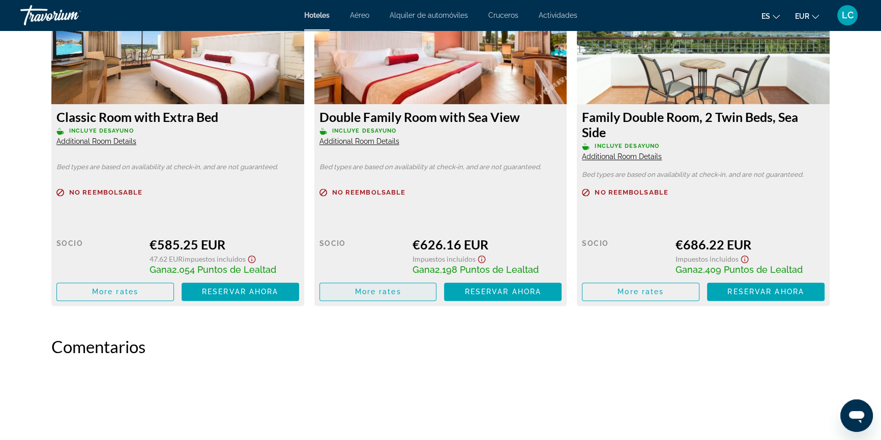
click at [406, 290] on span "Main content" at bounding box center [378, 292] width 116 height 24
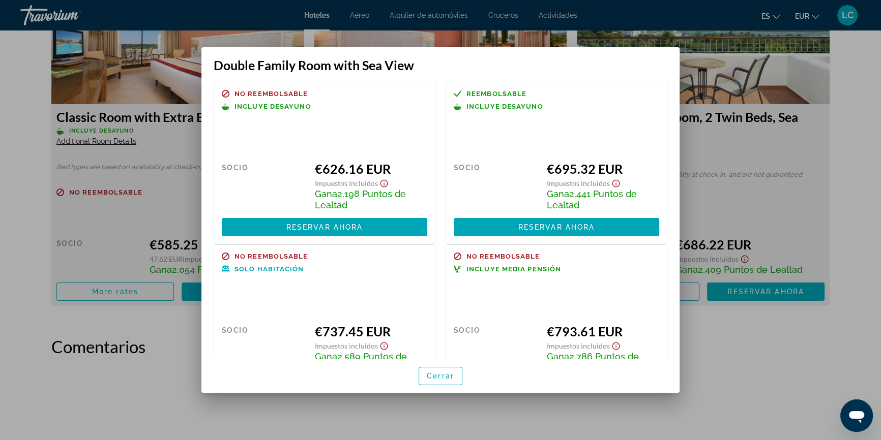
scroll to position [0, 0]
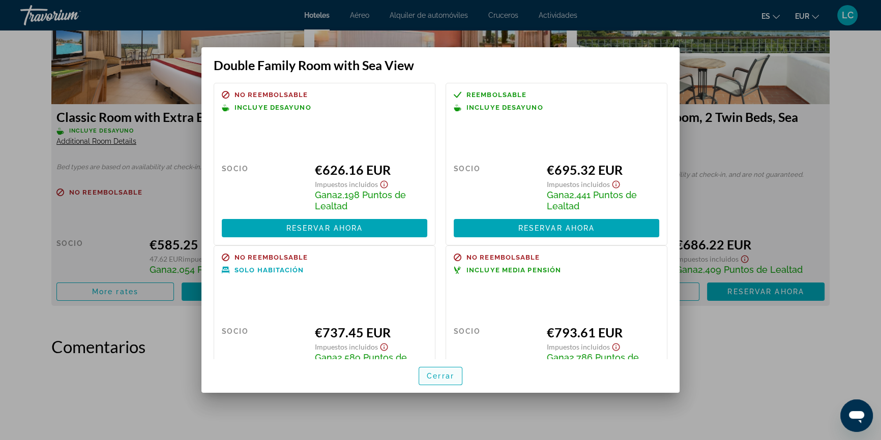
click at [437, 373] on span "Cerrar" at bounding box center [440, 376] width 27 height 8
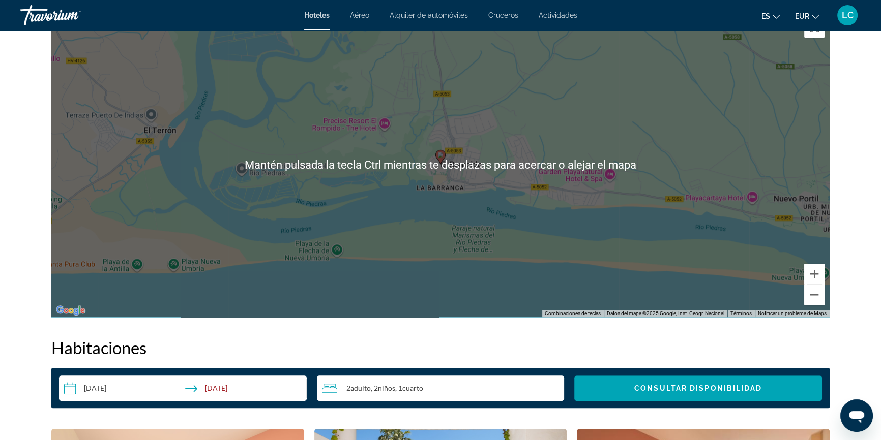
scroll to position [1201, 0]
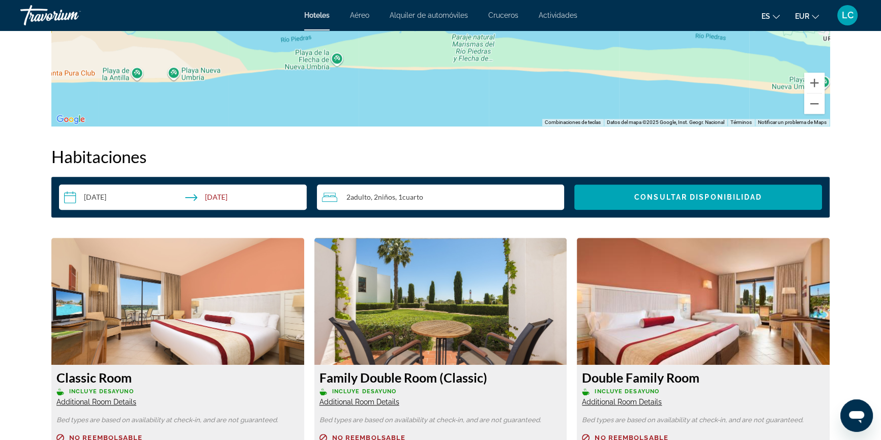
click at [242, 192] on input "**********" at bounding box center [185, 199] width 252 height 28
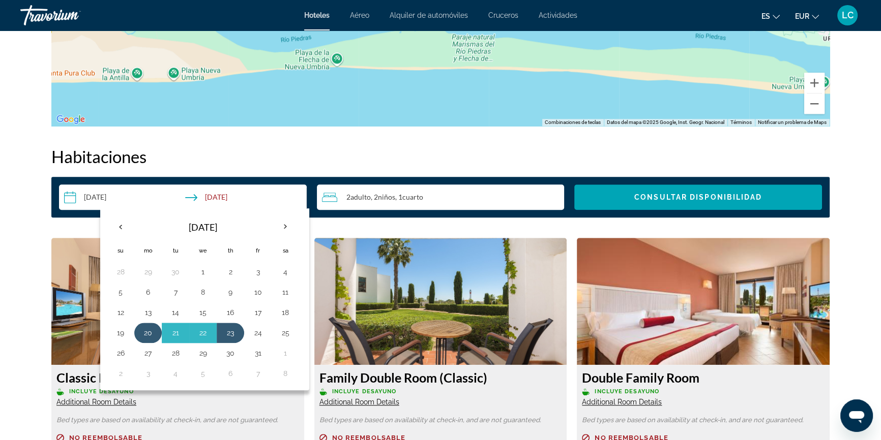
click at [149, 334] on button "20" at bounding box center [148, 333] width 16 height 14
click at [257, 331] on button "24" at bounding box center [258, 333] width 16 height 14
type input "**********"
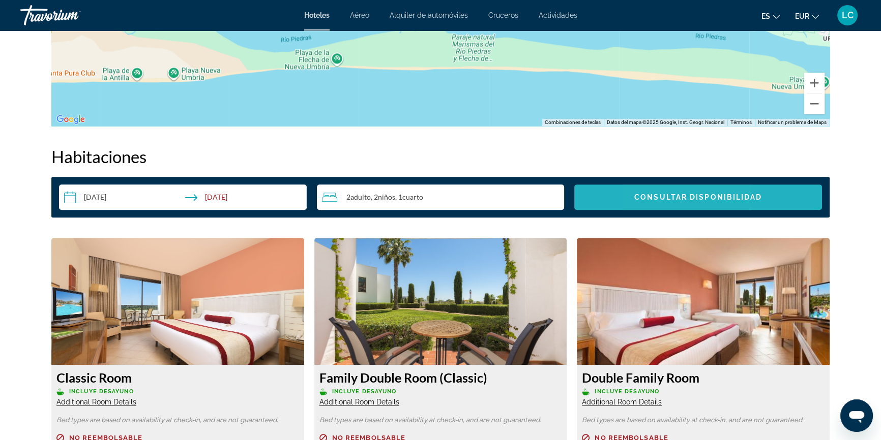
click at [657, 198] on span "Consultar disponibilidad" at bounding box center [698, 197] width 128 height 8
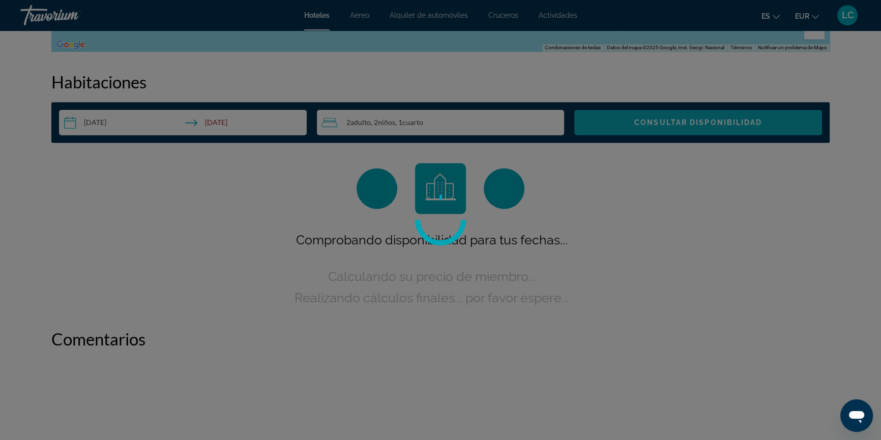
scroll to position [0, 0]
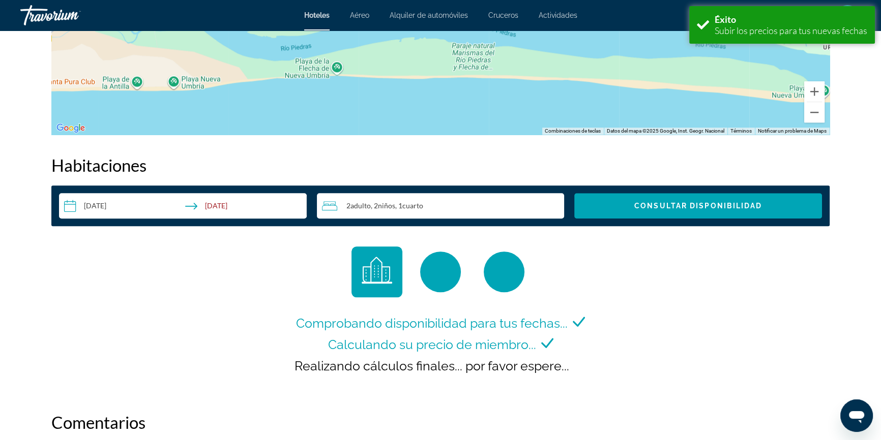
scroll to position [1387, 0]
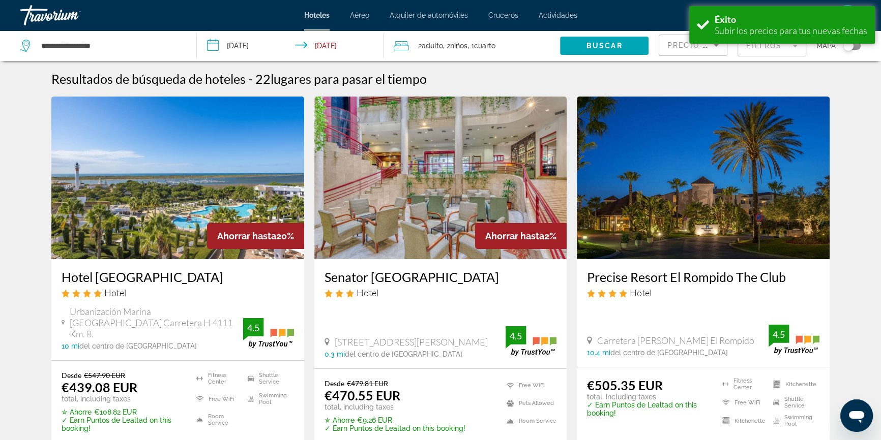
click at [185, 198] on img "Main content" at bounding box center [177, 178] width 253 height 163
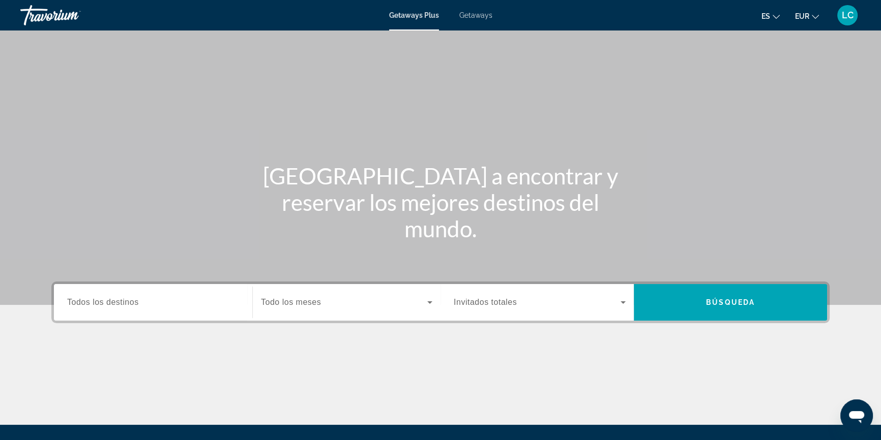
click at [475, 19] on span "Getaways" at bounding box center [475, 15] width 33 height 8
click at [174, 302] on input "Destination Todos los destinos" at bounding box center [153, 303] width 172 height 12
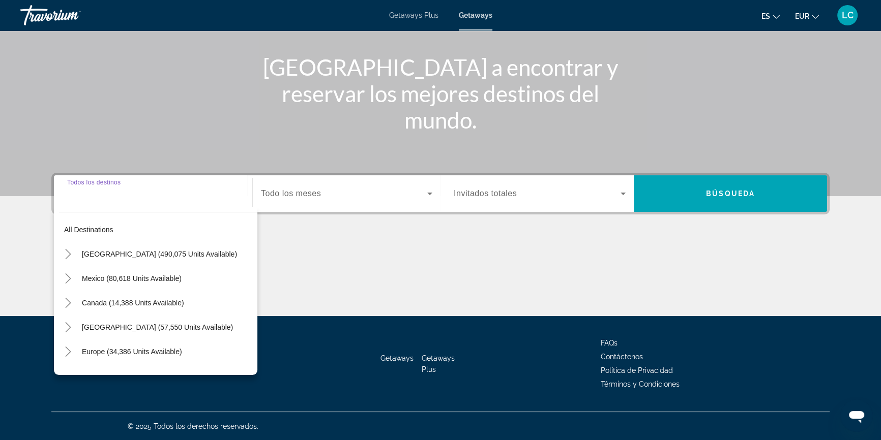
scroll to position [109, 0]
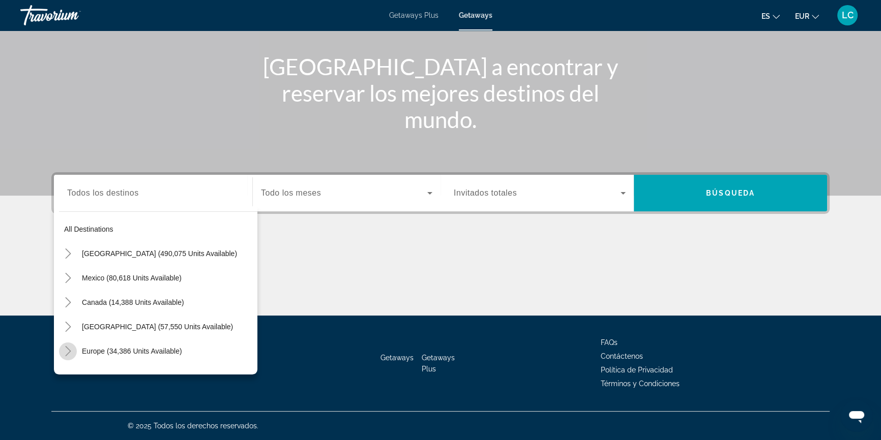
click at [72, 348] on icon "Toggle Europe (34,386 units available)" at bounding box center [68, 351] width 10 height 10
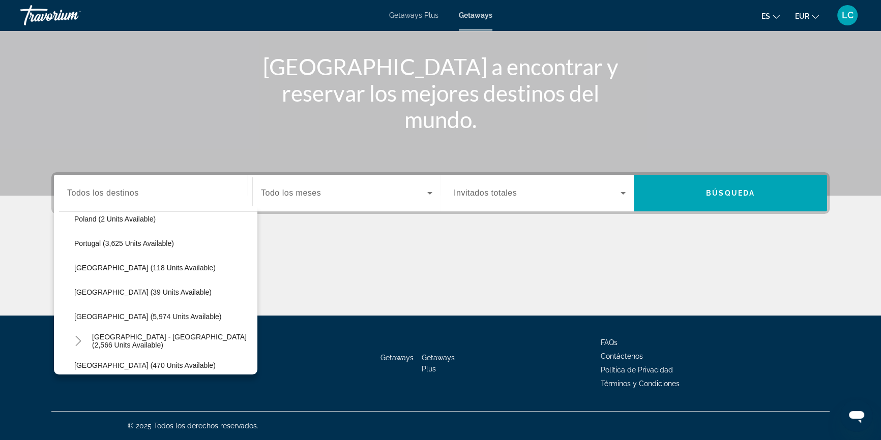
scroll to position [497, 0]
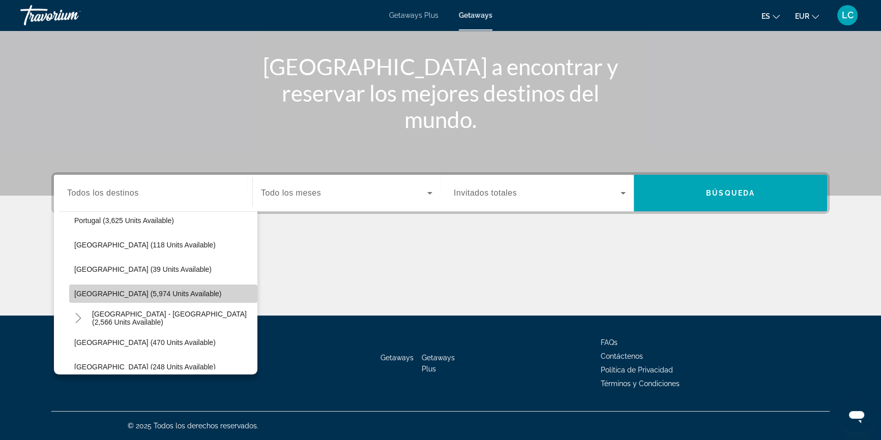
click at [168, 290] on span "Search widget" at bounding box center [163, 294] width 188 height 24
type input "**********"
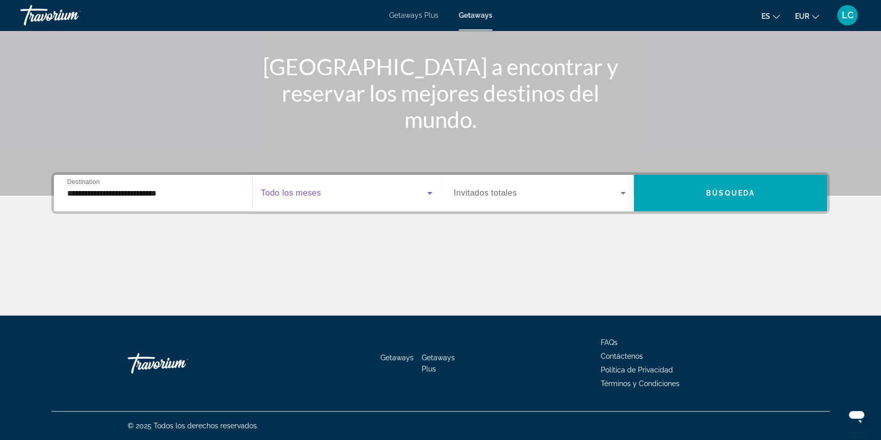
click at [358, 194] on span "Search widget" at bounding box center [344, 193] width 166 height 12
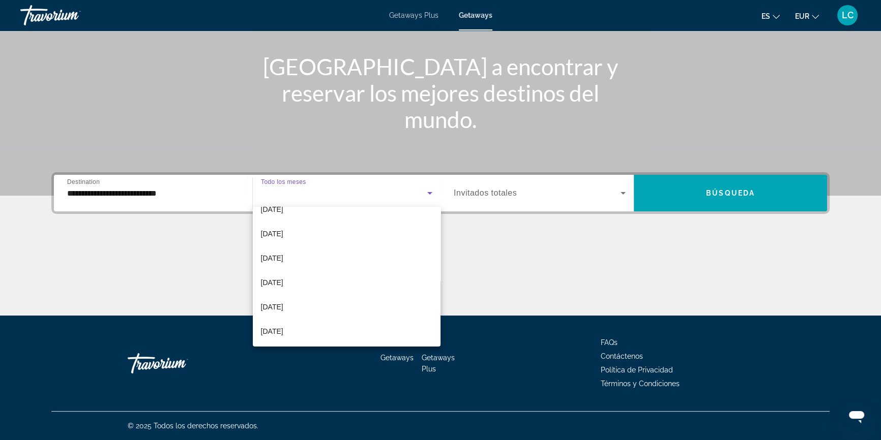
scroll to position [209, 0]
click at [341, 280] on mat-option "[DATE]" at bounding box center [347, 282] width 188 height 24
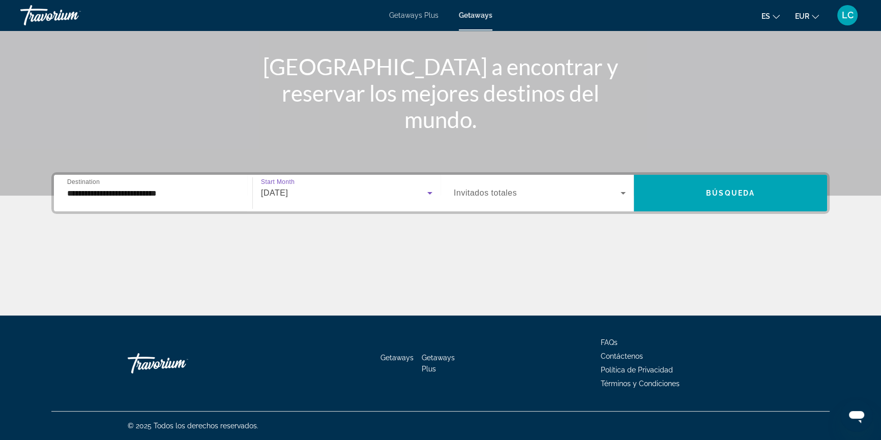
click at [547, 196] on span "Search widget" at bounding box center [536, 193] width 167 height 12
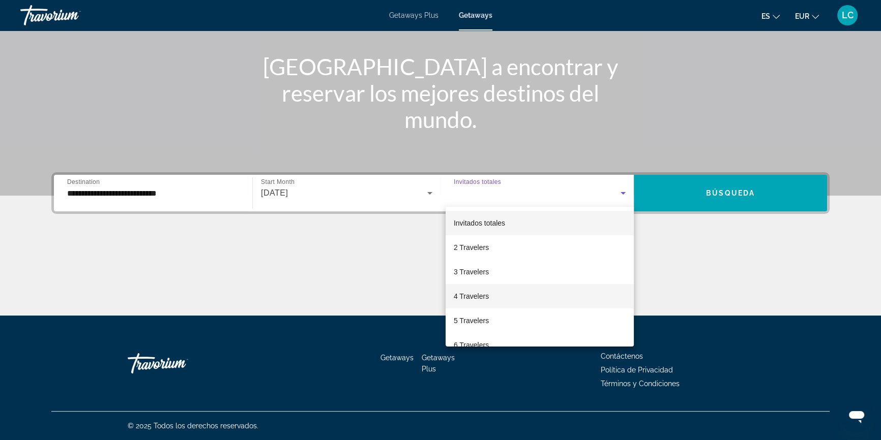
click at [532, 296] on mat-option "4 Travelers" at bounding box center [539, 296] width 188 height 24
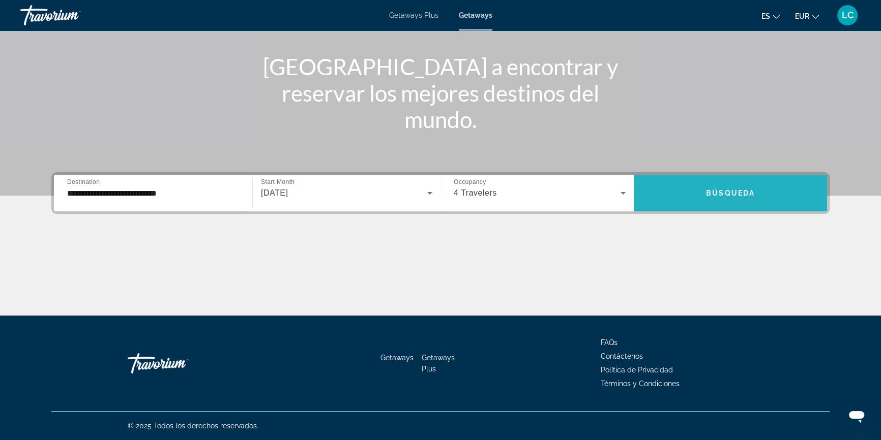
click at [742, 199] on span "Search widget" at bounding box center [729, 193] width 193 height 24
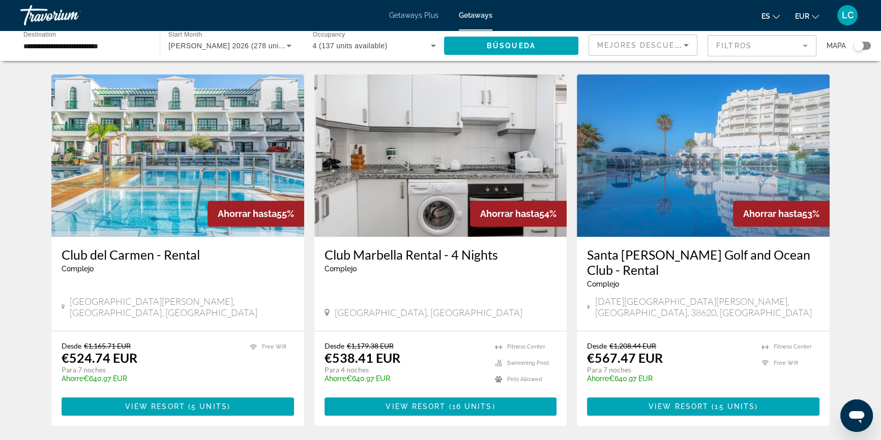
scroll to position [1155, 0]
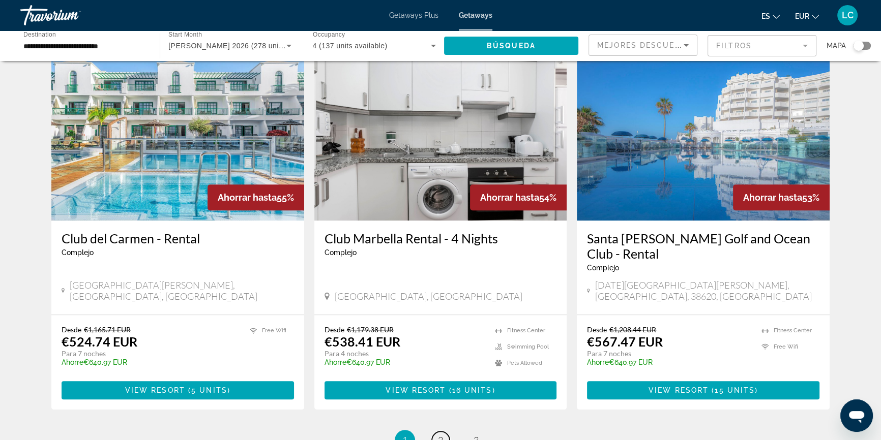
click at [436, 432] on link "page 2" at bounding box center [441, 441] width 18 height 18
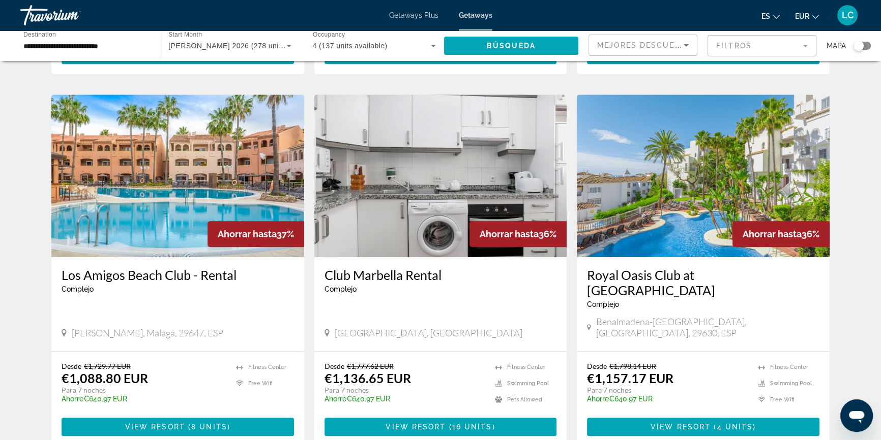
scroll to position [1109, 0]
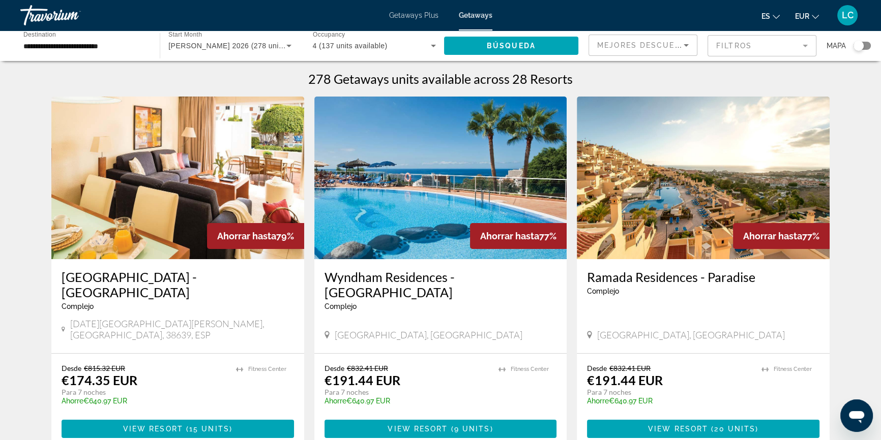
click at [422, 220] on img "Main content" at bounding box center [440, 178] width 253 height 163
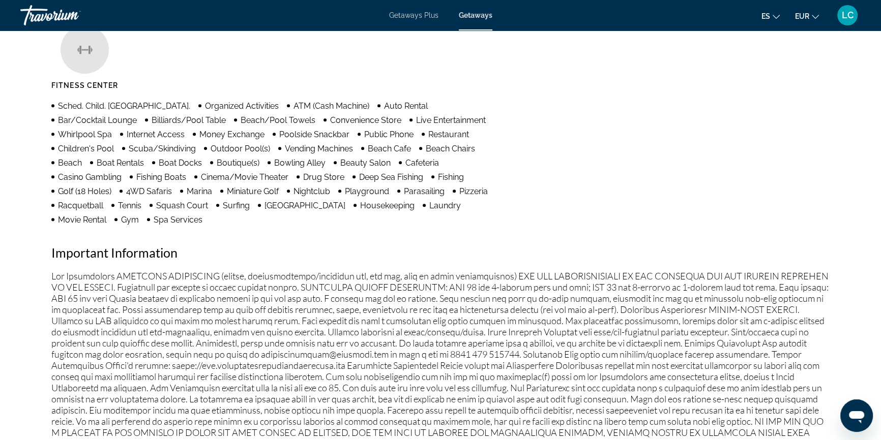
scroll to position [832, 0]
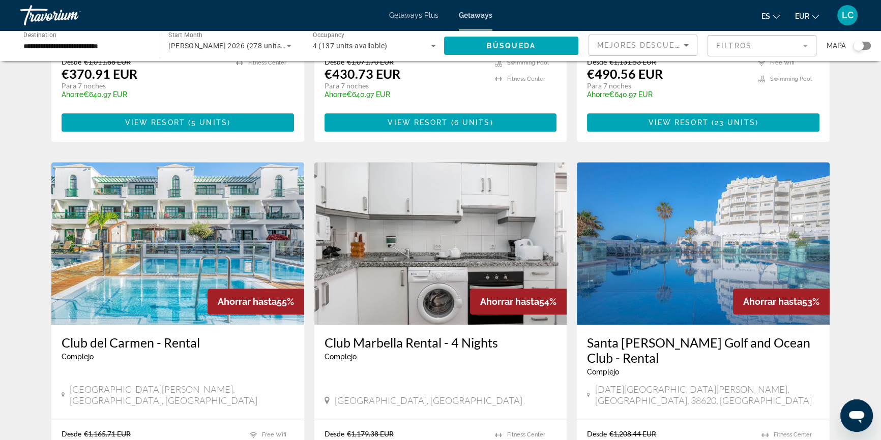
scroll to position [1063, 0]
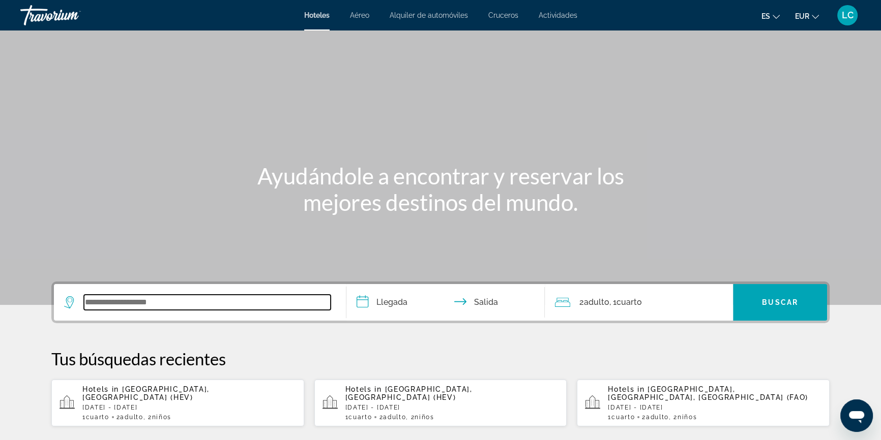
click at [179, 299] on input "Search widget" at bounding box center [207, 302] width 247 height 15
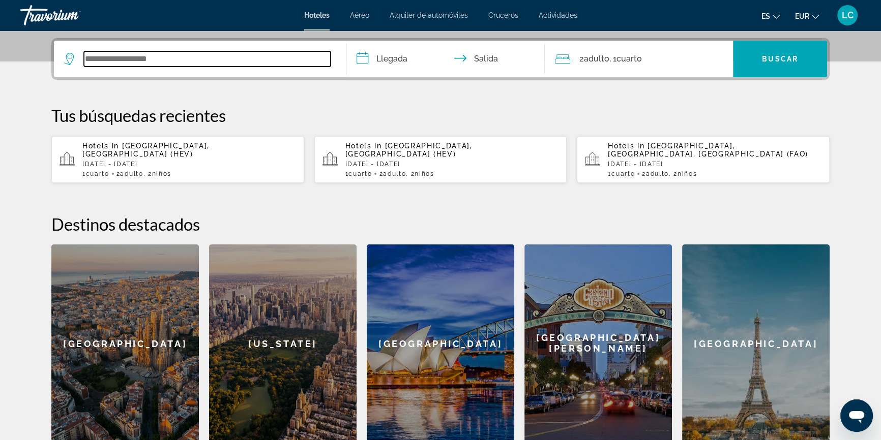
scroll to position [248, 0]
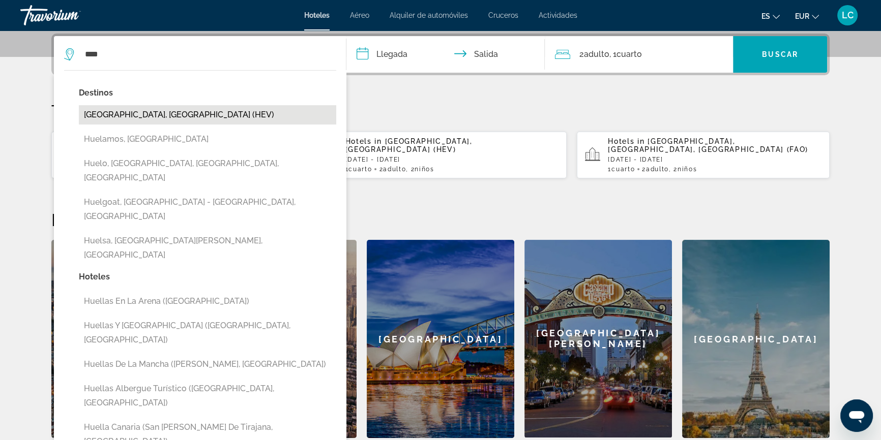
click at [191, 112] on button "[GEOGRAPHIC_DATA], [GEOGRAPHIC_DATA] (HEV)" at bounding box center [207, 114] width 257 height 19
type input "**********"
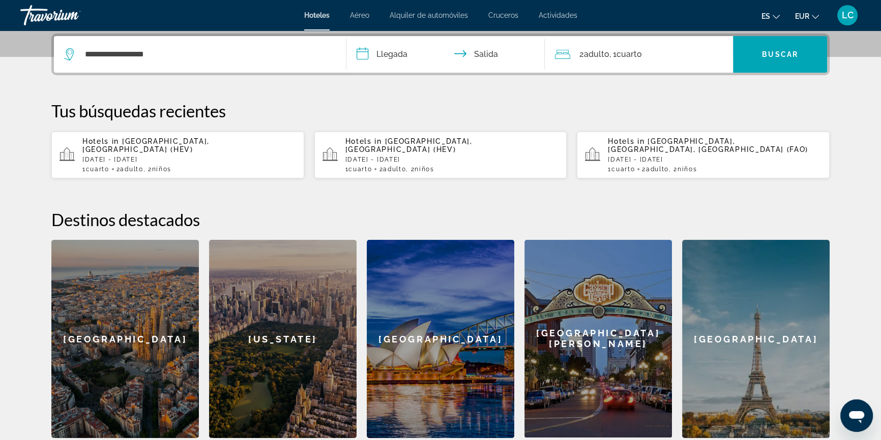
click at [397, 55] on input "**********" at bounding box center [447, 56] width 202 height 40
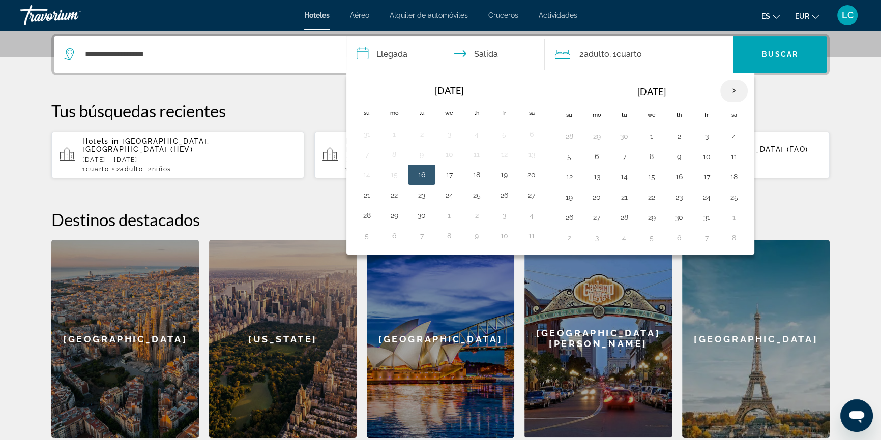
click at [731, 90] on th "Next month" at bounding box center [733, 91] width 27 height 22
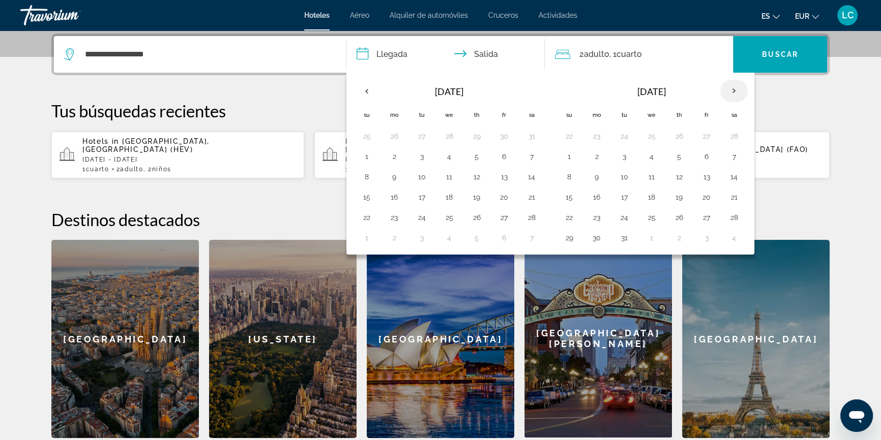
click at [731, 90] on th "Next month" at bounding box center [733, 91] width 27 height 22
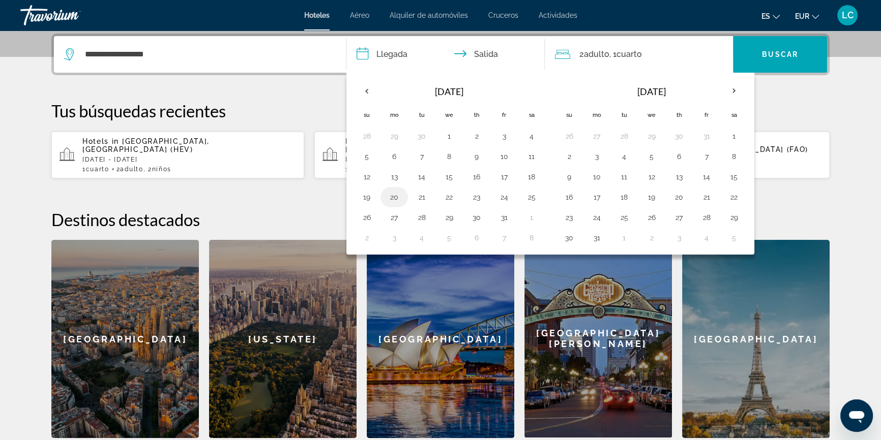
click at [391, 194] on button "20" at bounding box center [394, 197] width 16 height 14
click at [533, 198] on button "25" at bounding box center [531, 197] width 16 height 14
type input "**********"
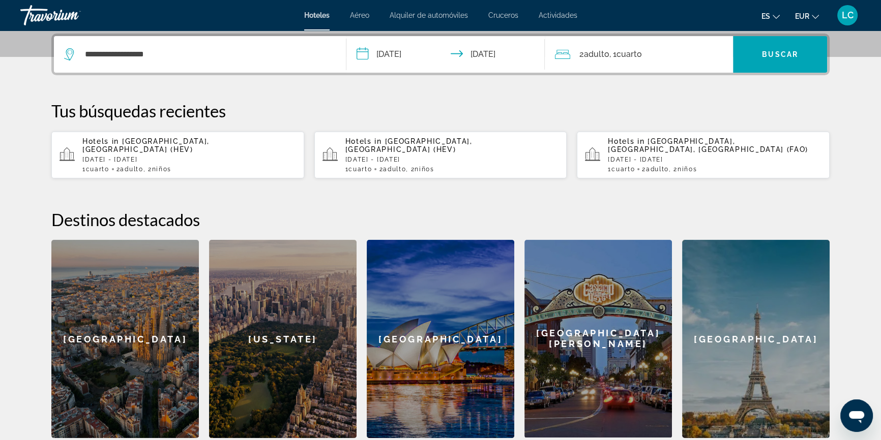
click at [645, 55] on div "2 Adulto Adulto , 1 Cuarto habitaciones" at bounding box center [644, 54] width 178 height 14
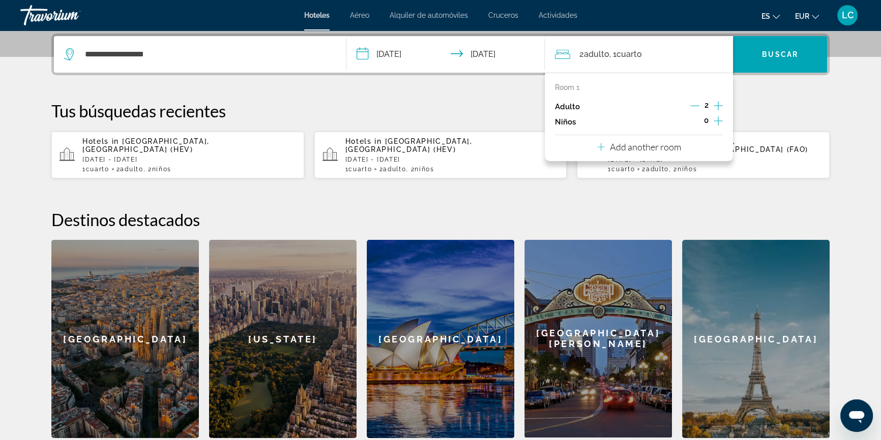
click at [720, 119] on icon "Increment children" at bounding box center [717, 121] width 9 height 12
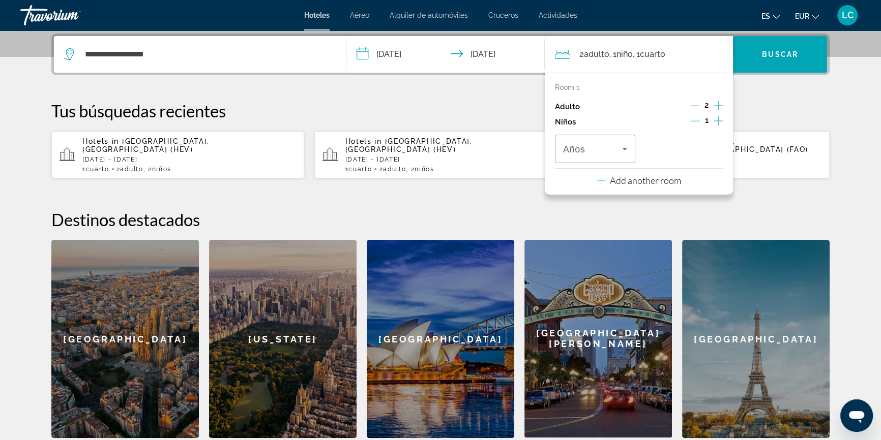
click at [720, 119] on icon "Increment children" at bounding box center [717, 121] width 9 height 12
click at [597, 144] on span "Travelers: 2 adults, 2 children" at bounding box center [592, 149] width 59 height 12
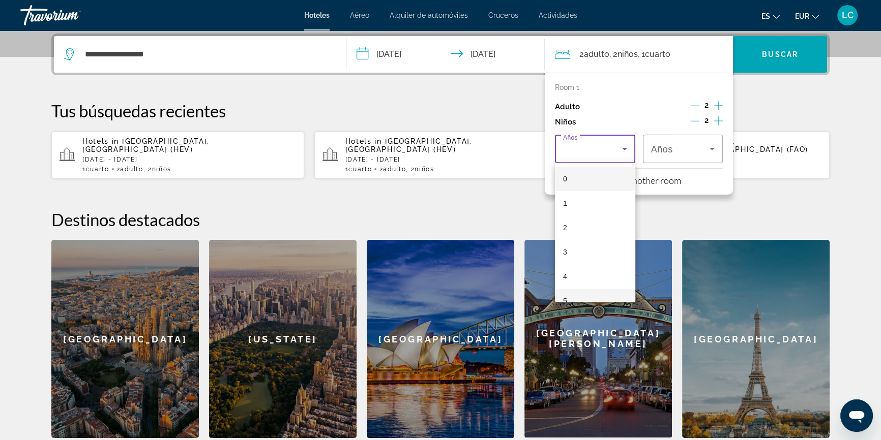
click at [574, 294] on mat-option "5" at bounding box center [595, 301] width 80 height 24
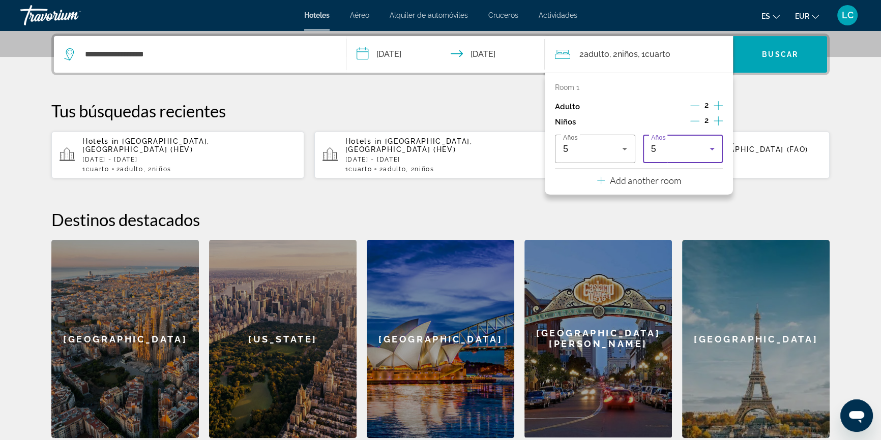
click at [682, 147] on div "5" at bounding box center [680, 149] width 59 height 12
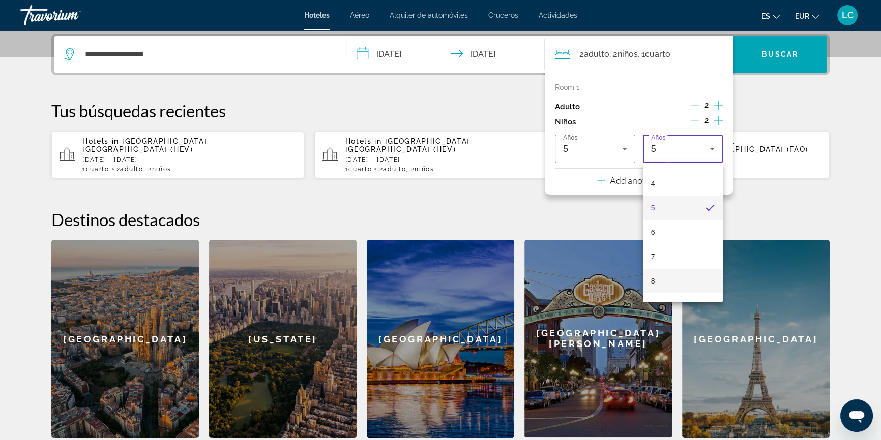
scroll to position [103, 0]
click at [666, 238] on mat-option "7" at bounding box center [683, 247] width 80 height 24
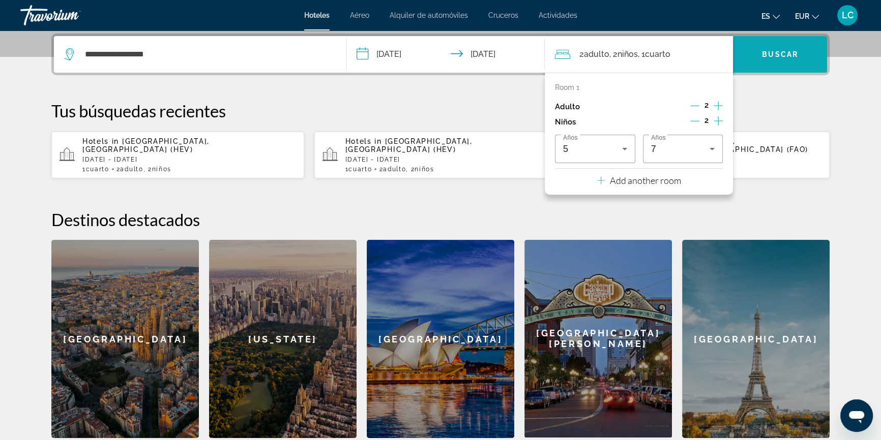
click at [773, 65] on span "Search widget" at bounding box center [780, 54] width 94 height 24
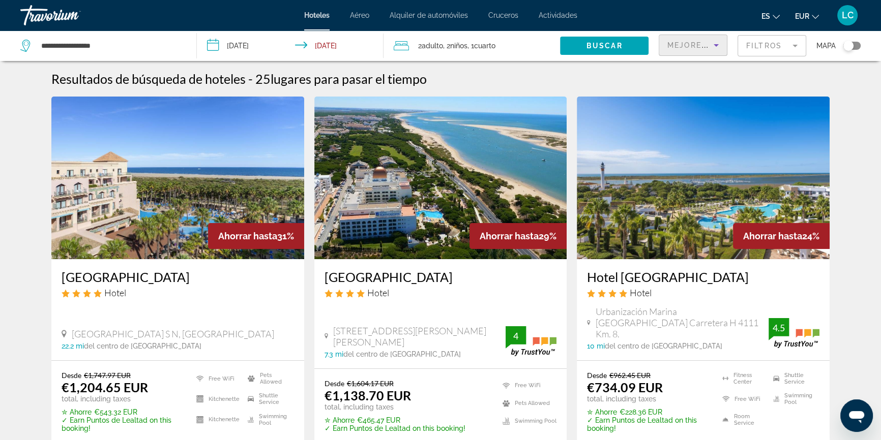
click at [704, 49] on span "Mejores descuentos" at bounding box center [718, 45] width 102 height 8
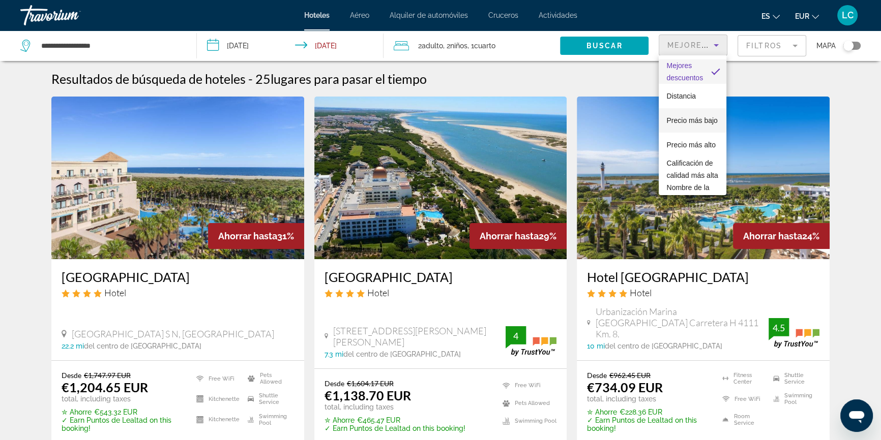
click at [701, 116] on span "Precio más bajo" at bounding box center [691, 120] width 51 height 8
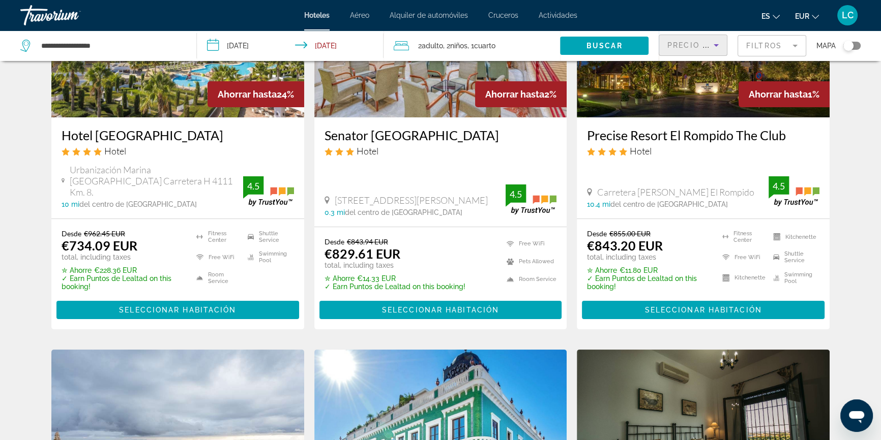
scroll to position [138, 0]
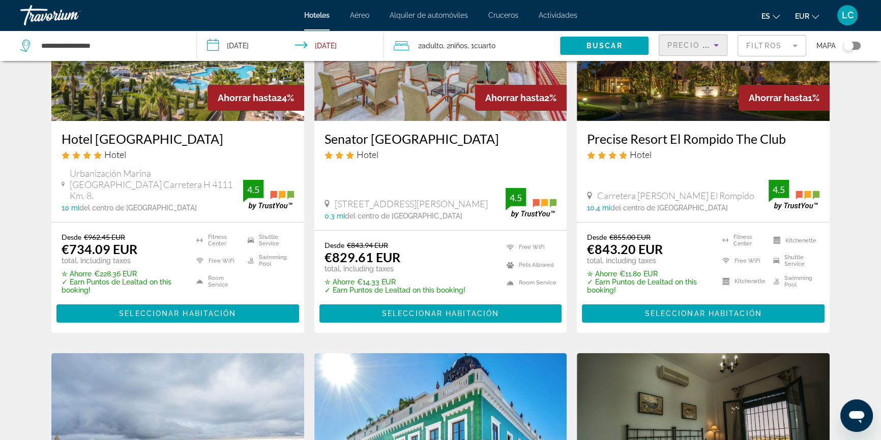
click at [186, 99] on img "Main content" at bounding box center [177, 39] width 253 height 163
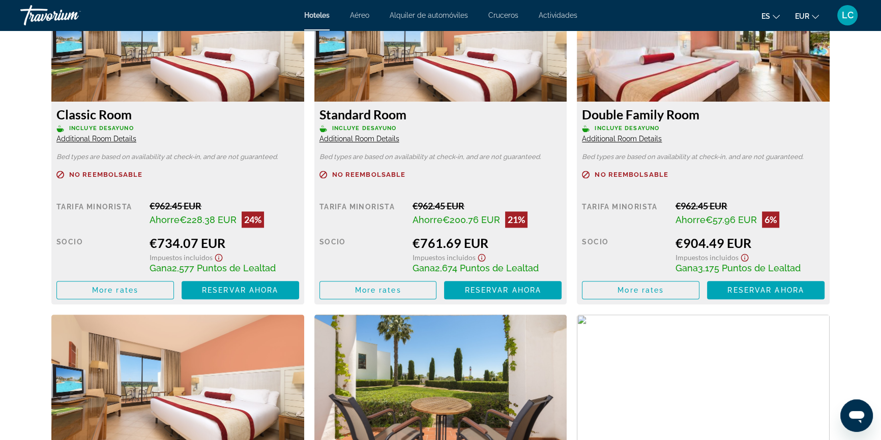
scroll to position [1479, 0]
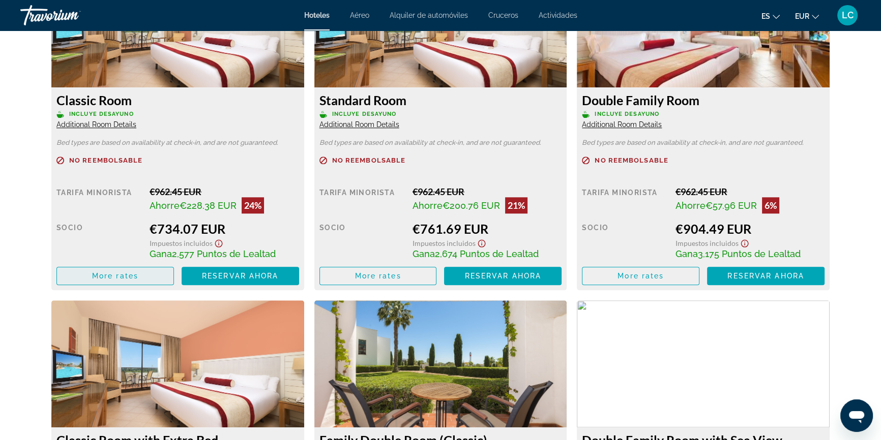
click at [144, 280] on span "Main content" at bounding box center [115, 276] width 116 height 24
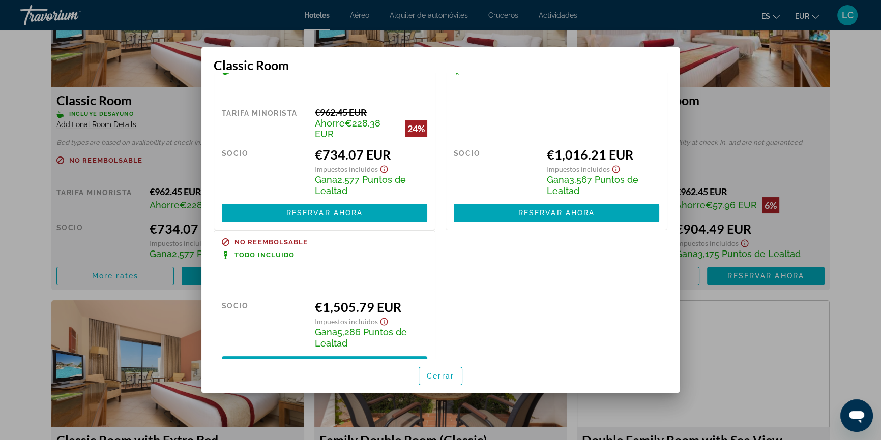
scroll to position [0, 0]
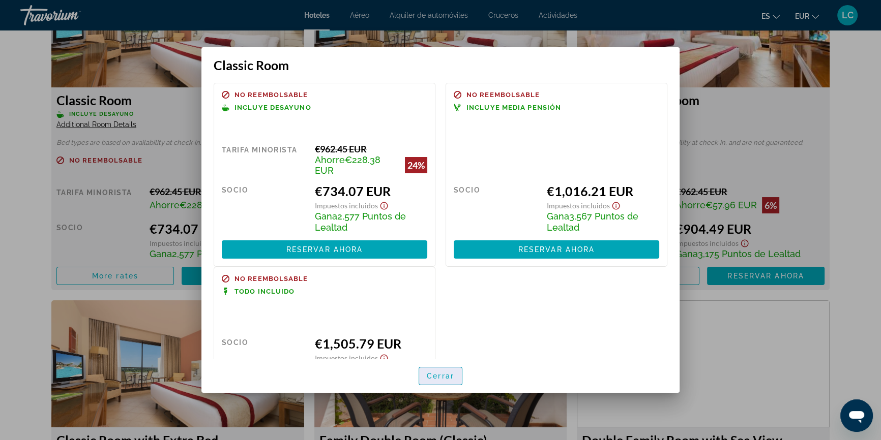
click at [445, 376] on span "Cerrar" at bounding box center [440, 376] width 27 height 8
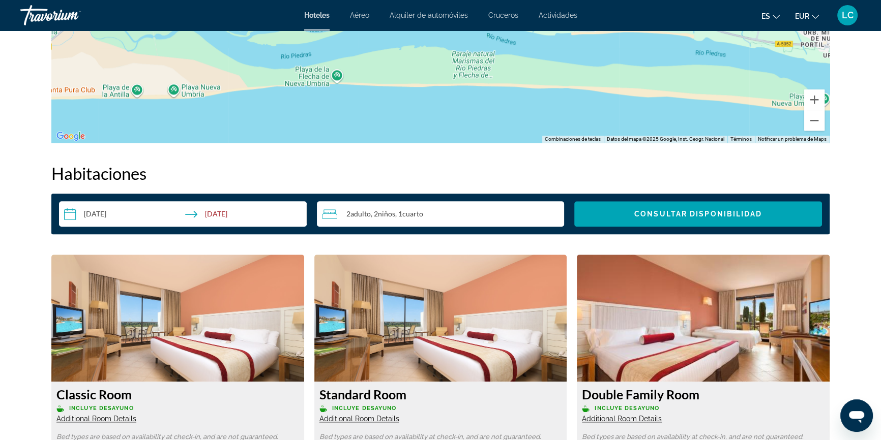
scroll to position [1201, 0]
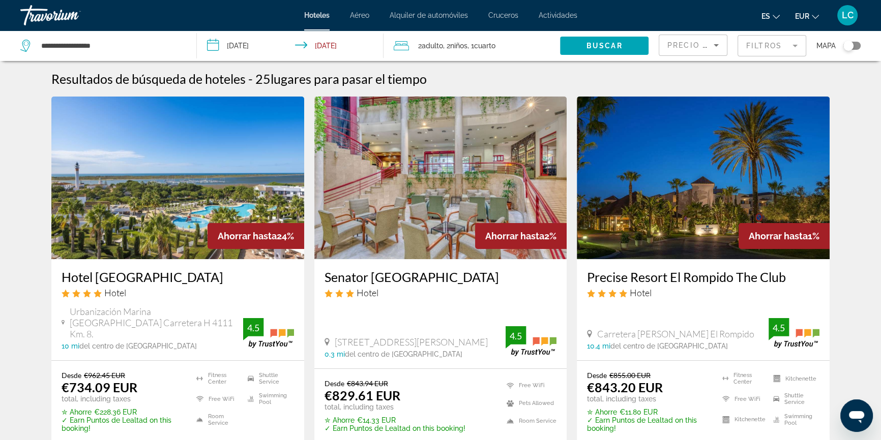
click at [322, 46] on input "**********" at bounding box center [292, 48] width 191 height 34
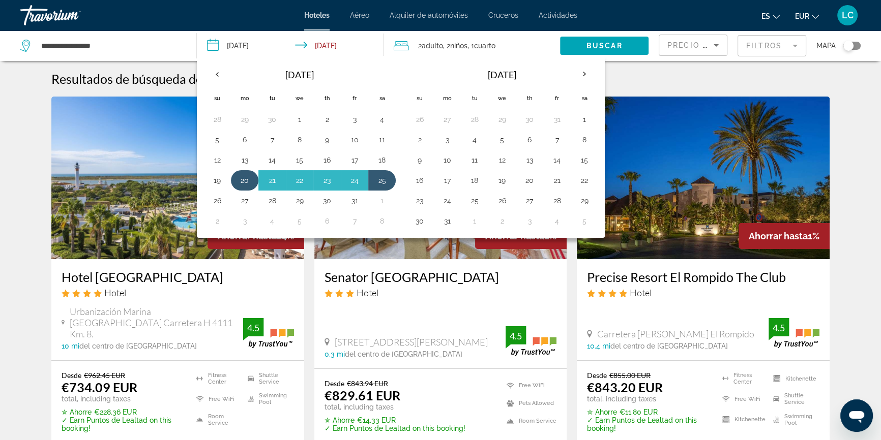
click at [254, 181] on td "20" at bounding box center [244, 180] width 27 height 20
click at [354, 180] on button "24" at bounding box center [354, 180] width 16 height 14
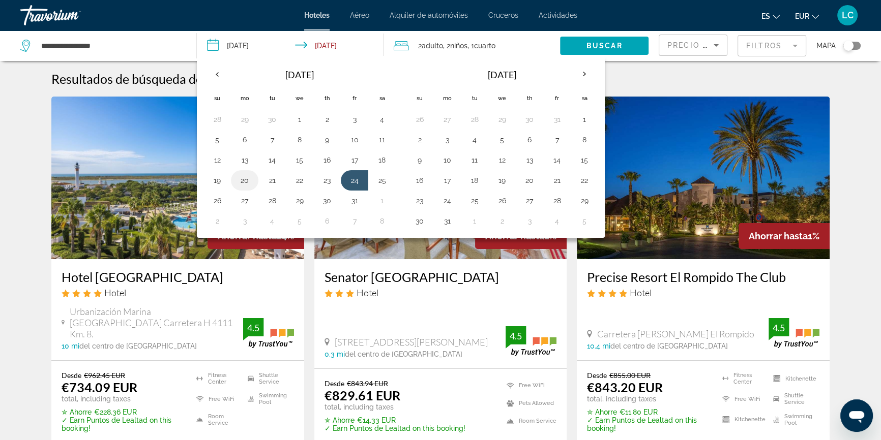
click at [244, 180] on button "20" at bounding box center [244, 180] width 16 height 14
type input "**********"
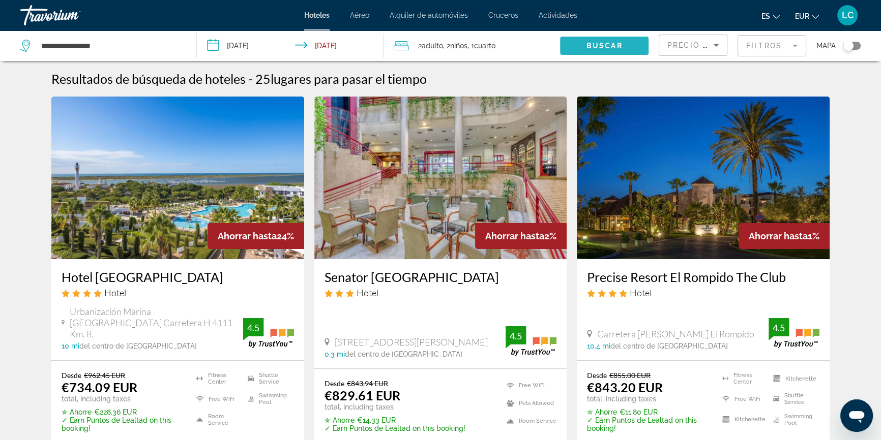
click at [607, 47] on span "Buscar" at bounding box center [604, 46] width 36 height 8
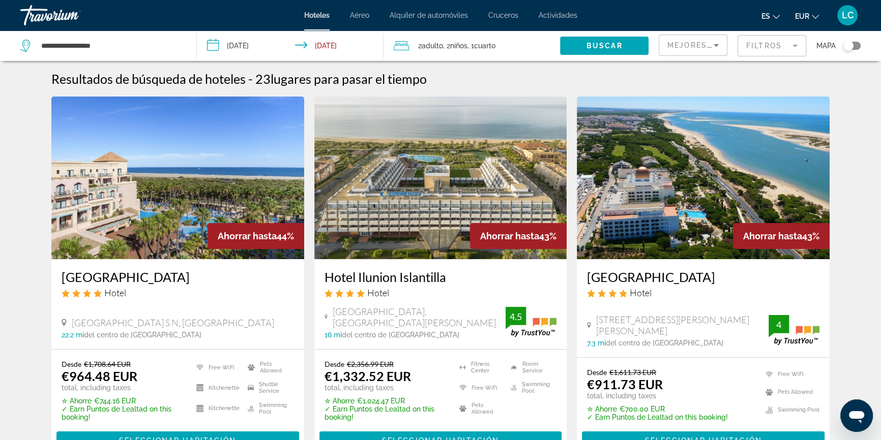
click at [691, 47] on span "Mejores descuentos" at bounding box center [718, 45] width 102 height 8
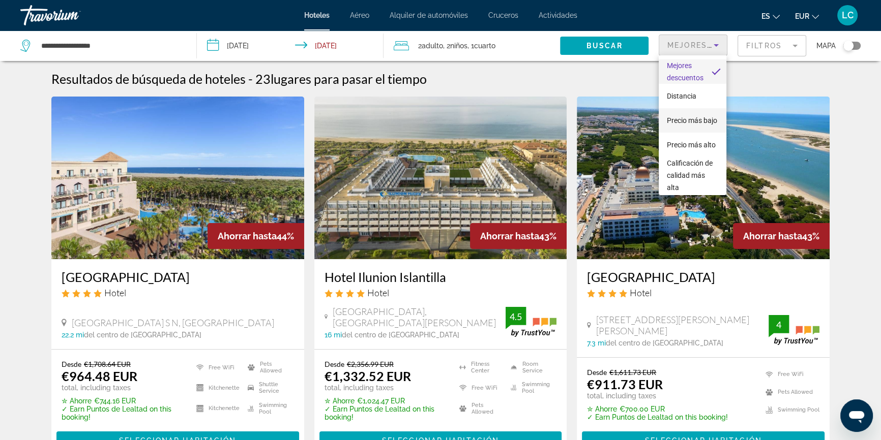
click at [692, 116] on span "Precio más bajo" at bounding box center [691, 120] width 50 height 8
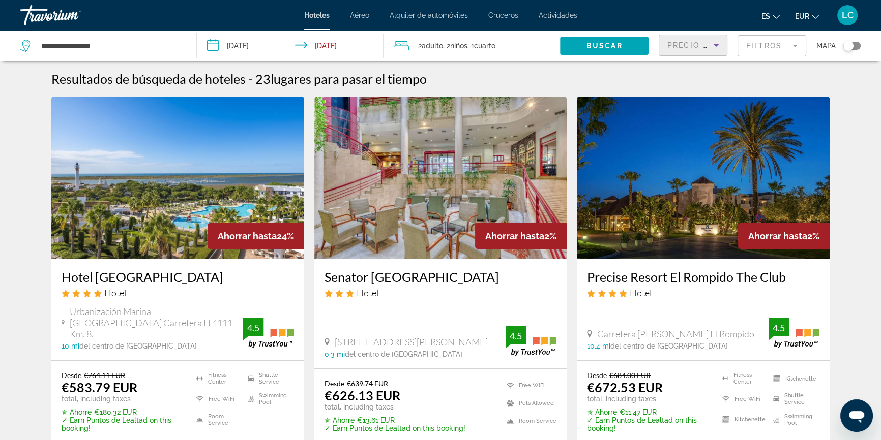
click at [192, 168] on img "Main content" at bounding box center [177, 178] width 253 height 163
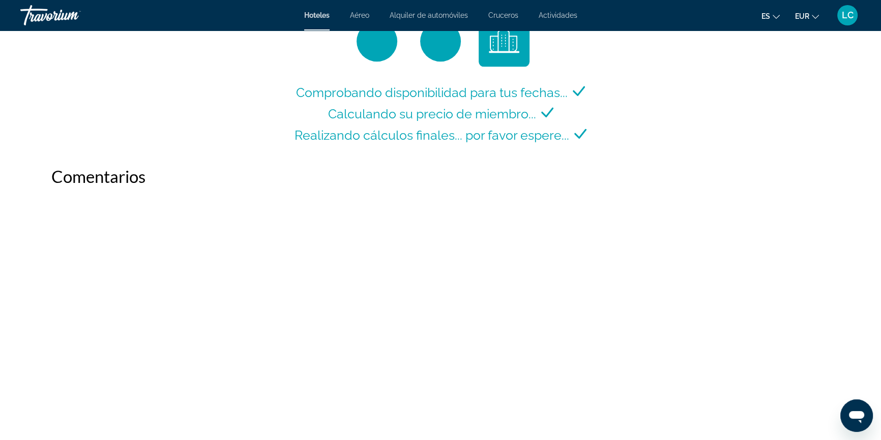
scroll to position [1433, 0]
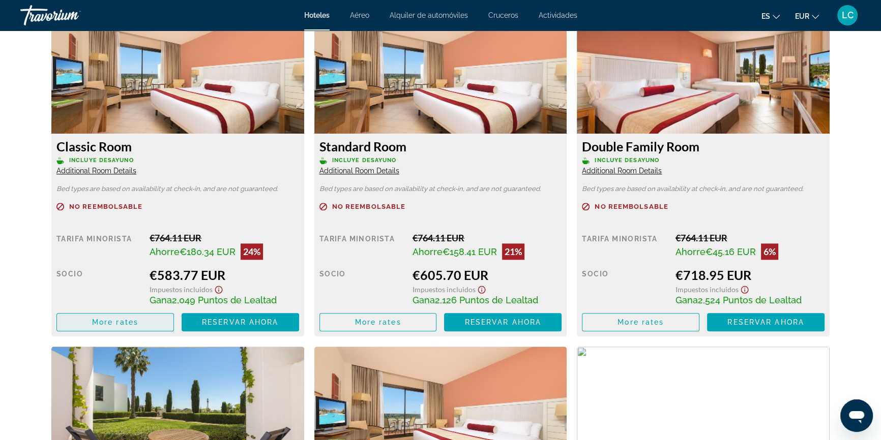
click at [124, 320] on span "More rates" at bounding box center [115, 322] width 46 height 8
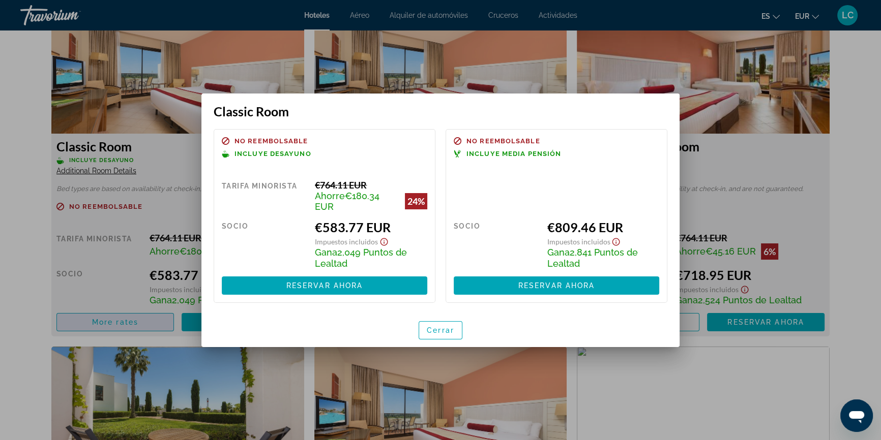
scroll to position [0, 0]
click at [441, 328] on span "Cerrar" at bounding box center [440, 330] width 27 height 8
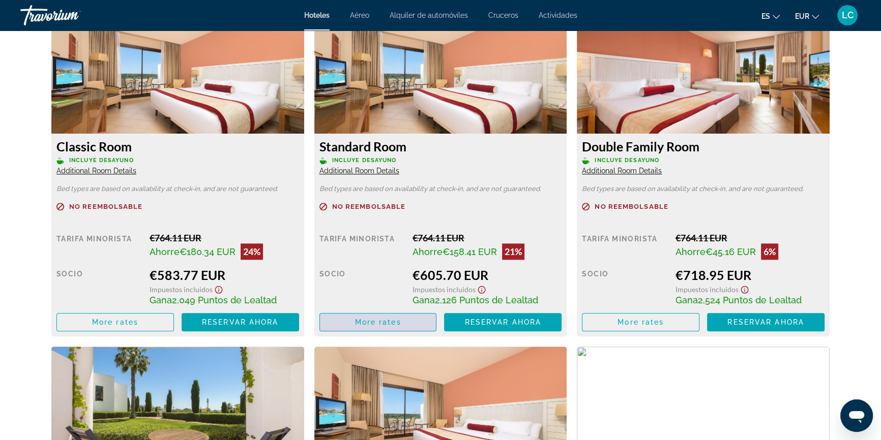
click at [408, 322] on span "Main content" at bounding box center [378, 322] width 116 height 24
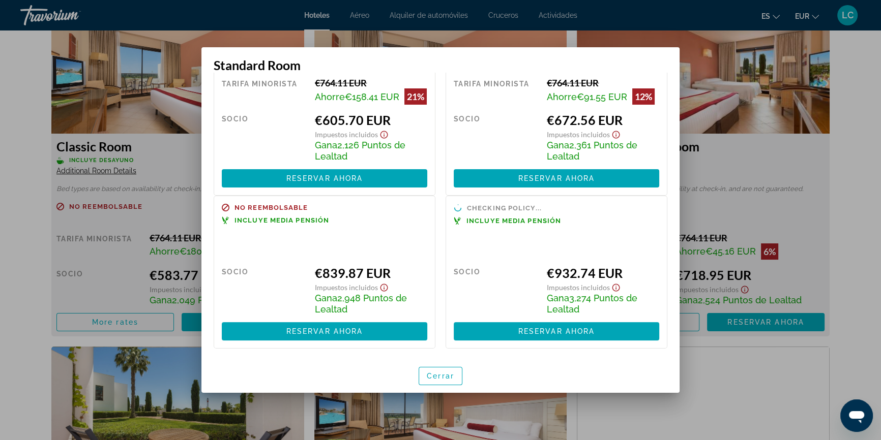
scroll to position [73, 0]
click at [436, 373] on span "Cerrar" at bounding box center [440, 376] width 27 height 8
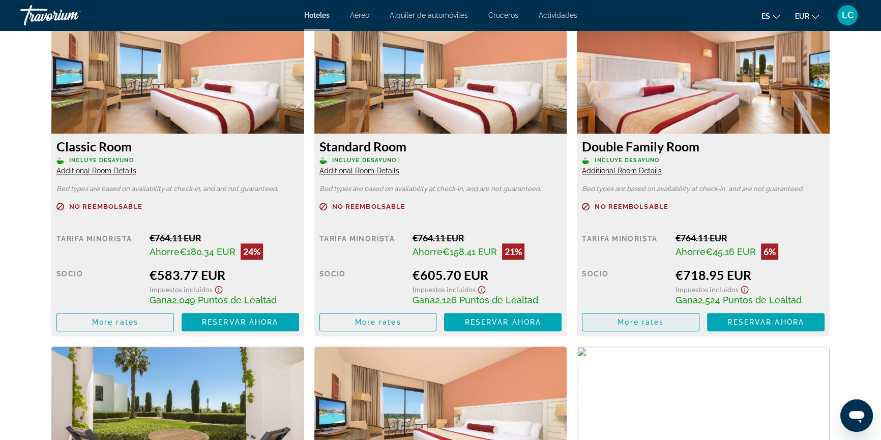
click at [629, 321] on span "More rates" at bounding box center [640, 322] width 46 height 8
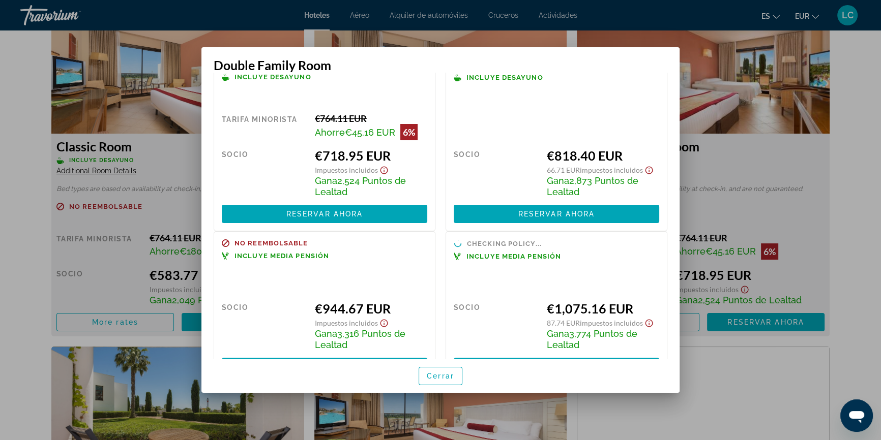
scroll to position [68, 0]
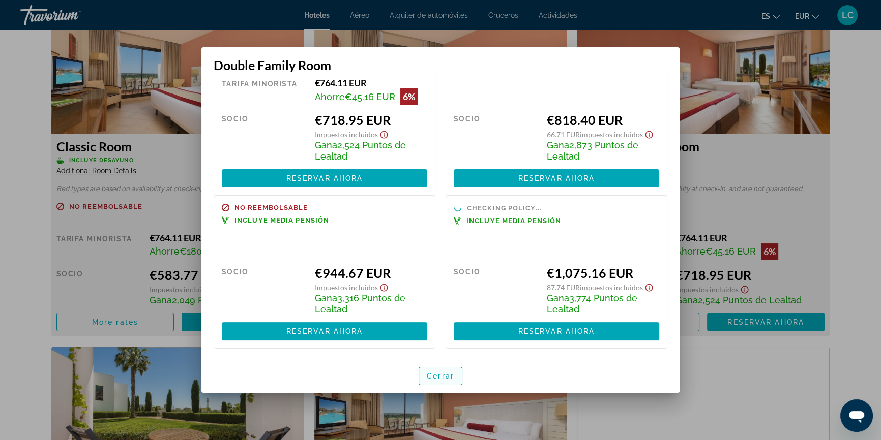
click at [442, 377] on span "Cerrar" at bounding box center [440, 376] width 27 height 8
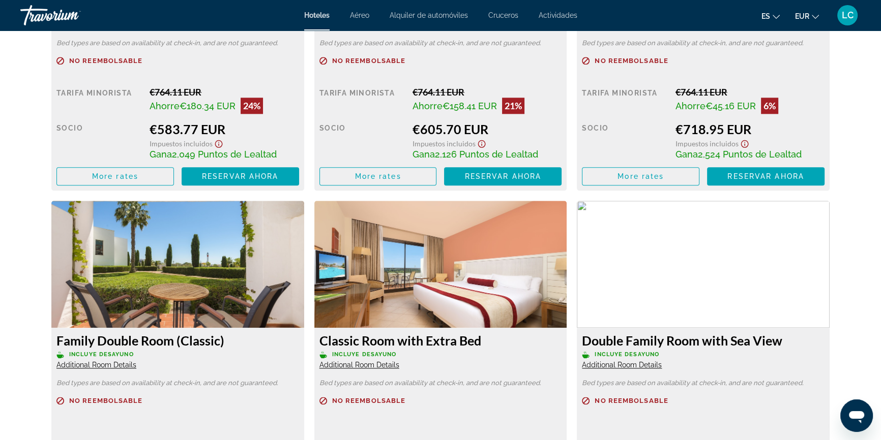
scroll to position [1663, 0]
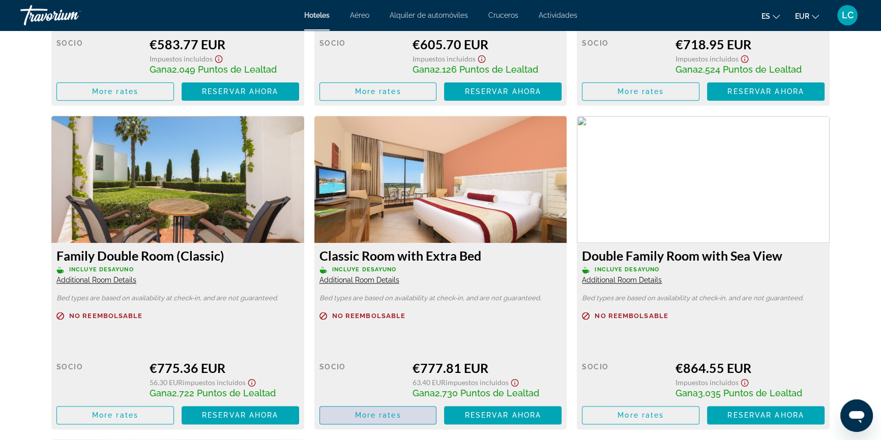
click at [382, 416] on span "More rates" at bounding box center [378, 415] width 46 height 8
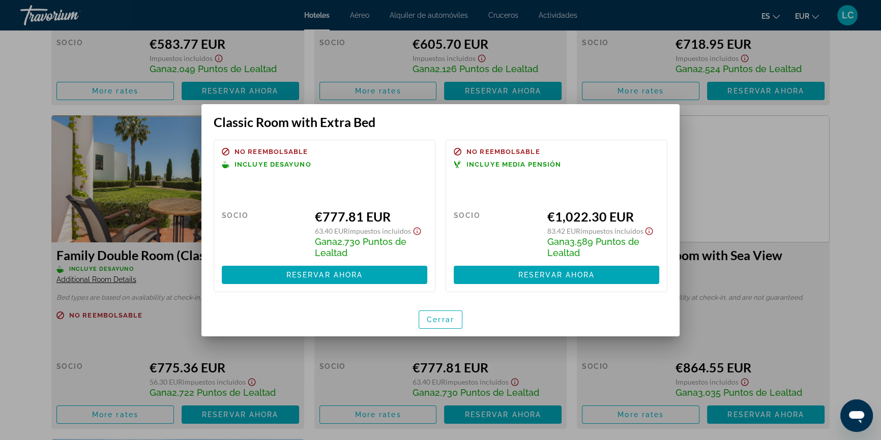
click at [641, 420] on div at bounding box center [440, 220] width 881 height 440
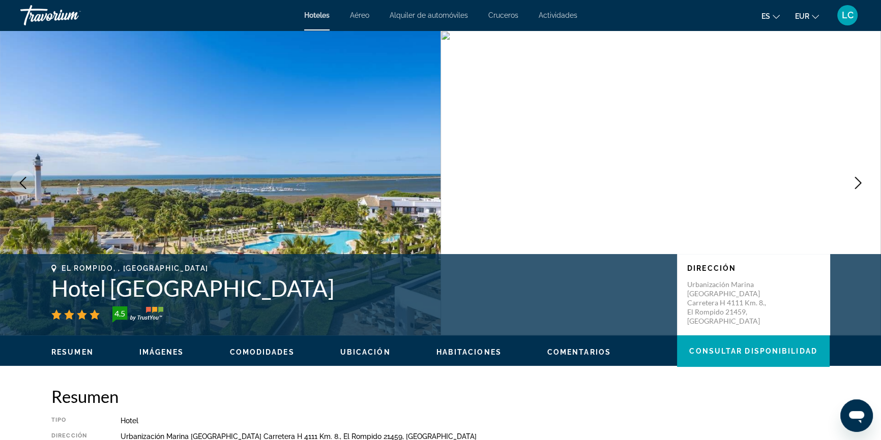
scroll to position [1663, 0]
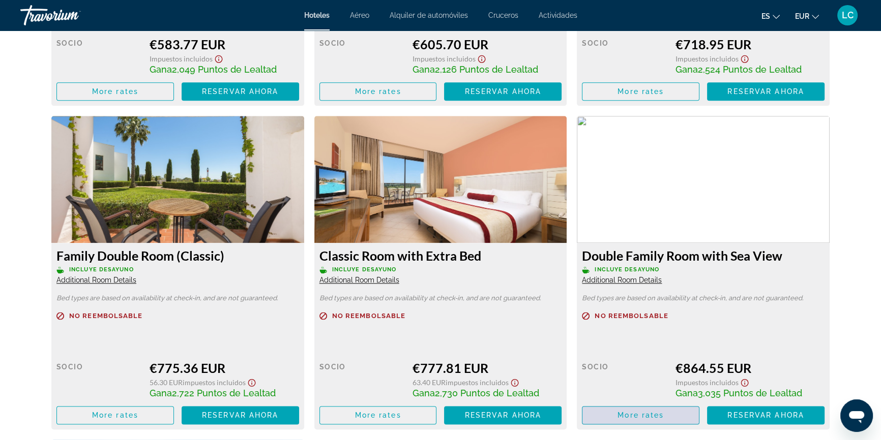
click at [640, 417] on span "More rates" at bounding box center [640, 415] width 46 height 8
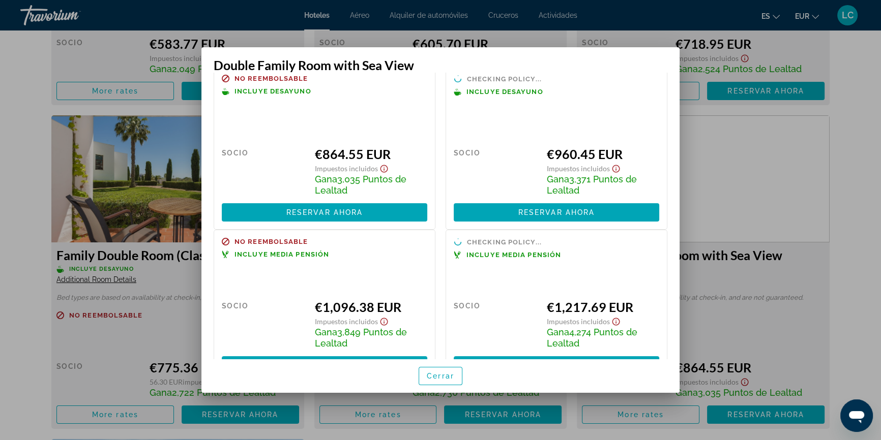
scroll to position [52, 0]
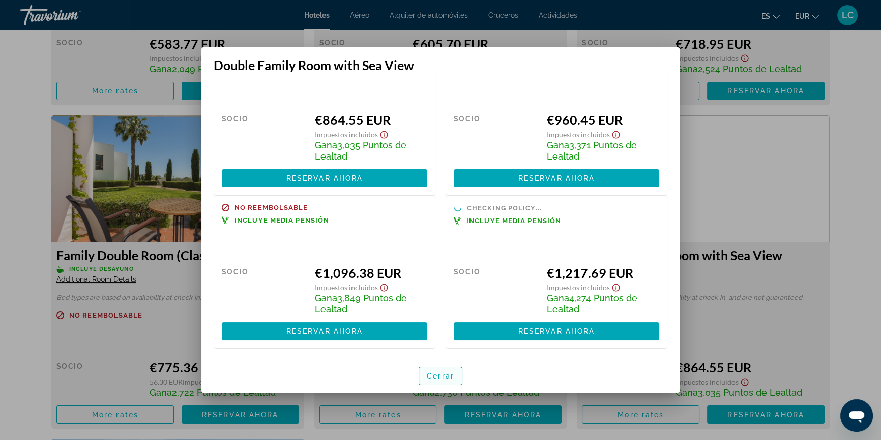
click at [433, 371] on span "button" at bounding box center [440, 376] width 43 height 24
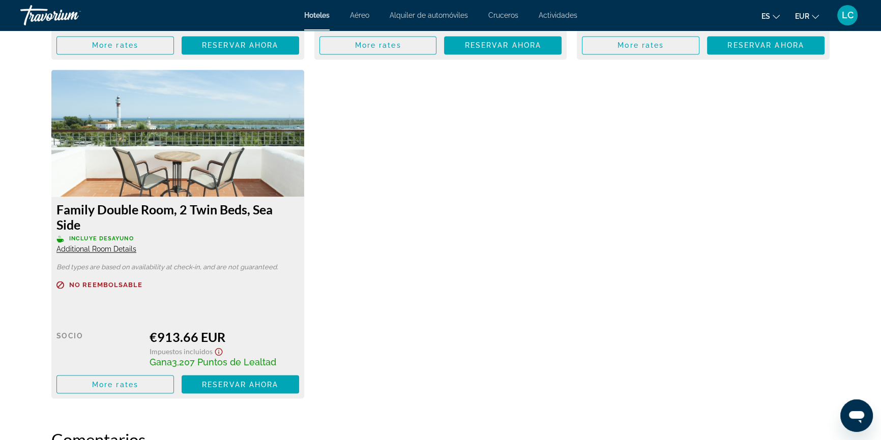
scroll to position [2079, 0]
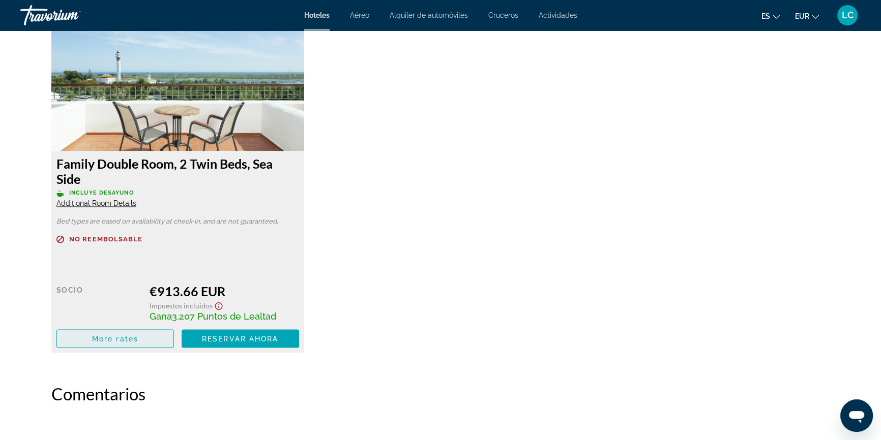
click at [141, 340] on span "Main content" at bounding box center [115, 338] width 116 height 24
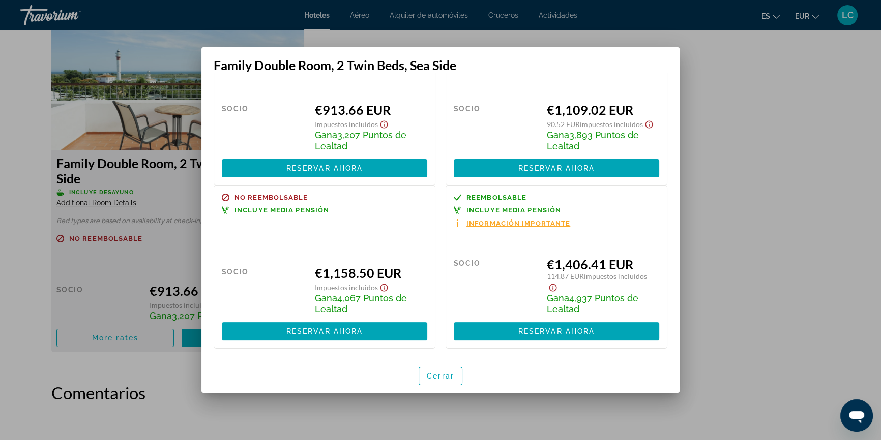
scroll to position [64, 0]
click at [447, 378] on span "Cerrar" at bounding box center [440, 376] width 27 height 8
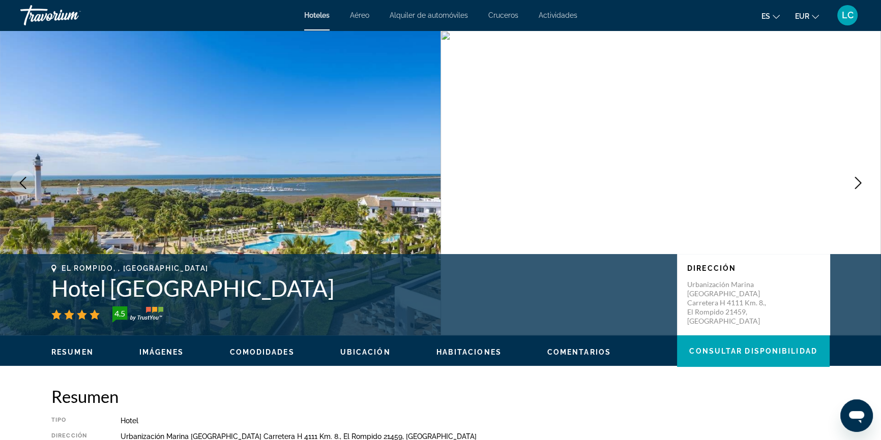
scroll to position [2079, 0]
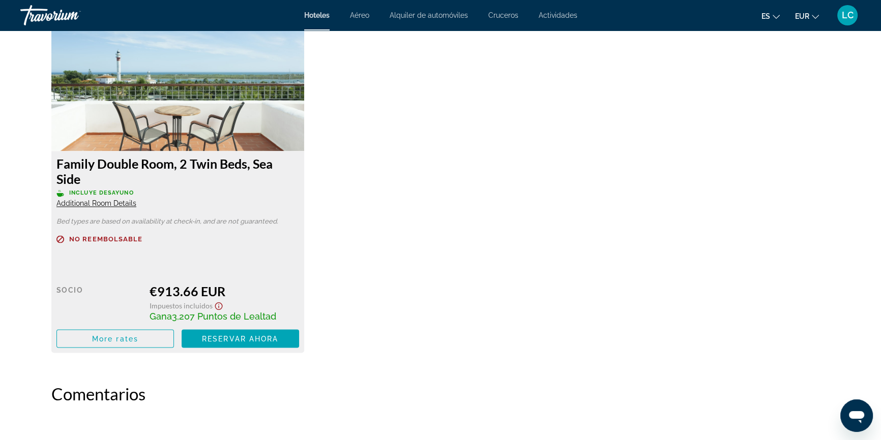
click at [315, 16] on span "Hoteles" at bounding box center [316, 15] width 25 height 8
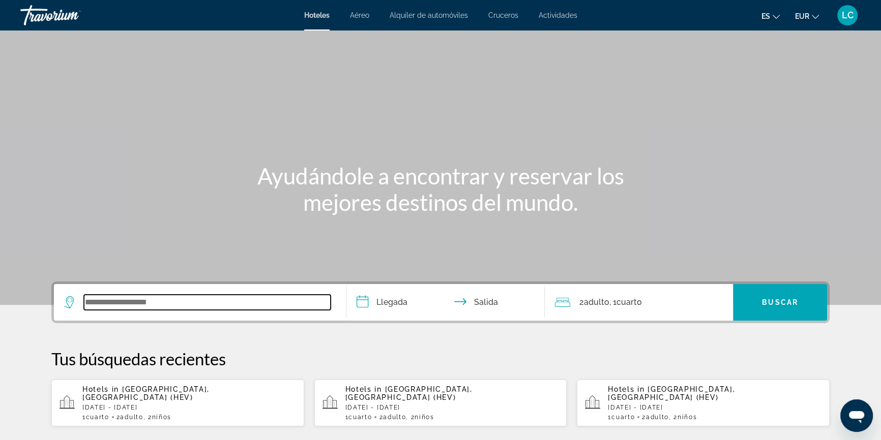
click at [218, 302] on input "Search widget" at bounding box center [207, 302] width 247 height 15
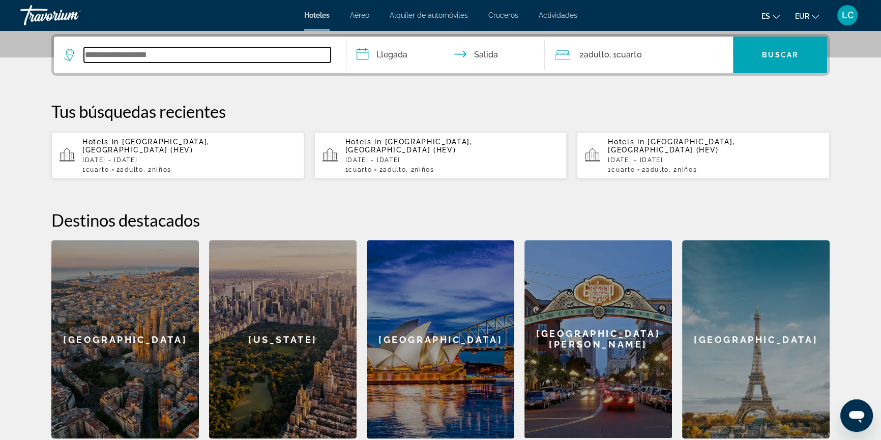
scroll to position [248, 0]
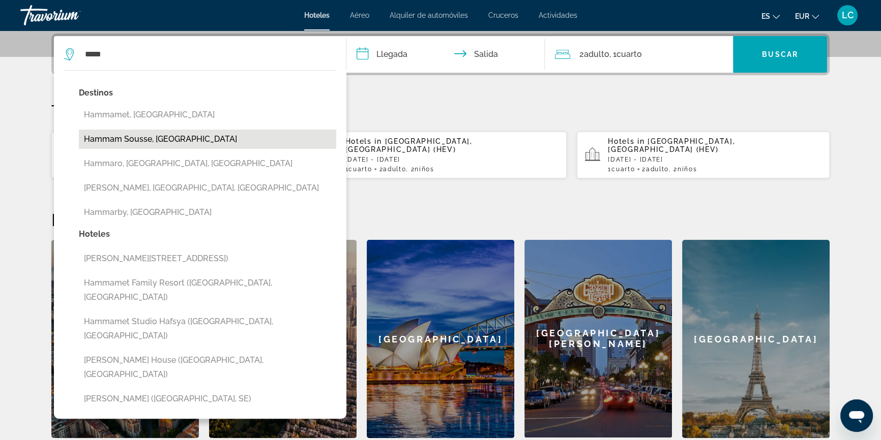
click at [177, 138] on button "Hammam Sousse, [GEOGRAPHIC_DATA]" at bounding box center [207, 139] width 257 height 19
type input "**********"
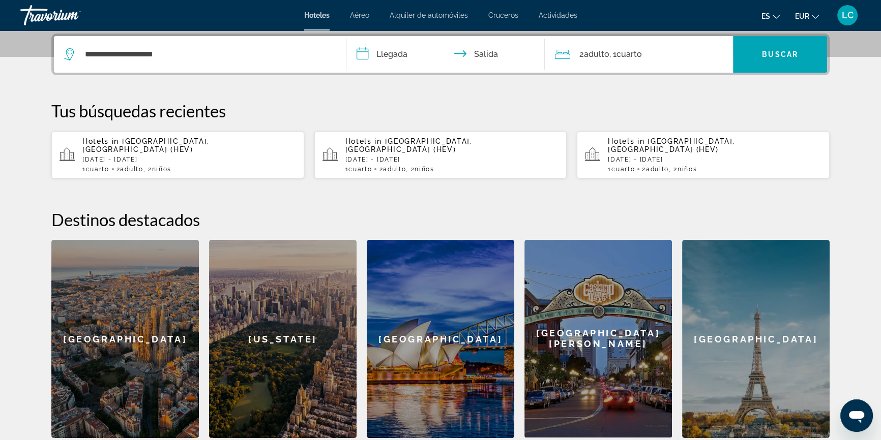
click at [404, 57] on input "**********" at bounding box center [447, 56] width 202 height 40
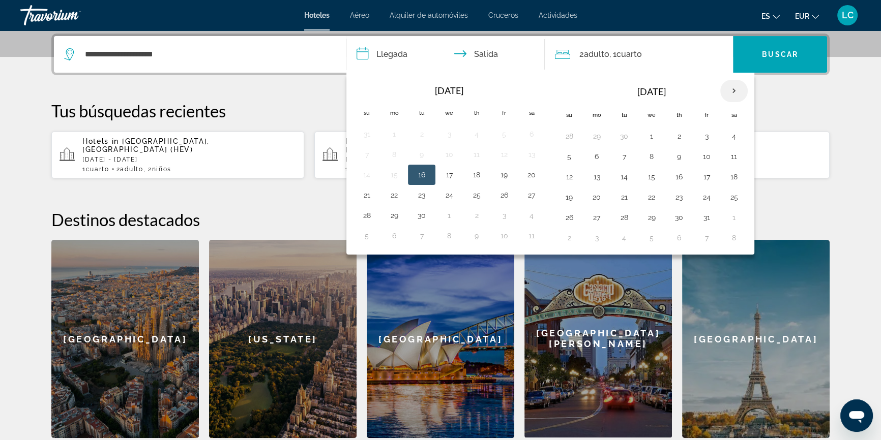
click at [732, 92] on th "Next month" at bounding box center [733, 91] width 27 height 22
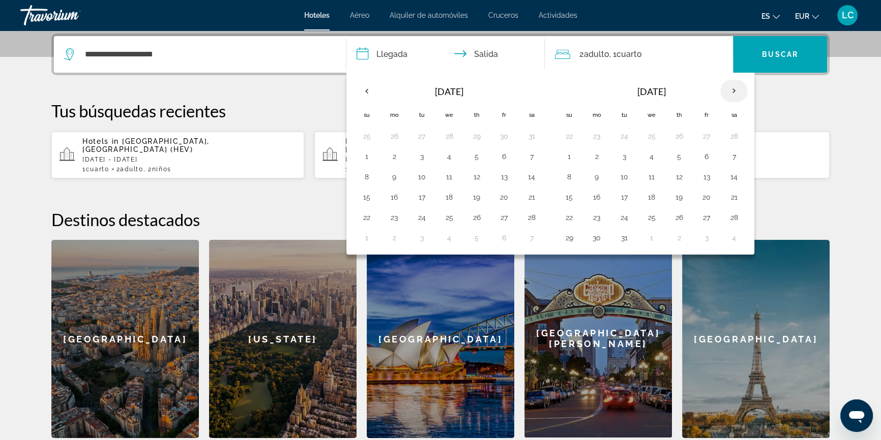
click at [732, 92] on th "Next month" at bounding box center [733, 91] width 27 height 22
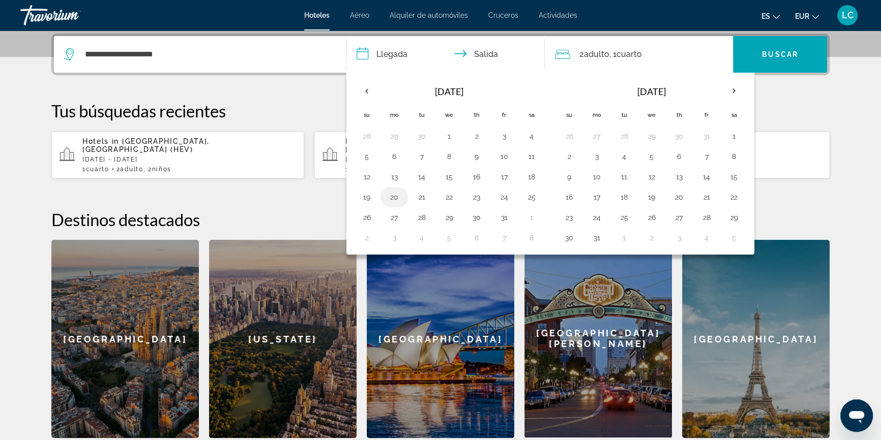
click at [395, 197] on button "20" at bounding box center [394, 197] width 16 height 14
click at [507, 199] on button "24" at bounding box center [504, 197] width 16 height 14
type input "**********"
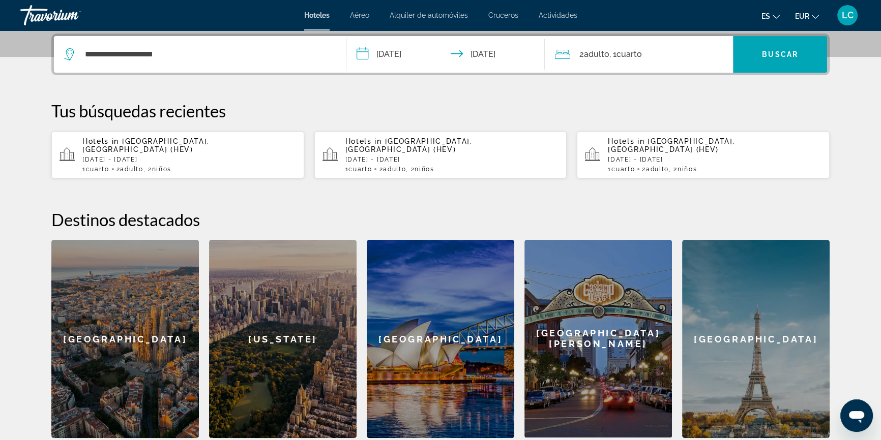
click at [679, 57] on div "2 Adulto Adulto , 1 Cuarto habitaciones" at bounding box center [644, 54] width 178 height 14
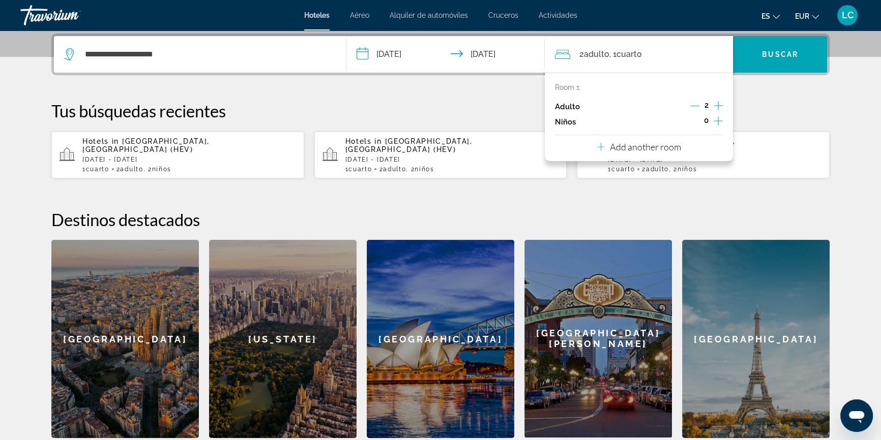
click at [718, 117] on icon "Increment children" at bounding box center [717, 120] width 9 height 9
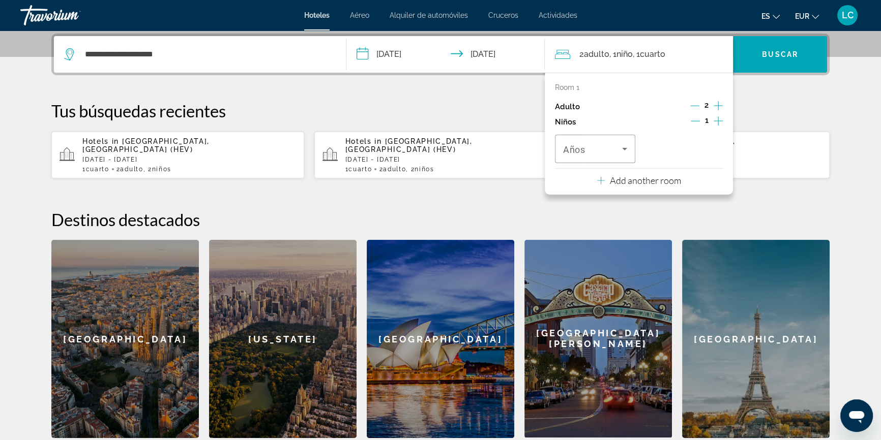
click at [718, 117] on icon "Increment children" at bounding box center [717, 120] width 9 height 9
click at [594, 151] on span "Travelers: 2 adults, 2 children" at bounding box center [592, 149] width 59 height 12
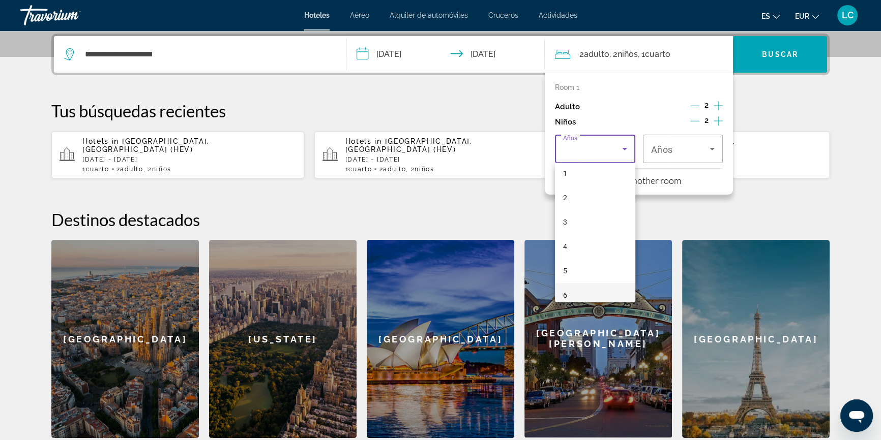
scroll to position [46, 0]
click at [579, 253] on mat-option "5" at bounding box center [595, 255] width 80 height 24
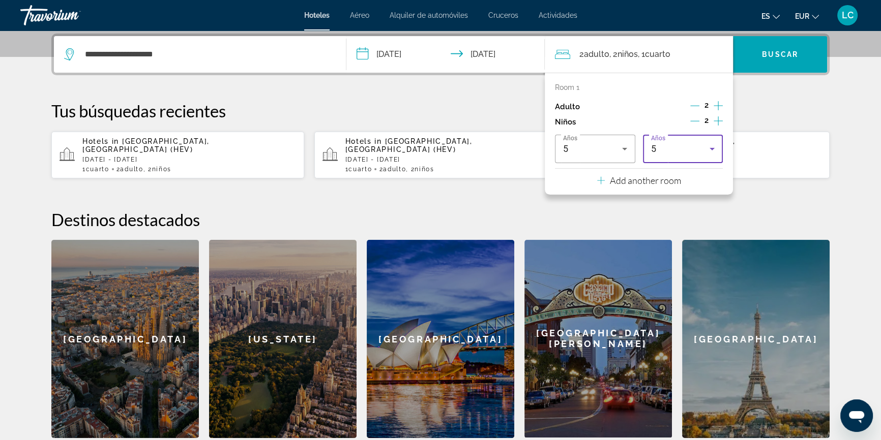
click at [681, 147] on div "5" at bounding box center [680, 149] width 59 height 12
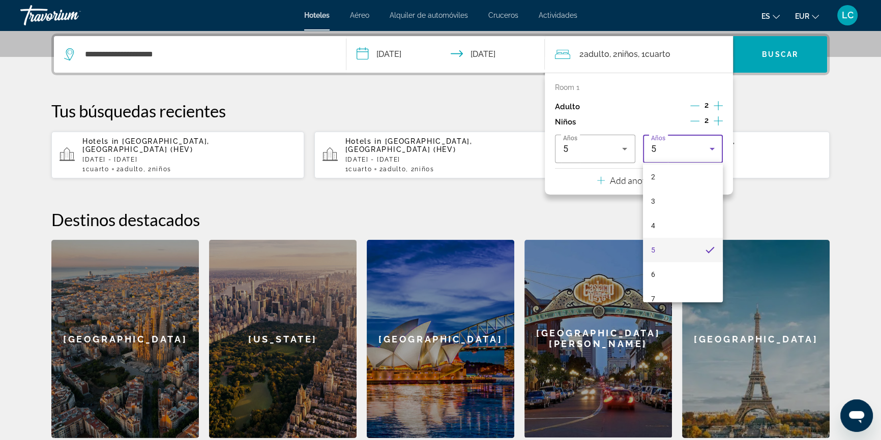
scroll to position [103, 0]
click at [663, 246] on mat-option "7" at bounding box center [683, 247] width 80 height 24
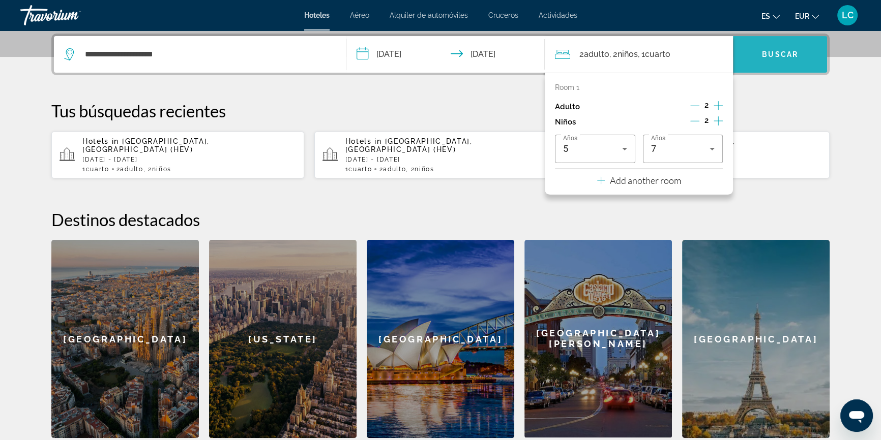
click at [779, 53] on span "Buscar" at bounding box center [780, 54] width 36 height 8
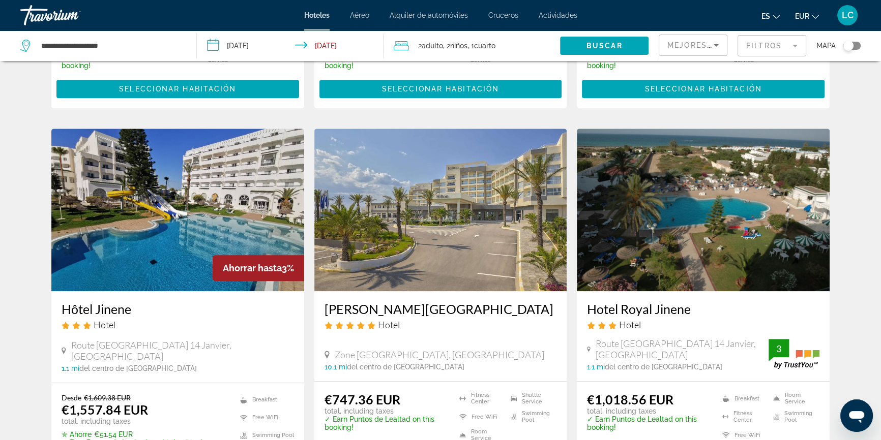
scroll to position [1155, 0]
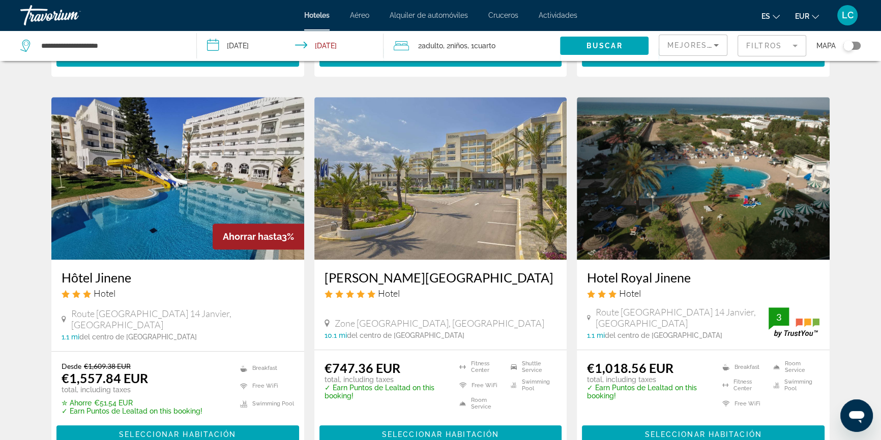
click at [456, 209] on img "Main content" at bounding box center [440, 178] width 253 height 163
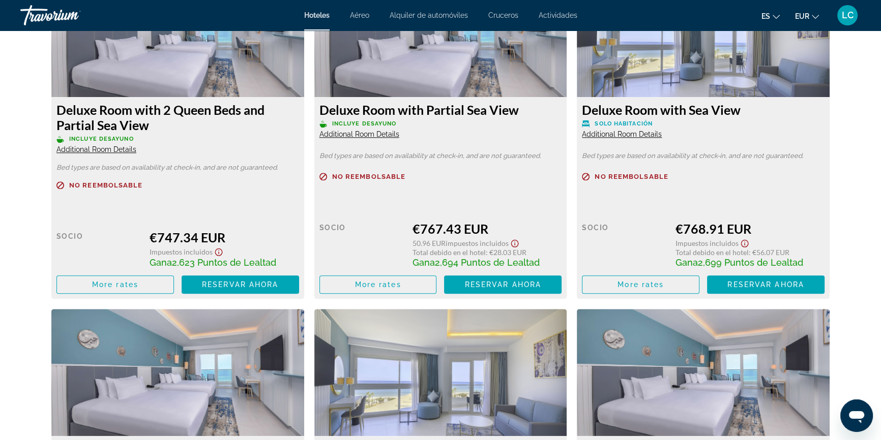
scroll to position [1479, 0]
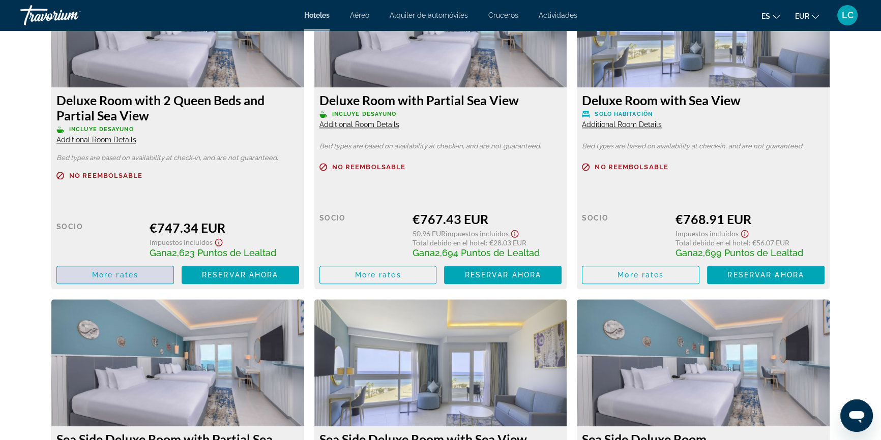
click at [130, 275] on span "More rates" at bounding box center [115, 275] width 46 height 8
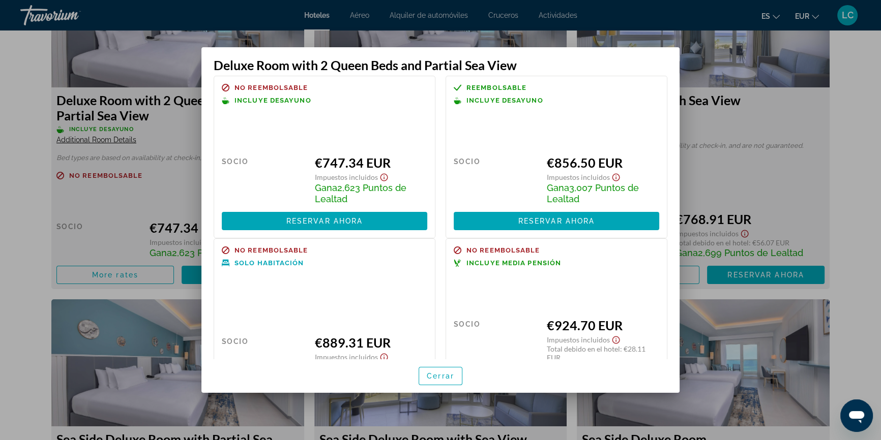
scroll to position [0, 0]
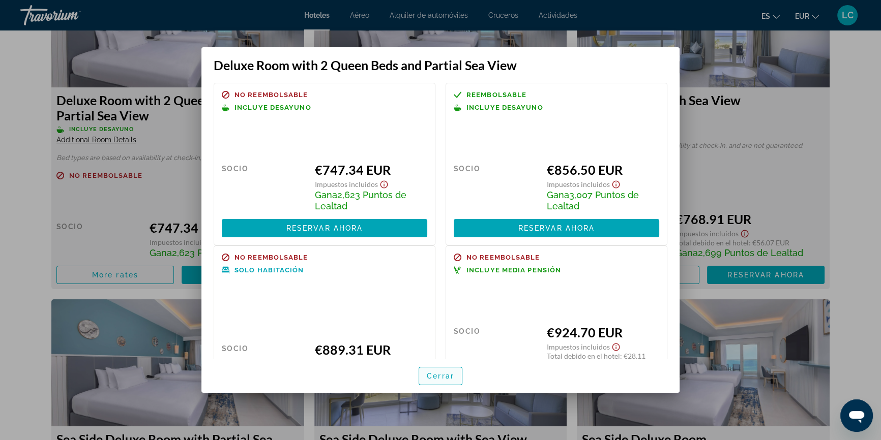
click at [447, 376] on span "Cerrar" at bounding box center [440, 376] width 27 height 8
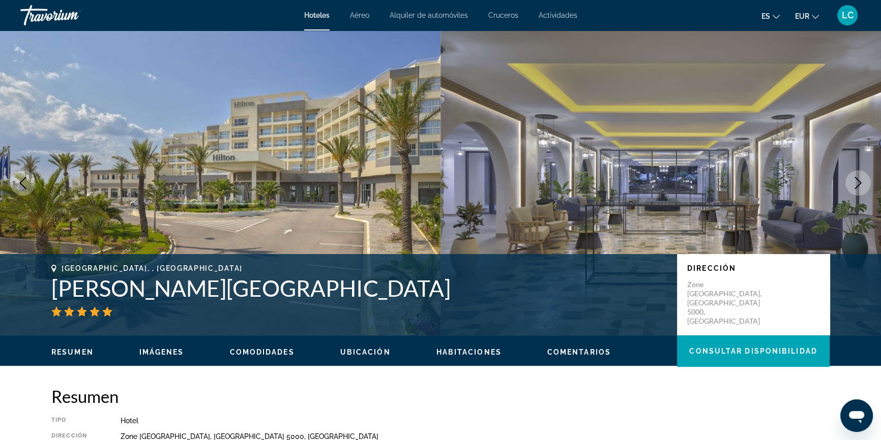
scroll to position [1479, 0]
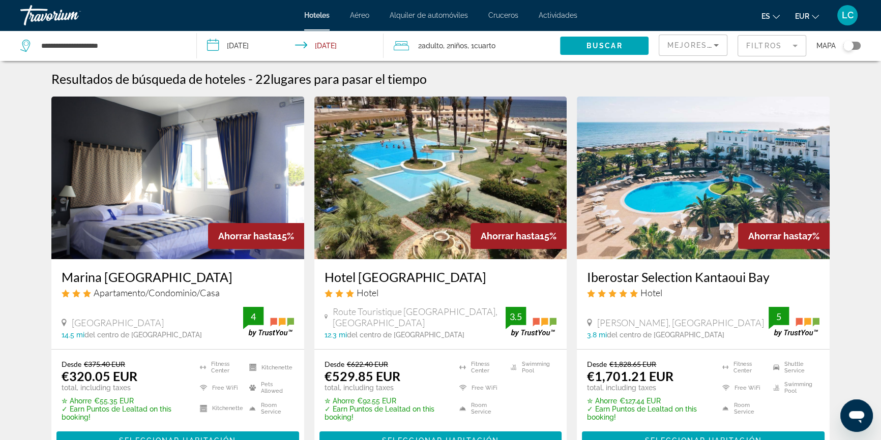
click at [436, 180] on img "Main content" at bounding box center [440, 178] width 253 height 163
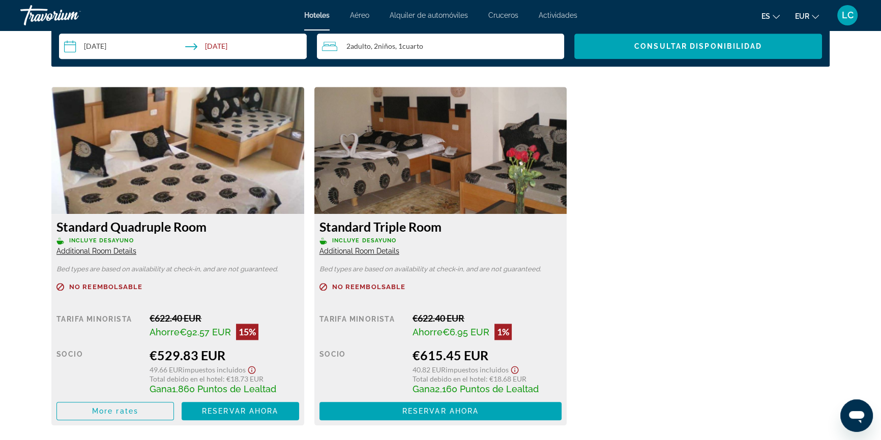
scroll to position [1386, 0]
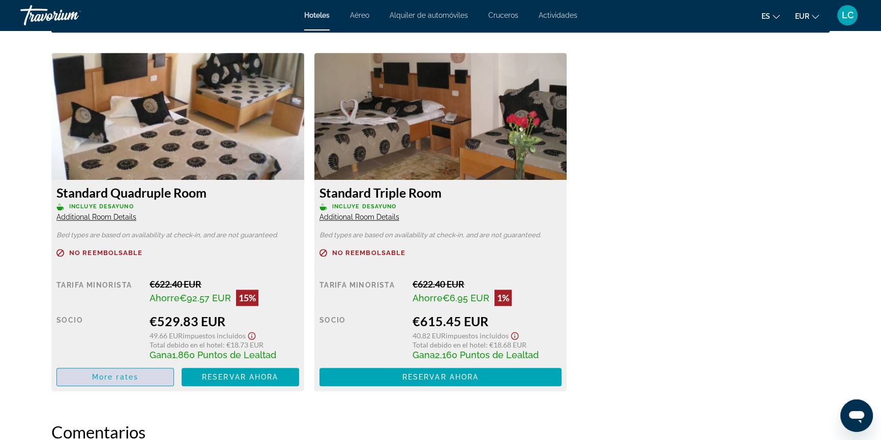
click at [147, 380] on span "Main content" at bounding box center [115, 377] width 116 height 24
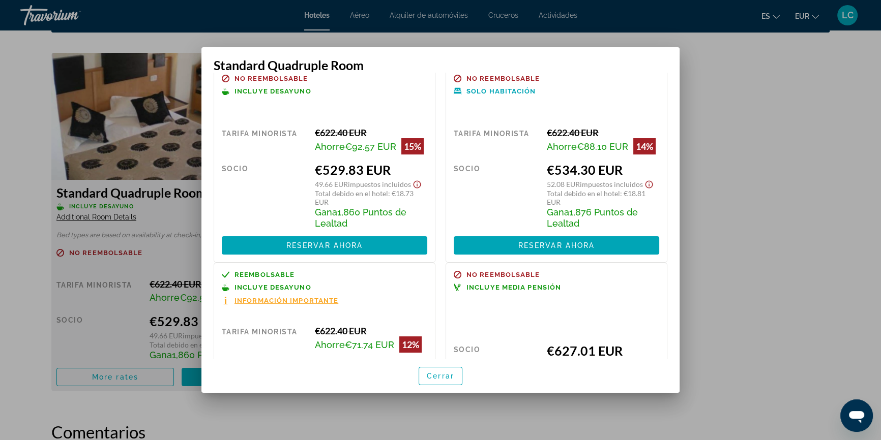
scroll to position [0, 0]
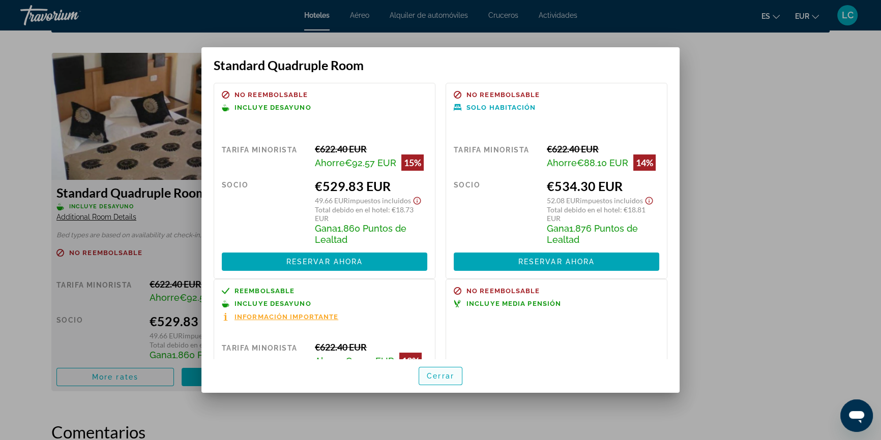
click at [456, 375] on span "button" at bounding box center [440, 376] width 43 height 24
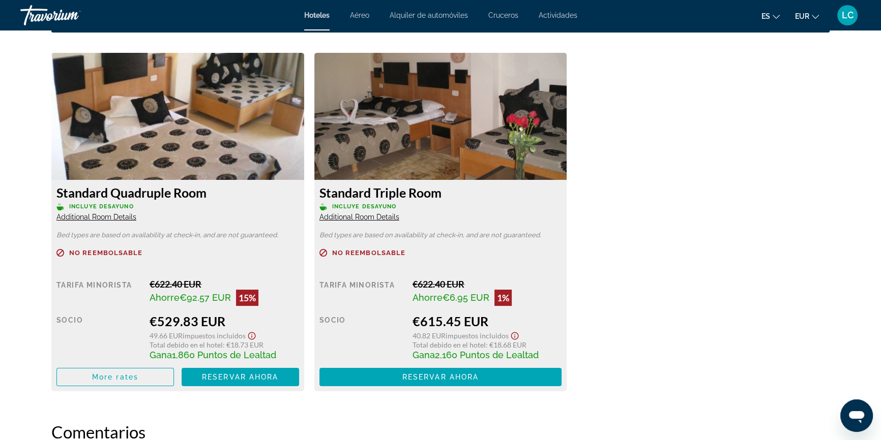
scroll to position [1386, 0]
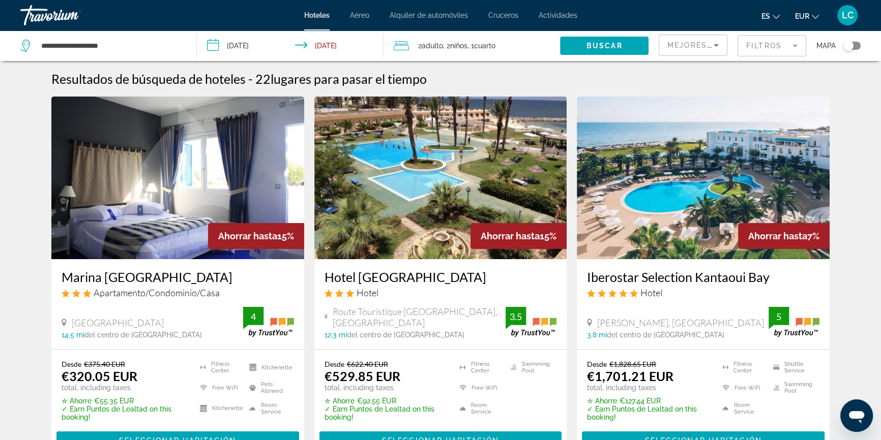
click at [331, 42] on input "**********" at bounding box center [292, 48] width 191 height 34
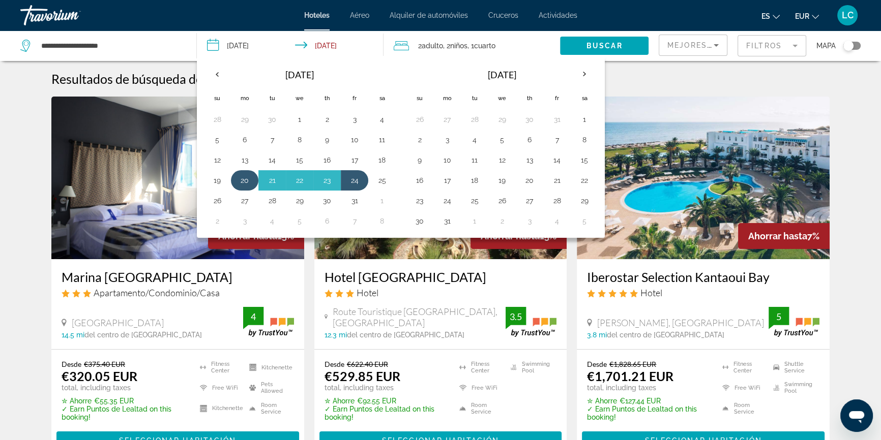
click at [242, 180] on button "20" at bounding box center [244, 180] width 16 height 14
click at [384, 182] on button "25" at bounding box center [382, 180] width 16 height 14
type input "**********"
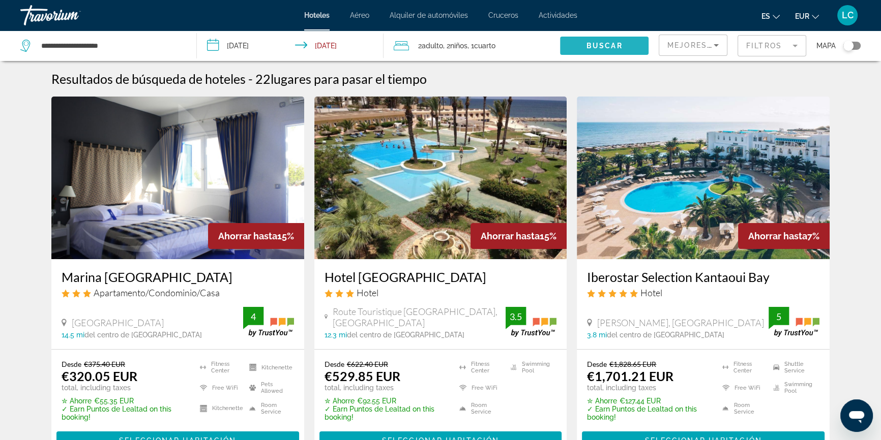
click at [579, 49] on span "Search widget" at bounding box center [604, 46] width 88 height 24
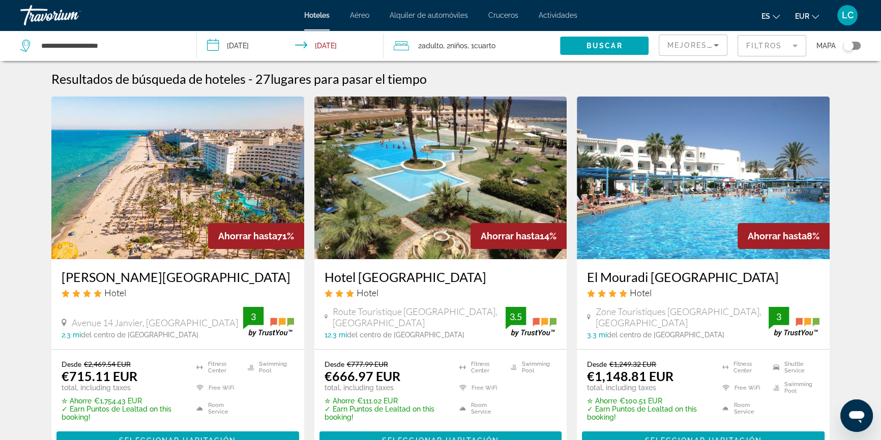
click at [406, 183] on img "Main content" at bounding box center [440, 178] width 253 height 163
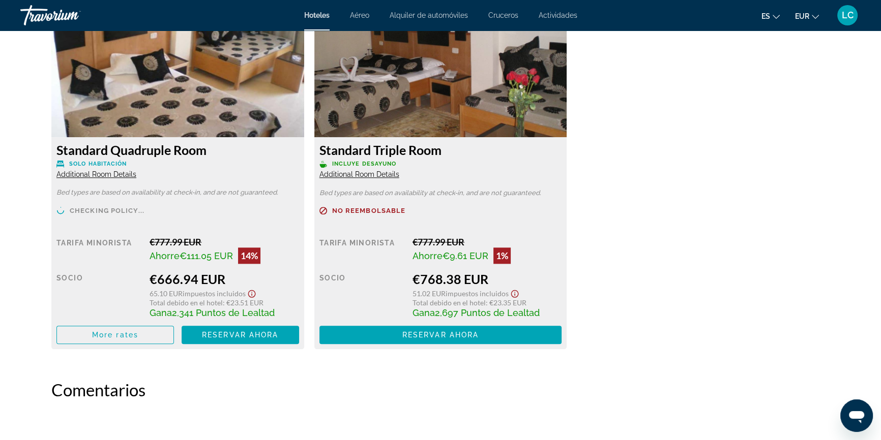
scroll to position [1433, 0]
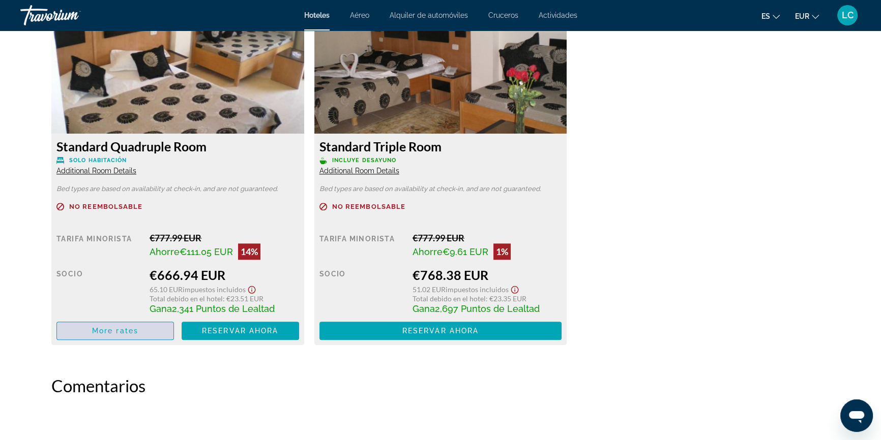
click at [116, 332] on span "More rates" at bounding box center [115, 331] width 46 height 8
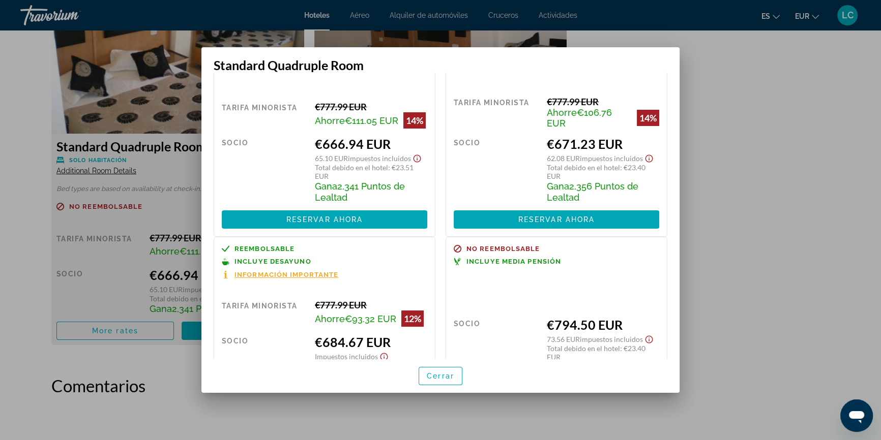
scroll to position [1, 0]
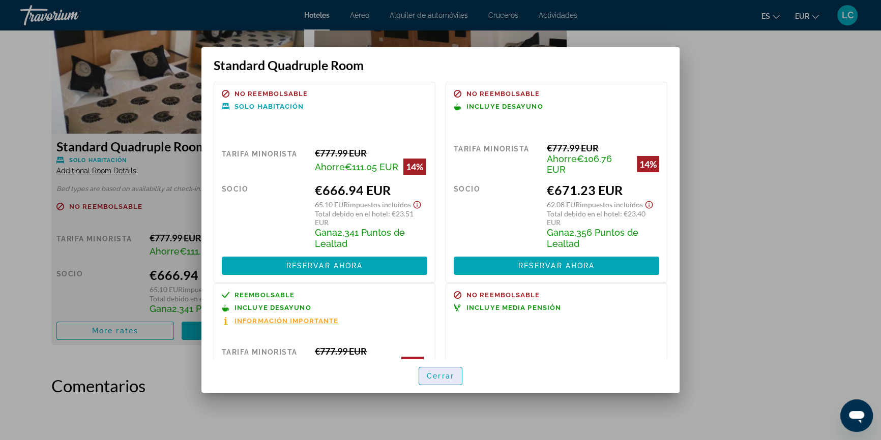
click at [461, 372] on span "button" at bounding box center [440, 376] width 43 height 24
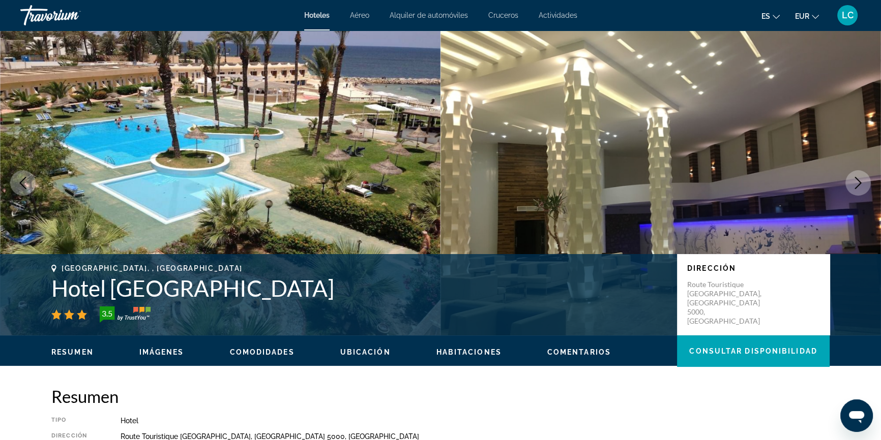
scroll to position [1433, 0]
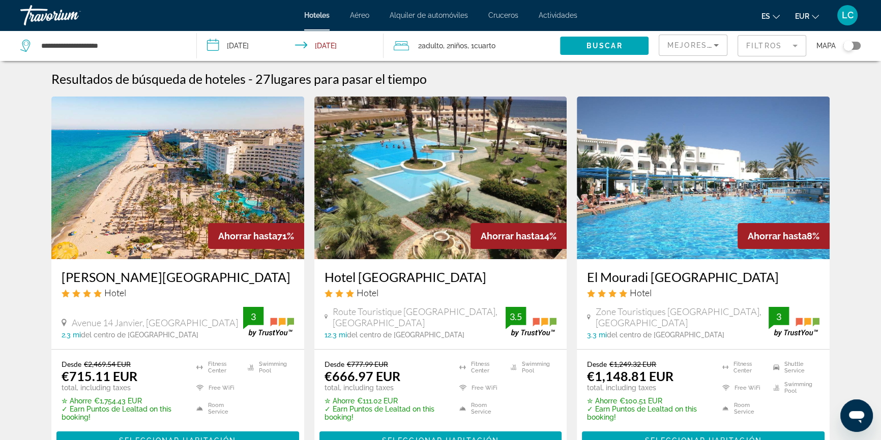
click at [109, 236] on img "Main content" at bounding box center [177, 178] width 253 height 163
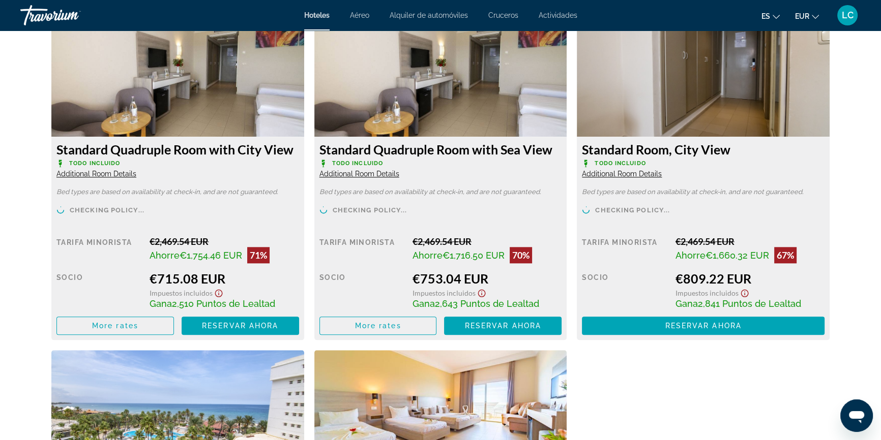
scroll to position [1479, 0]
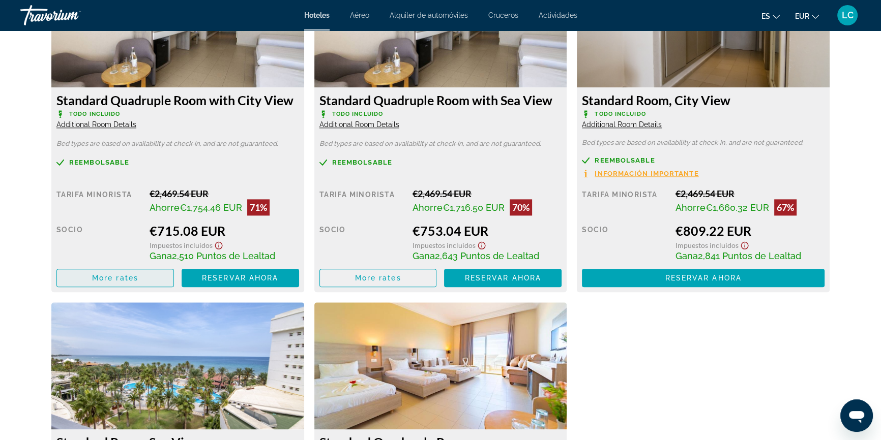
click at [122, 280] on span "More rates" at bounding box center [115, 278] width 46 height 8
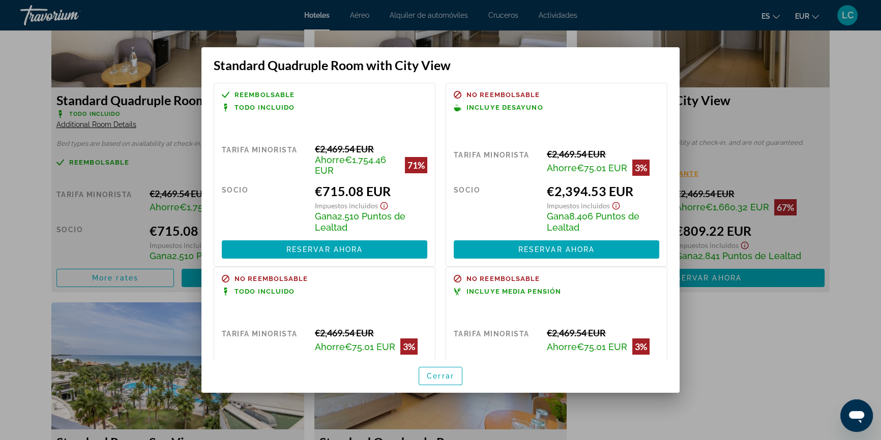
scroll to position [0, 0]
click at [434, 372] on span "Cerrar" at bounding box center [440, 376] width 27 height 8
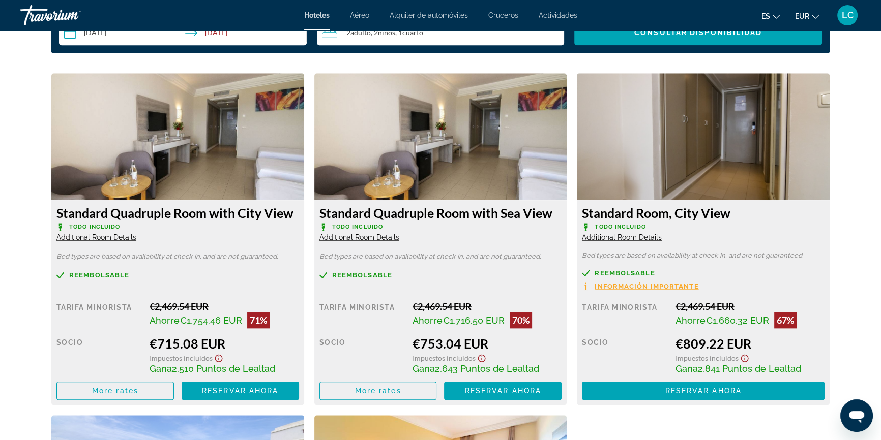
scroll to position [1386, 0]
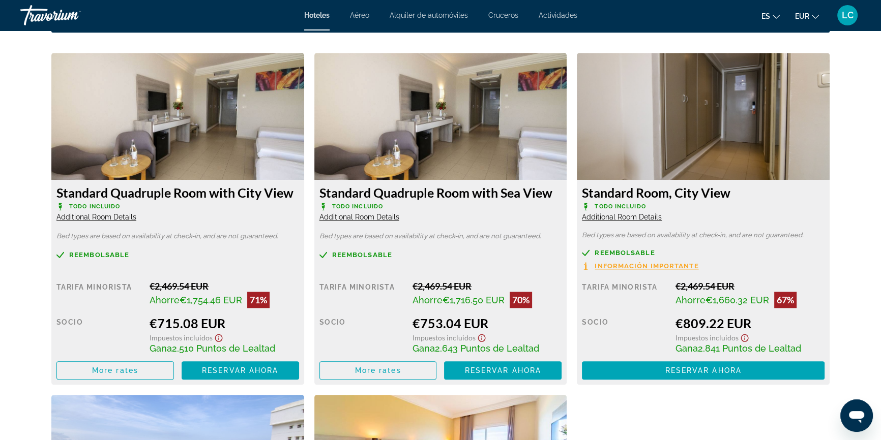
click at [358, 218] on span "Additional Room Details" at bounding box center [359, 217] width 80 height 8
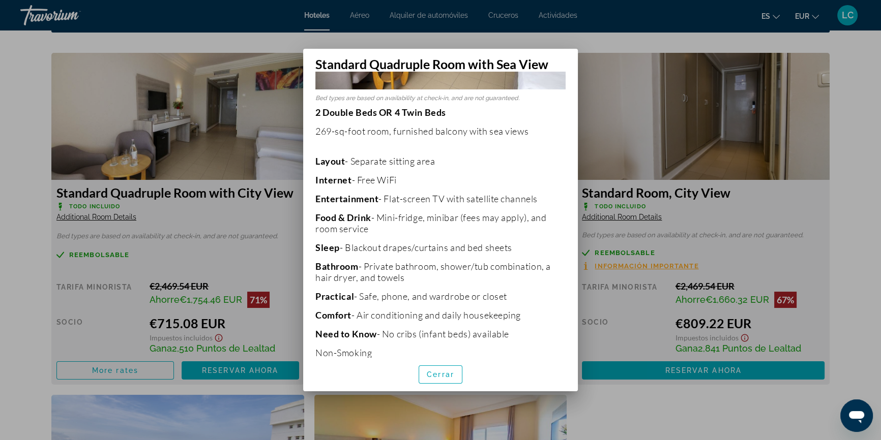
scroll to position [178, 0]
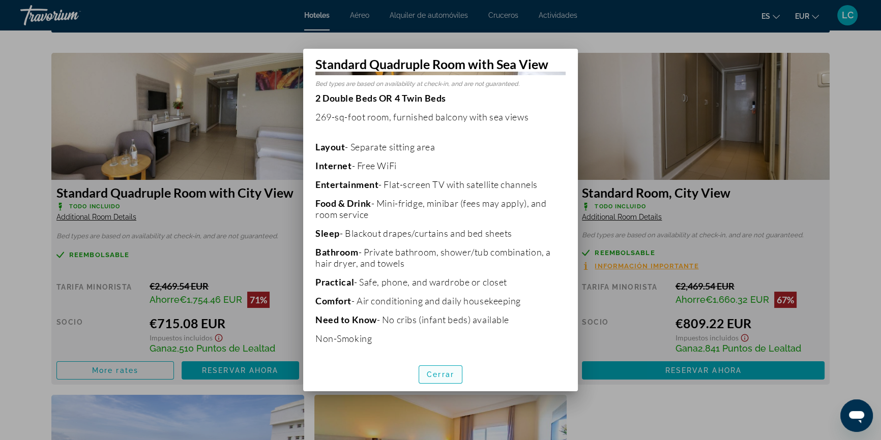
click at [439, 375] on span "Cerrar" at bounding box center [440, 375] width 27 height 8
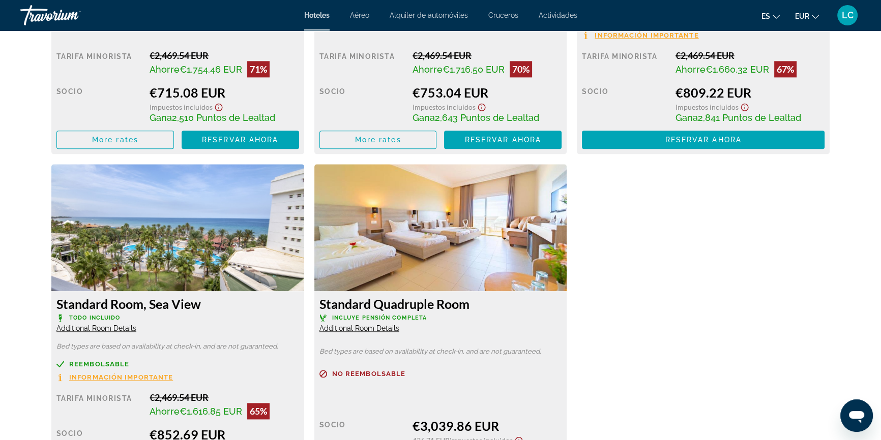
scroll to position [1663, 0]
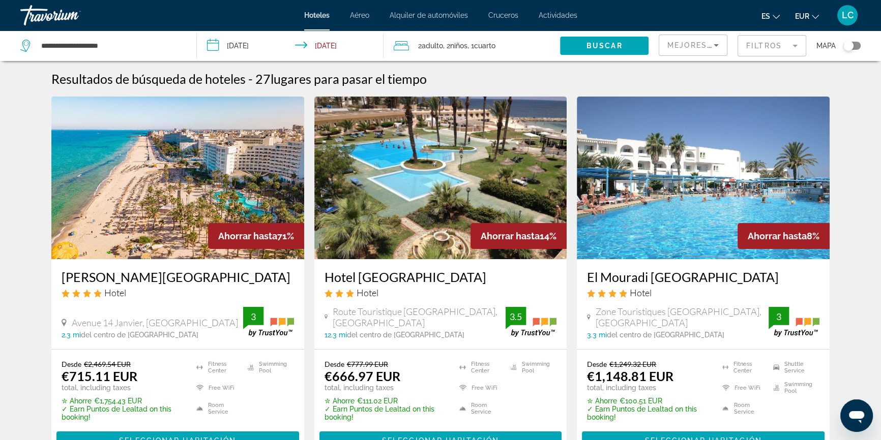
click at [688, 43] on span "Mejores descuentos" at bounding box center [718, 45] width 102 height 8
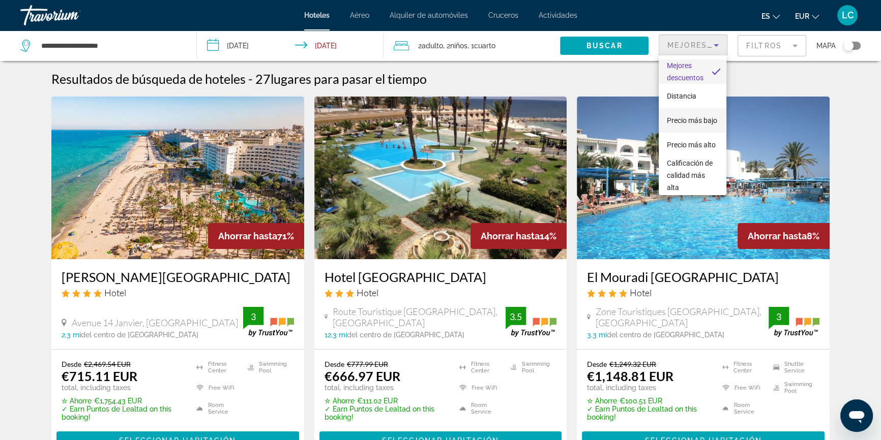
click at [699, 116] on span "Precio más bajo" at bounding box center [691, 120] width 50 height 8
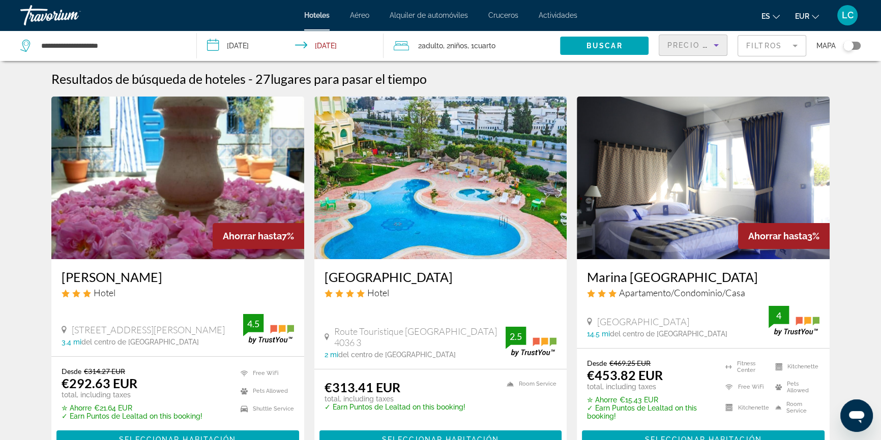
click at [442, 204] on img "Main content" at bounding box center [440, 178] width 253 height 163
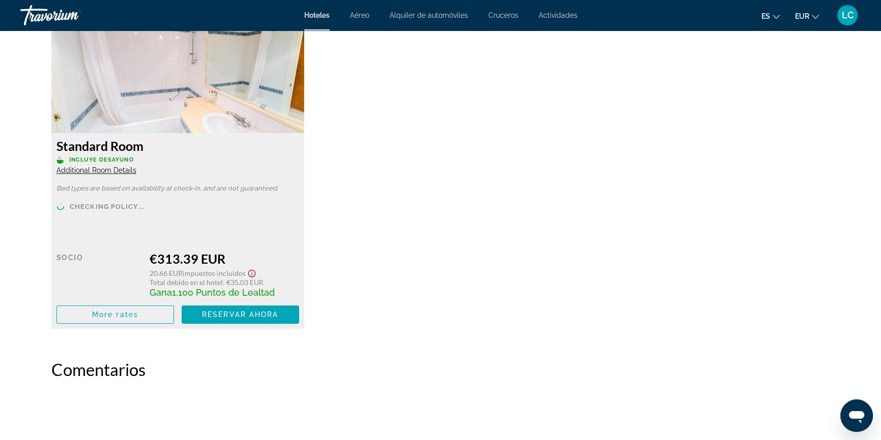
scroll to position [1479, 0]
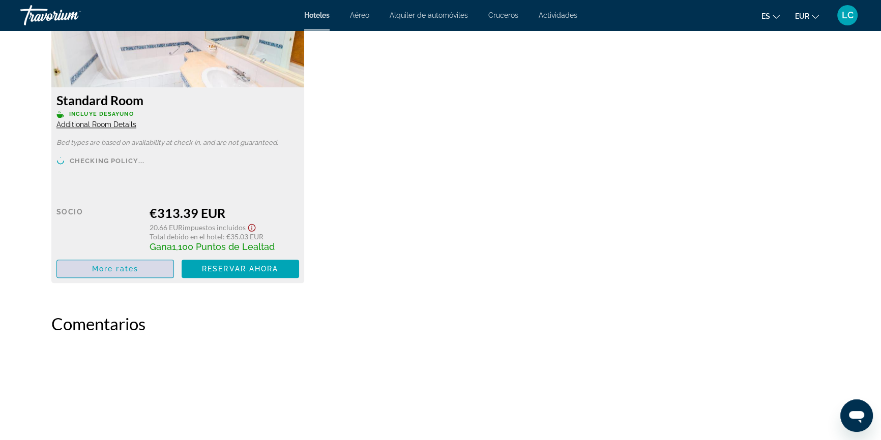
click at [129, 274] on span "Main content" at bounding box center [115, 269] width 116 height 24
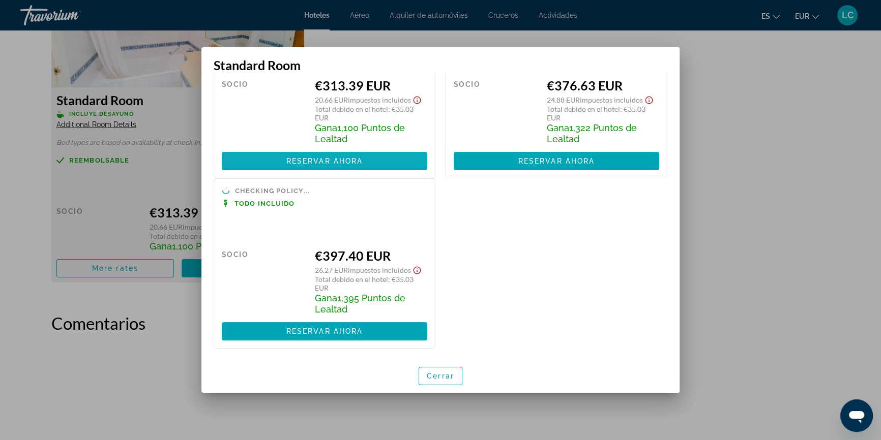
scroll to position [86, 0]
click at [447, 371] on span "button" at bounding box center [440, 376] width 43 height 24
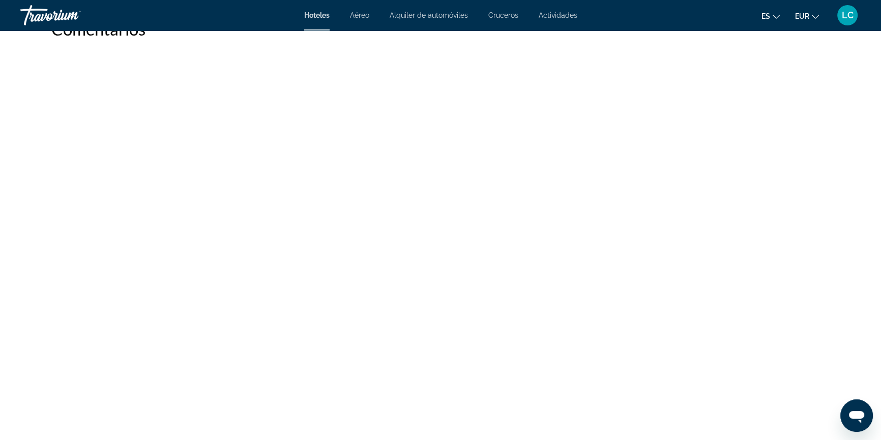
scroll to position [1802, 0]
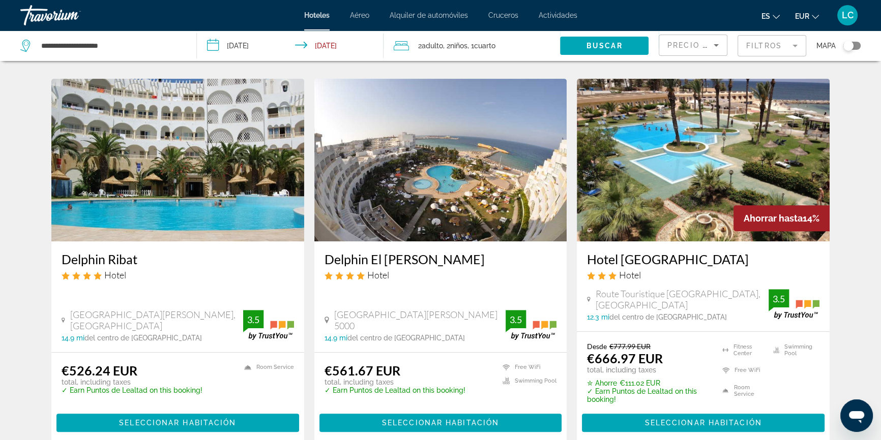
scroll to position [416, 0]
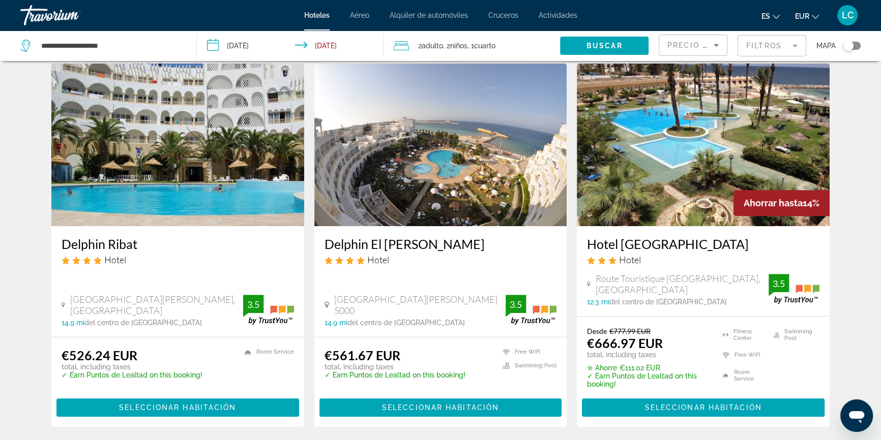
click at [206, 169] on img "Main content" at bounding box center [177, 145] width 253 height 163
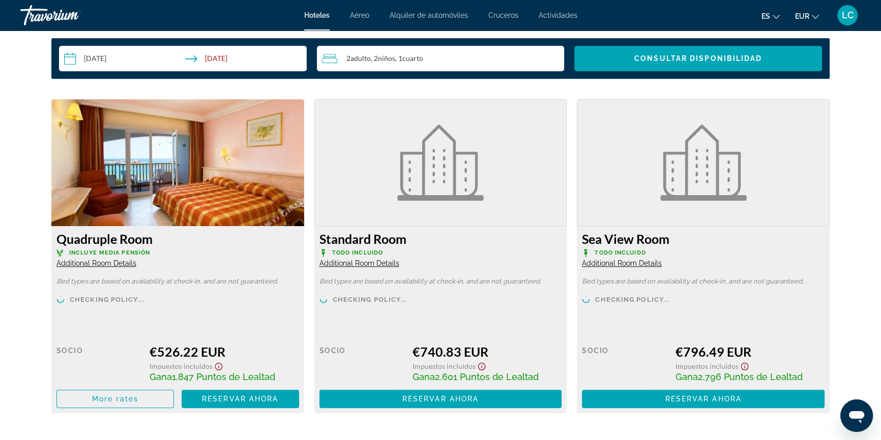
scroll to position [1294, 0]
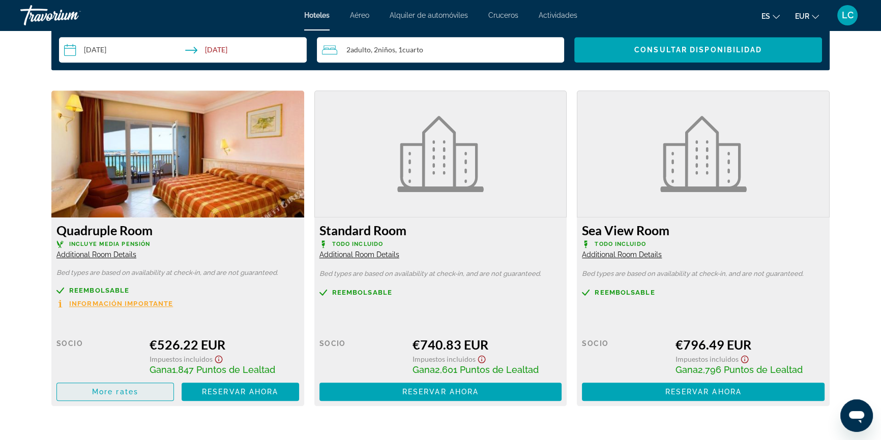
click at [124, 391] on span "More rates" at bounding box center [115, 392] width 46 height 8
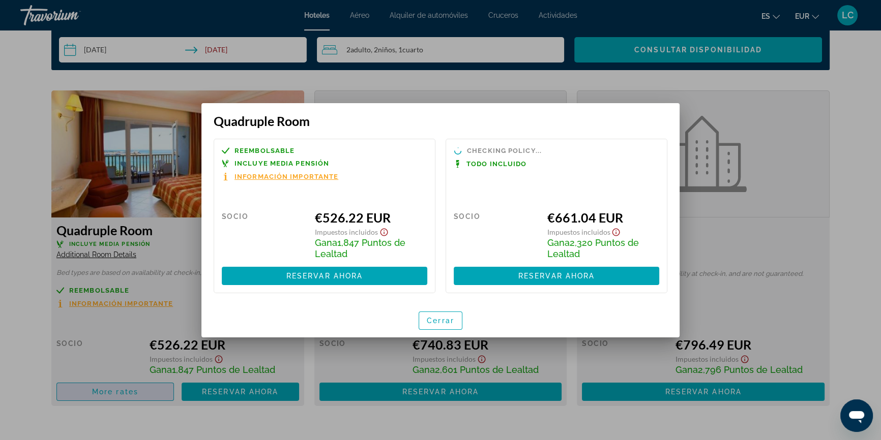
scroll to position [0, 0]
click at [443, 320] on span "Cerrar" at bounding box center [440, 321] width 27 height 8
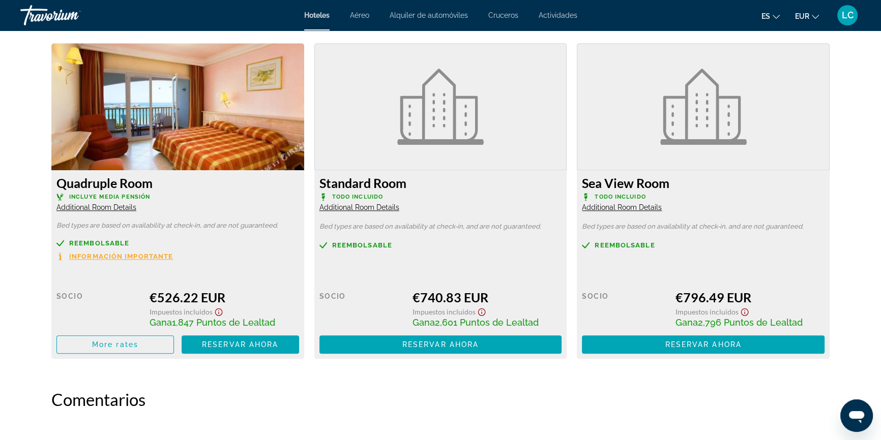
scroll to position [1340, 0]
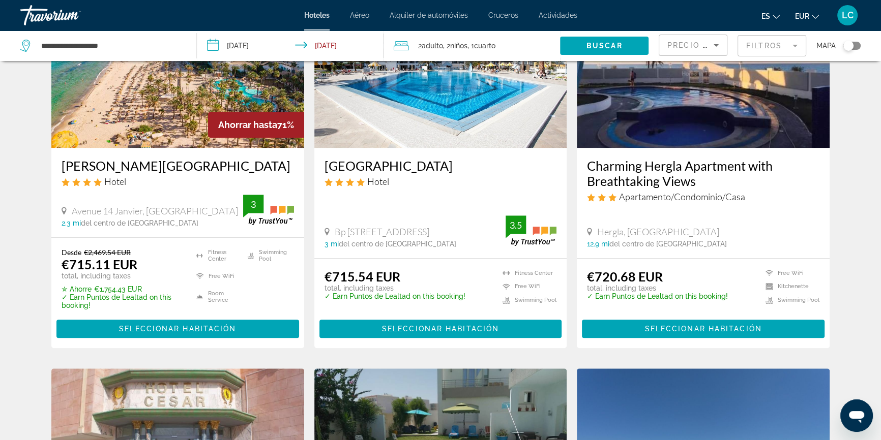
scroll to position [832, 0]
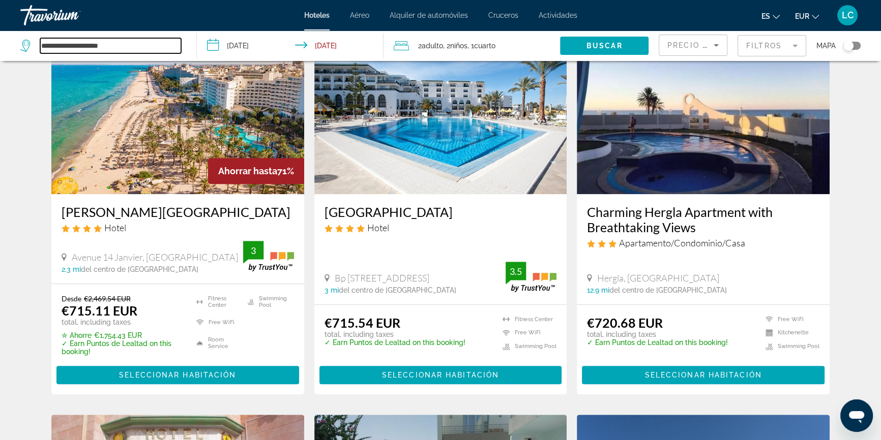
click at [160, 44] on input "**********" at bounding box center [110, 45] width 141 height 15
type input "*"
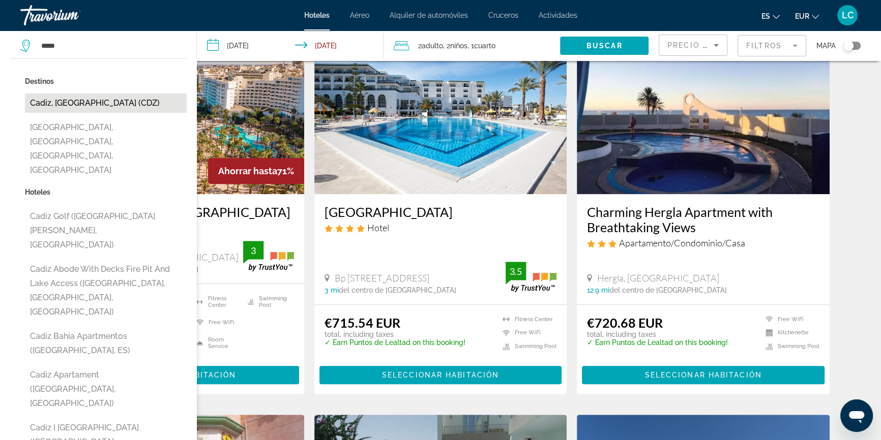
click at [131, 104] on button "Cadiz, [GEOGRAPHIC_DATA] (CDZ)" at bounding box center [106, 103] width 162 height 19
type input "**********"
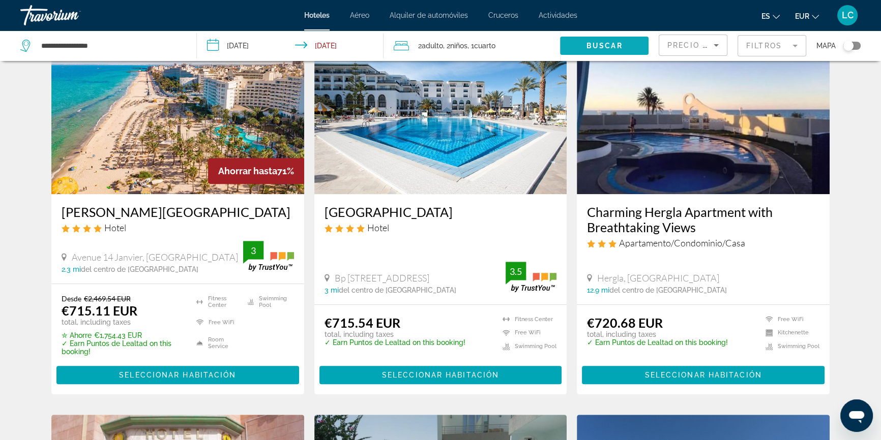
click at [596, 42] on span "Buscar" at bounding box center [604, 46] width 36 height 8
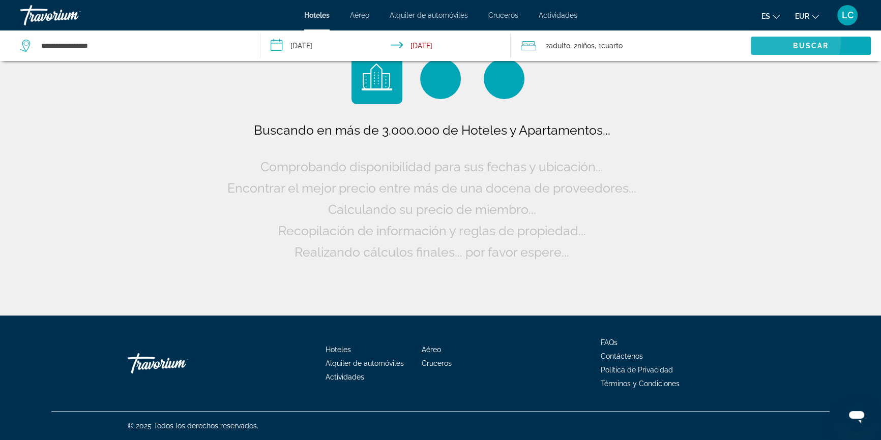
scroll to position [0, 0]
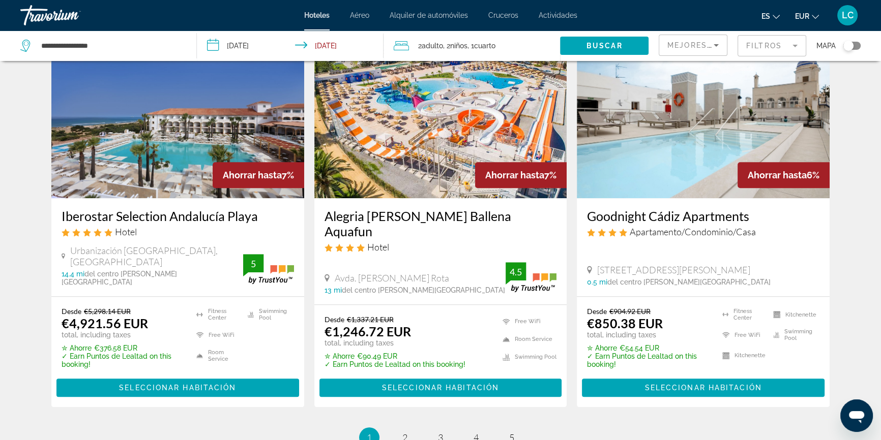
scroll to position [1224, 0]
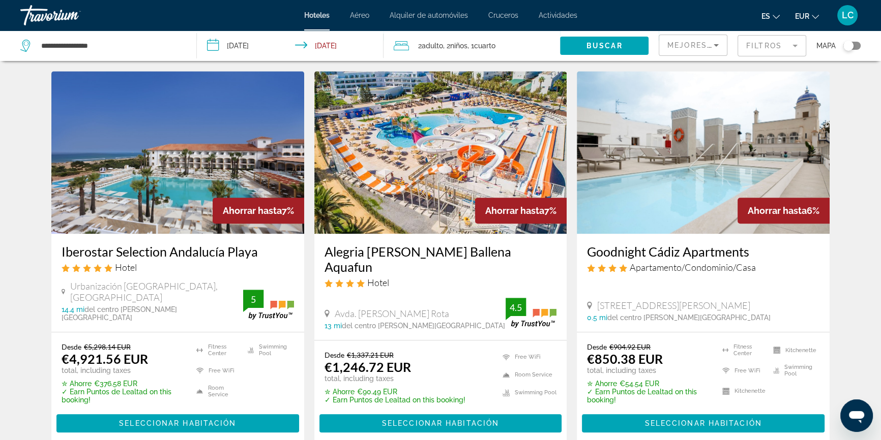
click at [704, 35] on div "Mejores descuentos" at bounding box center [692, 49] width 51 height 28
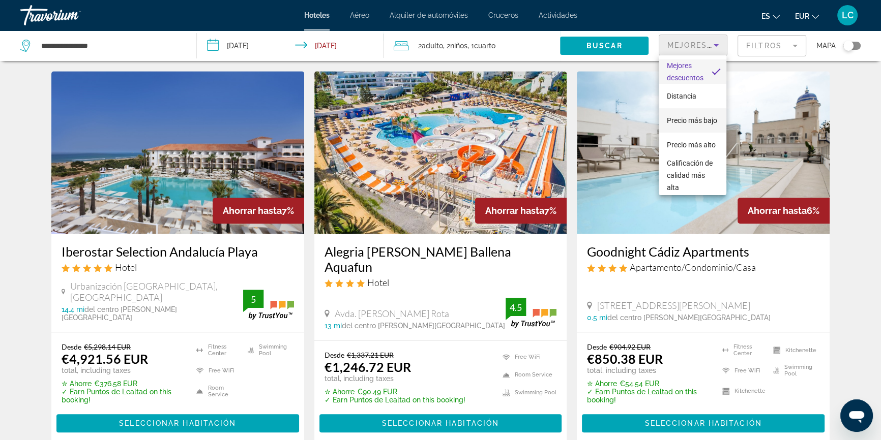
click at [695, 116] on span "Precio más bajo" at bounding box center [691, 120] width 50 height 8
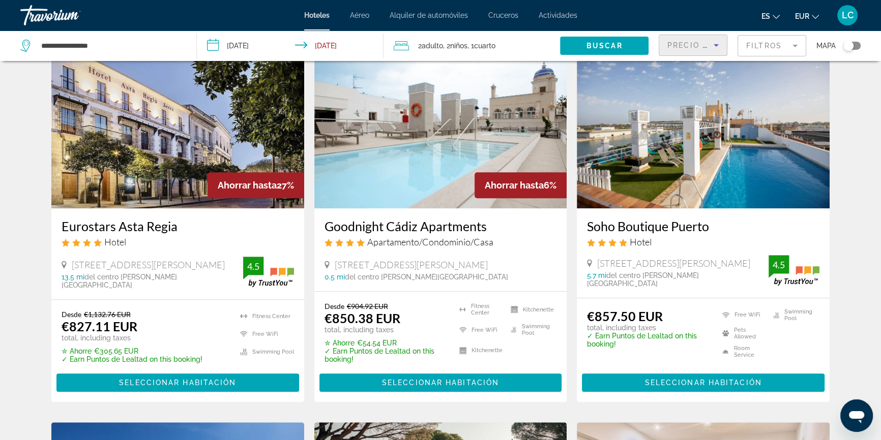
scroll to position [832, 0]
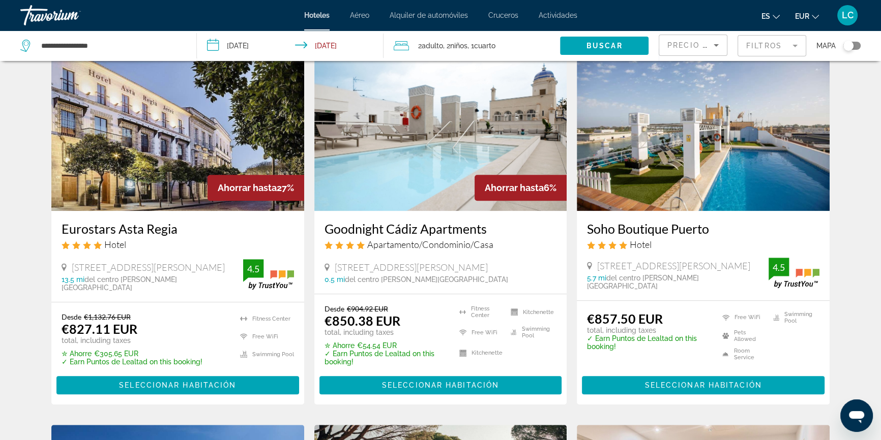
click at [696, 109] on img "Main content" at bounding box center [703, 129] width 253 height 163
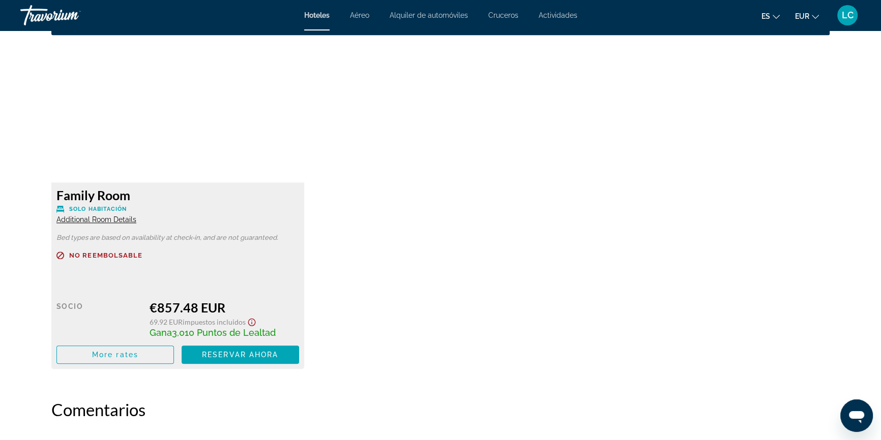
scroll to position [1386, 0]
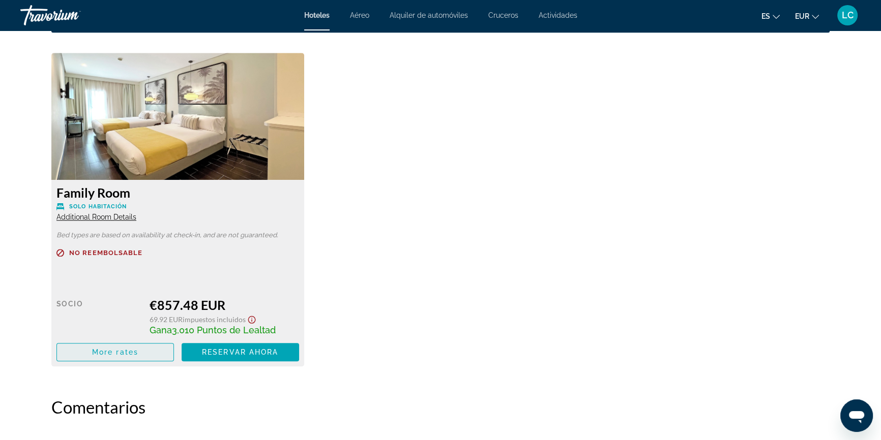
click at [84, 356] on span "Main content" at bounding box center [115, 352] width 116 height 24
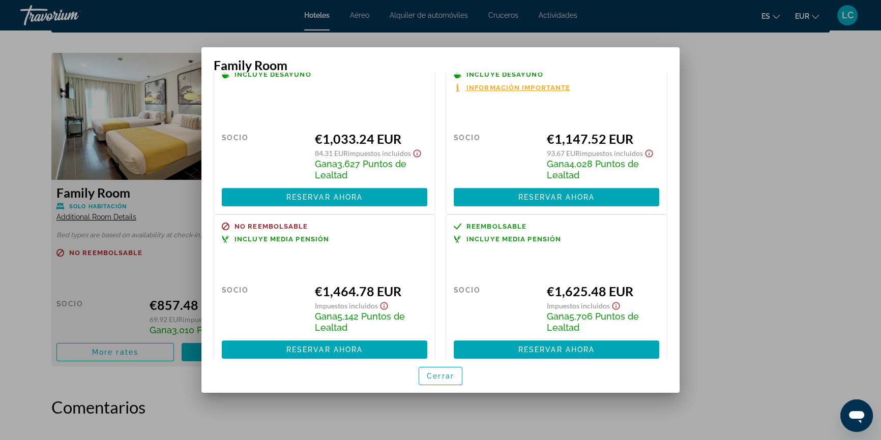
scroll to position [219, 0]
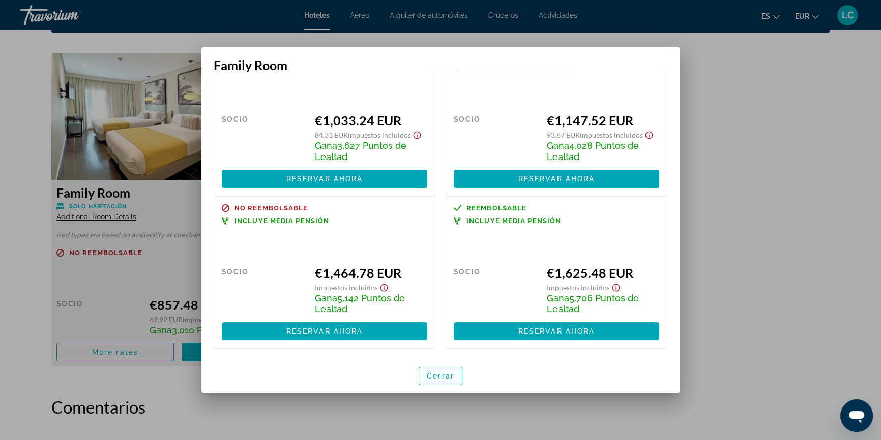
click at [438, 378] on span "Cerrar" at bounding box center [440, 376] width 27 height 8
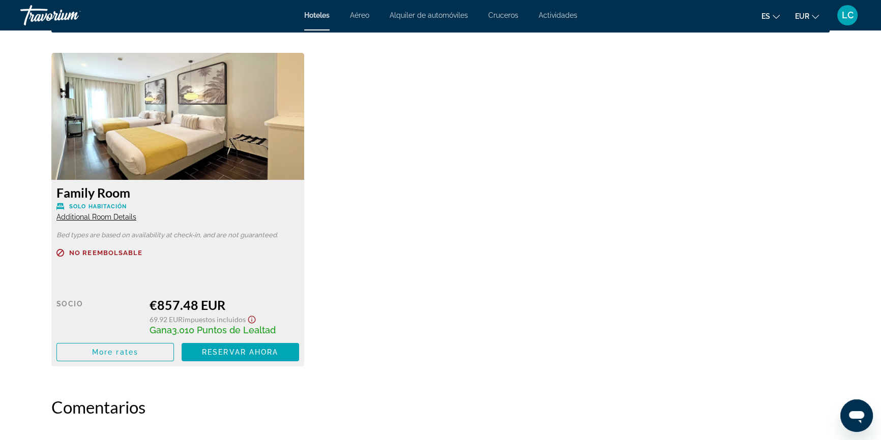
scroll to position [1386, 0]
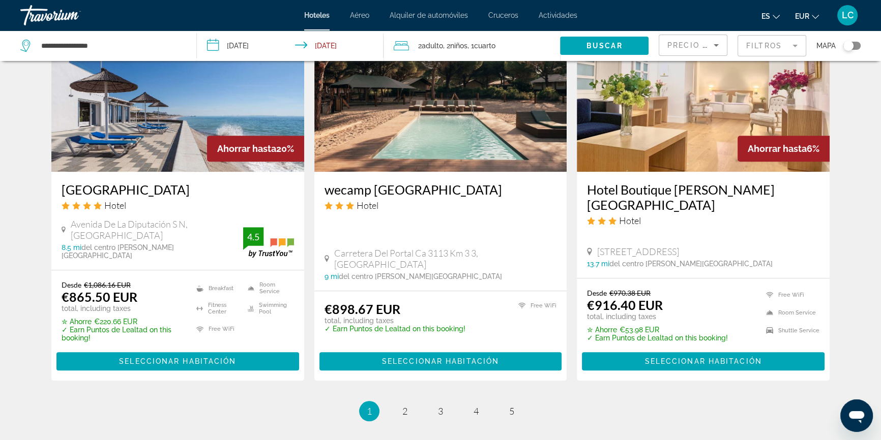
scroll to position [1294, 0]
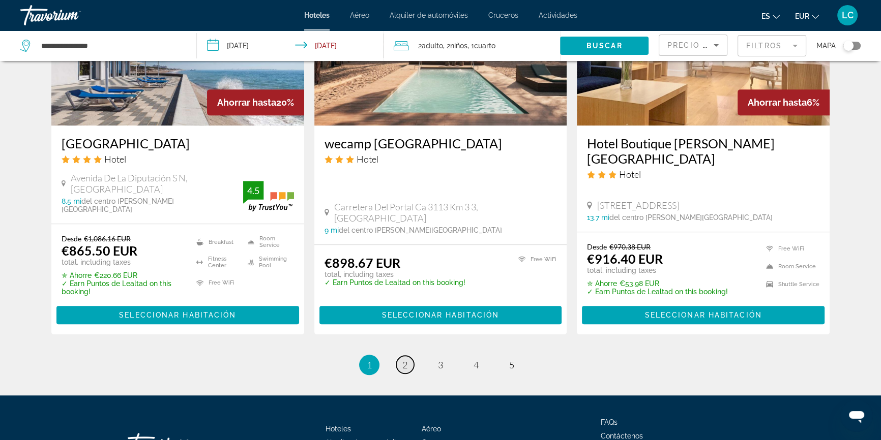
click at [406, 359] on span "2" at bounding box center [404, 364] width 5 height 11
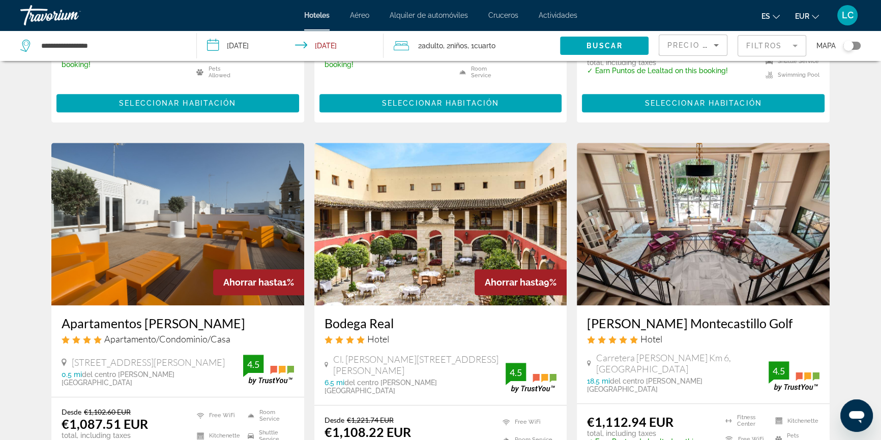
scroll to position [785, 0]
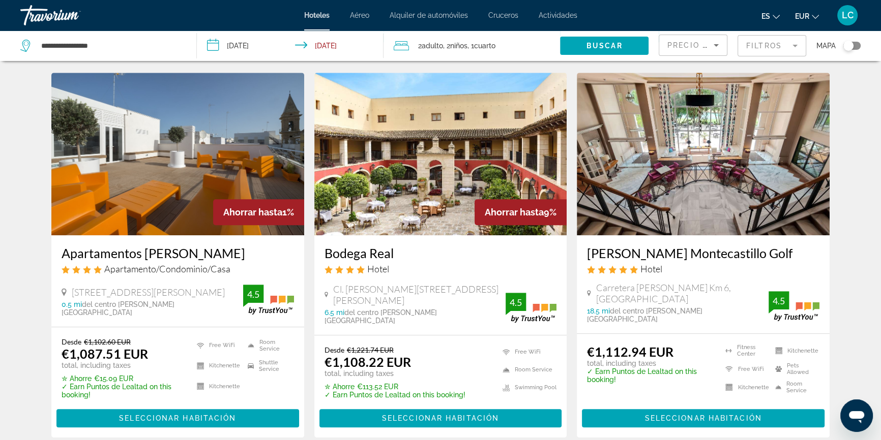
click at [681, 194] on img "Main content" at bounding box center [703, 154] width 253 height 163
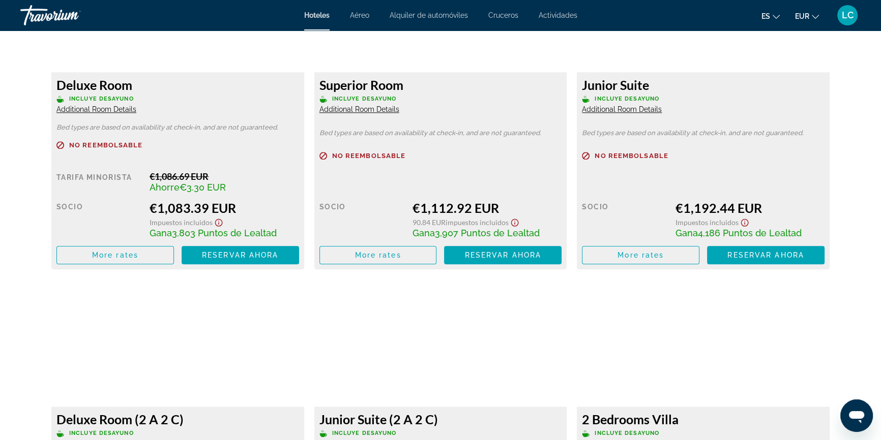
scroll to position [1479, 0]
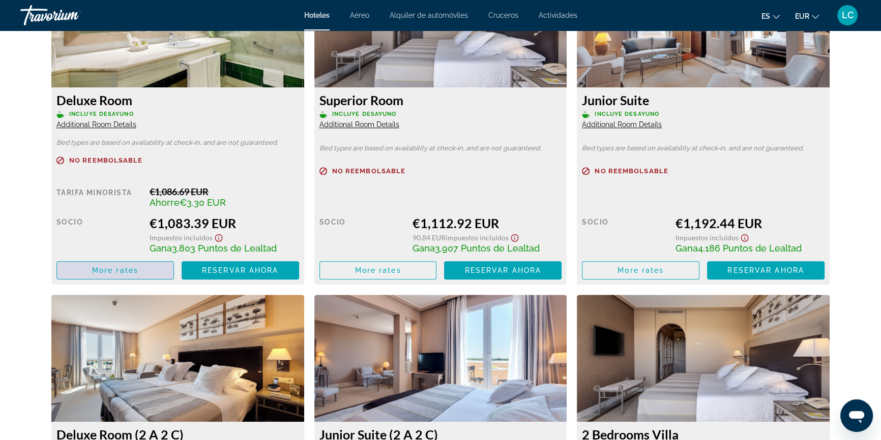
click at [149, 276] on span "Main content" at bounding box center [115, 270] width 116 height 24
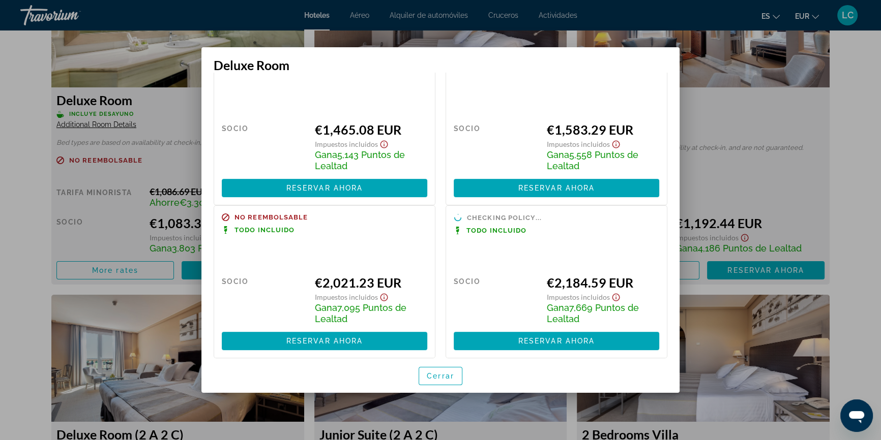
scroll to position [398, 0]
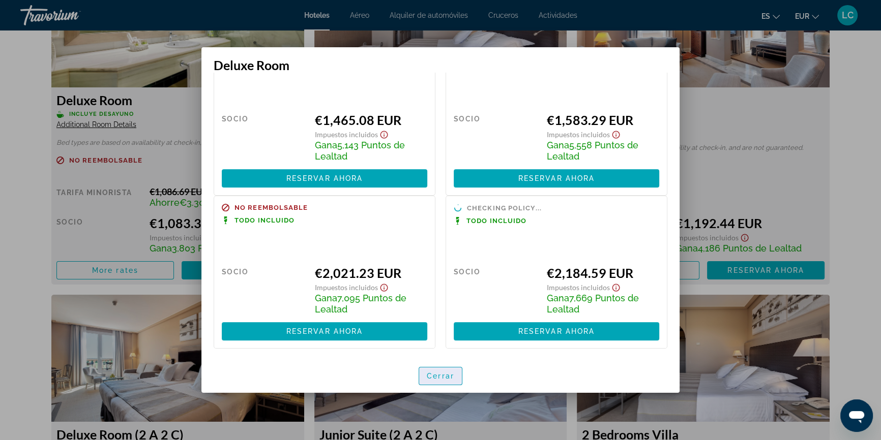
click at [445, 372] on span "Cerrar" at bounding box center [440, 376] width 27 height 8
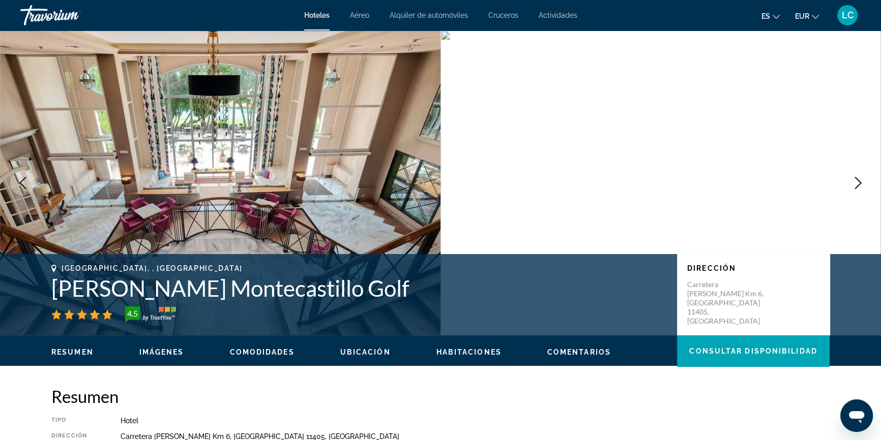
scroll to position [1479, 0]
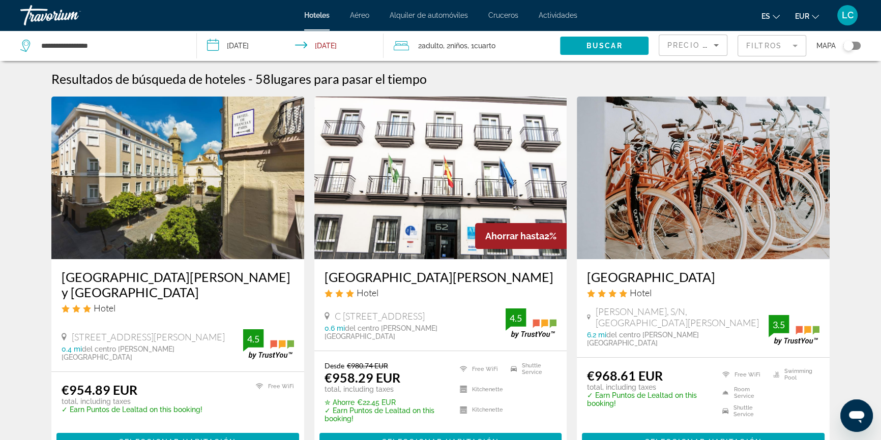
click at [715, 188] on img "Main content" at bounding box center [703, 178] width 253 height 163
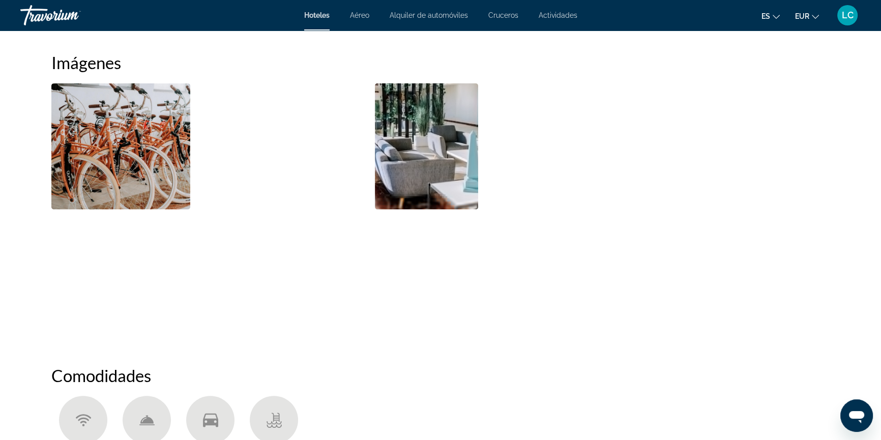
scroll to position [508, 0]
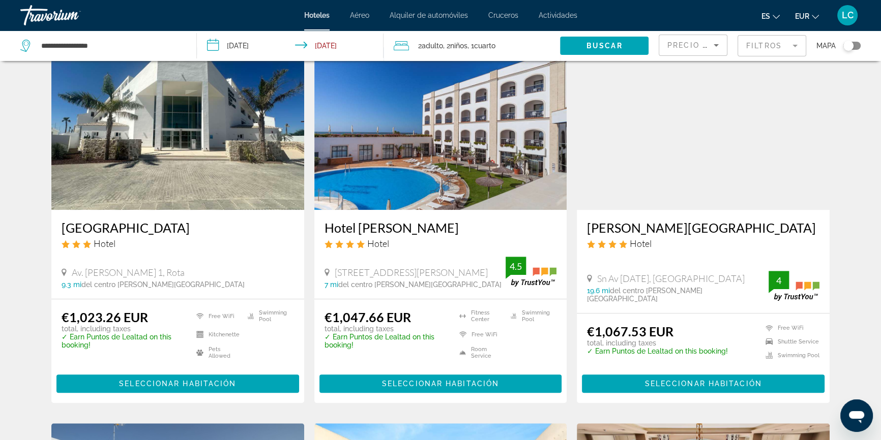
scroll to position [462, 0]
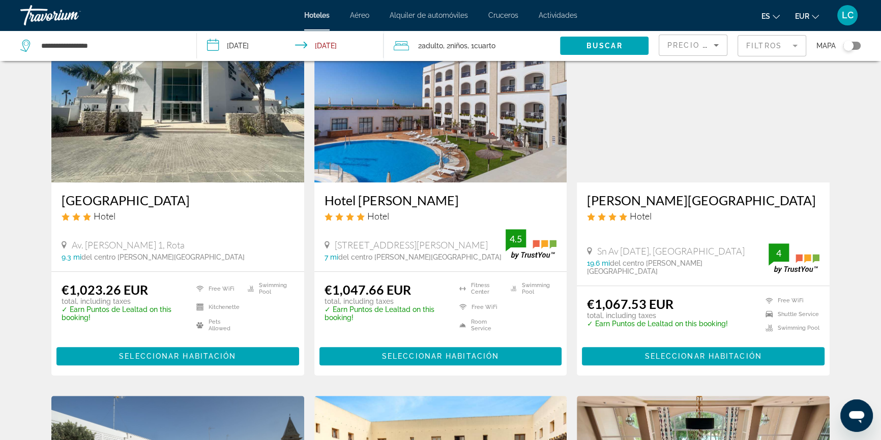
click at [671, 153] on img "Main content" at bounding box center [703, 101] width 253 height 163
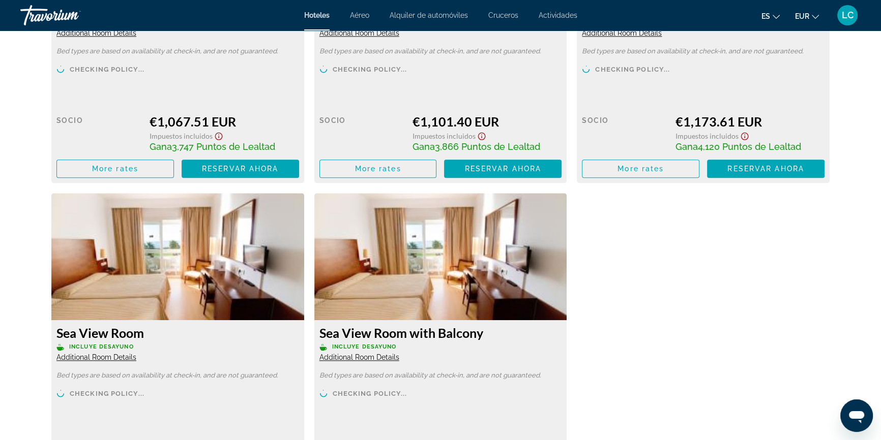
scroll to position [1525, 0]
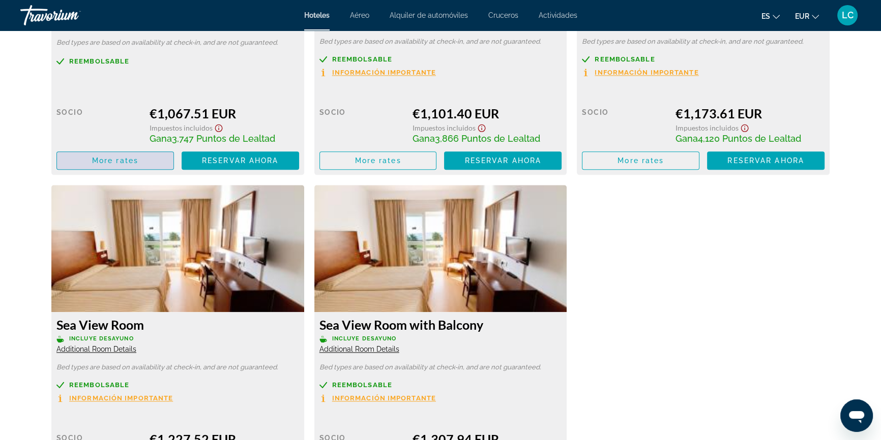
click at [79, 153] on span "Main content" at bounding box center [115, 160] width 116 height 24
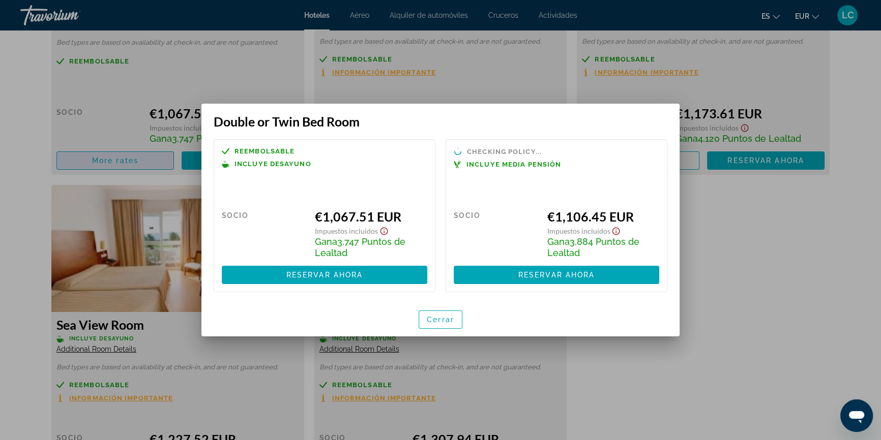
scroll to position [0, 0]
click at [437, 313] on span "button" at bounding box center [440, 320] width 43 height 24
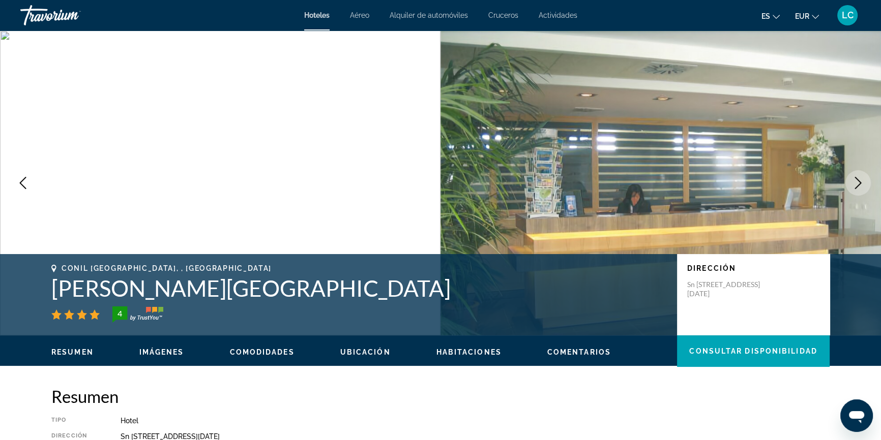
scroll to position [1525, 0]
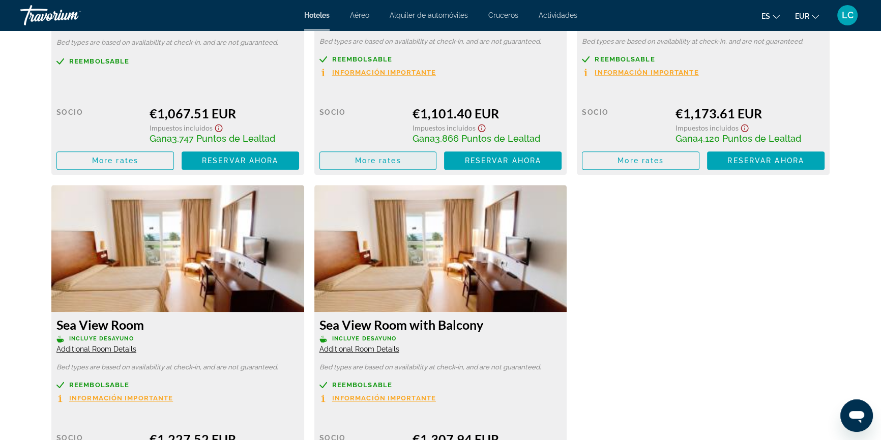
click at [384, 157] on span "More rates" at bounding box center [378, 161] width 46 height 8
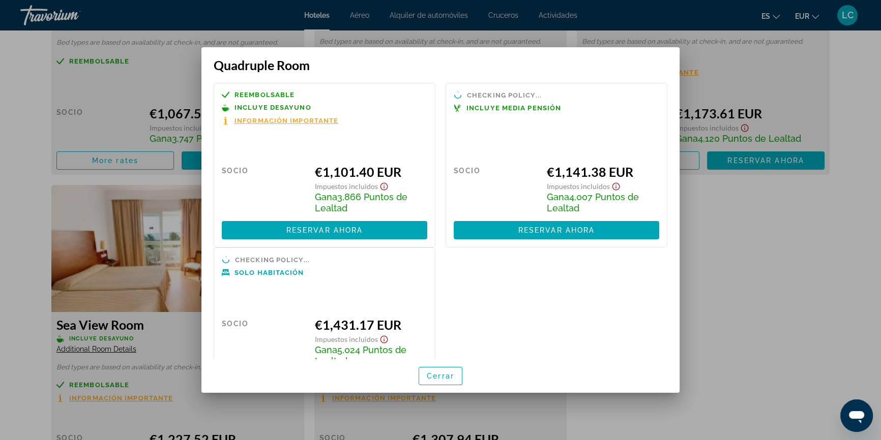
scroll to position [0, 0]
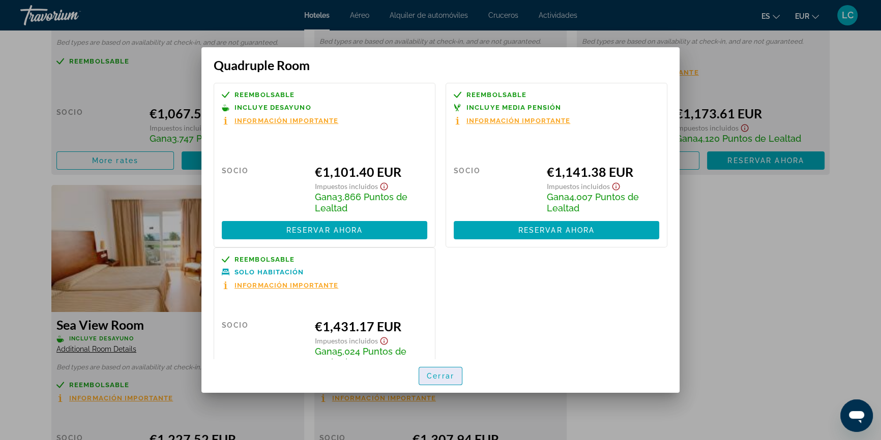
click at [452, 375] on span "Cerrar" at bounding box center [440, 376] width 27 height 8
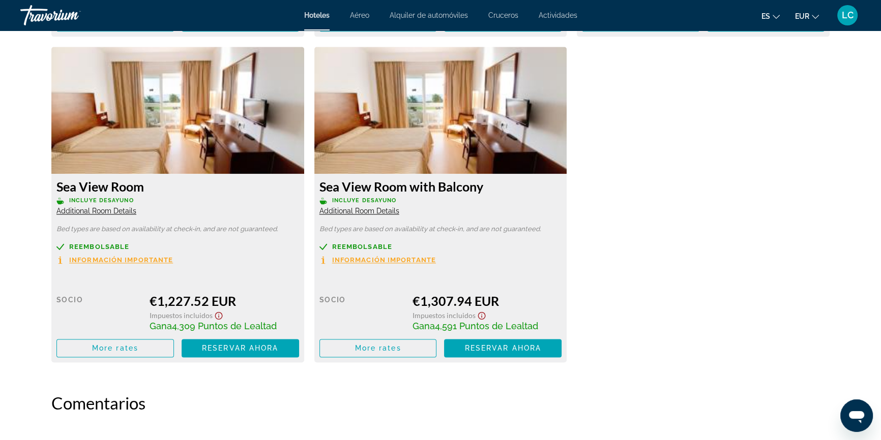
scroll to position [1710, 0]
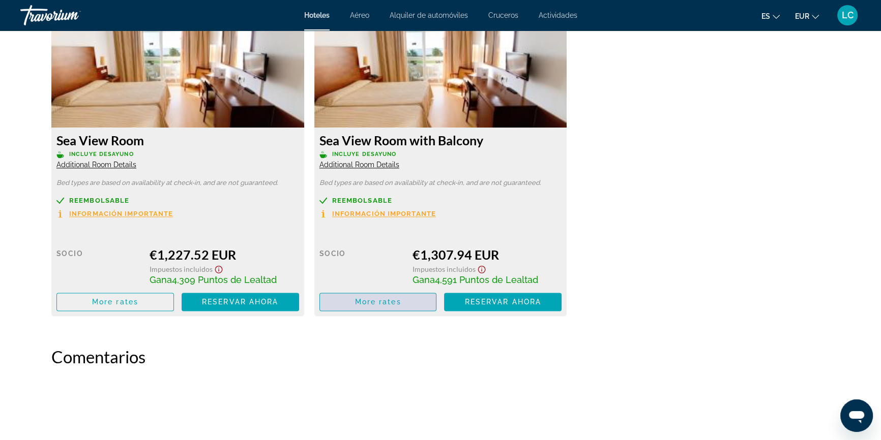
click at [380, 298] on span "More rates" at bounding box center [378, 302] width 46 height 8
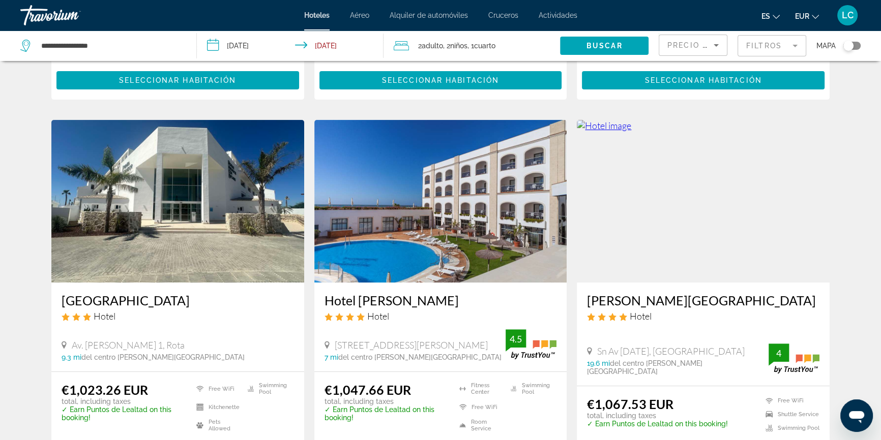
scroll to position [416, 0]
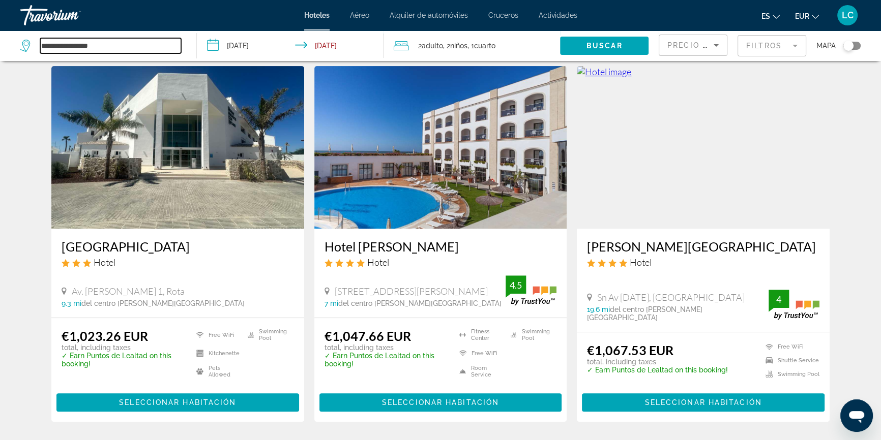
click at [154, 47] on input "**********" at bounding box center [110, 45] width 141 height 15
type input "*"
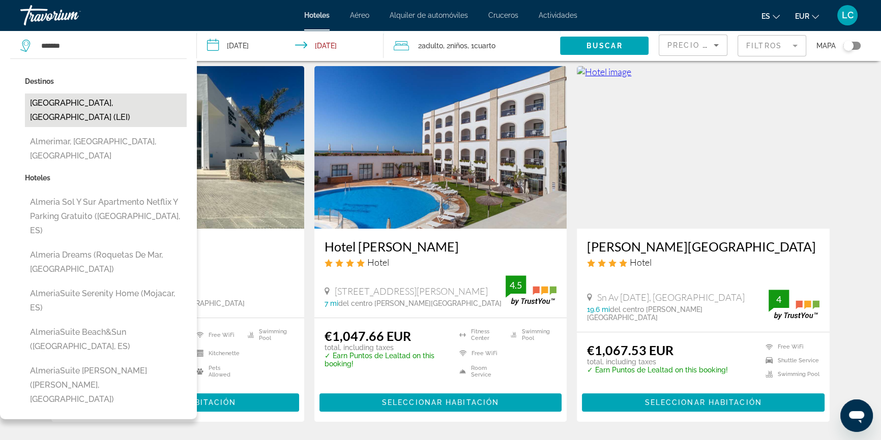
click at [128, 100] on button "[GEOGRAPHIC_DATA], [GEOGRAPHIC_DATA] (LEI)" at bounding box center [106, 111] width 162 height 34
type input "**********"
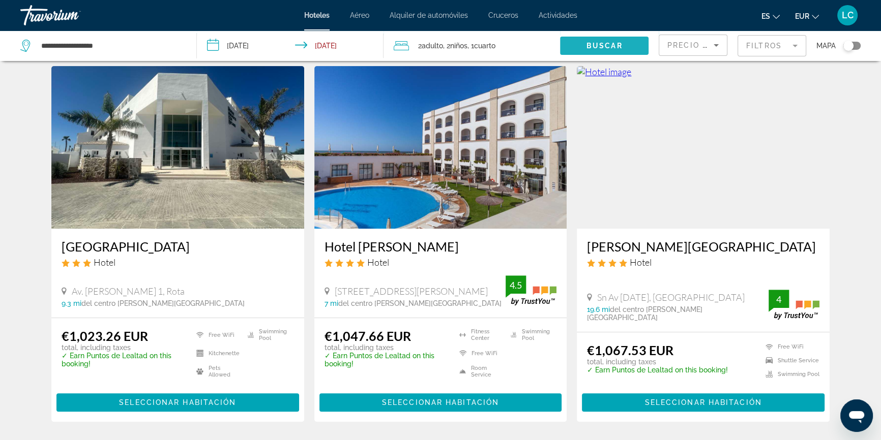
click at [604, 43] on span "Buscar" at bounding box center [604, 46] width 36 height 8
